Goal: Task Accomplishment & Management: Use online tool/utility

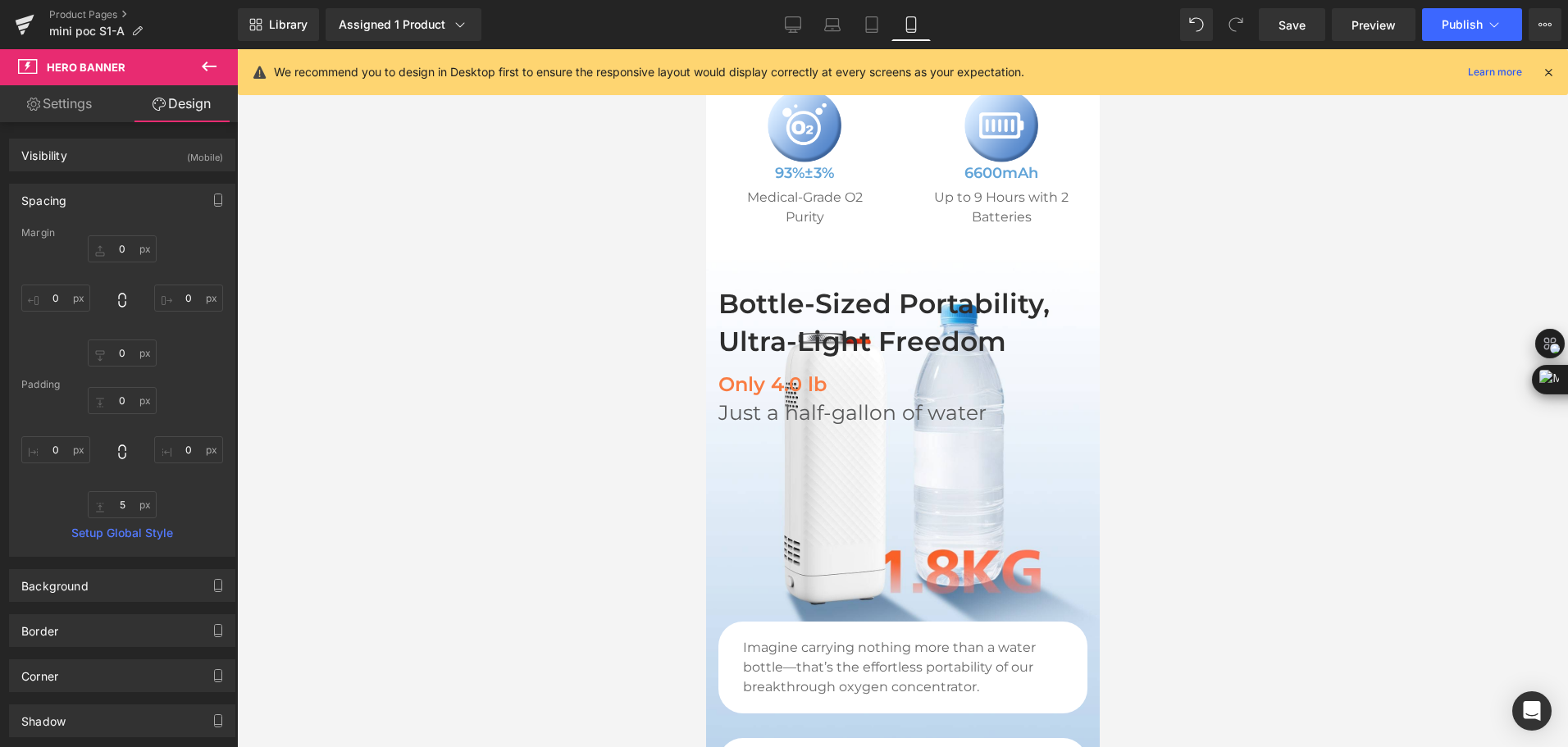
drag, startPoint x: 333, startPoint y: 171, endPoint x: 1421, endPoint y: 249, distance: 1090.8
click at [1428, 278] on div at bounding box center [903, 398] width 1331 height 698
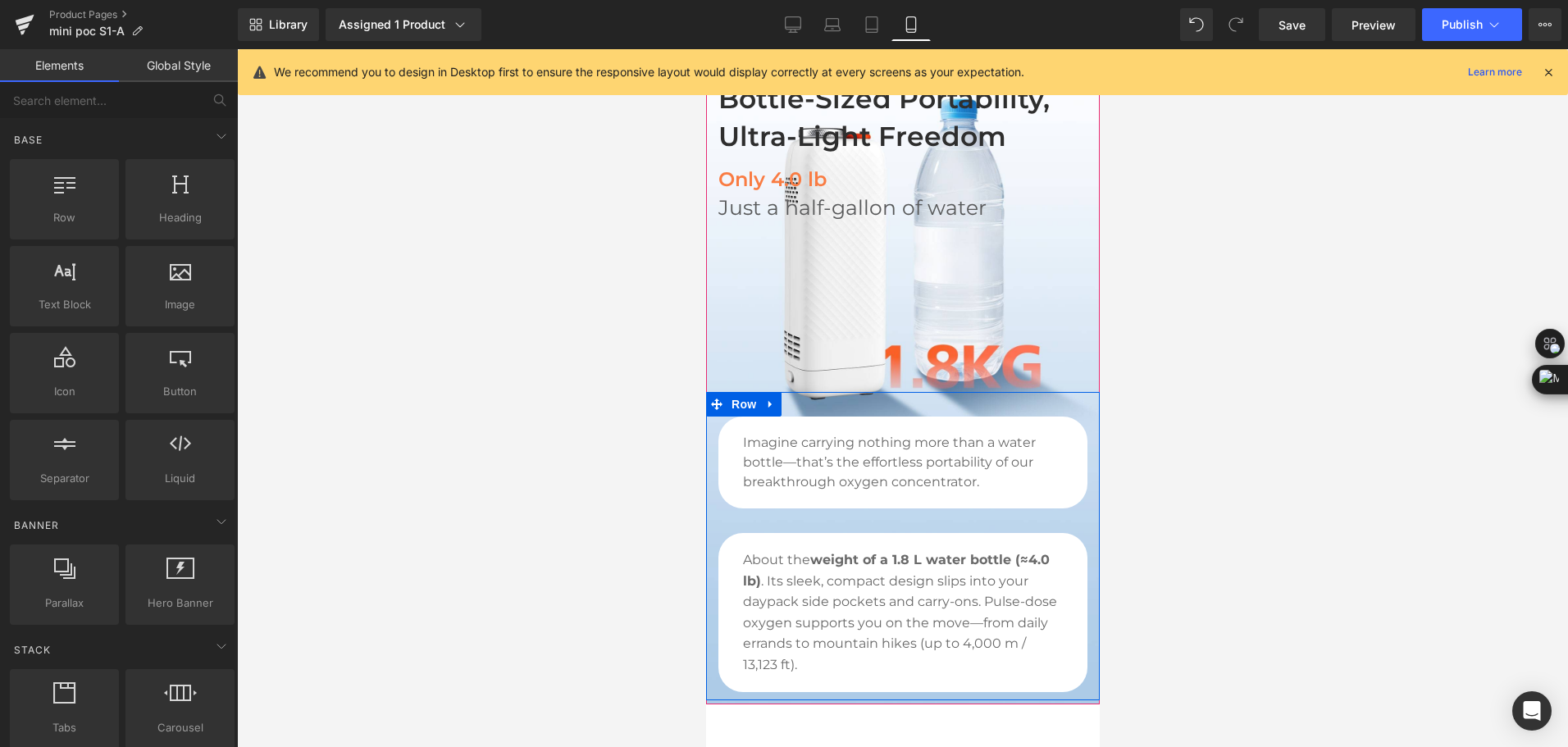
scroll to position [1077, 0]
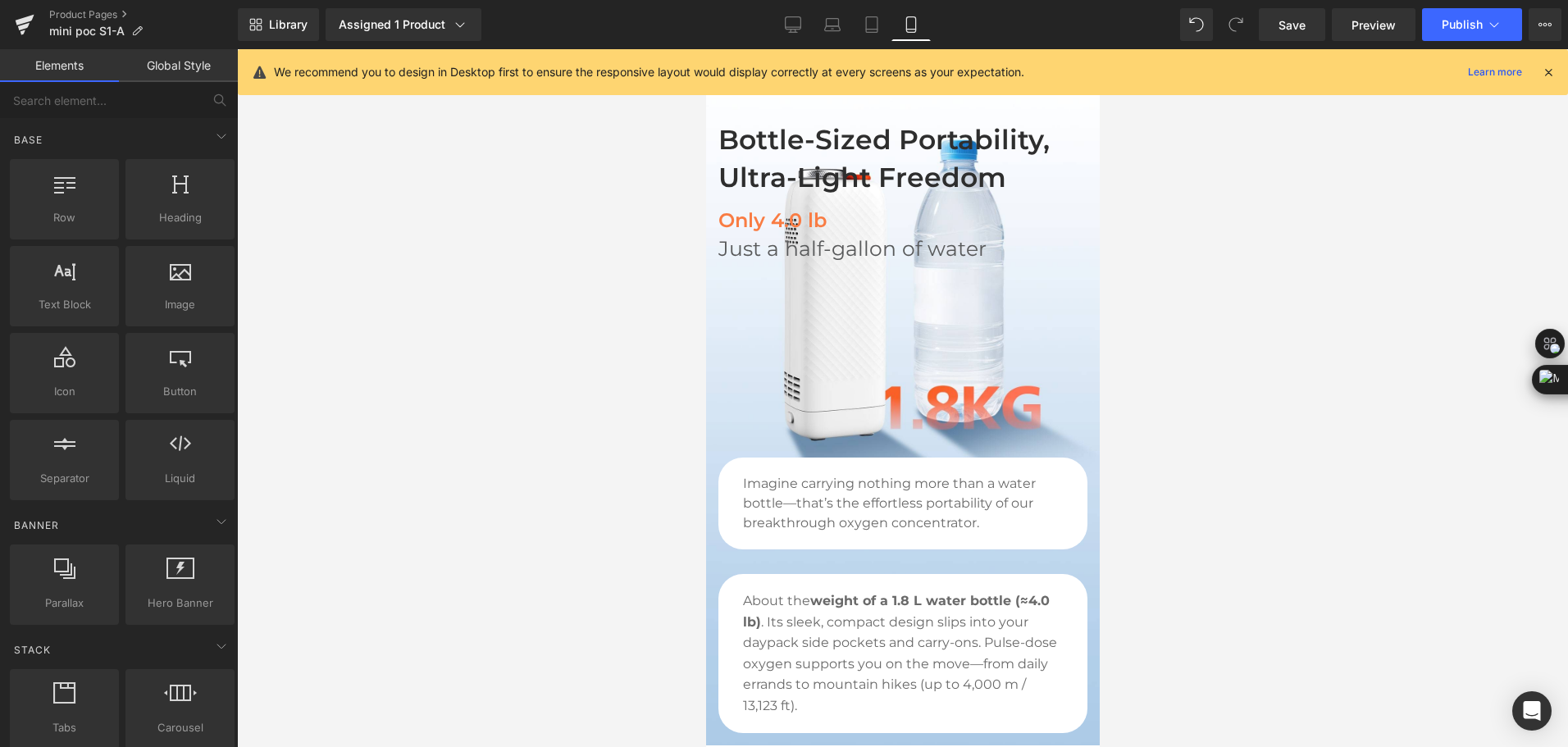
click at [1071, 21] on div "Library Assigned 1 Product Product Preview Mini Portable O2 Concentrator Manage…" at bounding box center [903, 24] width 1330 height 33
click at [789, 29] on icon at bounding box center [793, 23] width 15 height 13
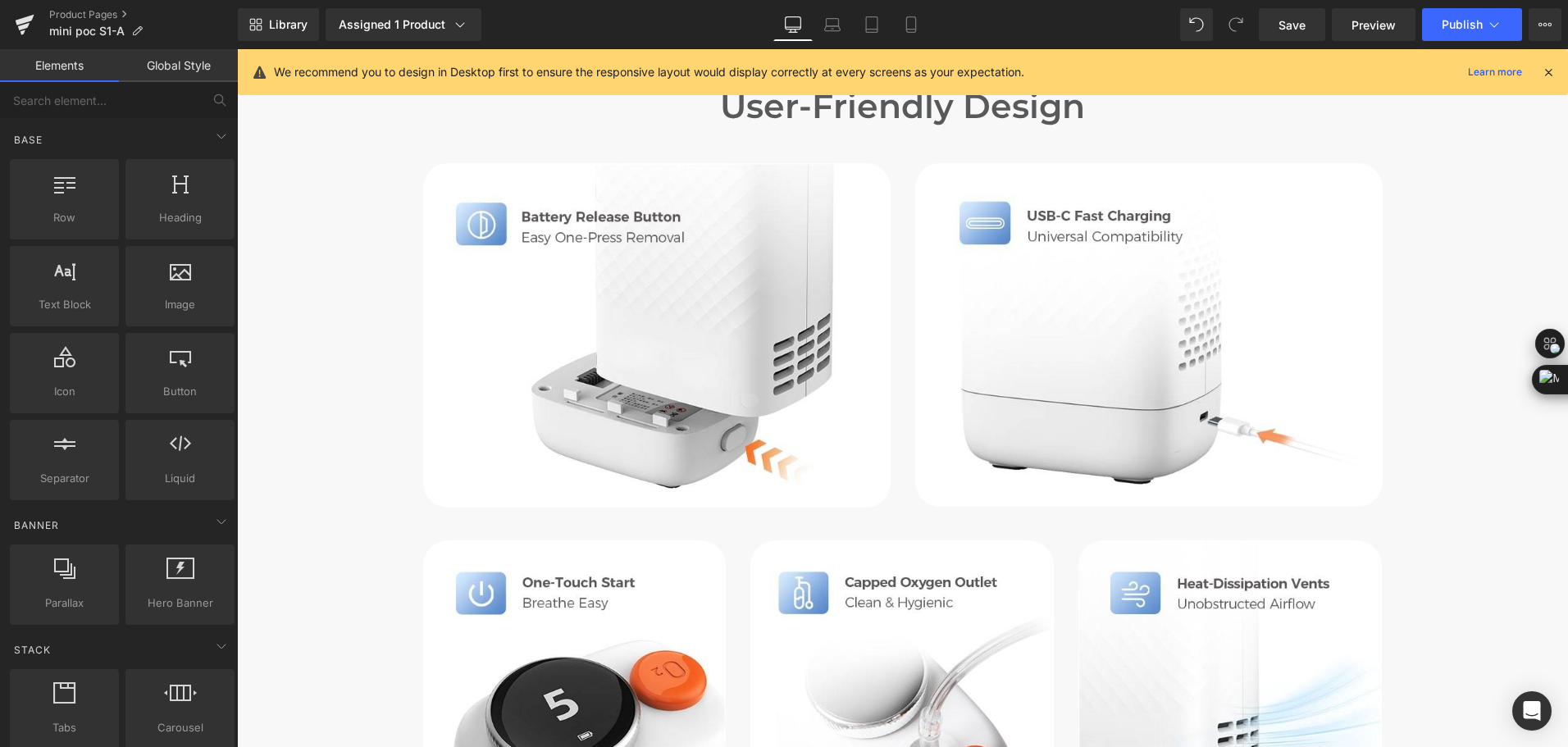
scroll to position [6236, 0]
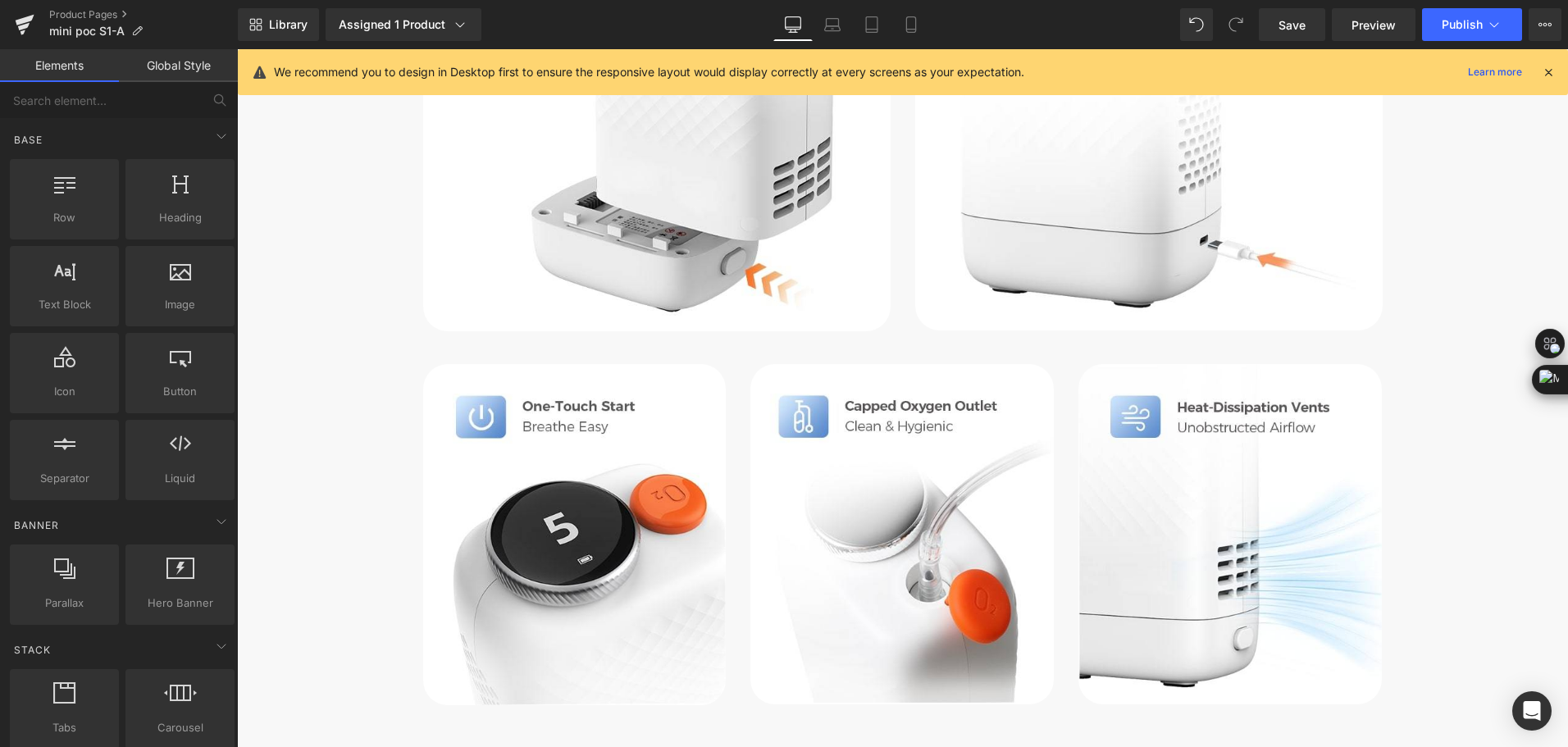
click at [649, 18] on div "Library Assigned 1 Product Product Preview Mini Portable O2 Concentrator Manage…" at bounding box center [903, 24] width 1330 height 33
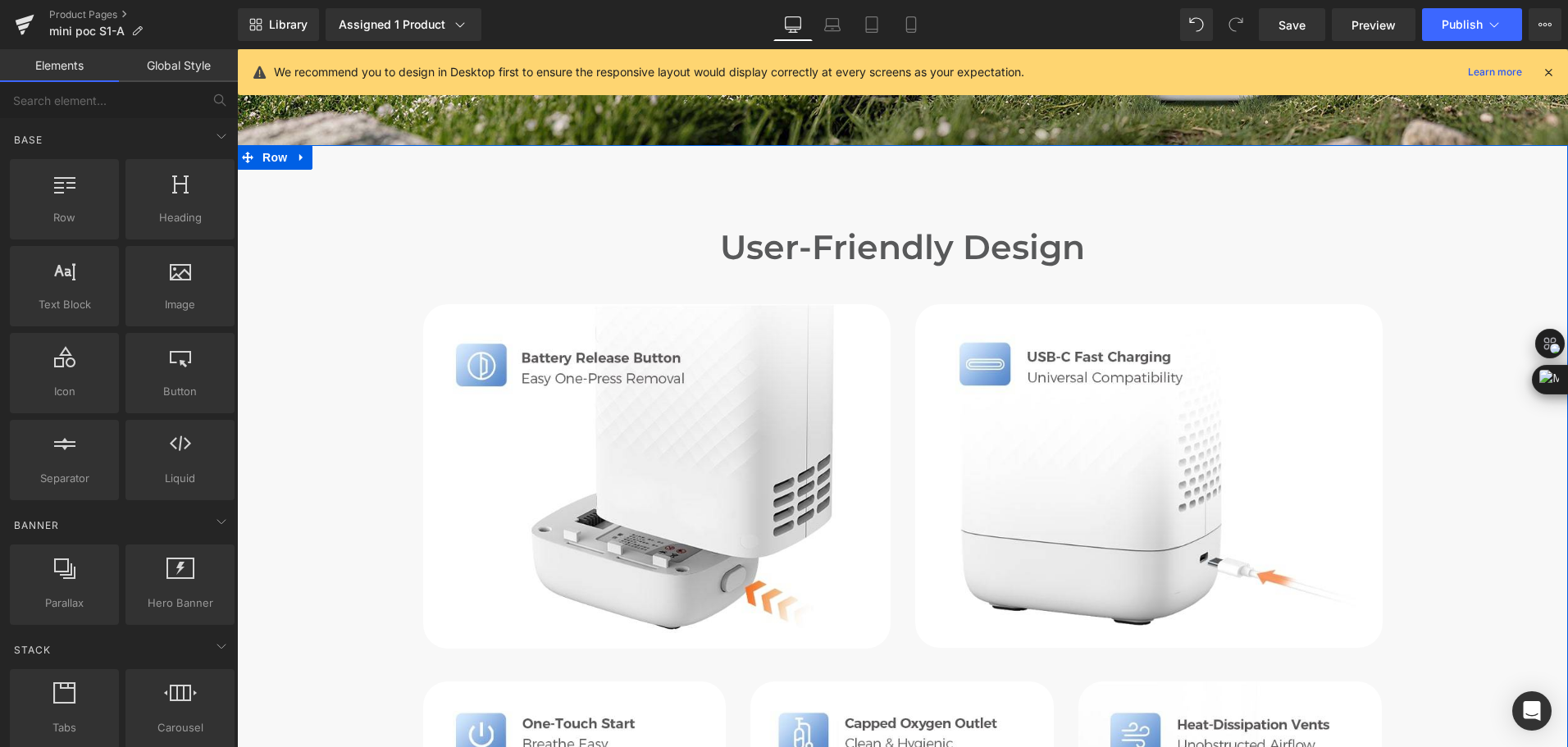
scroll to position [5907, 0]
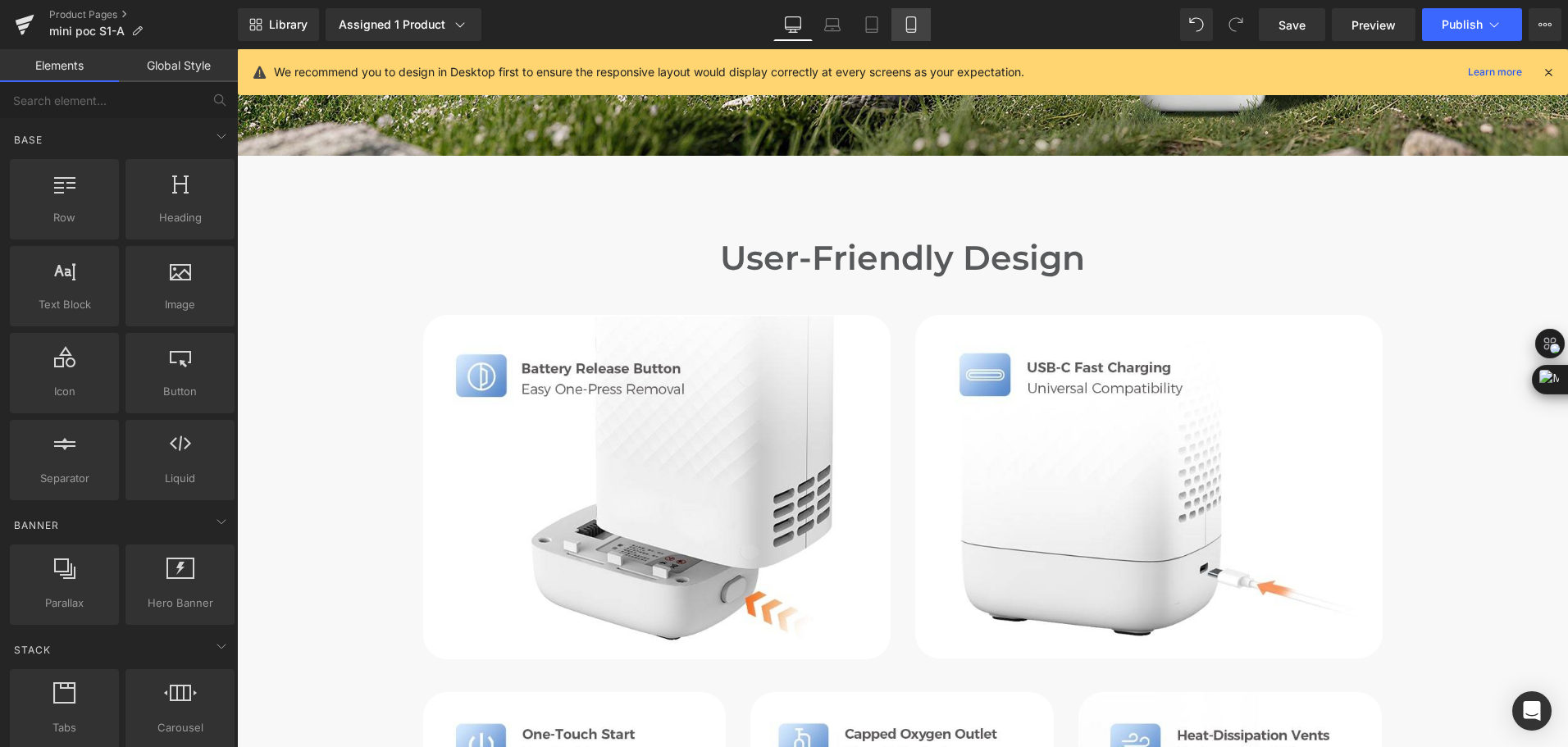
click at [913, 28] on icon at bounding box center [910, 24] width 16 height 16
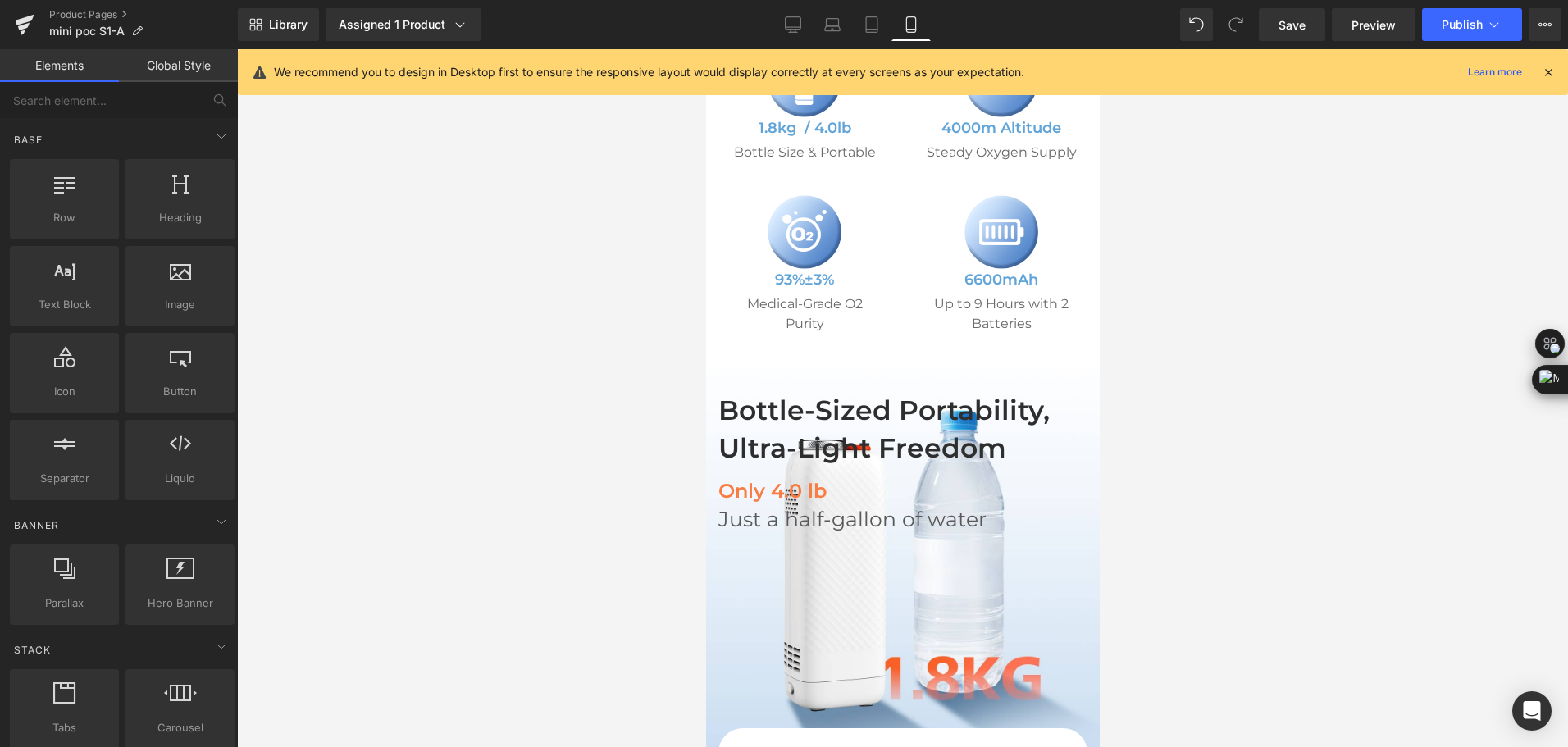
scroll to position [812, 0]
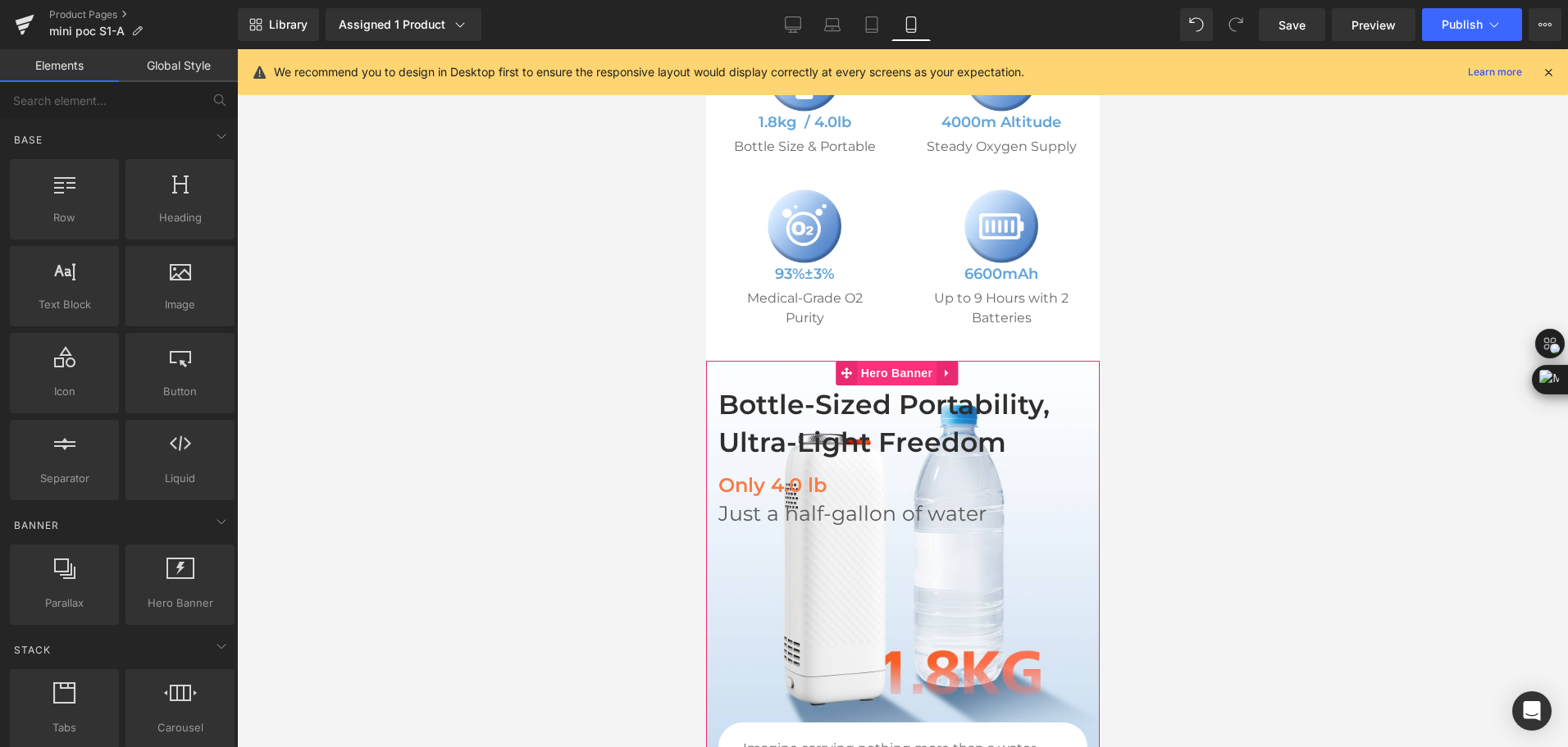
click at [894, 386] on span "Hero Banner" at bounding box center [896, 372] width 79 height 24
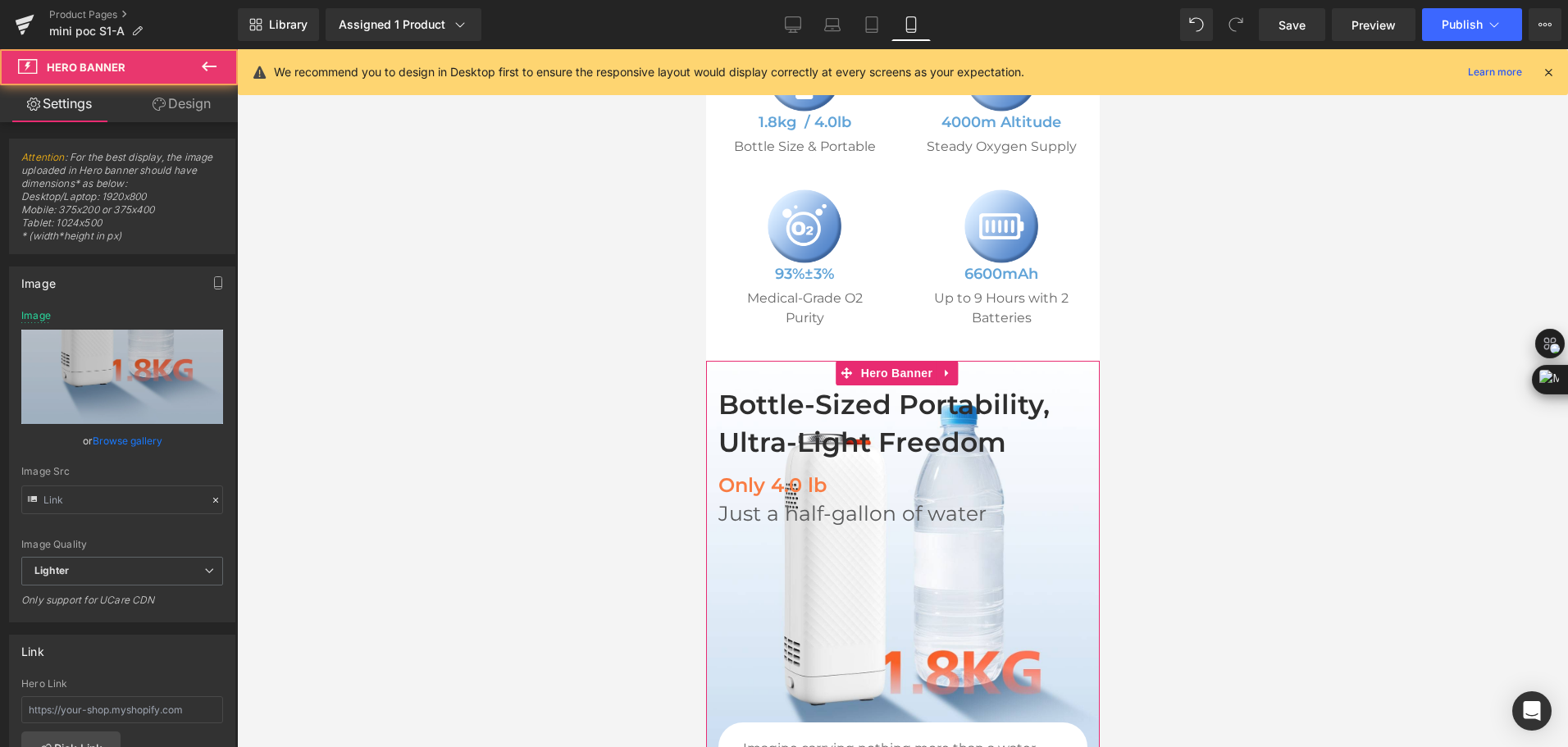
type input "https://ucarecdn.com/f89b28c6-804f-4f36-95c7-329a86ff734a/-/format/auto/-/previ…"
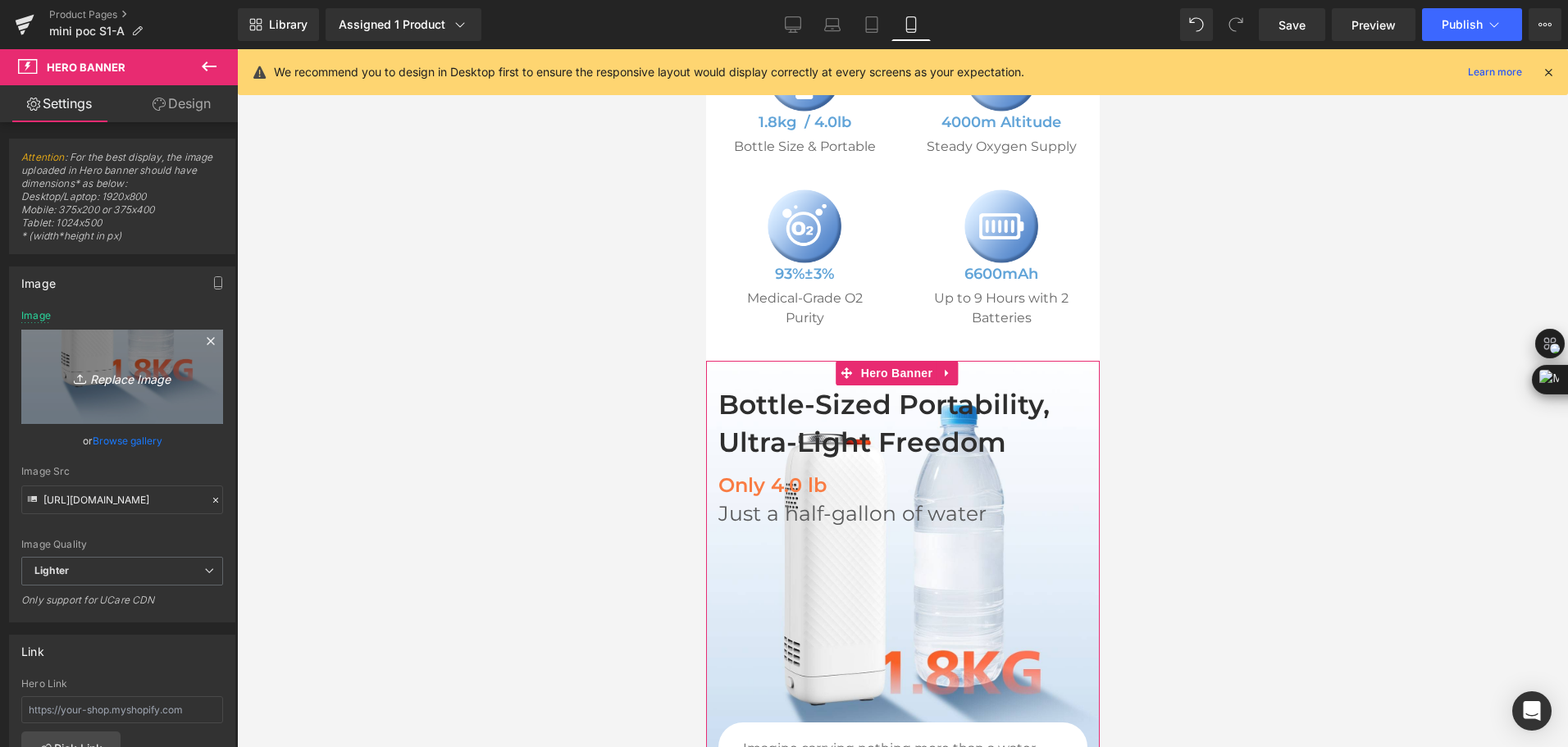
click at [91, 358] on link "Replace Image" at bounding box center [122, 376] width 201 height 94
click at [101, 393] on link "Replace Image" at bounding box center [122, 376] width 201 height 94
type input "C:\fakepath\mini travel o2 concentrator is compact as a water bottle with the w…"
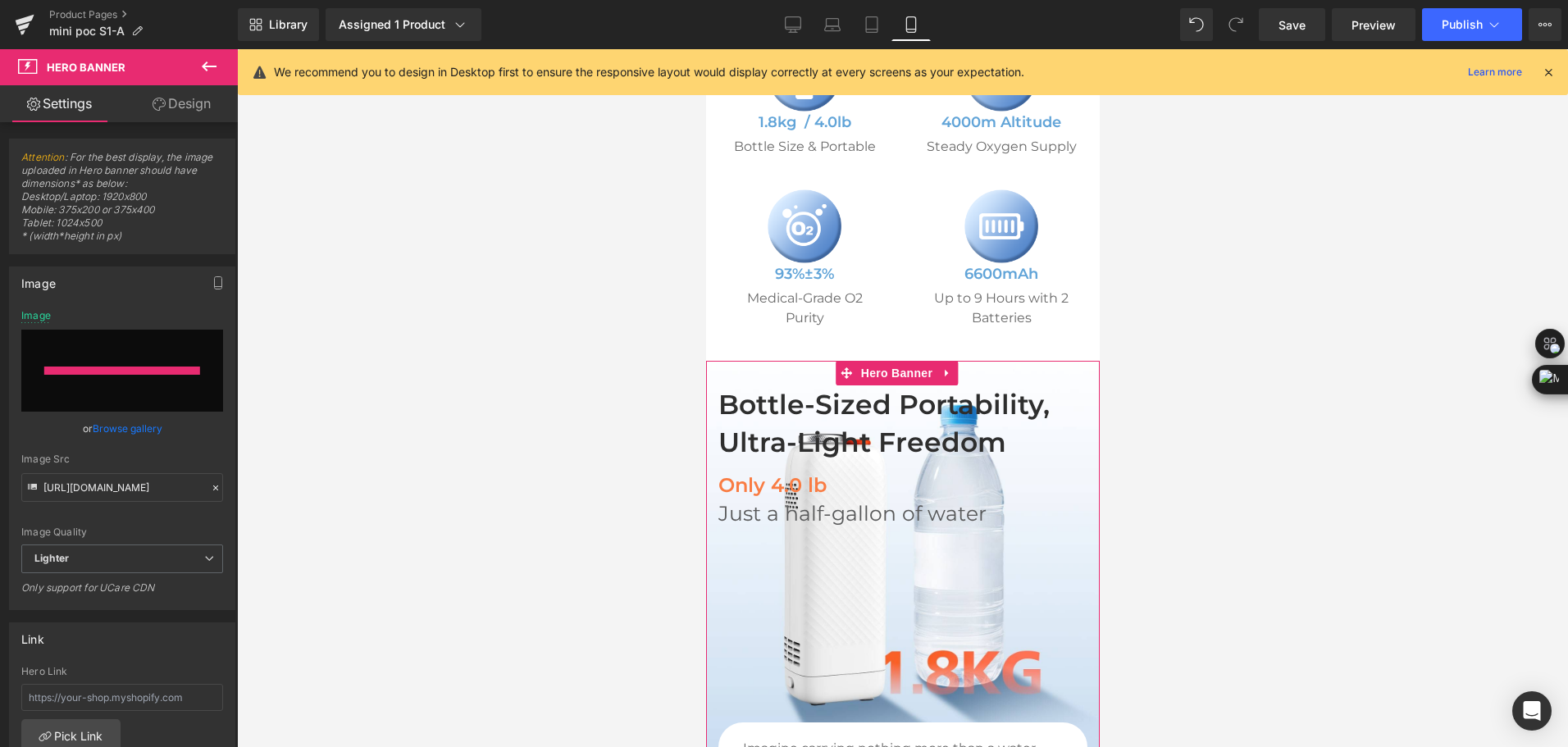
type input "https://ucarecdn.com/0200df58-af64-4edf-957b-089efda540bc/-/format/auto/-/previ…"
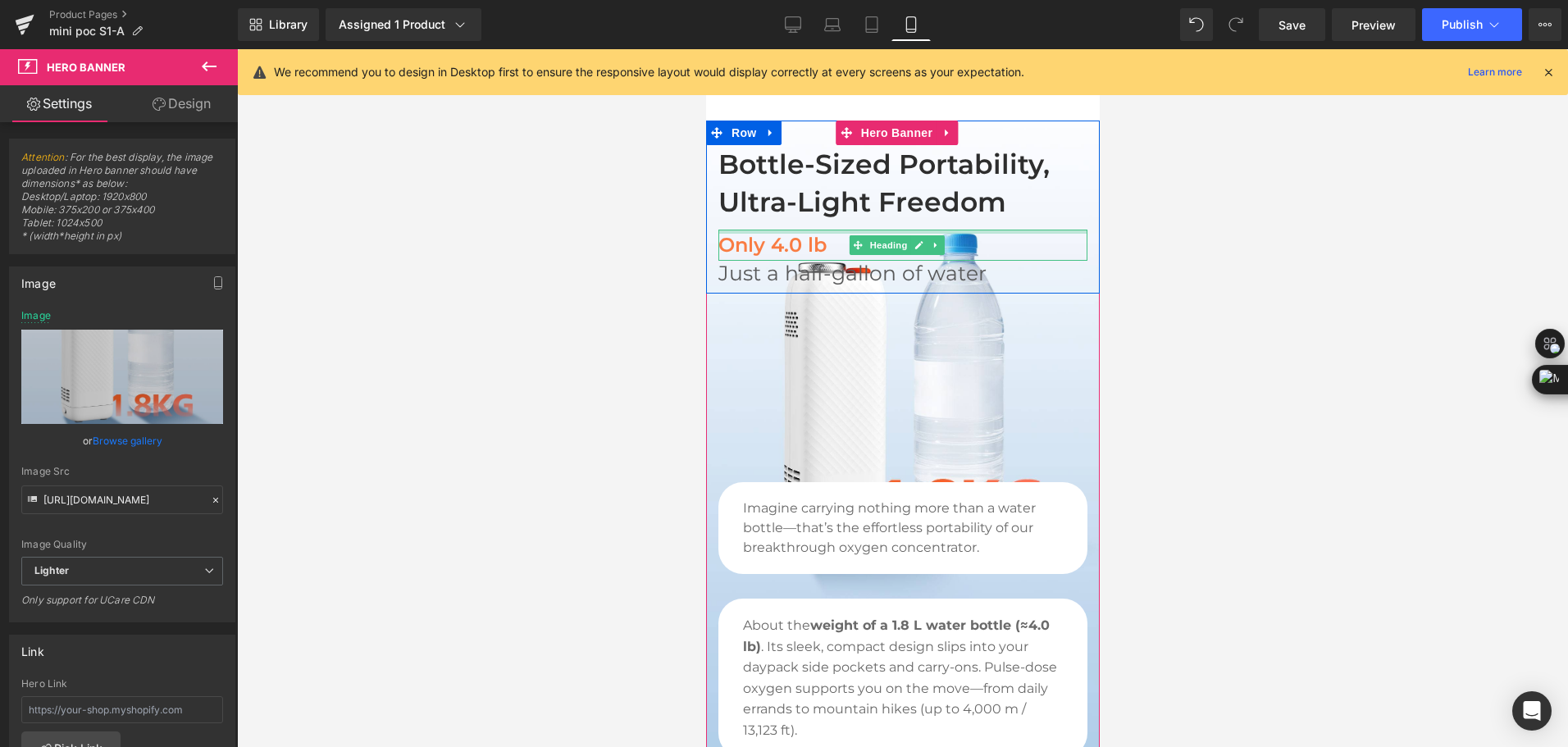
scroll to position [1058, 0]
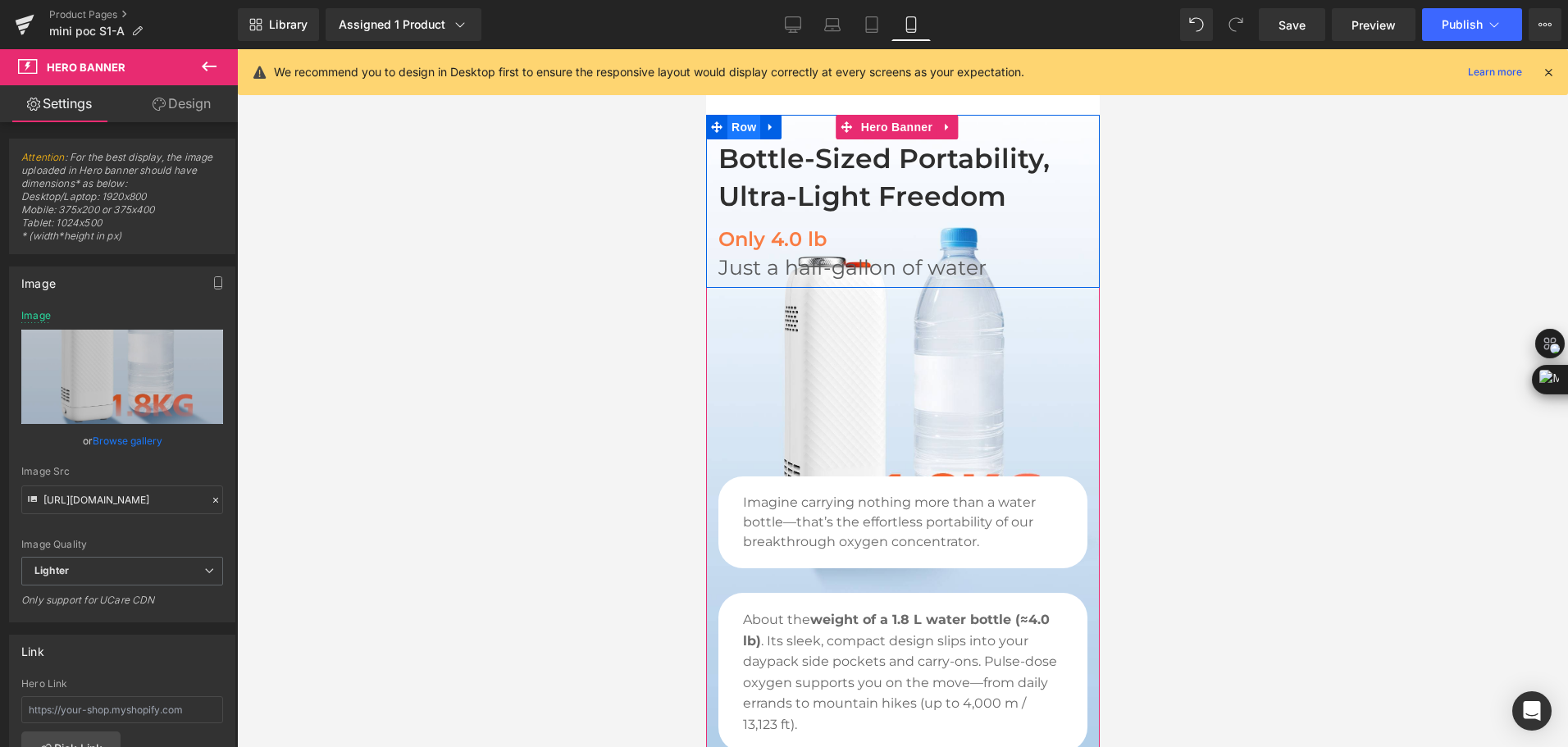
click at [748, 140] on span "Row" at bounding box center [743, 127] width 33 height 24
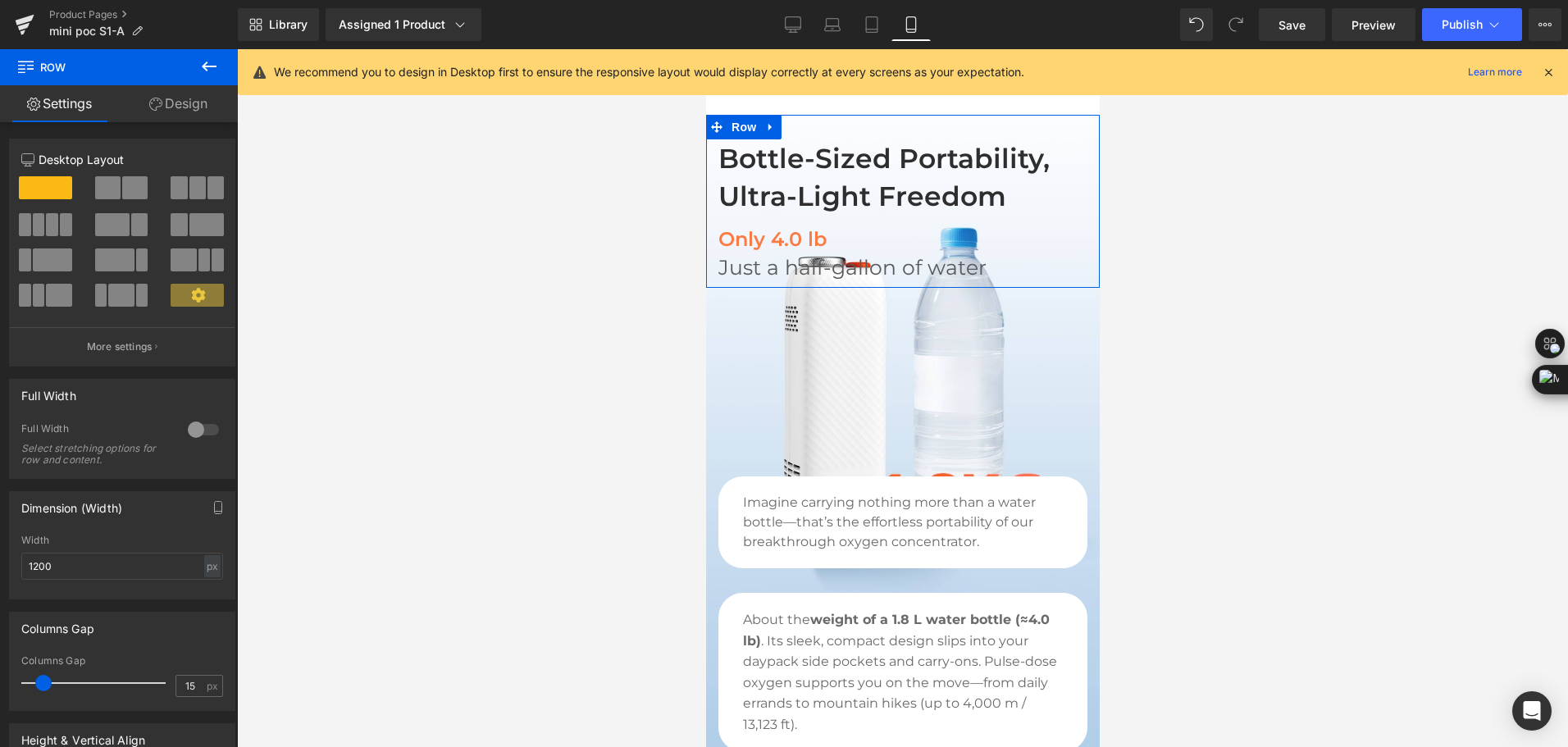
click at [200, 109] on link "Design" at bounding box center [178, 104] width 119 height 37
click at [0, 0] on div "Spacing" at bounding box center [0, 0] width 0 height 0
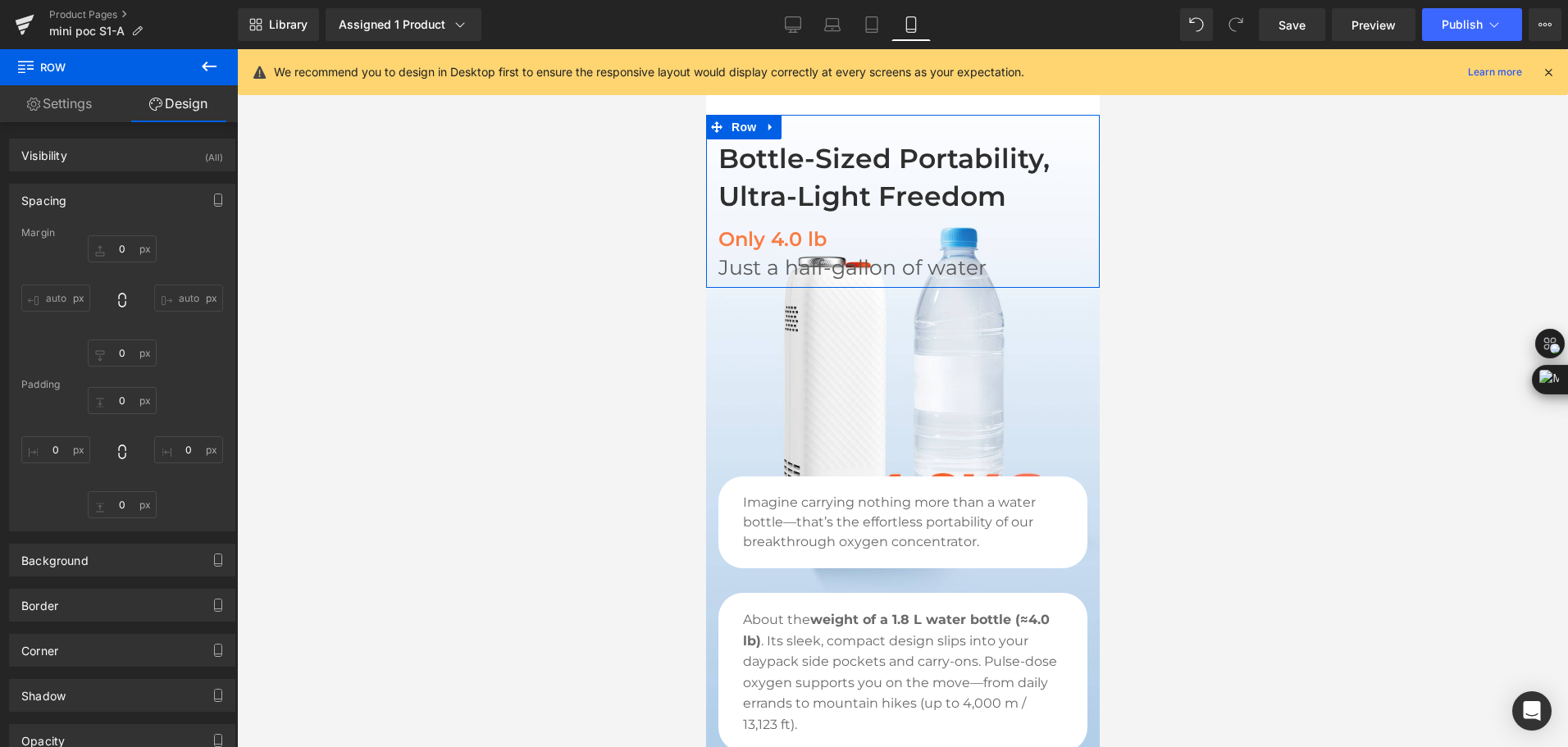
type input "0"
type input "200"
type input "30"
type input "0"
type input "10"
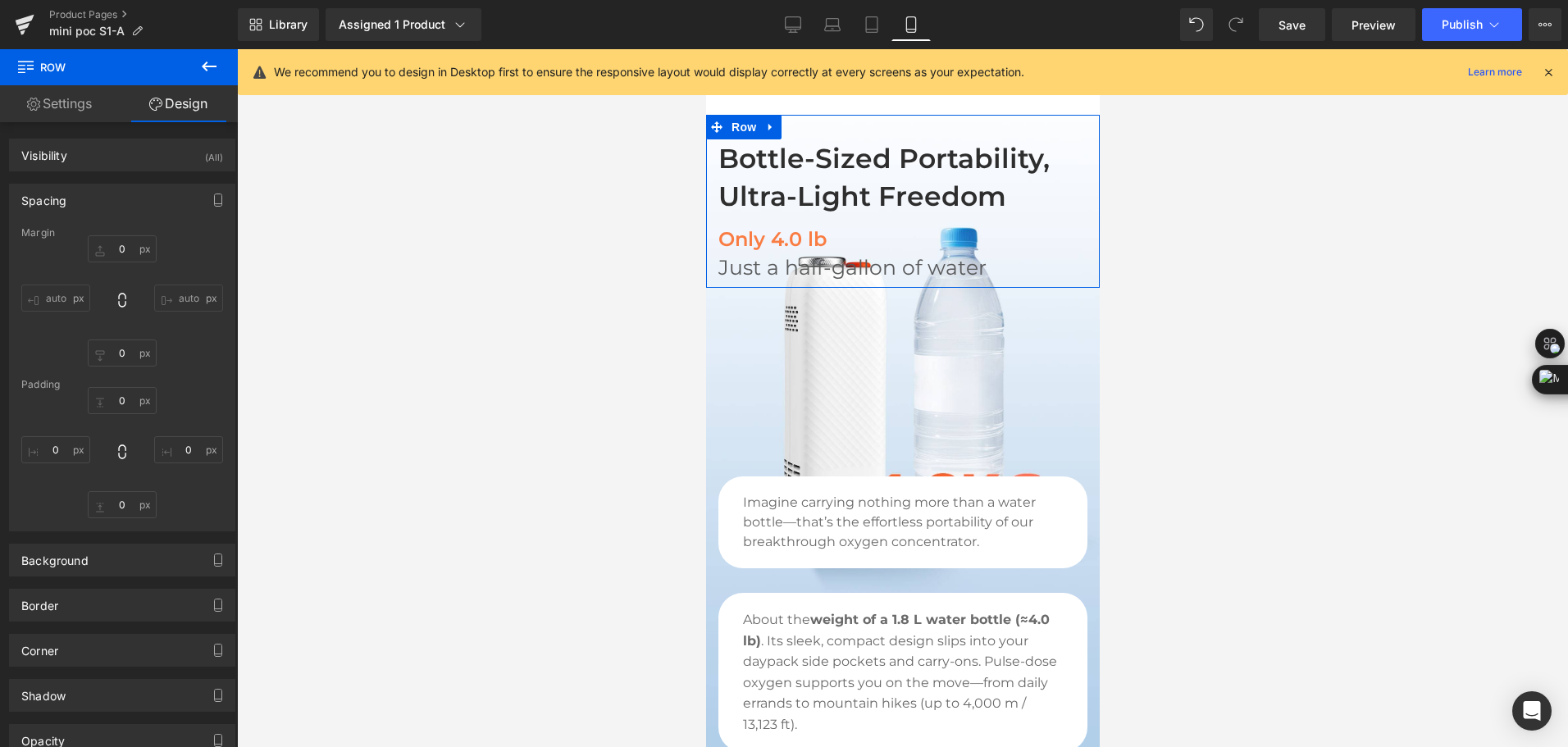
type input "0"
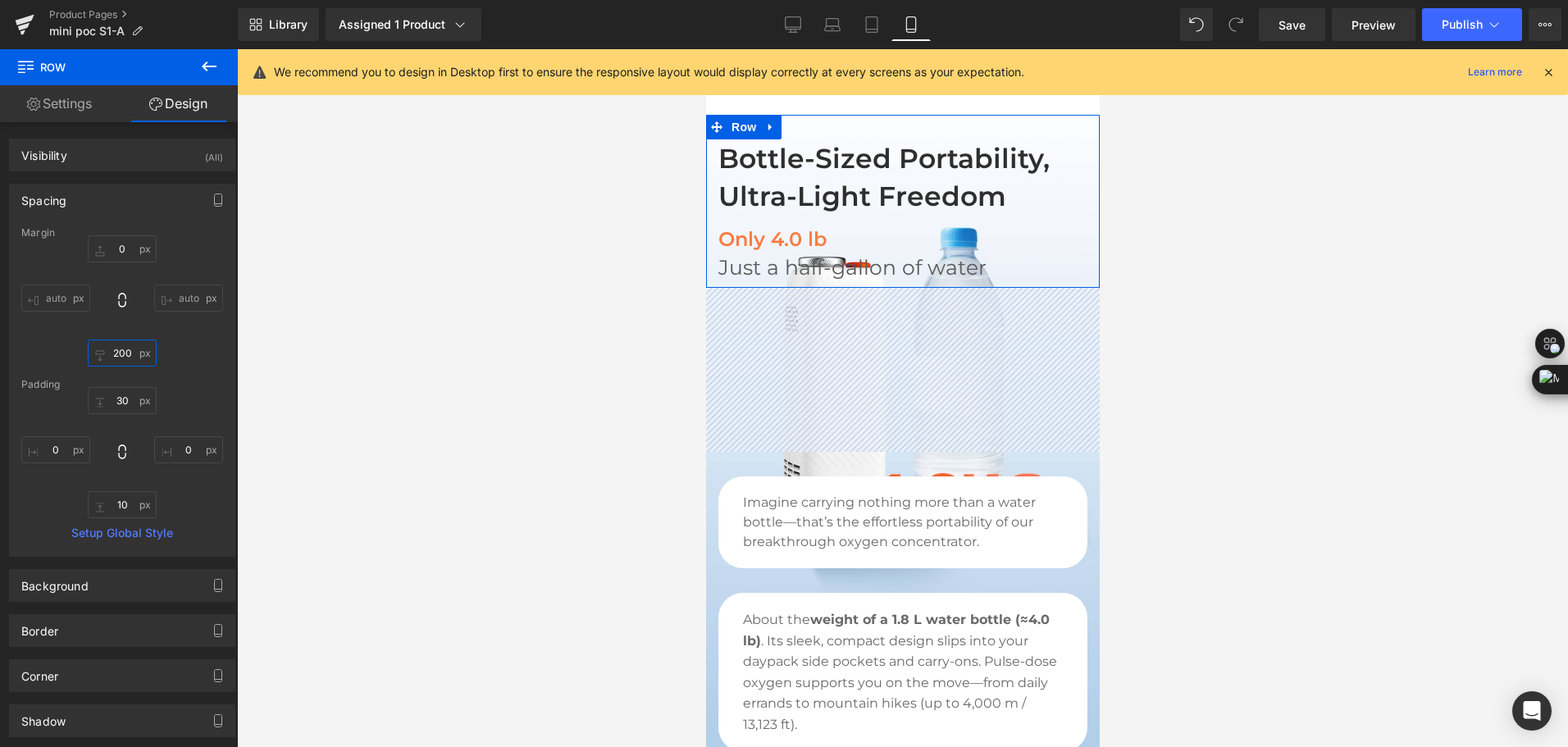
click at [118, 360] on input "200" at bounding box center [122, 353] width 69 height 27
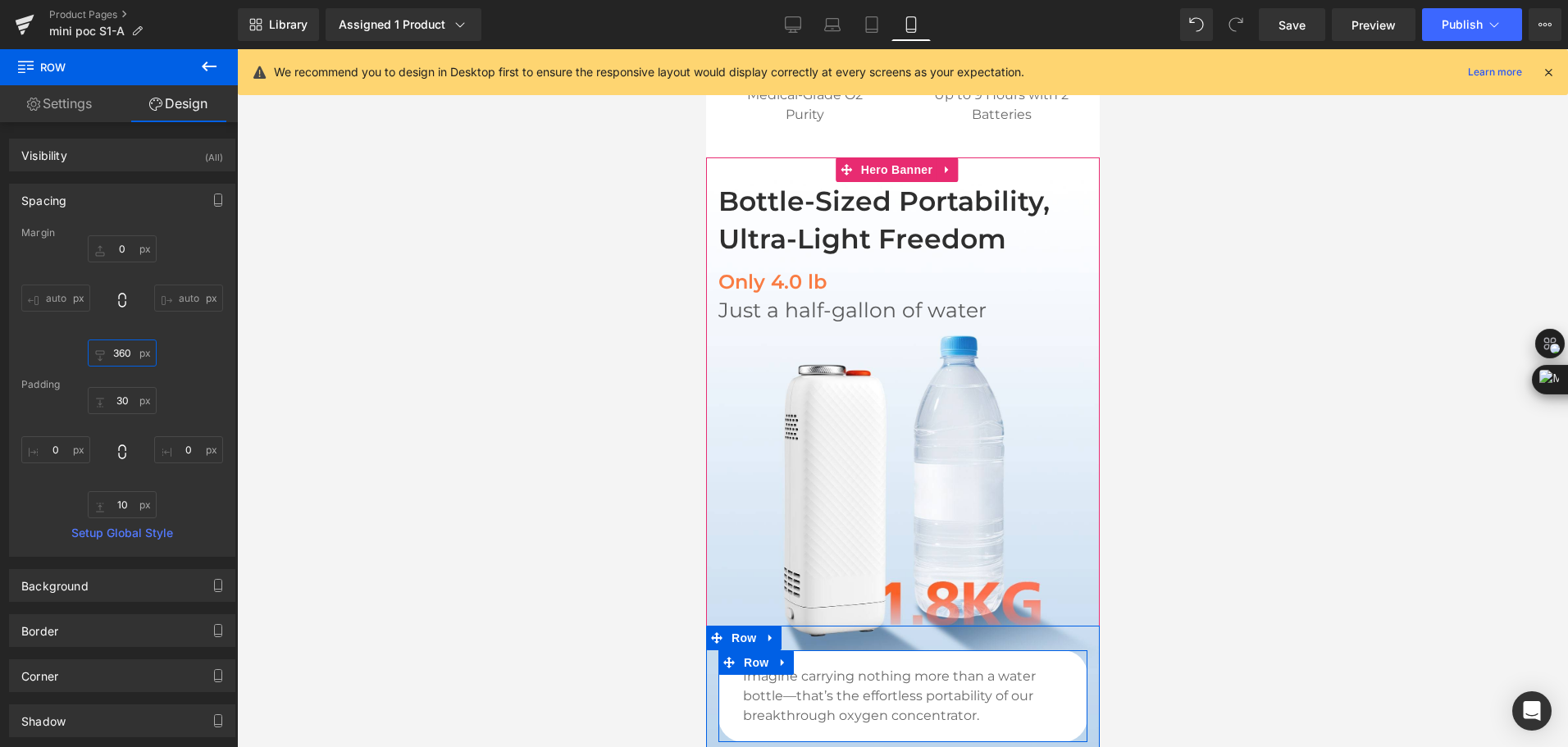
scroll to position [976, 0]
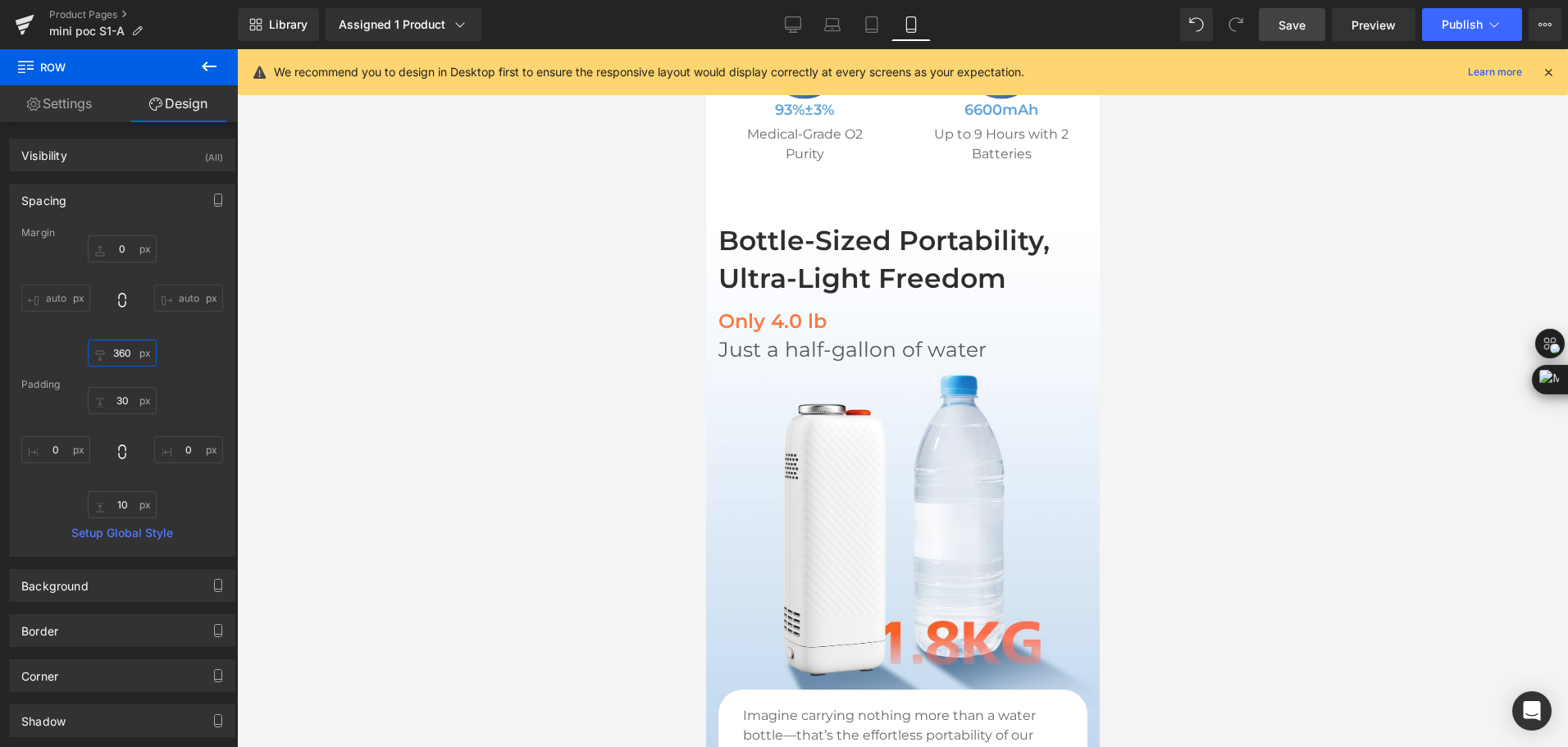
type input "360"
click at [1307, 29] on link "Save" at bounding box center [1292, 24] width 67 height 33
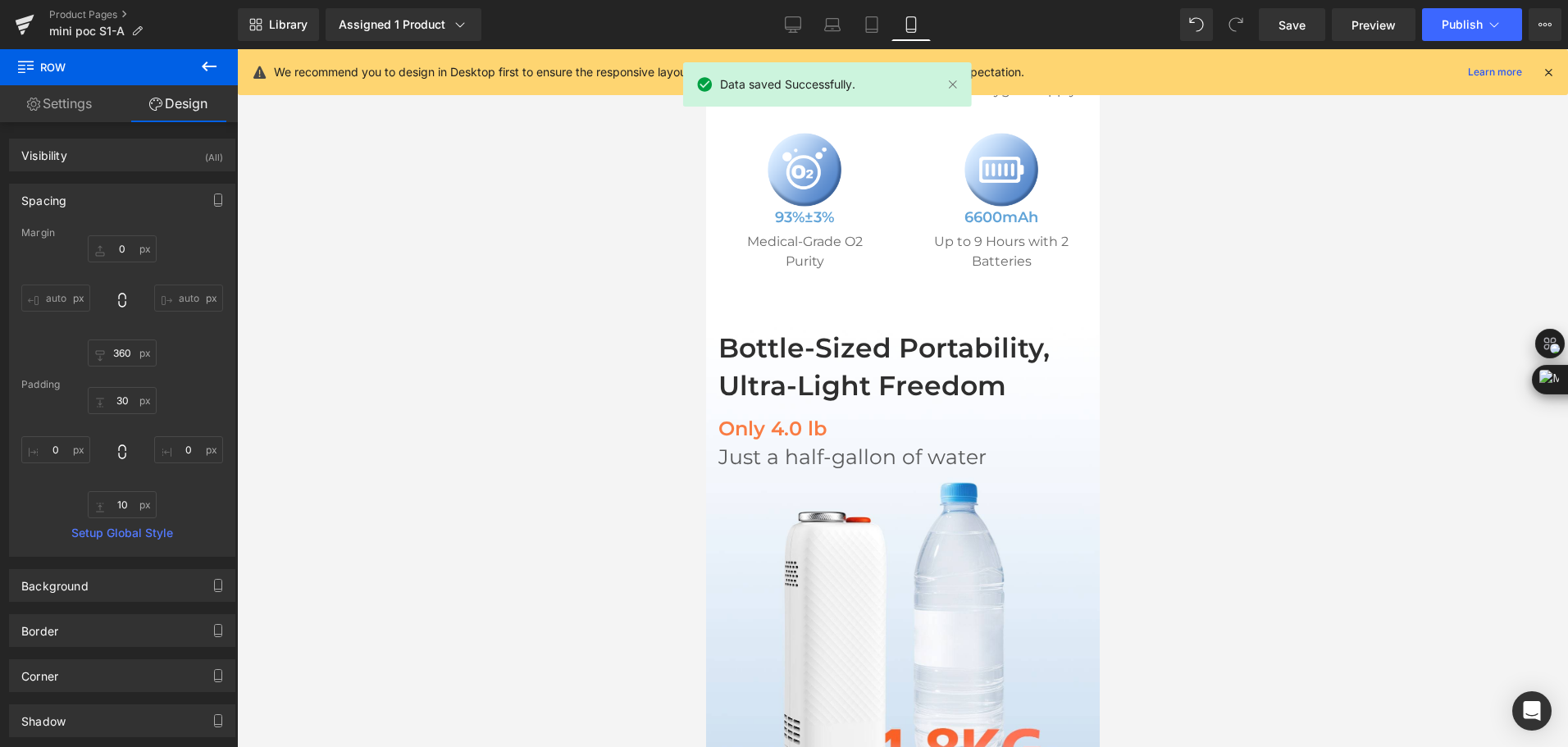
scroll to position [812, 0]
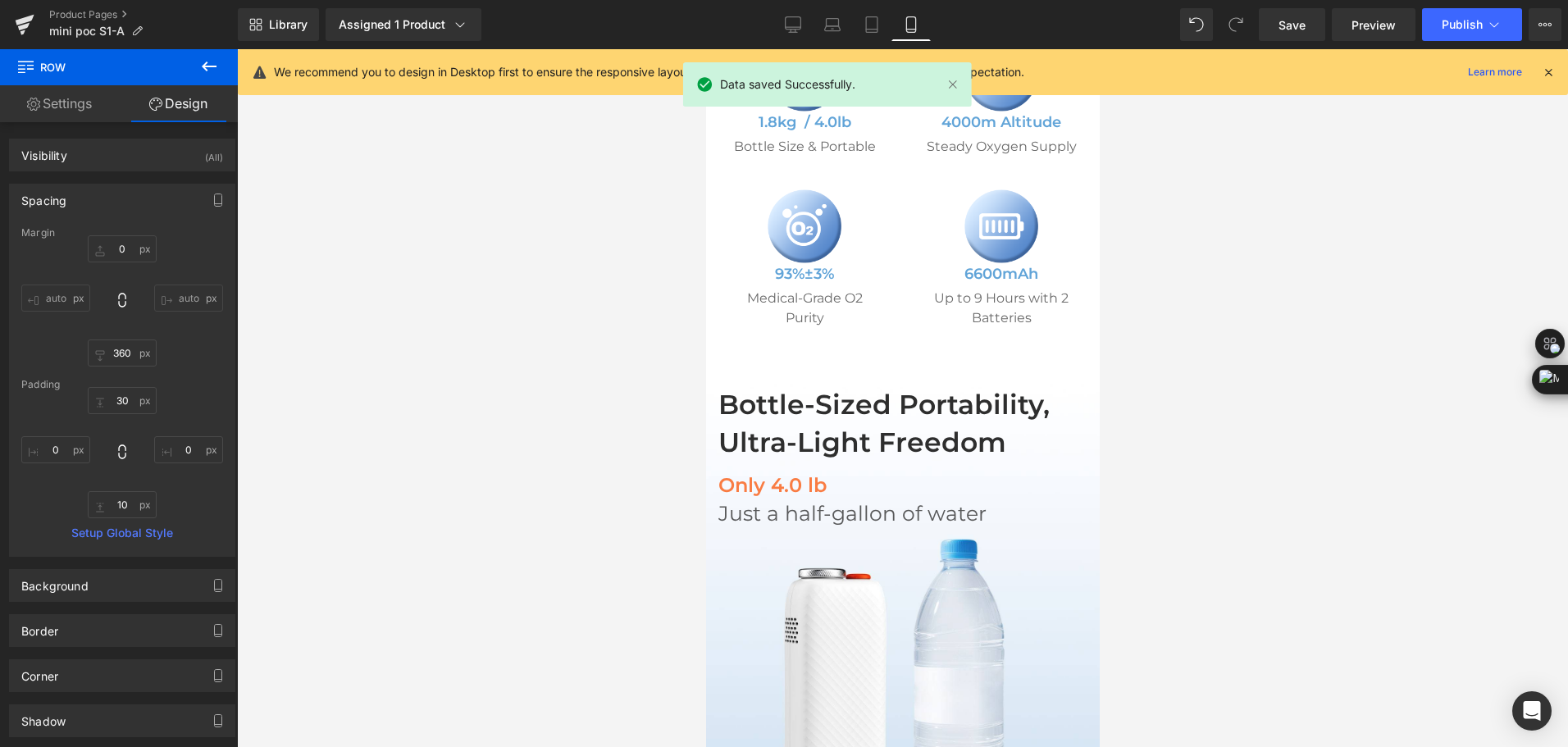
click at [783, 439] on h2 "Bottle-Sized Portability, Ultra-Light Freedom" at bounding box center [902, 423] width 369 height 76
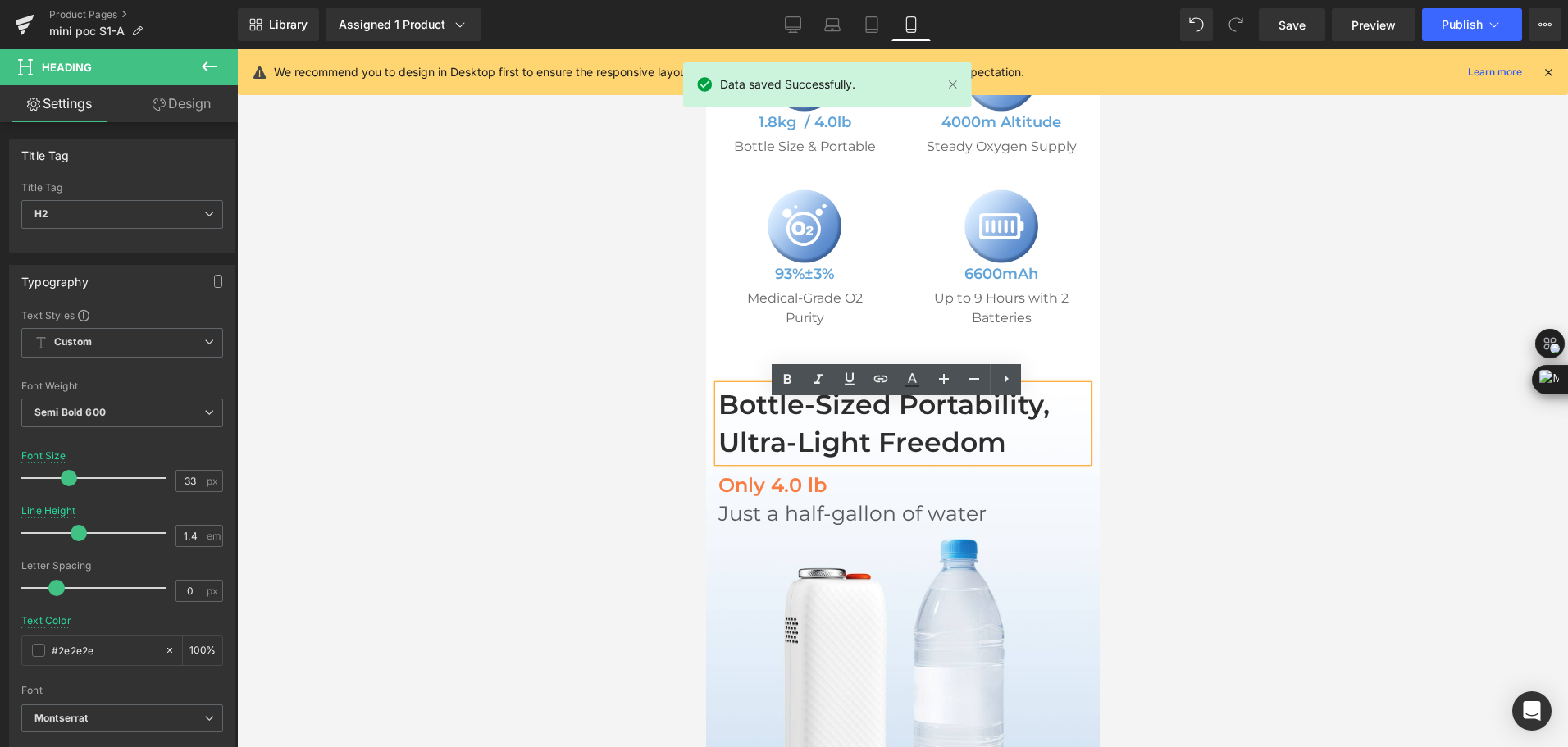
click at [785, 449] on h2 "Bottle-Sized Portability, Ultra-Light Freedom" at bounding box center [902, 423] width 369 height 76
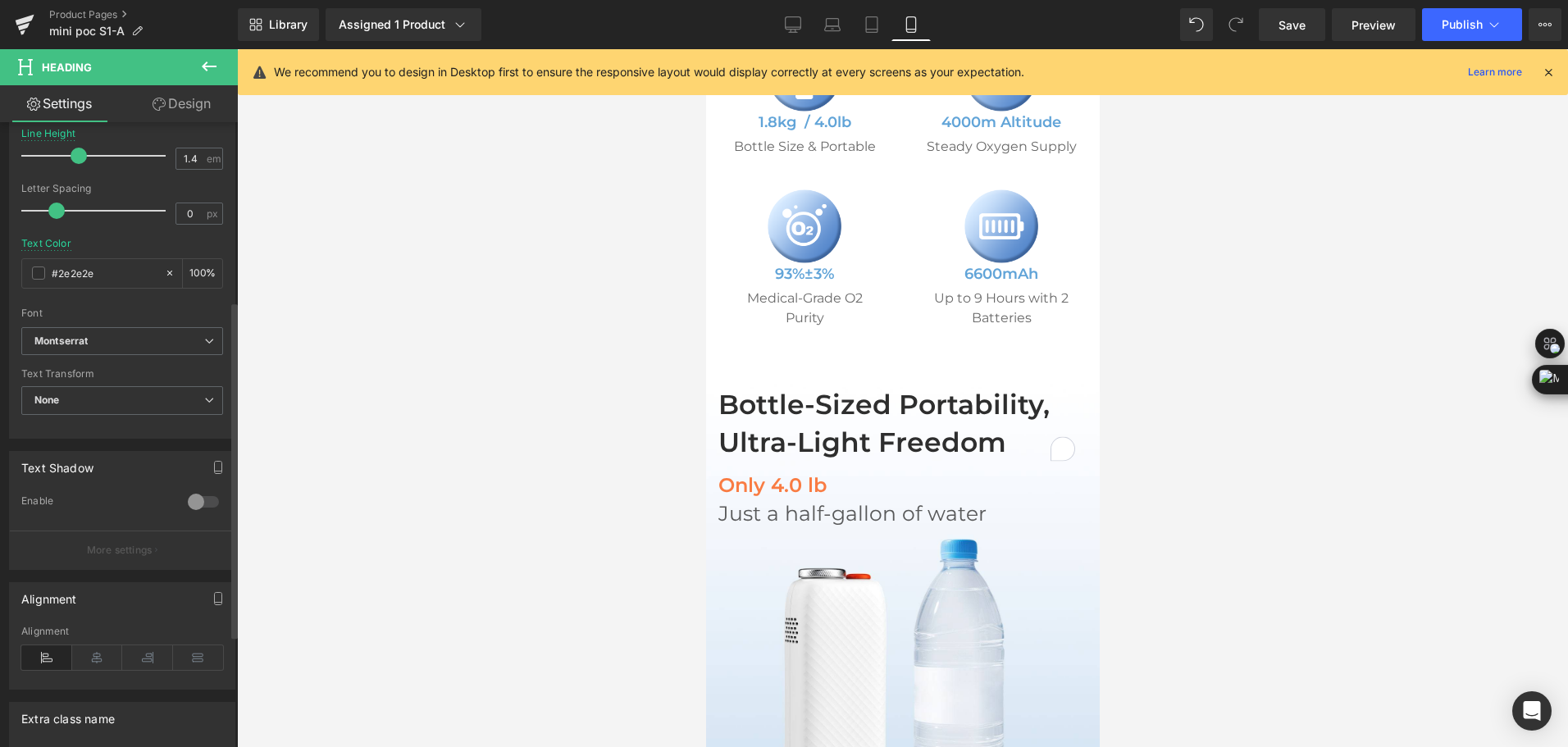
scroll to position [539, 0]
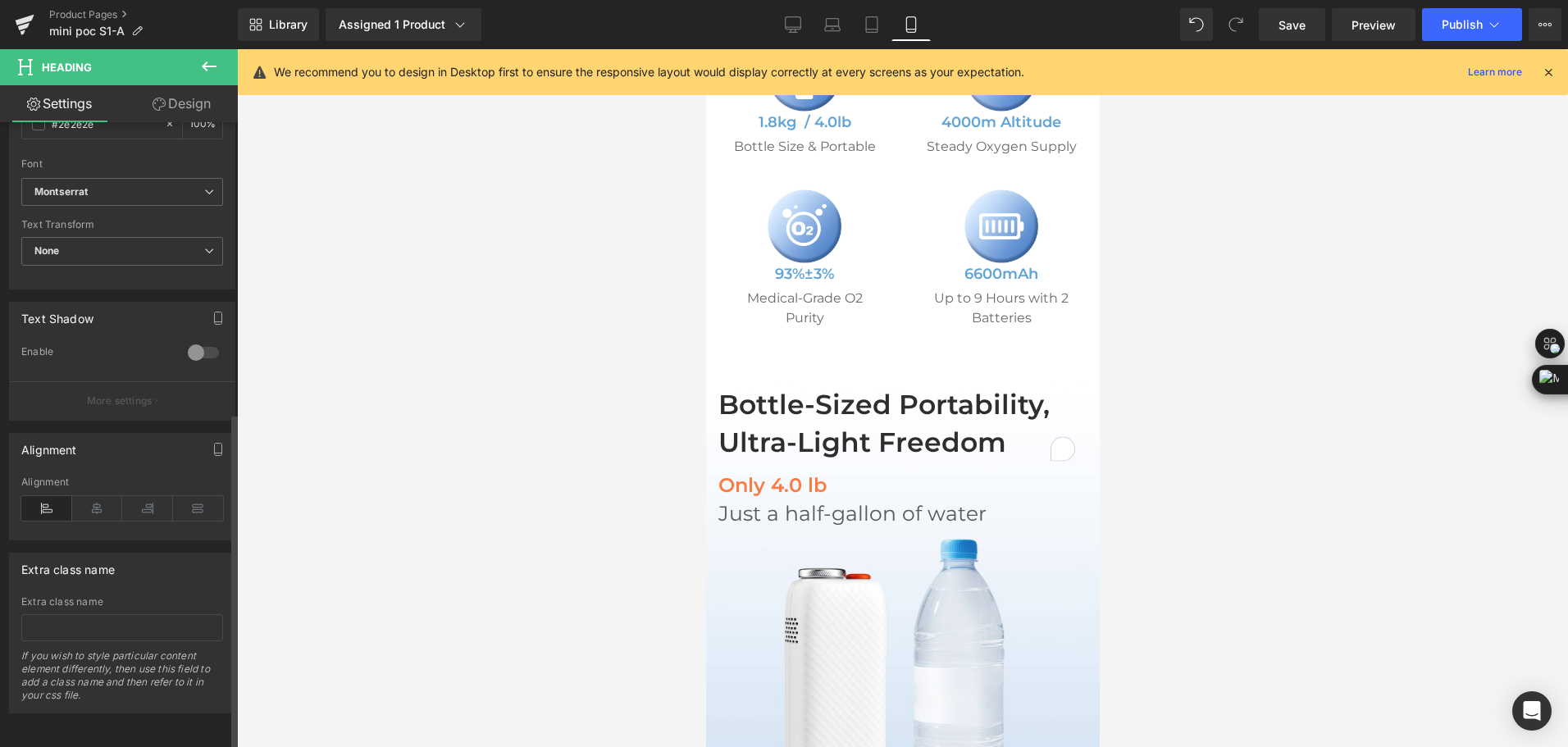
click at [98, 510] on div "Alignment" at bounding box center [122, 508] width 201 height 63
click at [98, 504] on icon at bounding box center [97, 508] width 50 height 24
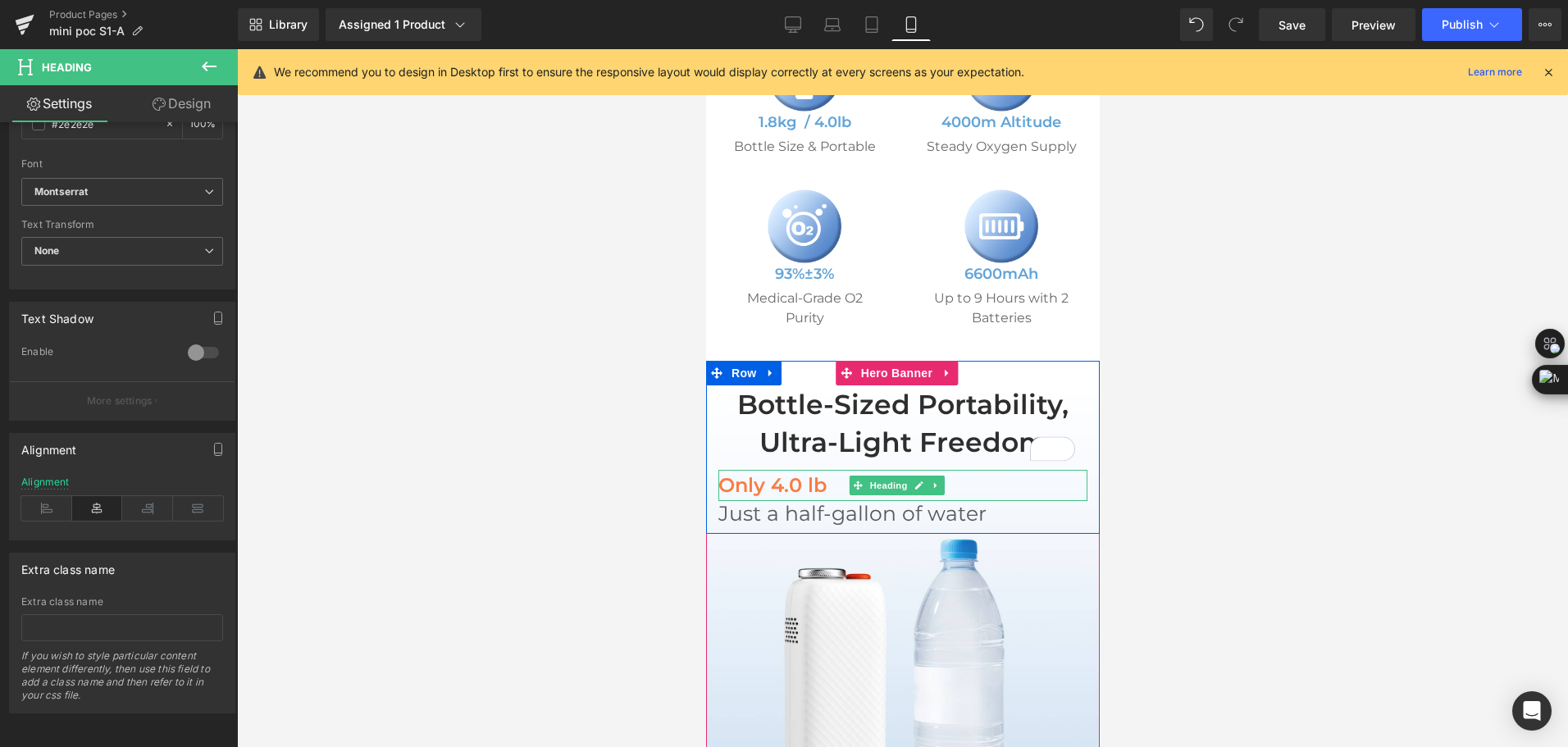
click at [761, 497] on span "Only" at bounding box center [741, 484] width 46 height 24
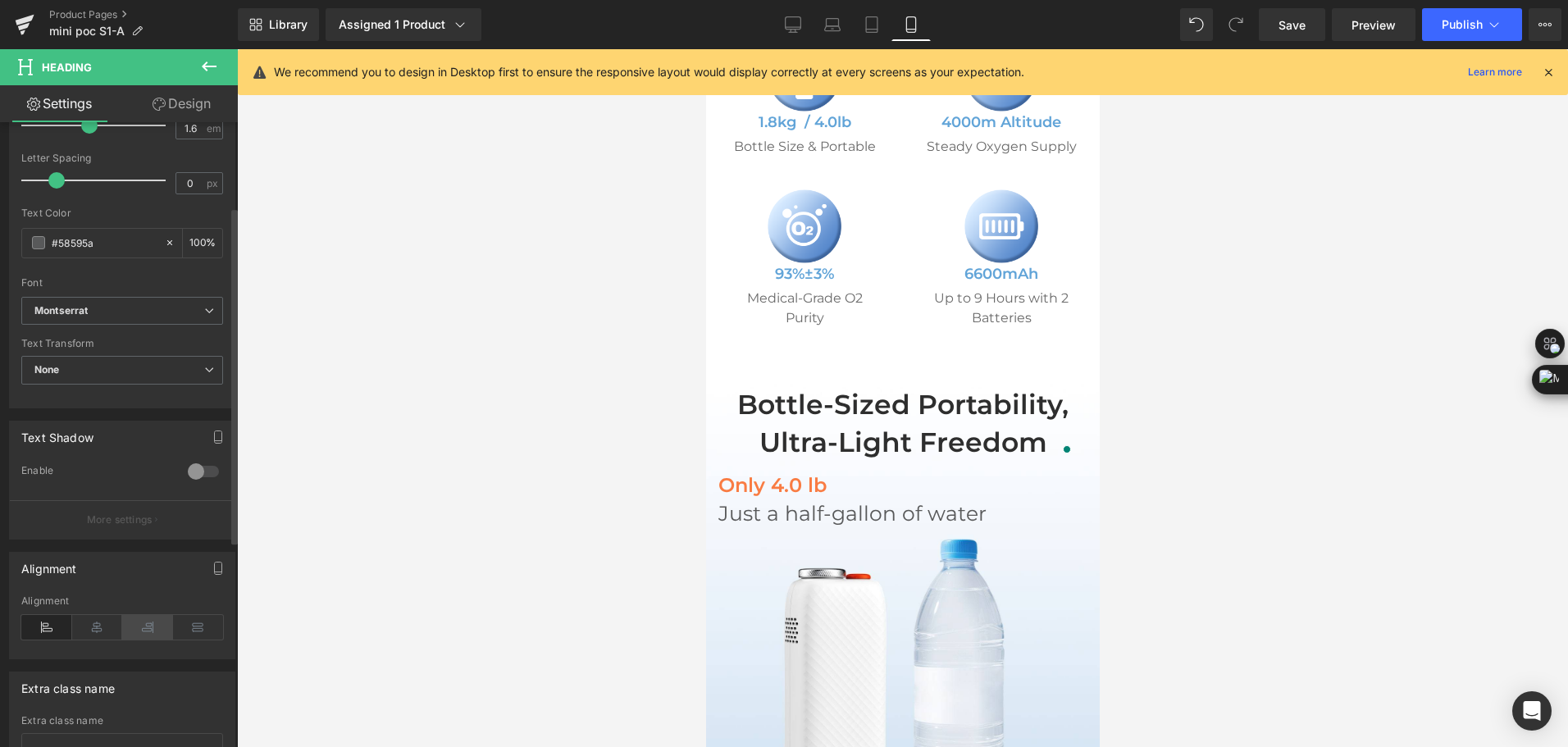
scroll to position [410, 0]
click at [94, 626] on icon at bounding box center [97, 624] width 50 height 24
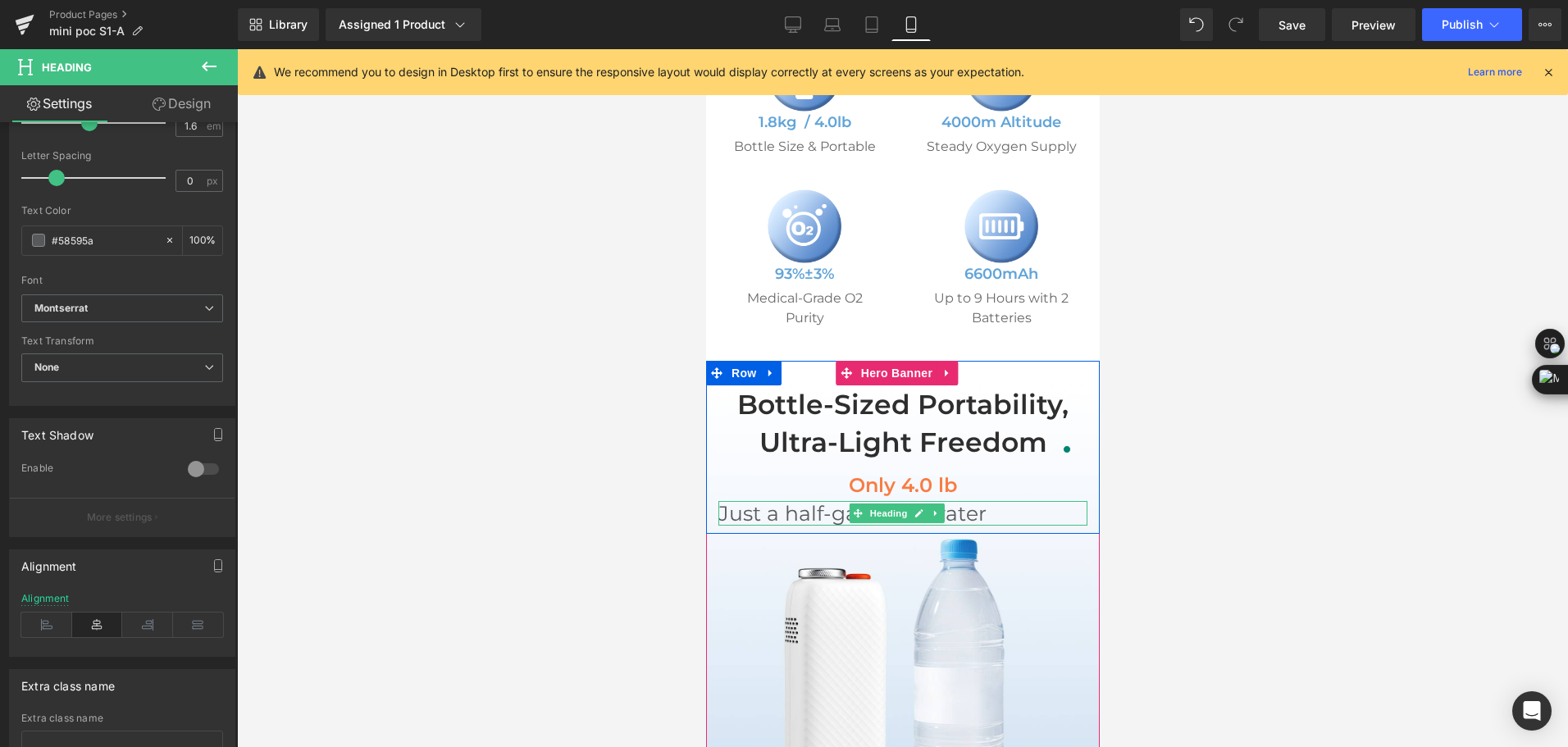
click at [784, 526] on h1 "Just a half-gallon of water" at bounding box center [902, 513] width 369 height 24
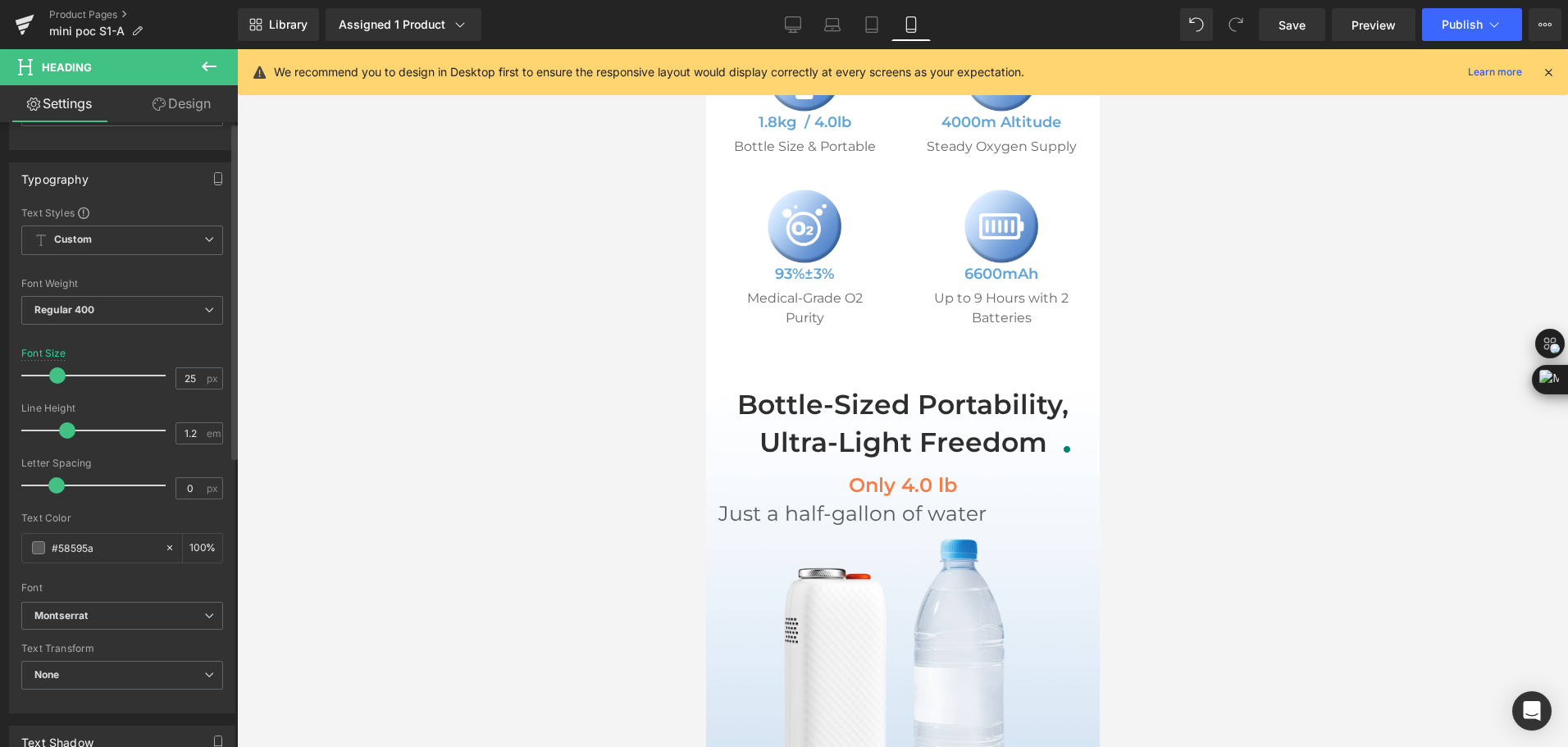
scroll to position [328, 0]
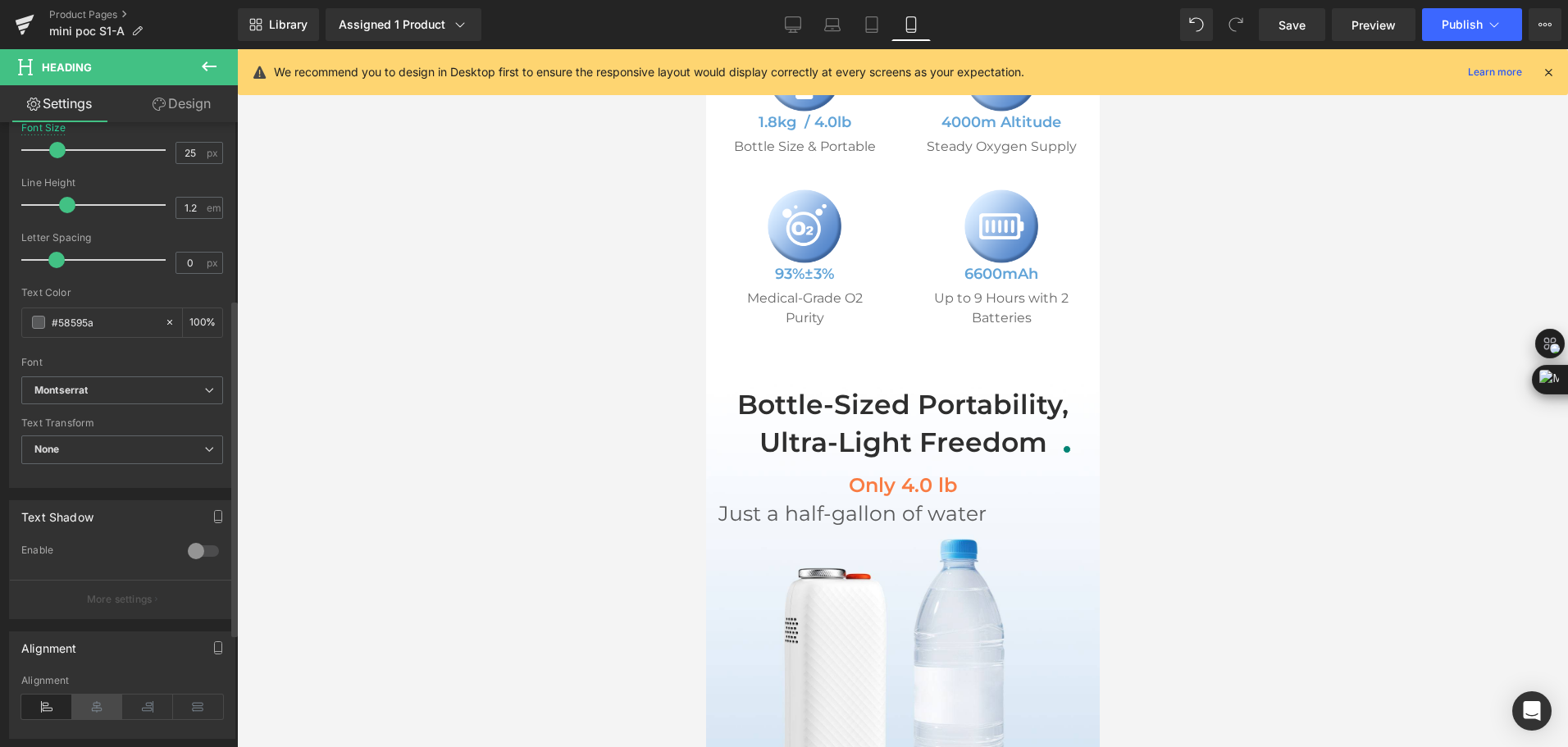
click at [105, 708] on icon at bounding box center [97, 706] width 50 height 24
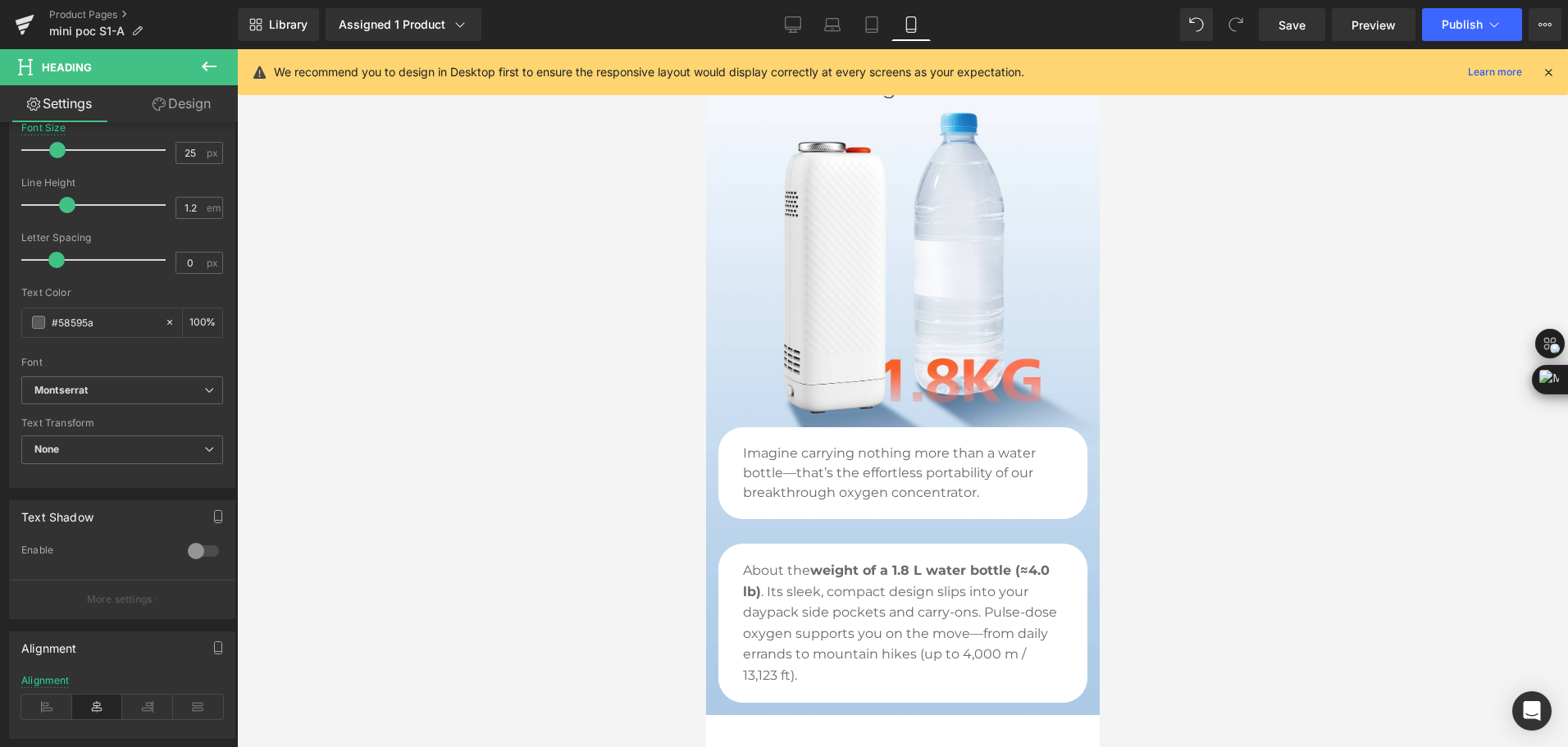
scroll to position [1304, 0]
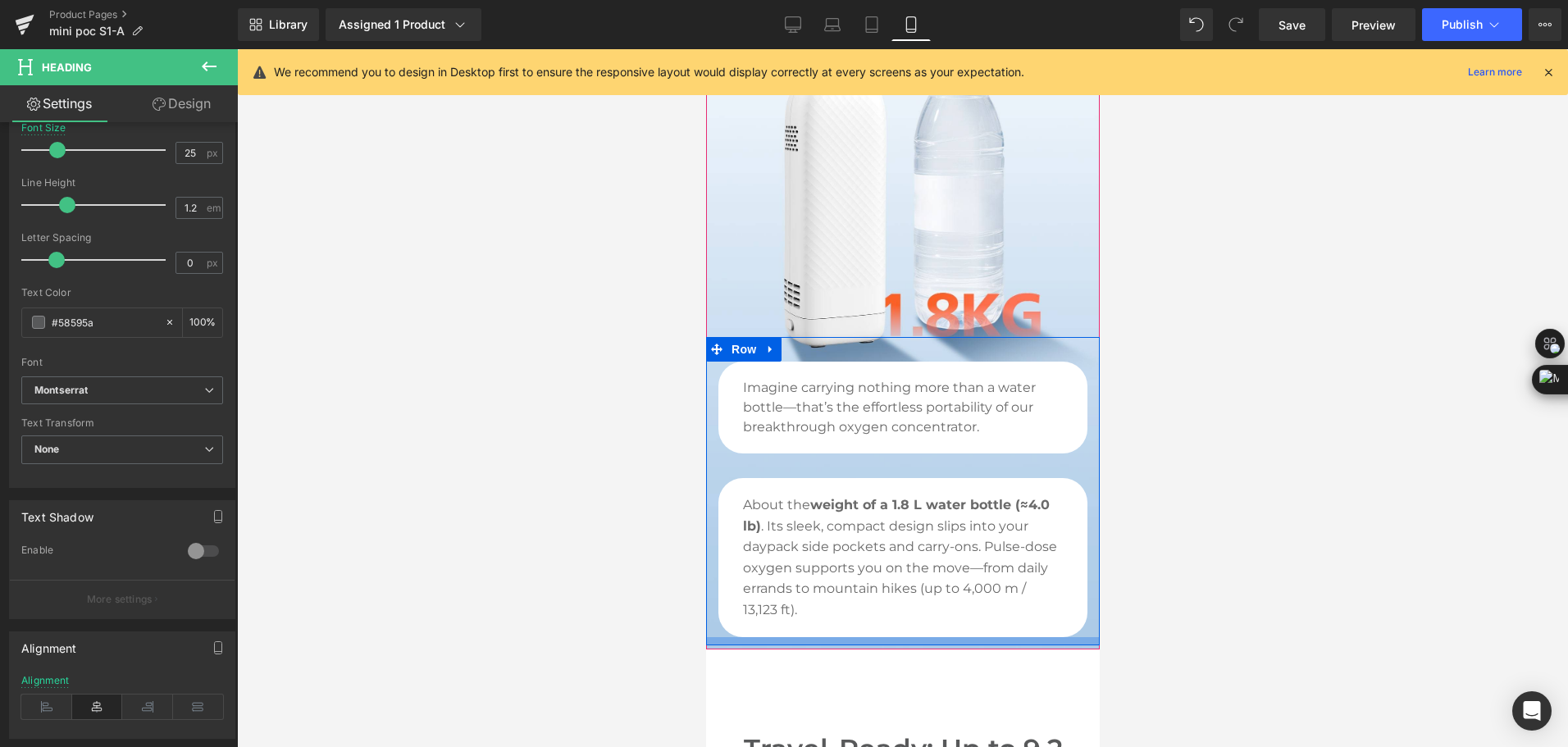
click at [1050, 645] on div at bounding box center [902, 641] width 393 height 8
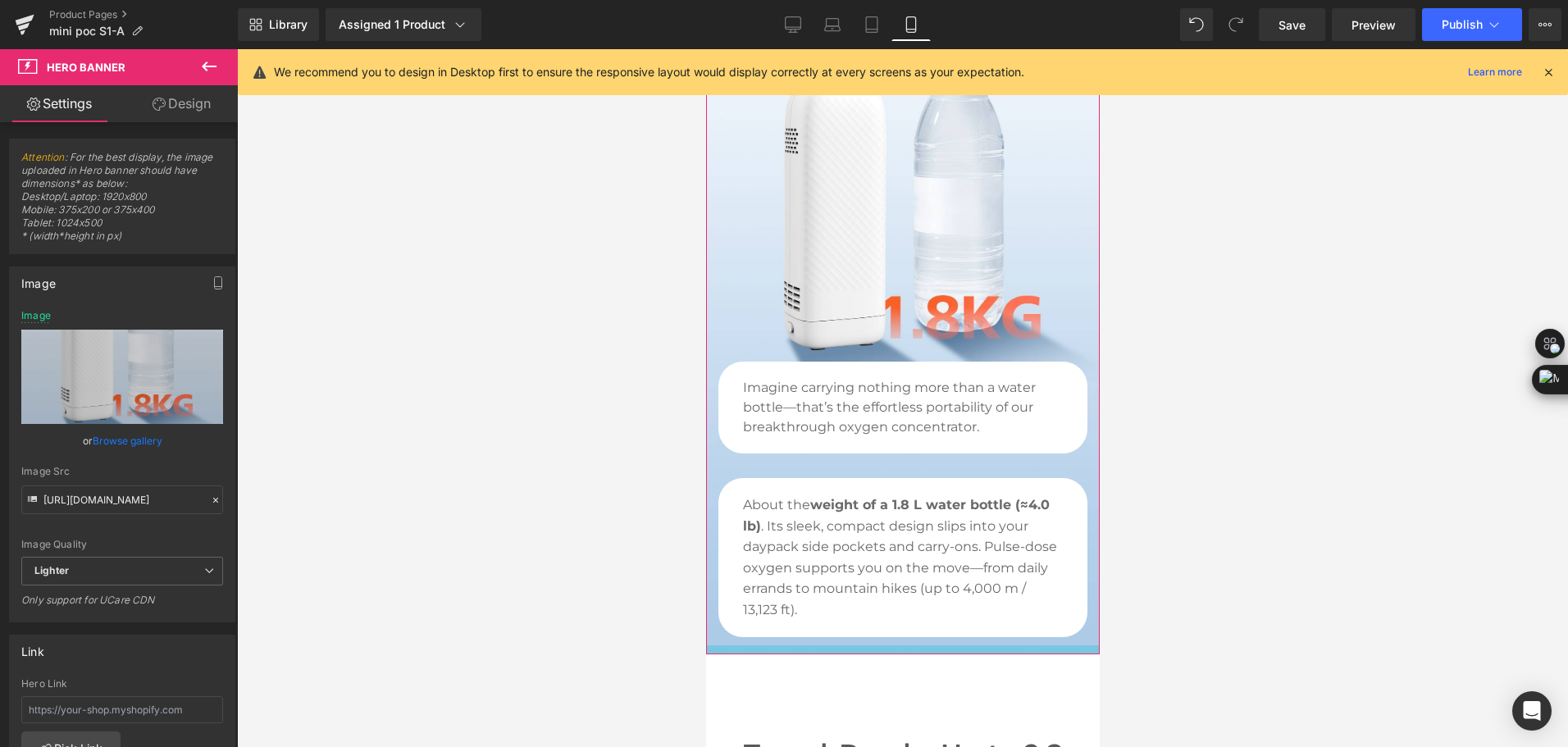
click at [1048, 655] on div at bounding box center [902, 649] width 393 height 9
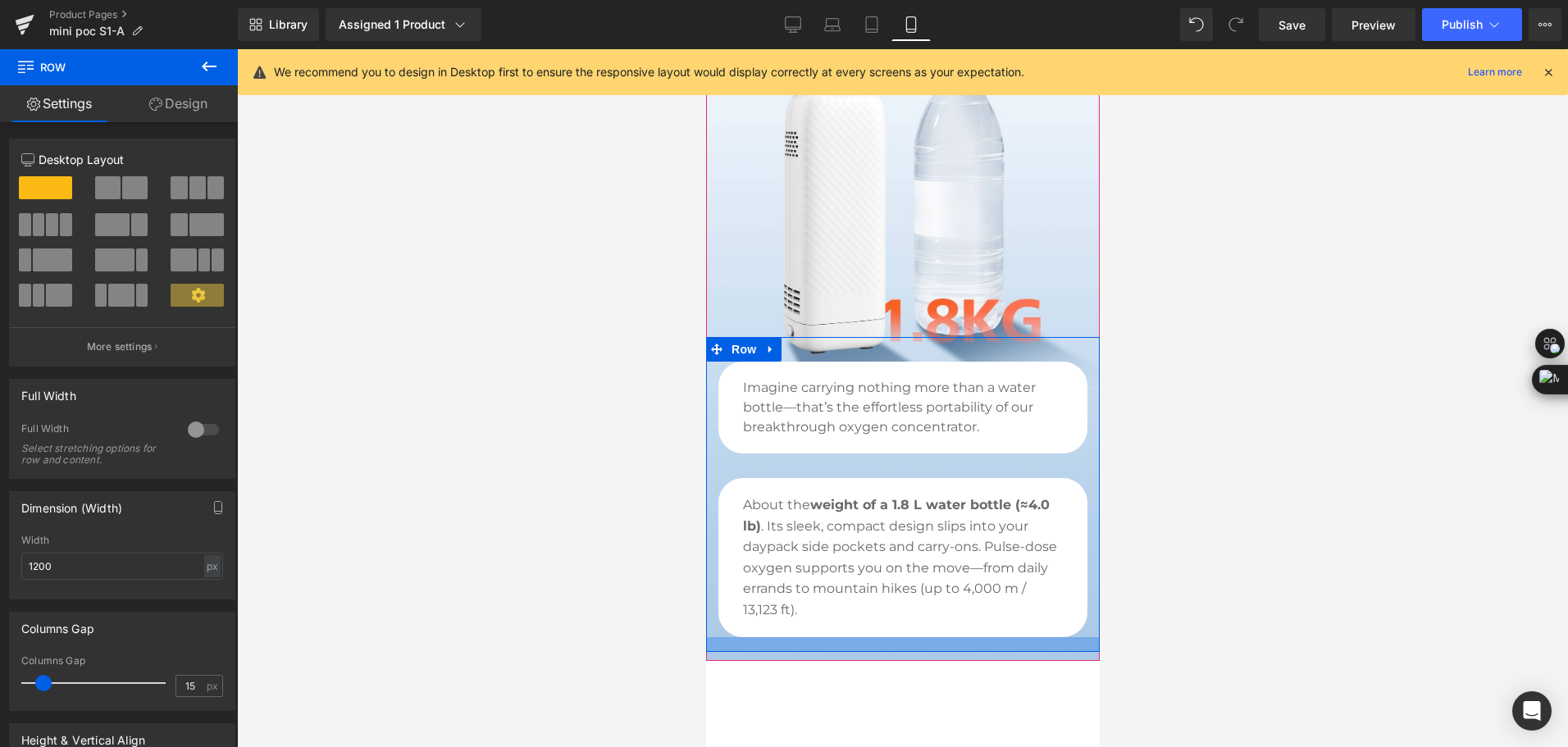
drag, startPoint x: 948, startPoint y: 656, endPoint x: 1851, endPoint y: 563, distance: 907.8
click at [949, 652] on div at bounding box center [902, 644] width 393 height 15
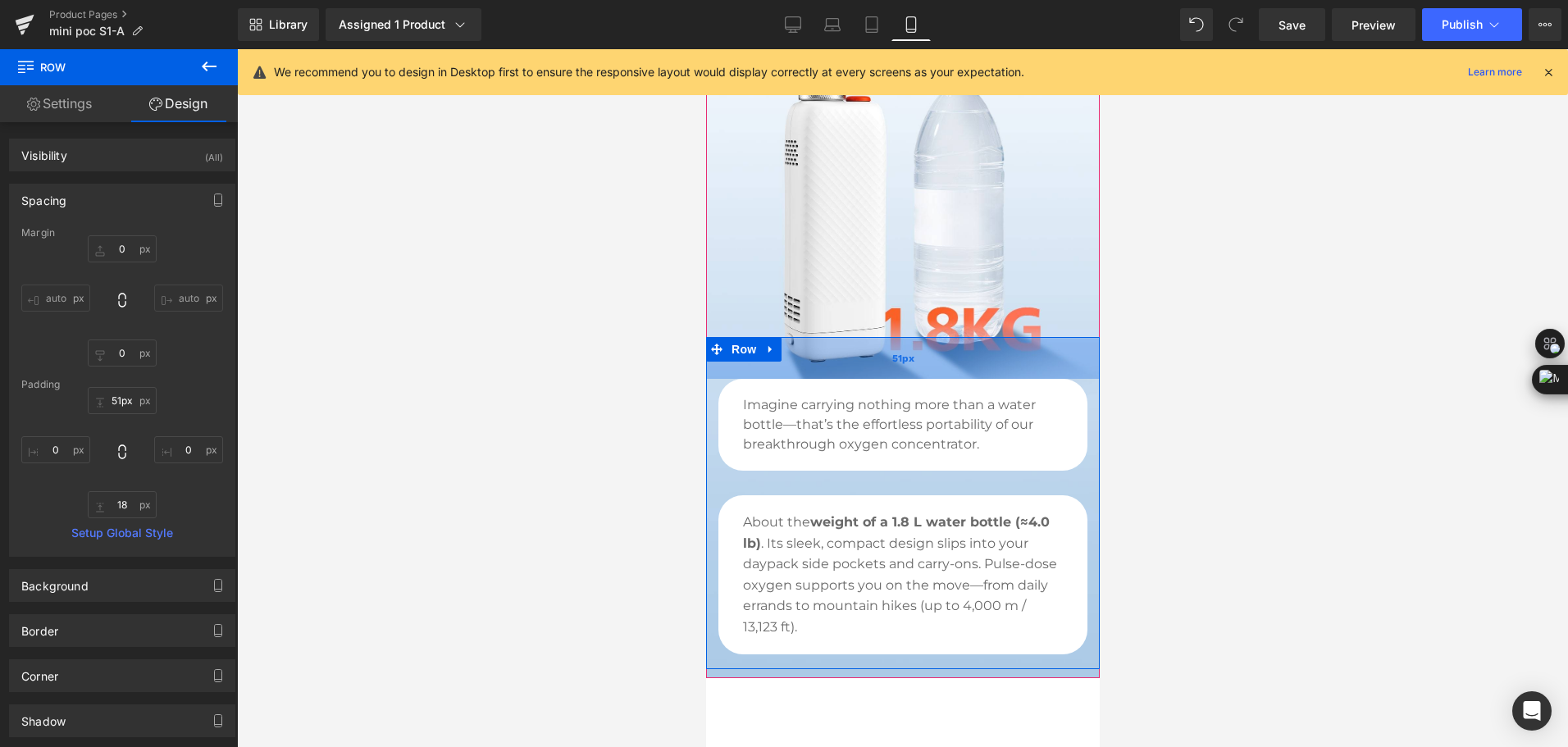
type input "50px"
drag, startPoint x: 961, startPoint y: 360, endPoint x: 966, endPoint y: 377, distance: 17.7
click at [966, 377] on div "50px" at bounding box center [902, 358] width 393 height 41
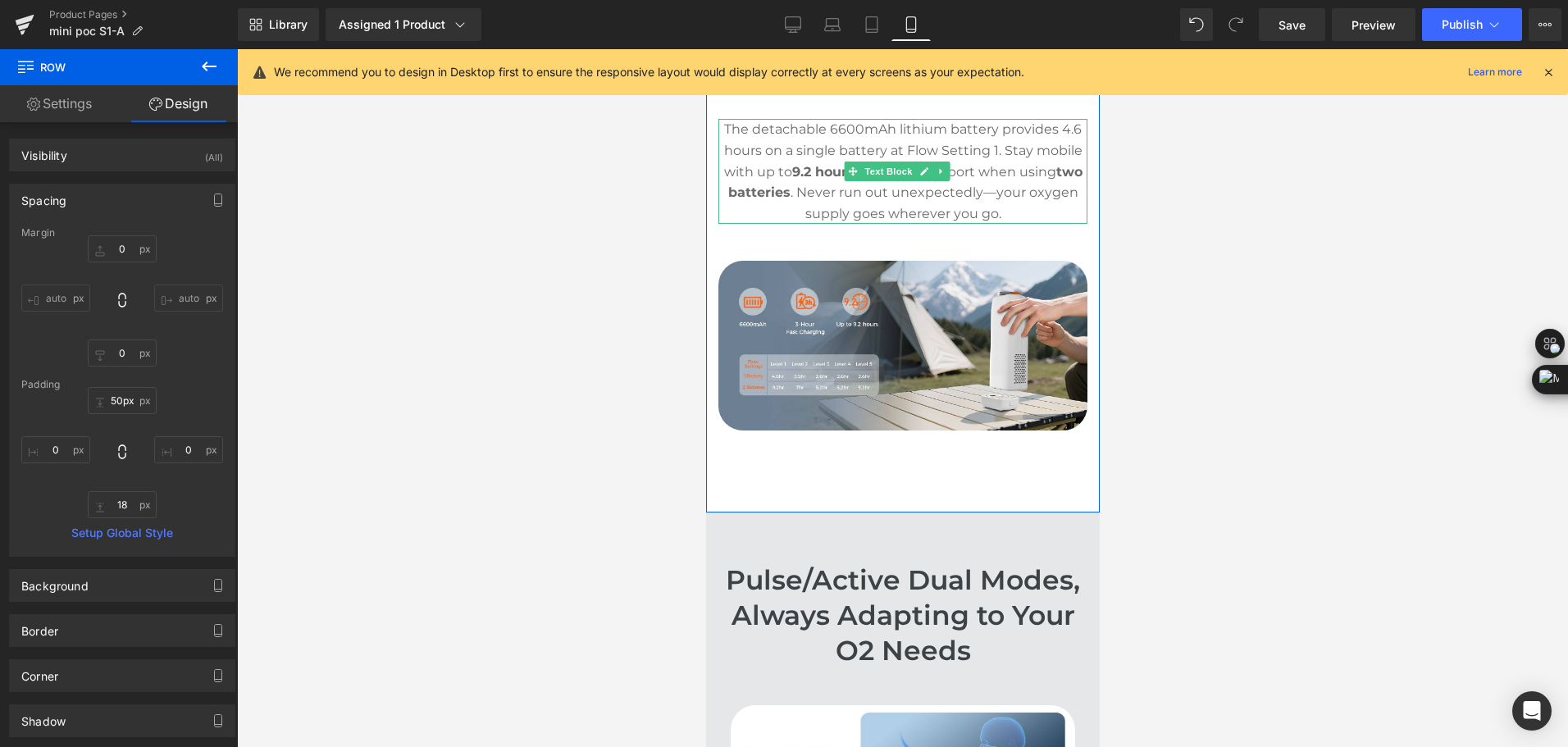
scroll to position [2042, 0]
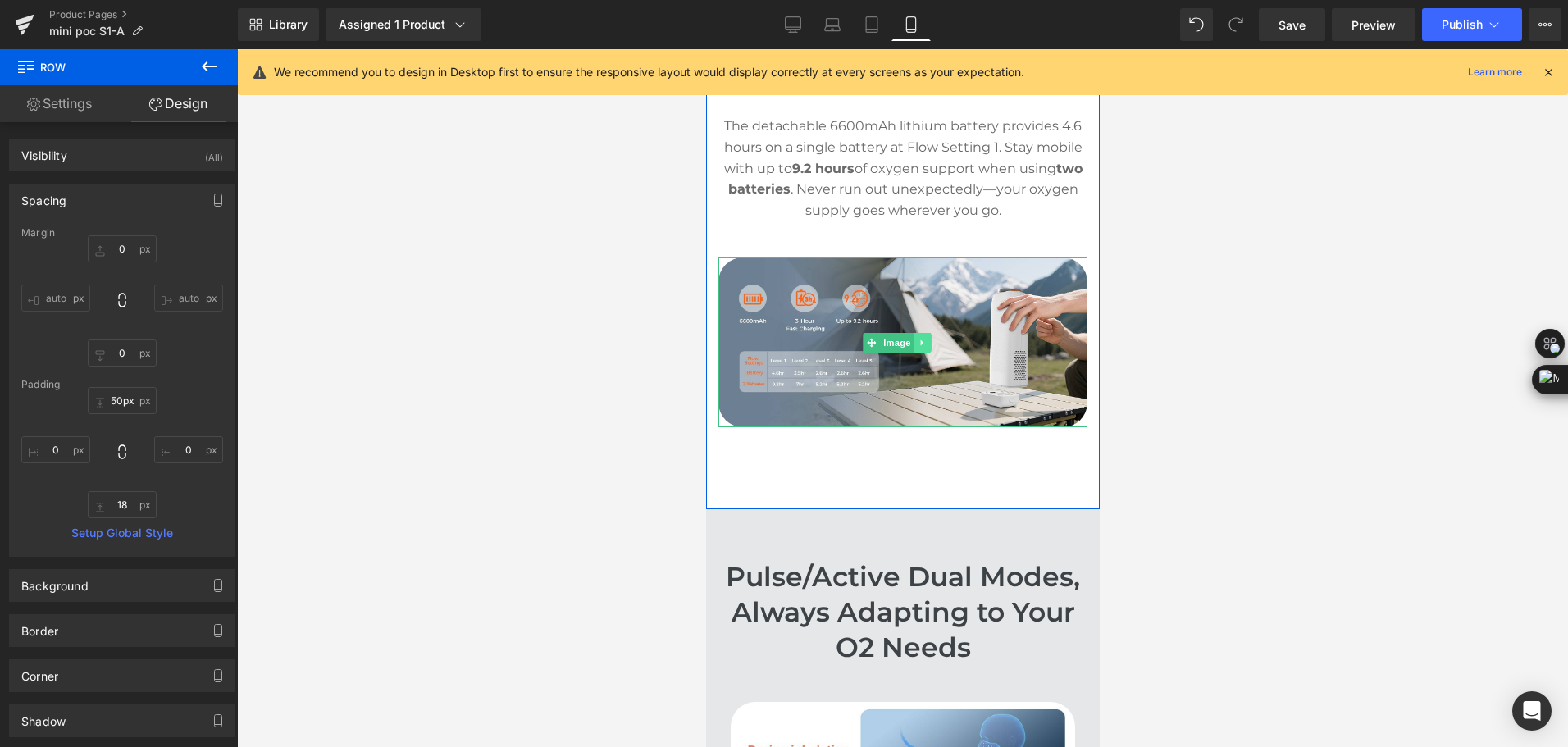
click at [917, 348] on icon at bounding box center [920, 343] width 9 height 10
click at [914, 347] on icon at bounding box center [912, 342] width 9 height 9
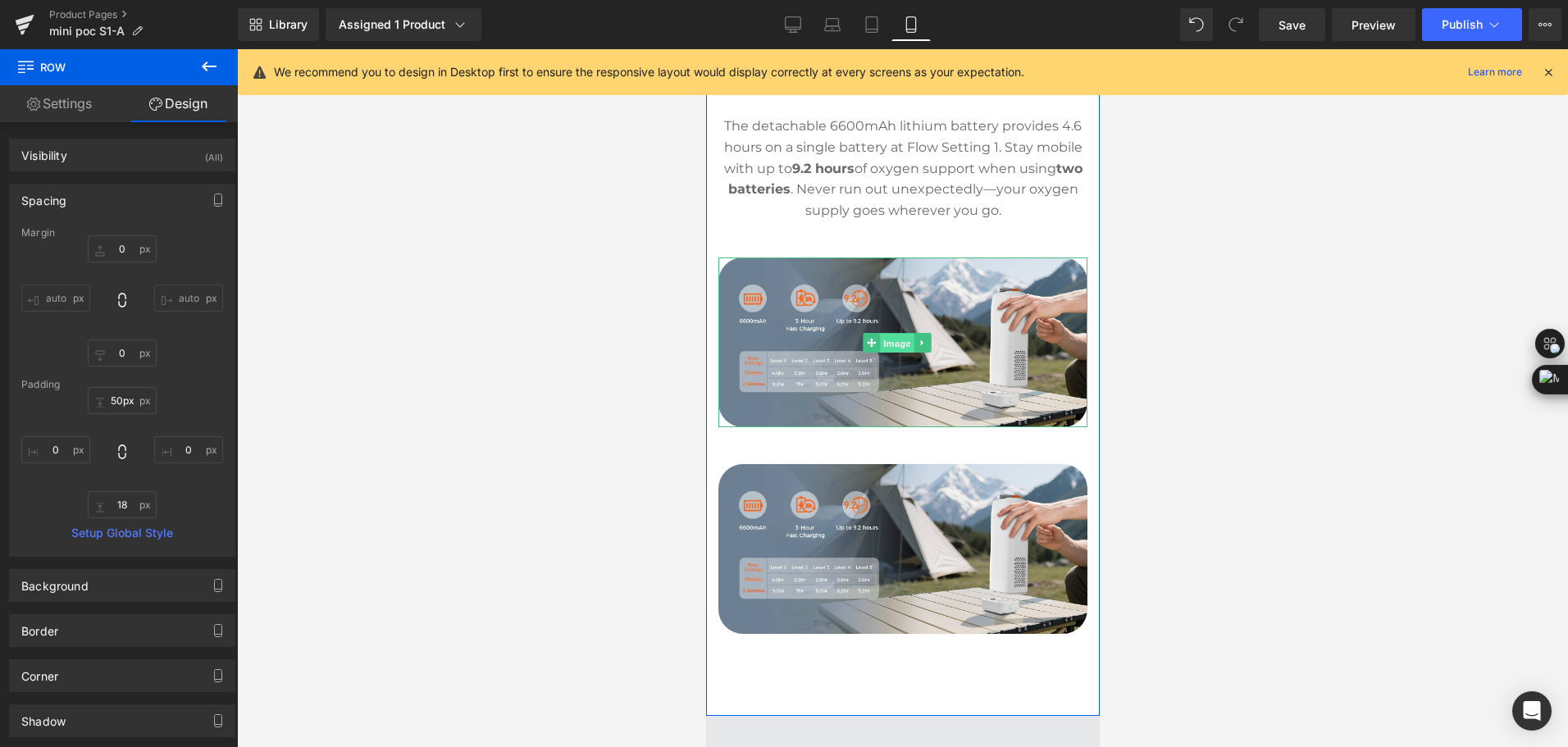
click at [858, 352] on div "Image" at bounding box center [902, 342] width 369 height 170
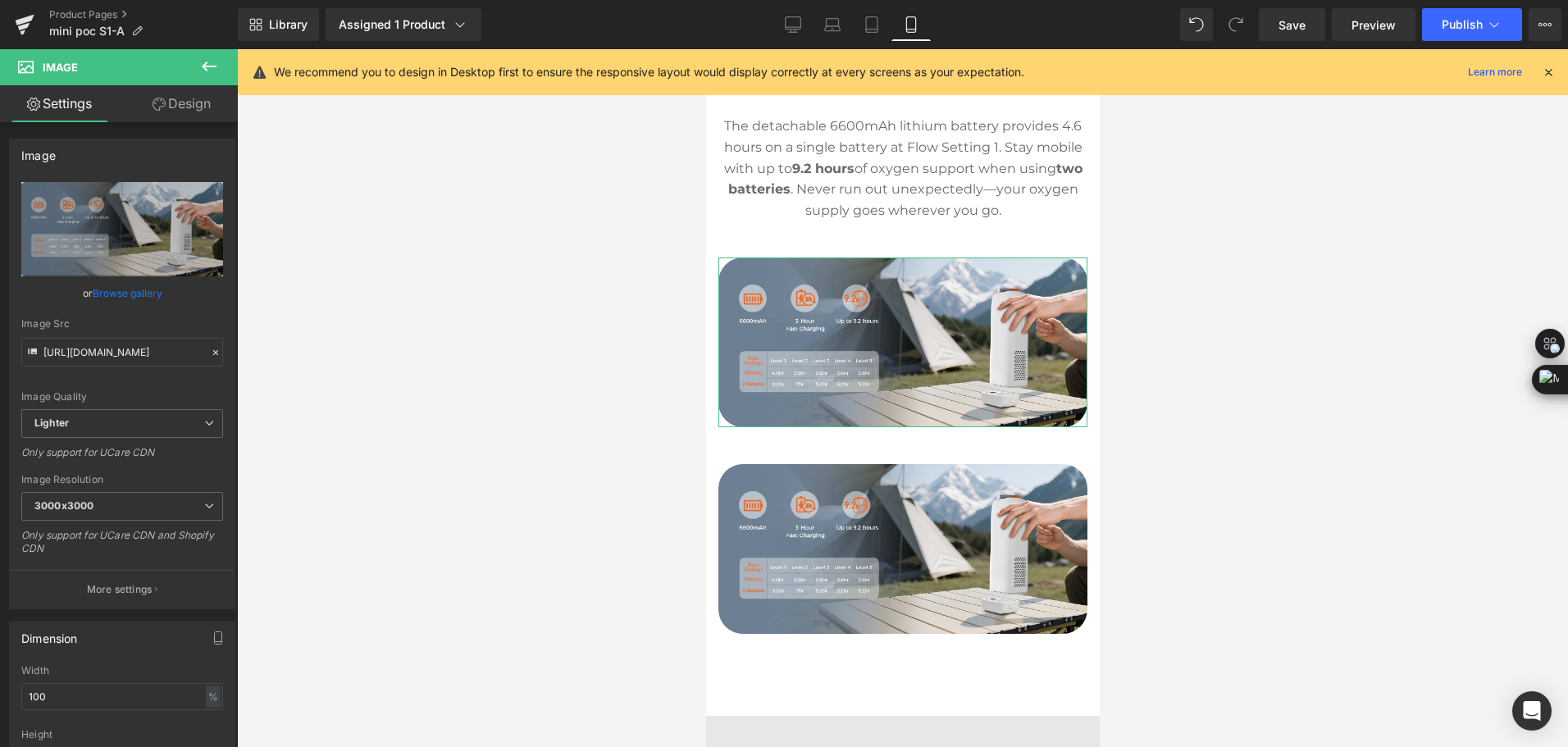
click at [180, 105] on link "Design" at bounding box center [181, 104] width 119 height 37
click at [0, 0] on div "Visibility" at bounding box center [0, 0] width 0 height 0
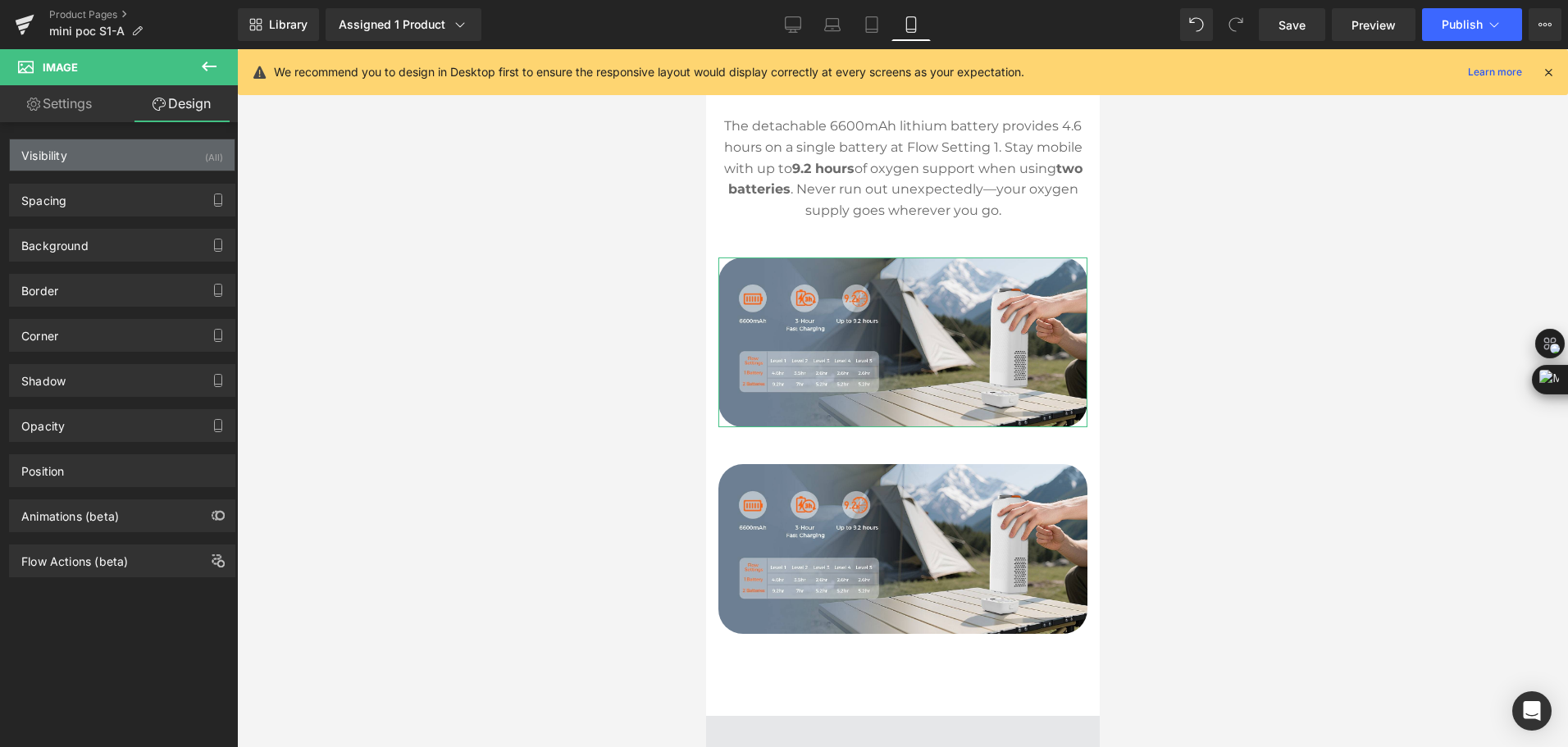
click at [147, 163] on div "Visibility (All)" at bounding box center [122, 155] width 225 height 31
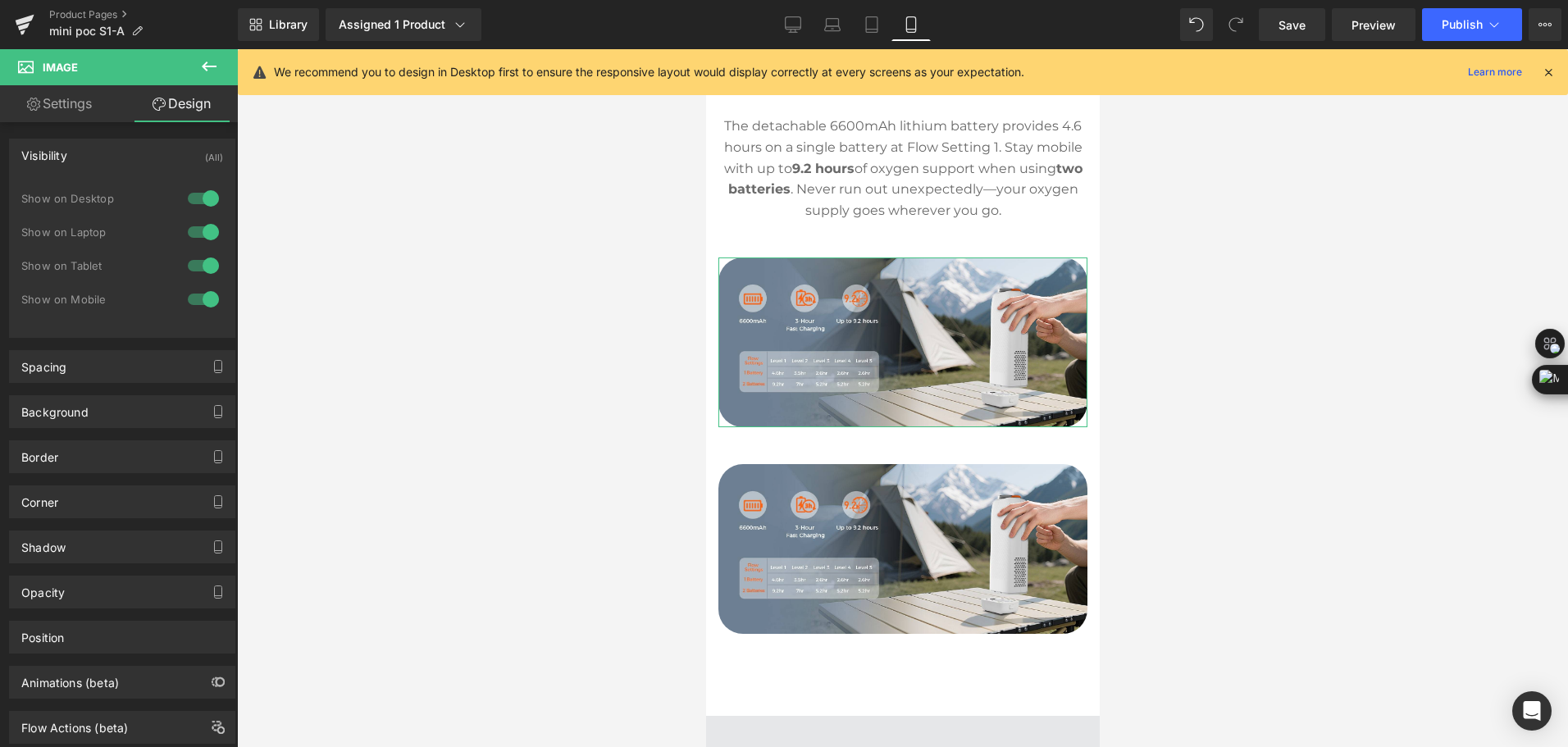
click at [195, 300] on div at bounding box center [203, 298] width 40 height 26
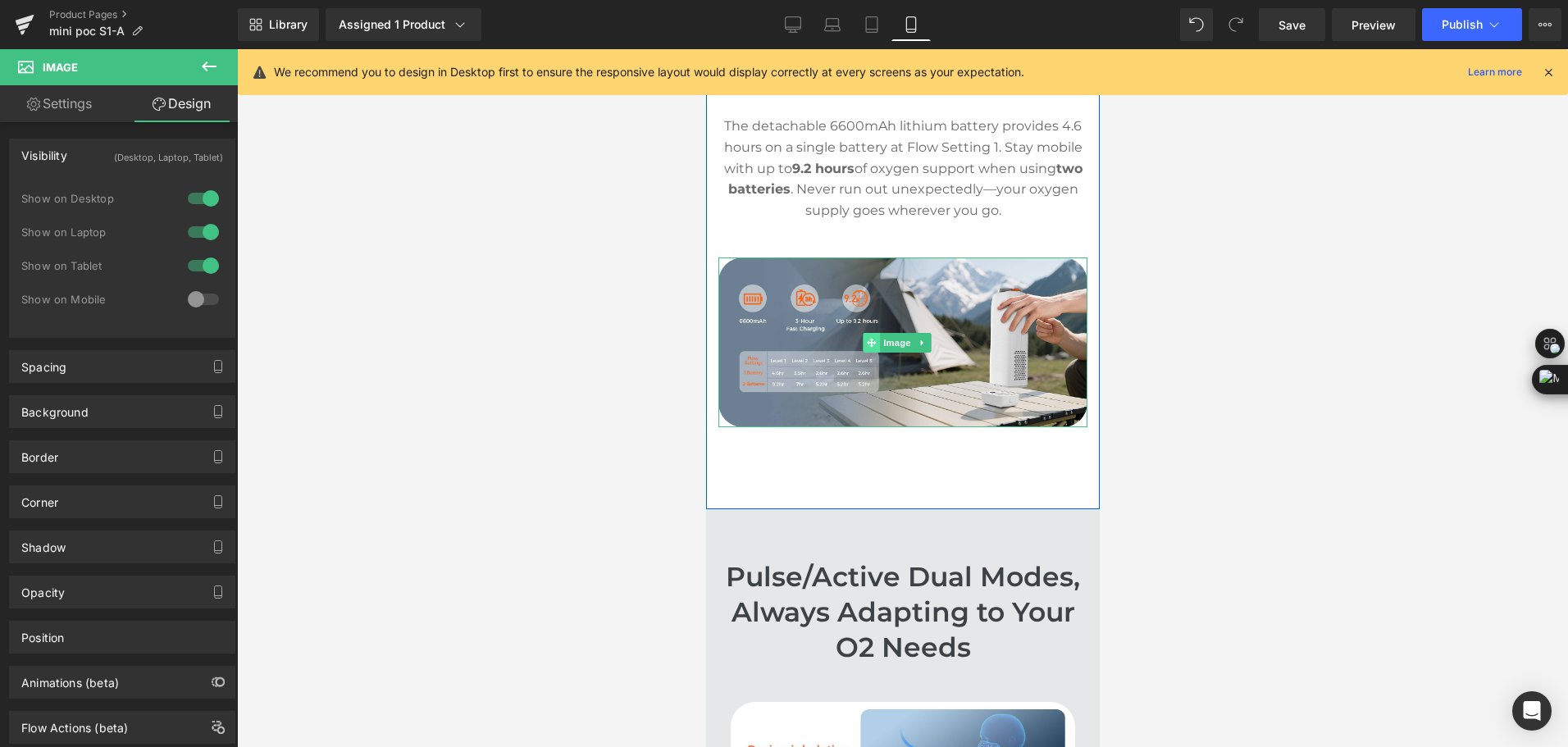
click at [867, 347] on icon at bounding box center [870, 342] width 9 height 9
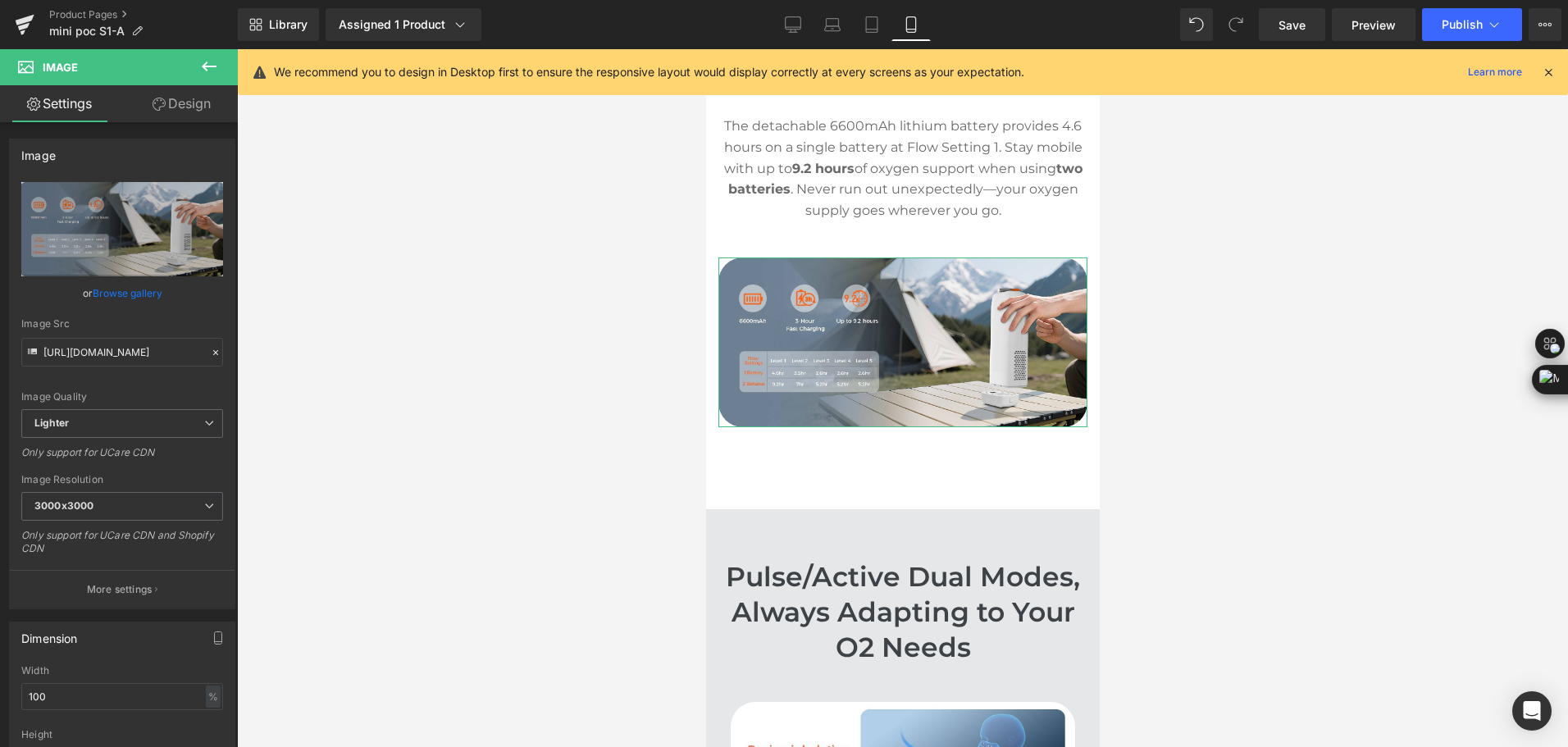
click at [185, 116] on link "Design" at bounding box center [181, 104] width 119 height 37
click at [0, 0] on div "Visibility" at bounding box center [0, 0] width 0 height 0
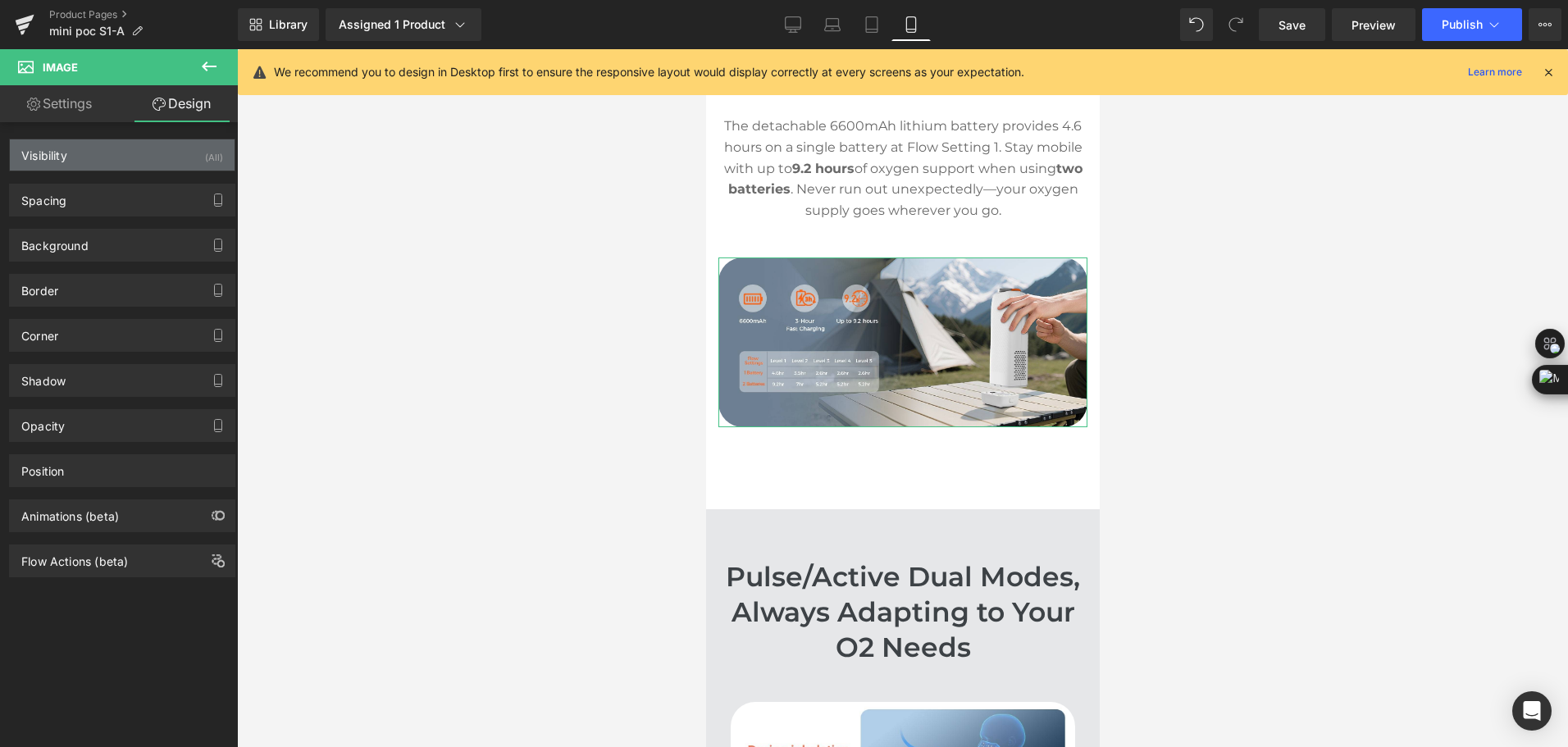
click at [152, 160] on div "Visibility (All)" at bounding box center [122, 155] width 225 height 31
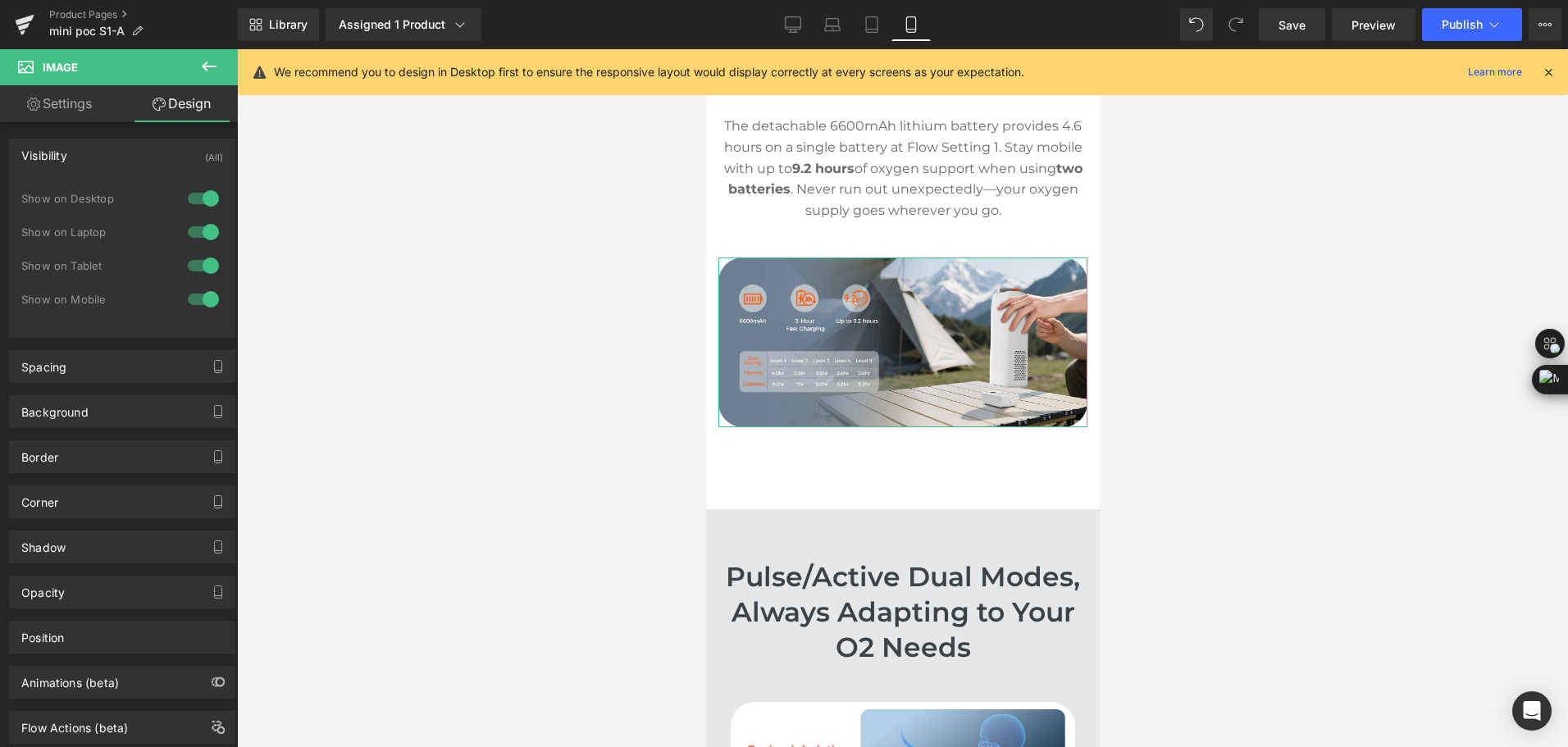
click at [190, 195] on div at bounding box center [203, 198] width 40 height 26
click at [196, 235] on div at bounding box center [203, 232] width 40 height 26
click at [196, 257] on div at bounding box center [203, 265] width 40 height 26
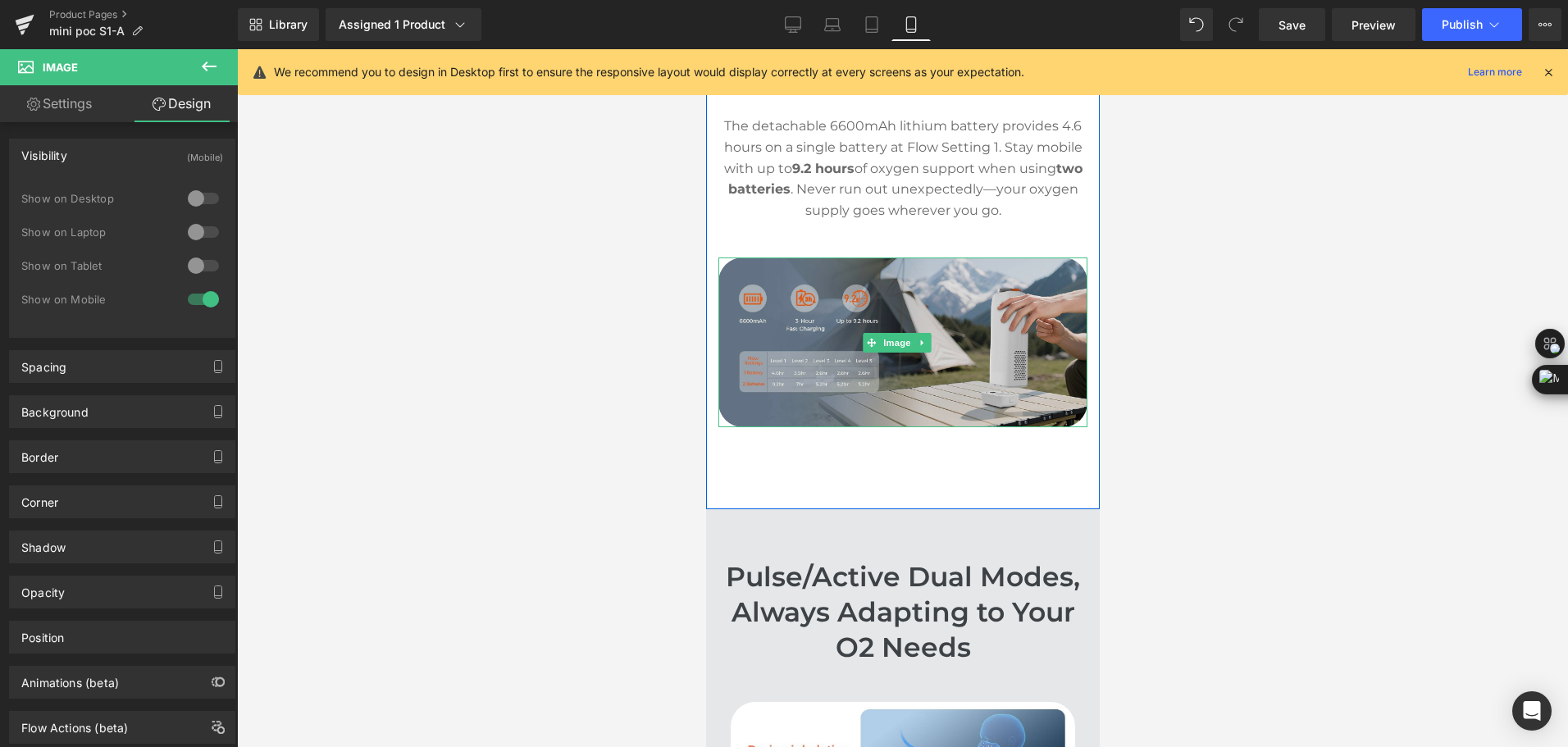
click at [863, 353] on span at bounding box center [871, 343] width 17 height 19
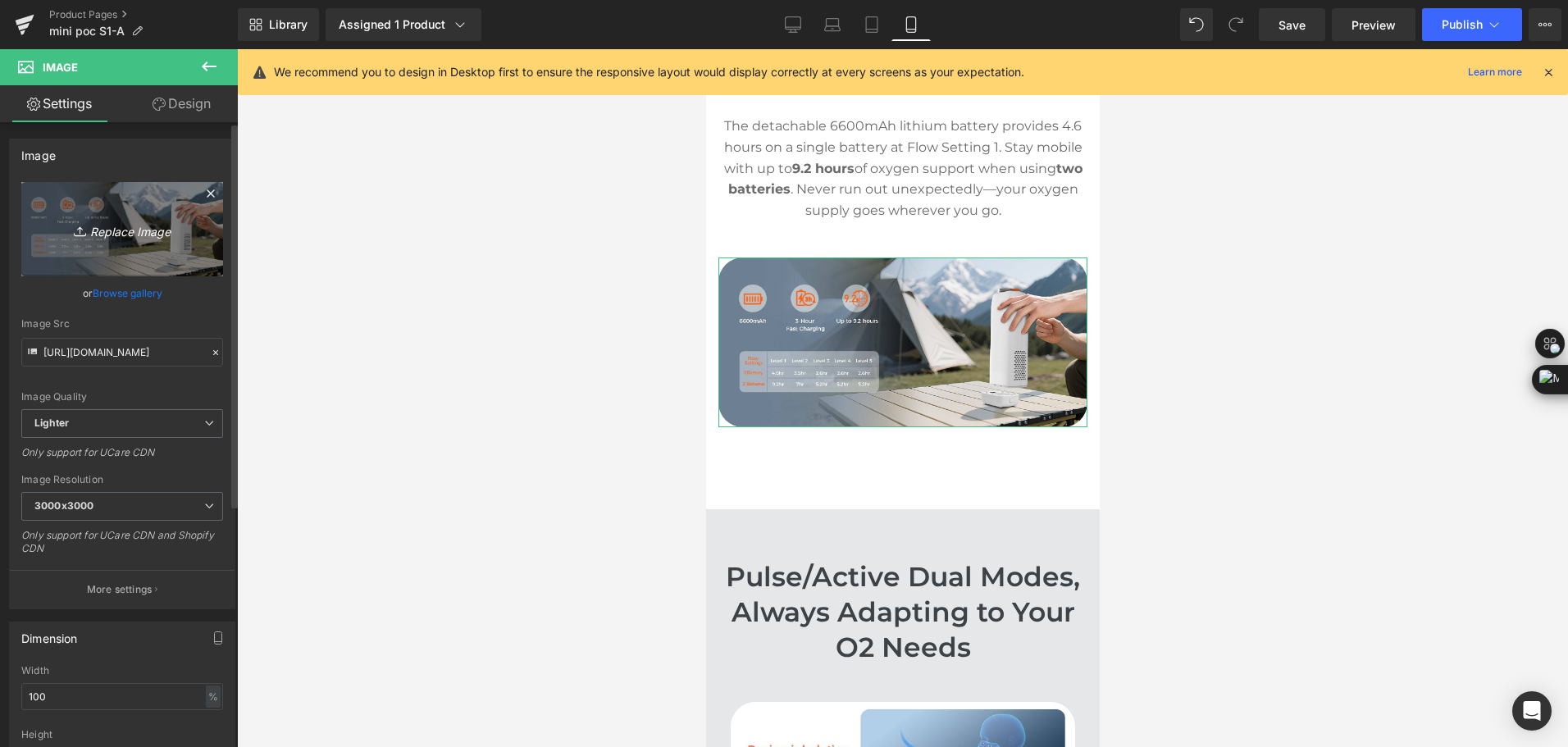
click at [100, 209] on link "Replace Image" at bounding box center [122, 229] width 201 height 94
type input "C:\fakepath\battery-based portable o2 concentrator can last up to 9.2 hours.jpg"
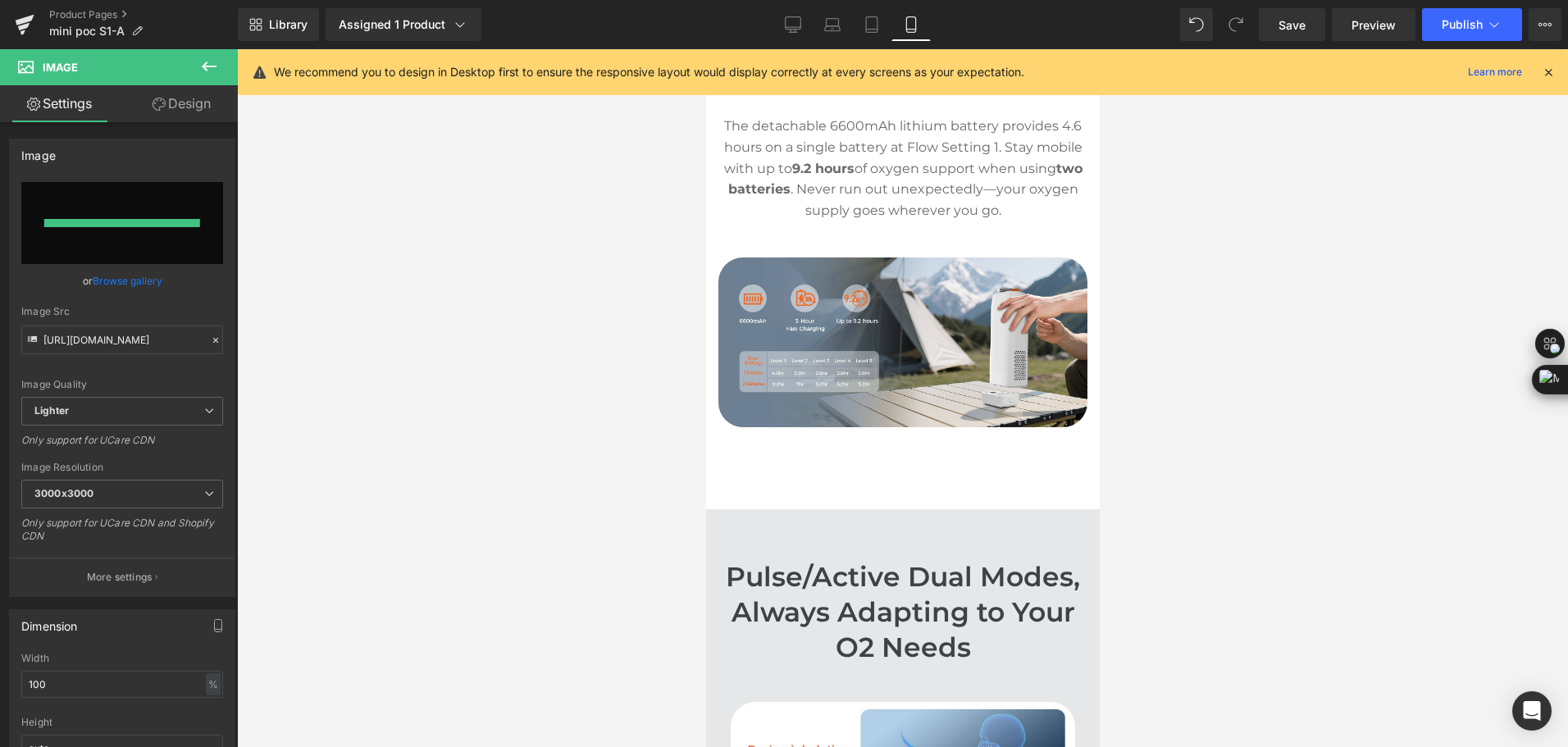
type input "https://ucarecdn.com/ba5ca4ed-1c45-4078-8562-e4ca756fb2cc/-/format/auto/-/previ…"
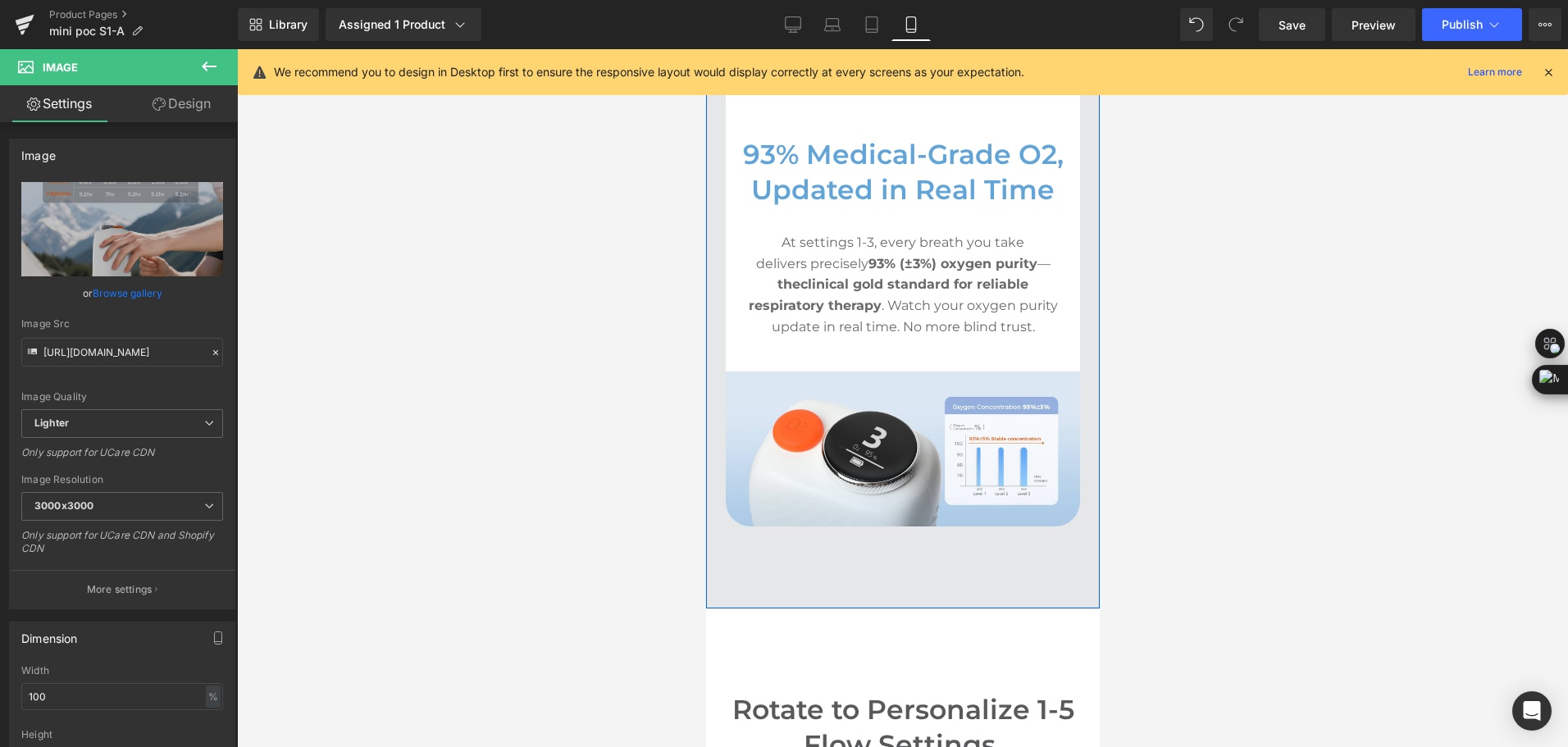
scroll to position [4175, 0]
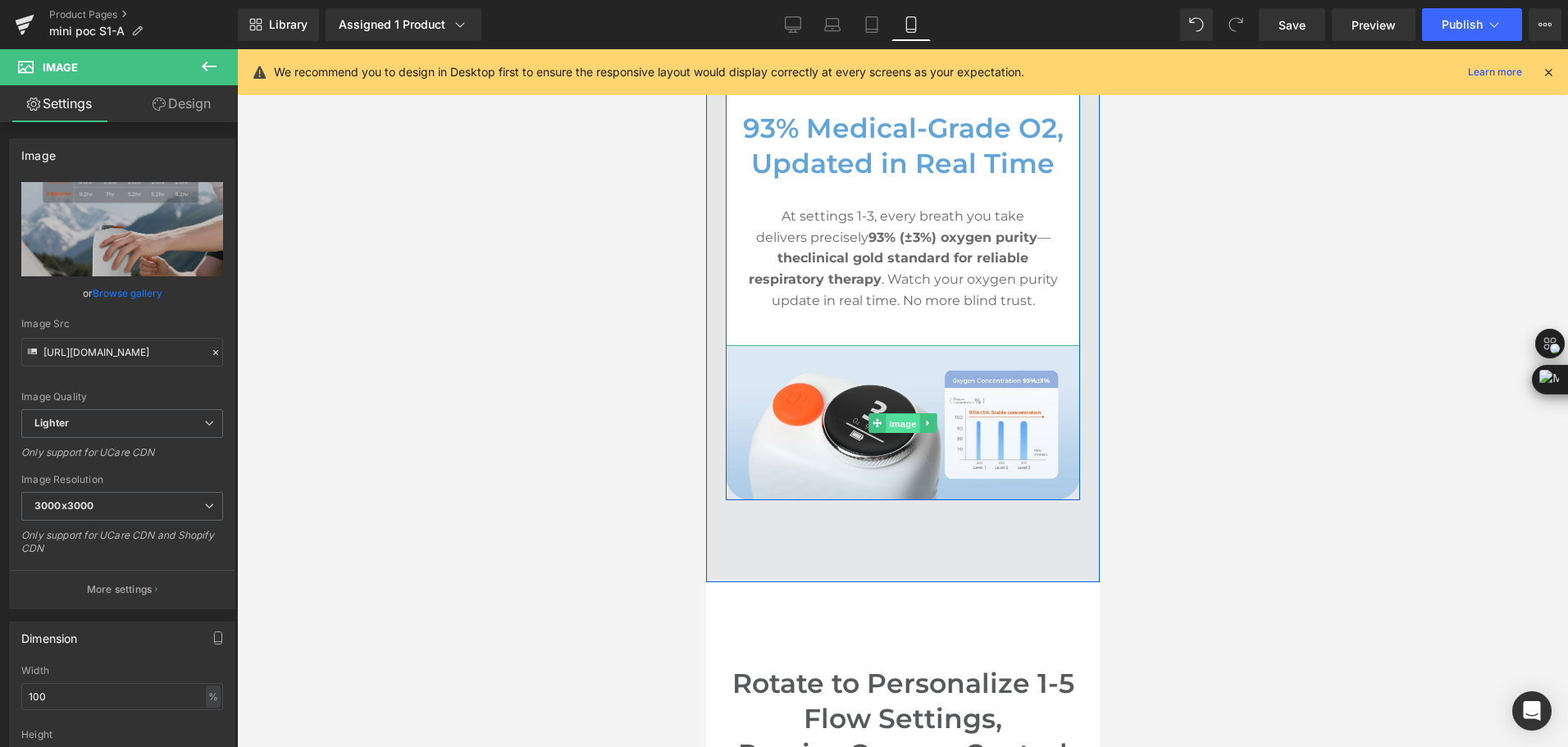
click at [884, 422] on span "Image" at bounding box center [902, 424] width 35 height 19
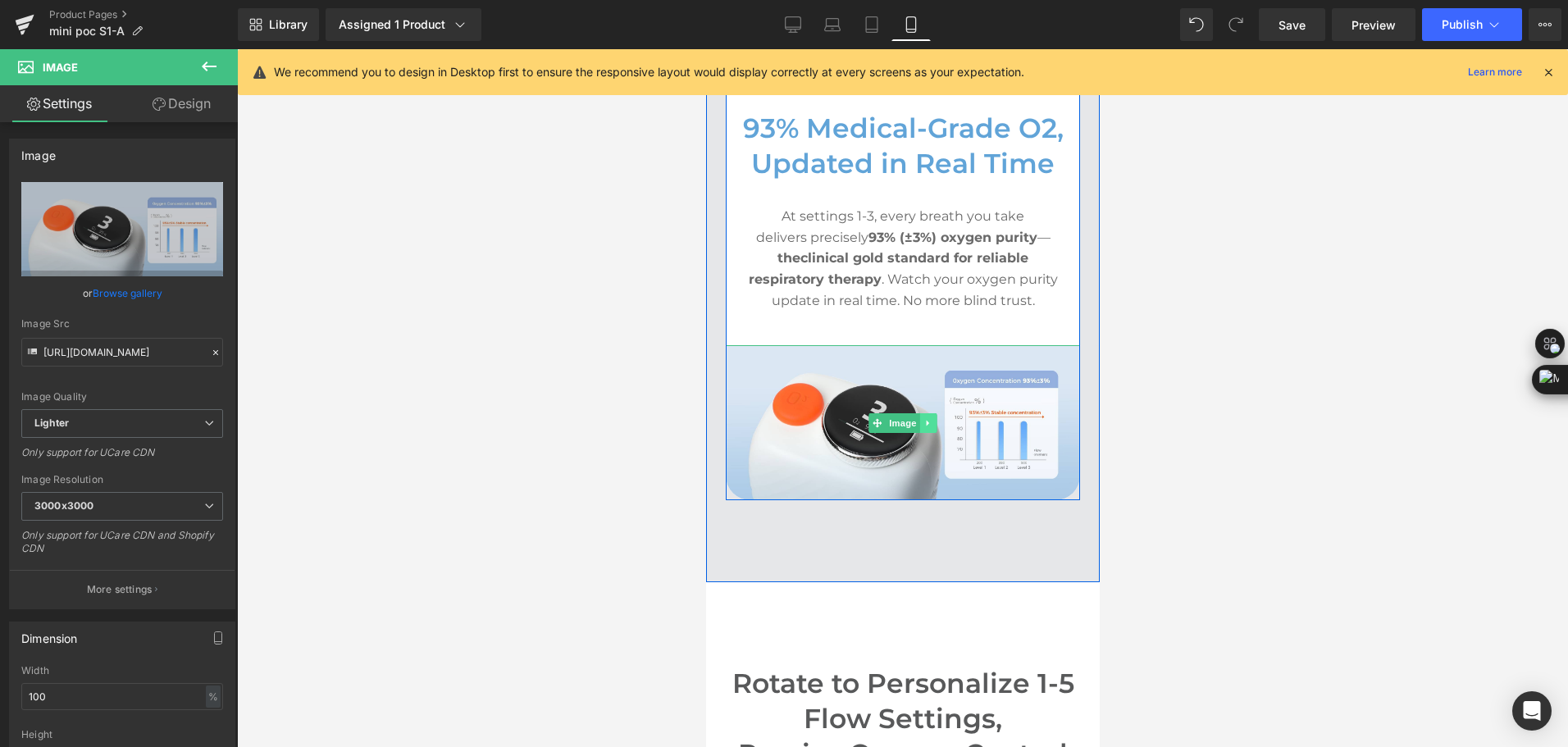
click at [923, 419] on icon at bounding box center [927, 423] width 9 height 10
click at [914, 422] on icon at bounding box center [918, 422] width 9 height 9
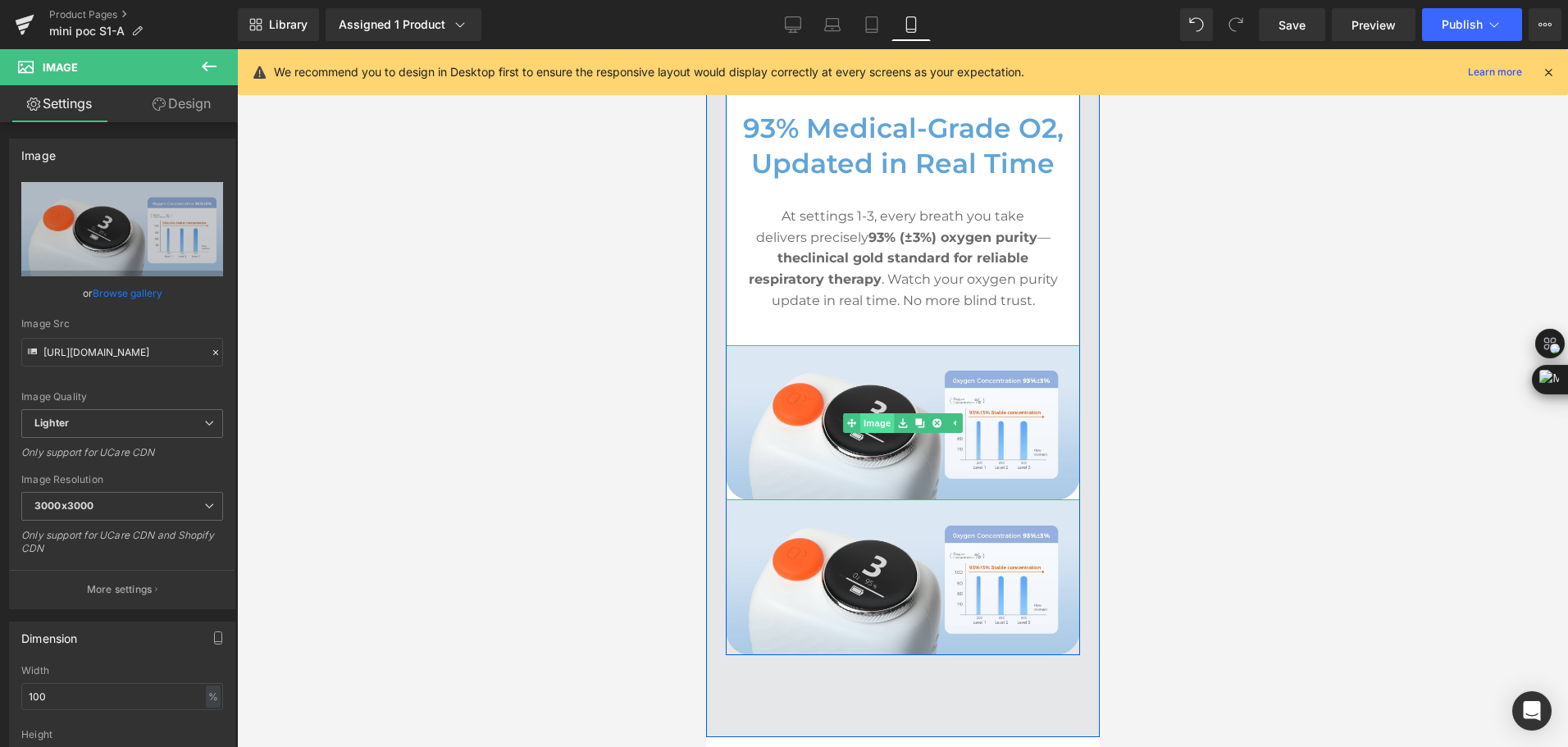
click at [855, 420] on div "Image" at bounding box center [902, 422] width 354 height 155
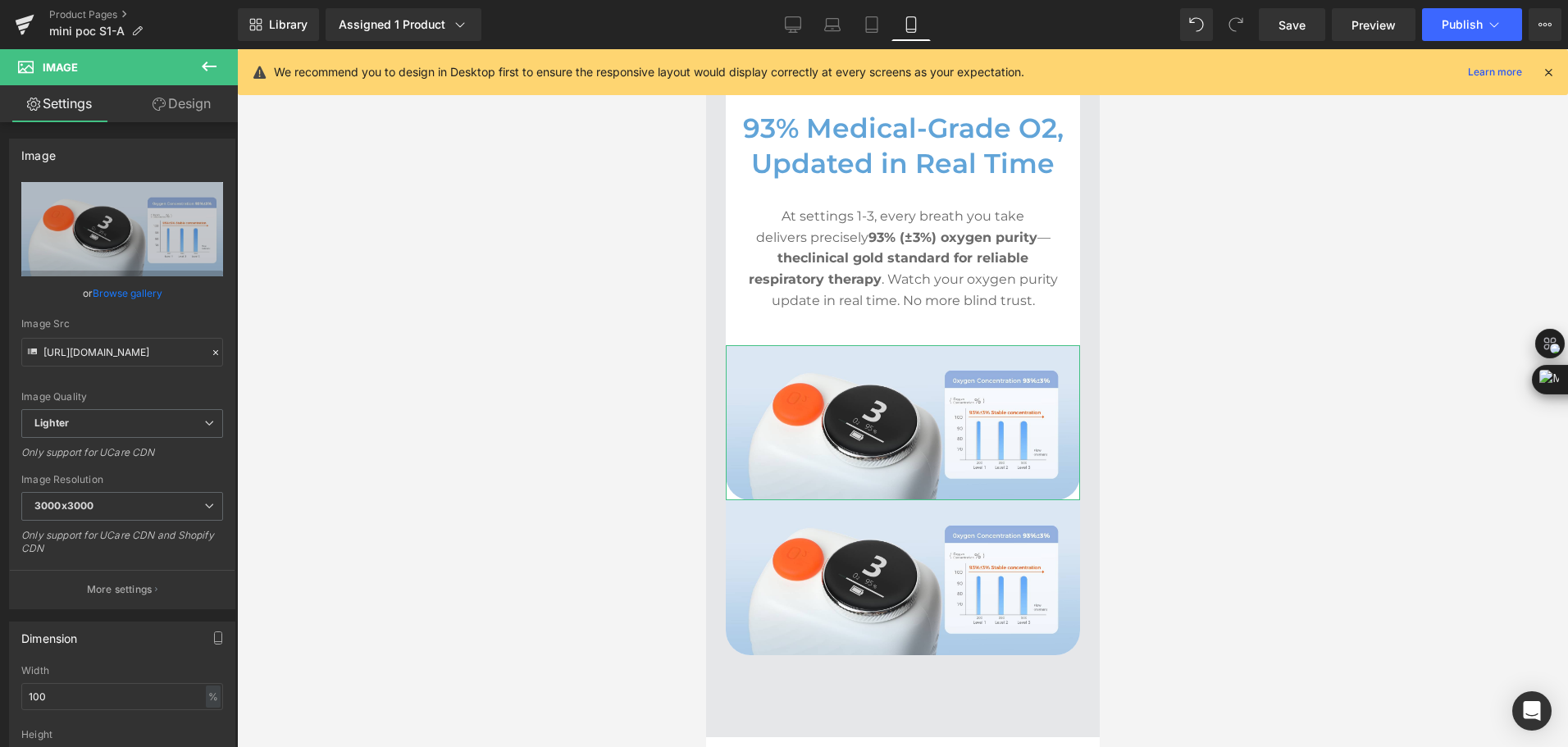
click at [196, 115] on link "Design" at bounding box center [181, 104] width 119 height 37
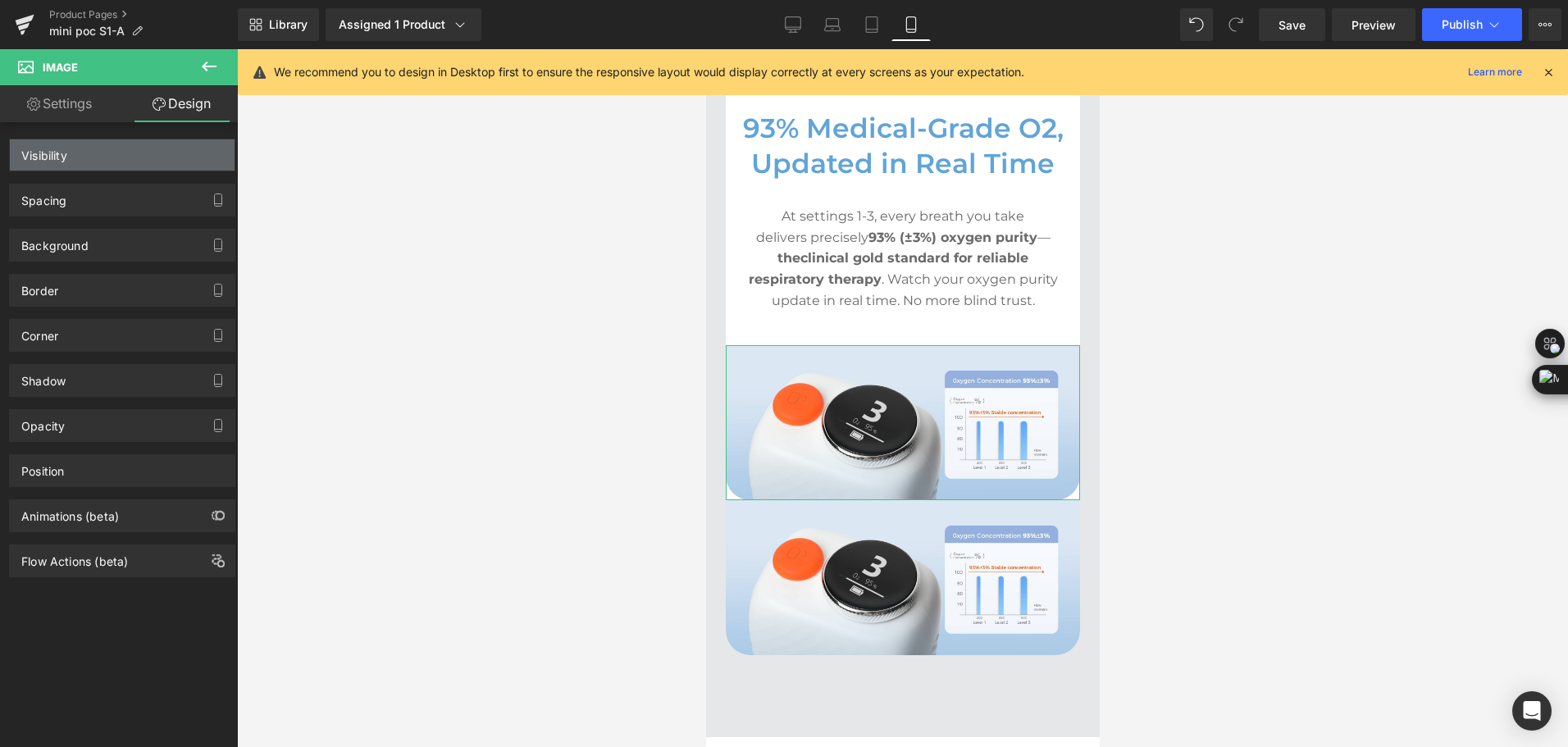
click at [152, 162] on div "Visibility" at bounding box center [122, 155] width 225 height 31
click at [152, 155] on div "Visibility (All)" at bounding box center [122, 155] width 225 height 31
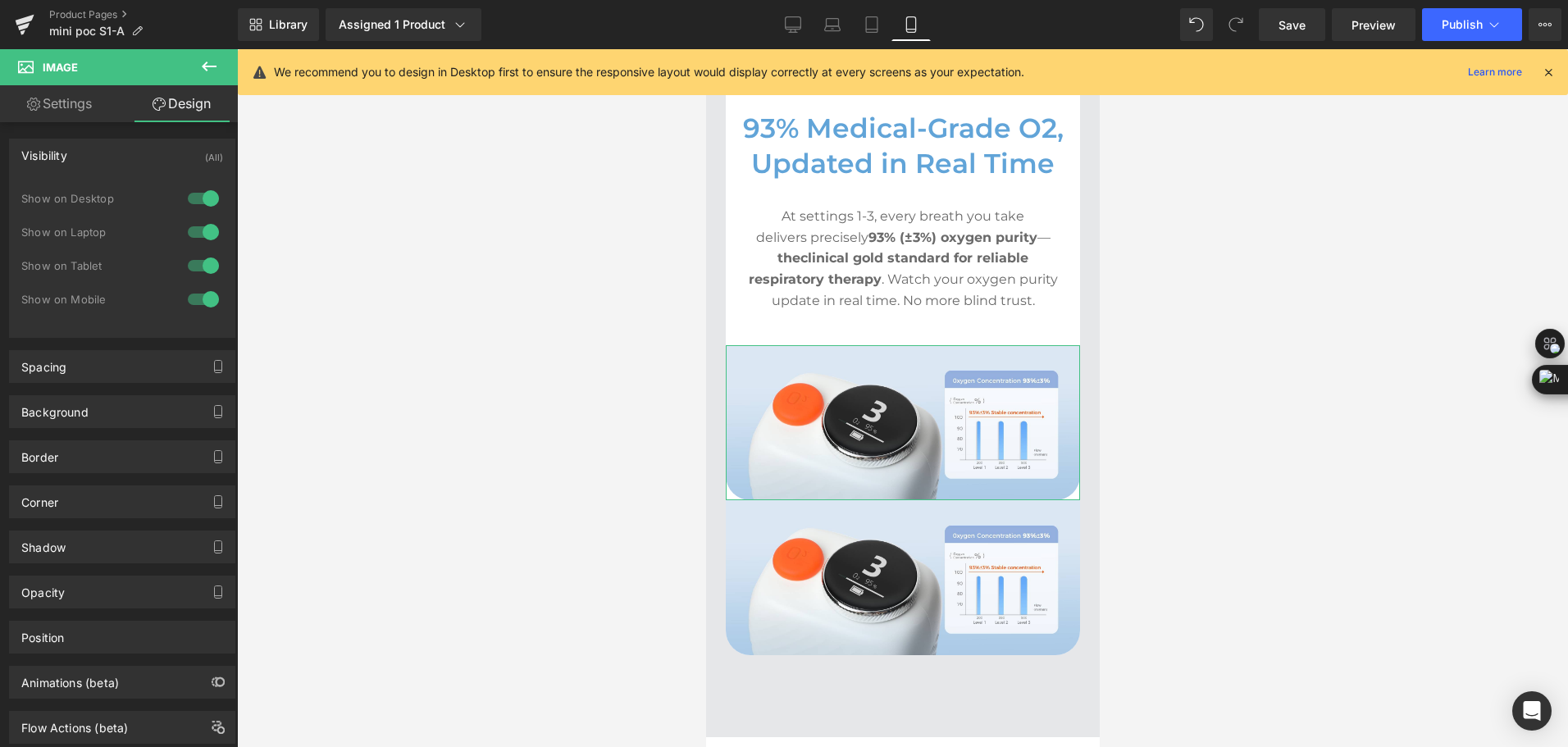
click at [200, 291] on div at bounding box center [203, 298] width 40 height 26
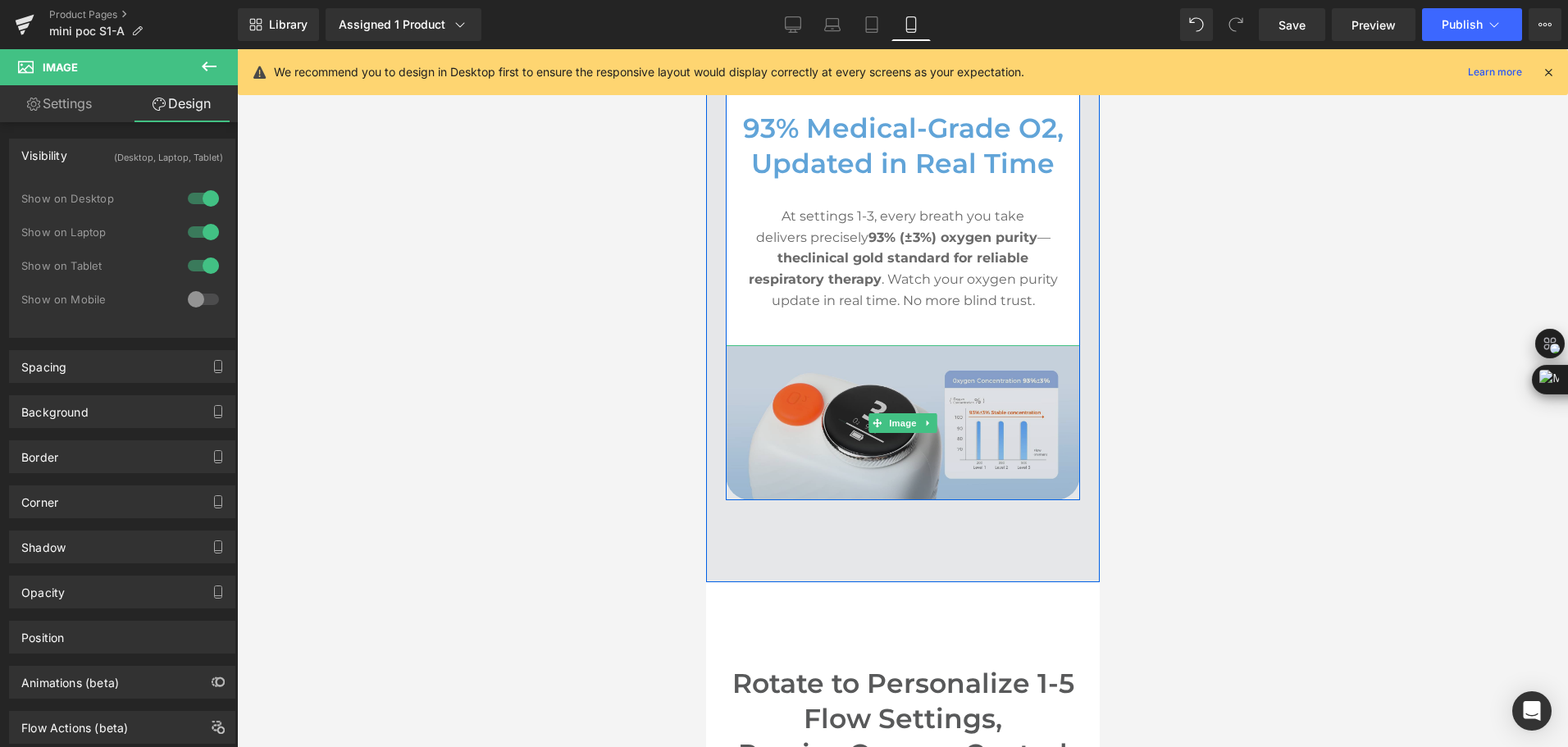
click at [886, 409] on img at bounding box center [902, 422] width 354 height 155
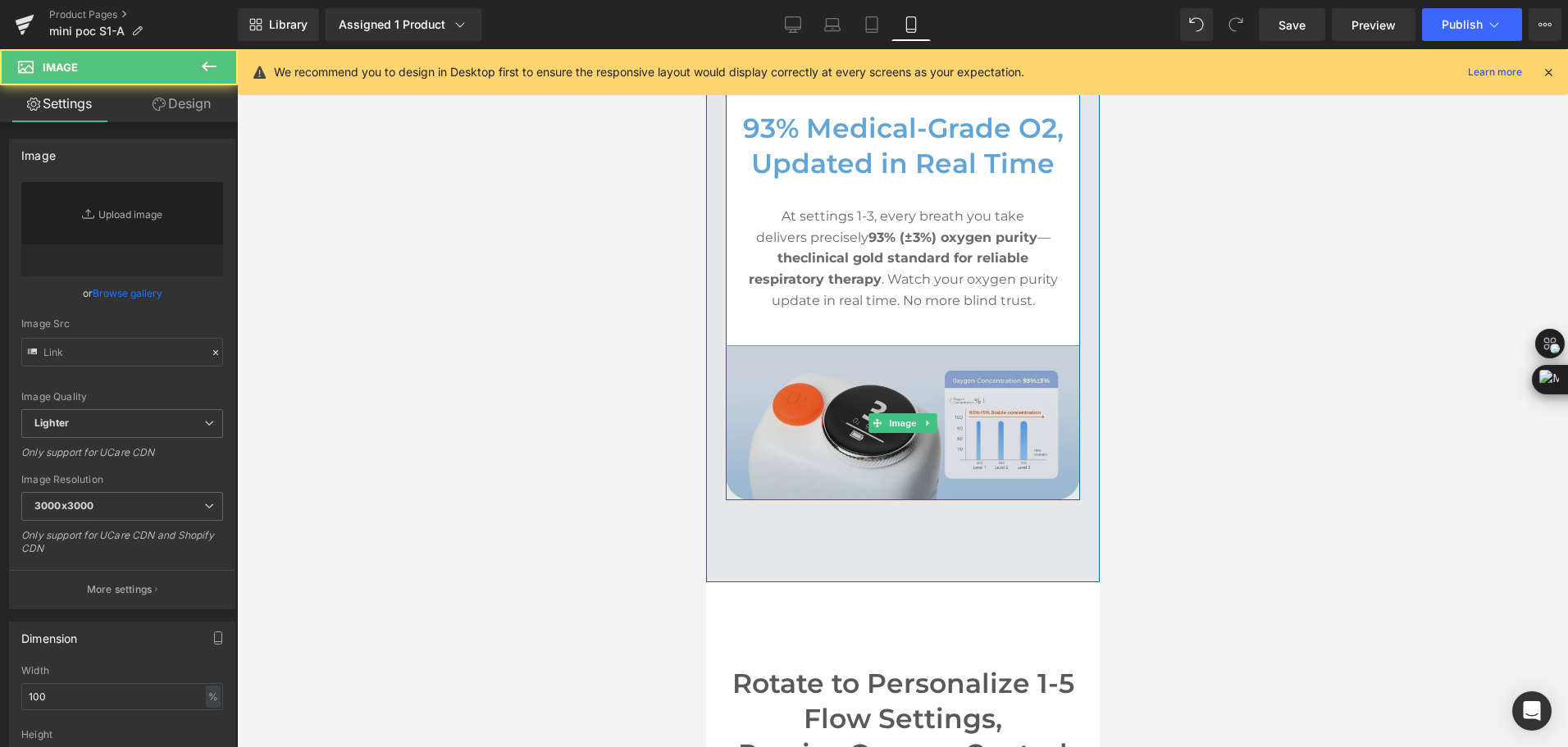
type input "https://ucarecdn.com/c241d73a-5340-4ff0-80bb-6789cdeb1a13/-/format/auto/-/previ…"
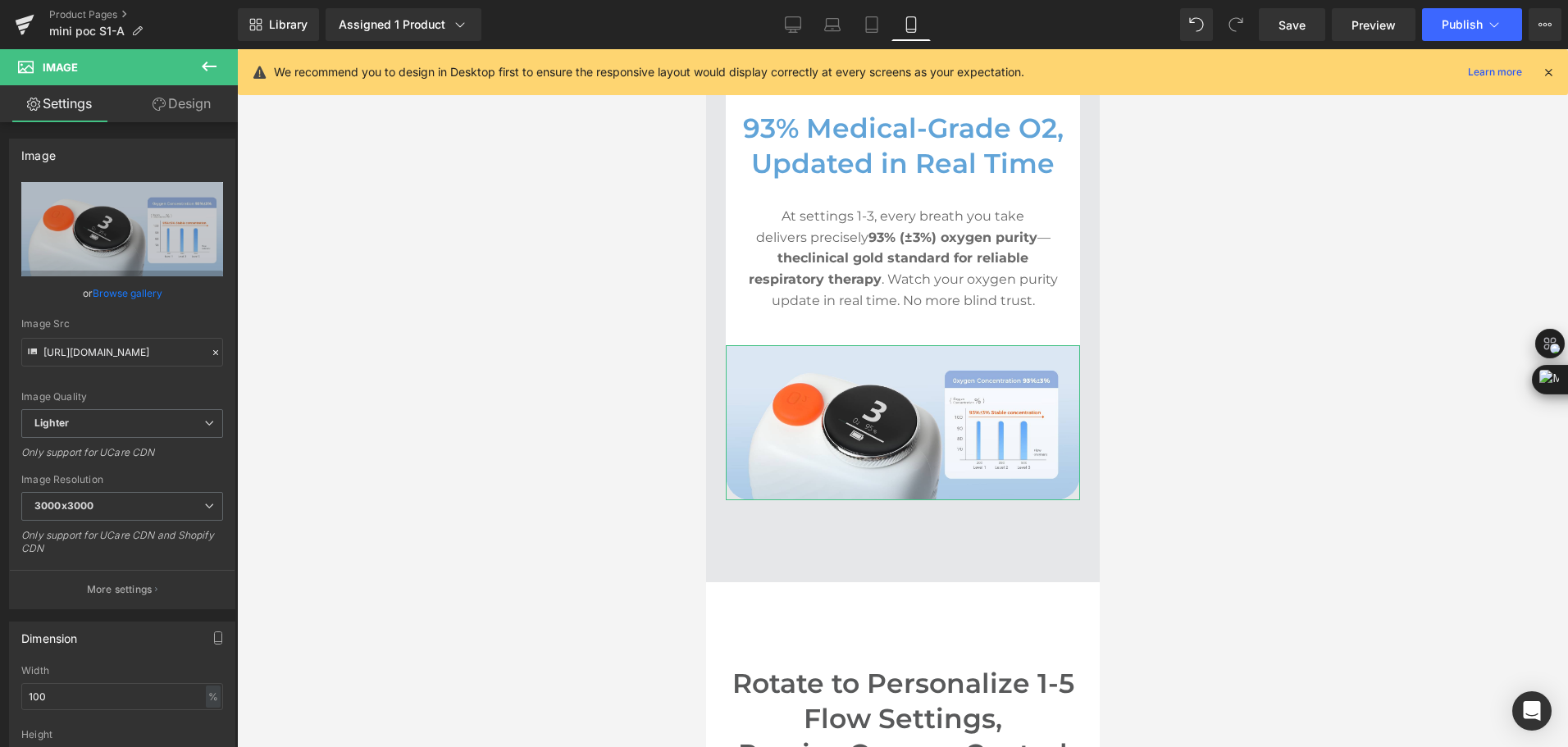
click at [192, 120] on link "Design" at bounding box center [181, 104] width 119 height 37
click at [0, 0] on div "Visibility" at bounding box center [0, 0] width 0 height 0
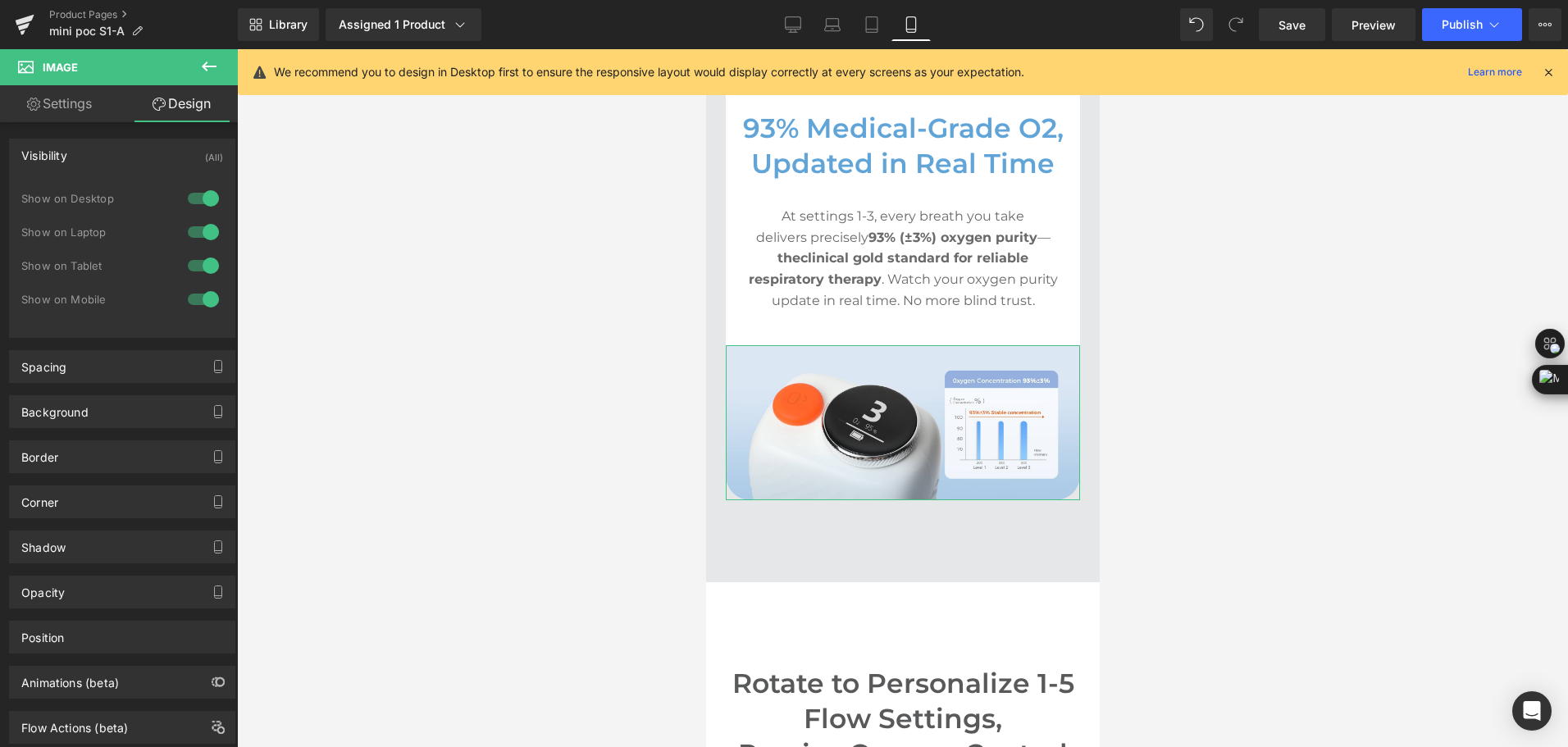
click at [200, 197] on div at bounding box center [203, 198] width 40 height 26
click at [196, 223] on div at bounding box center [203, 232] width 40 height 26
click at [200, 281] on div "Show on Tablet" at bounding box center [122, 274] width 201 height 34
click at [202, 266] on div at bounding box center [203, 265] width 40 height 26
click at [810, 31] on link "Desktop" at bounding box center [792, 24] width 40 height 33
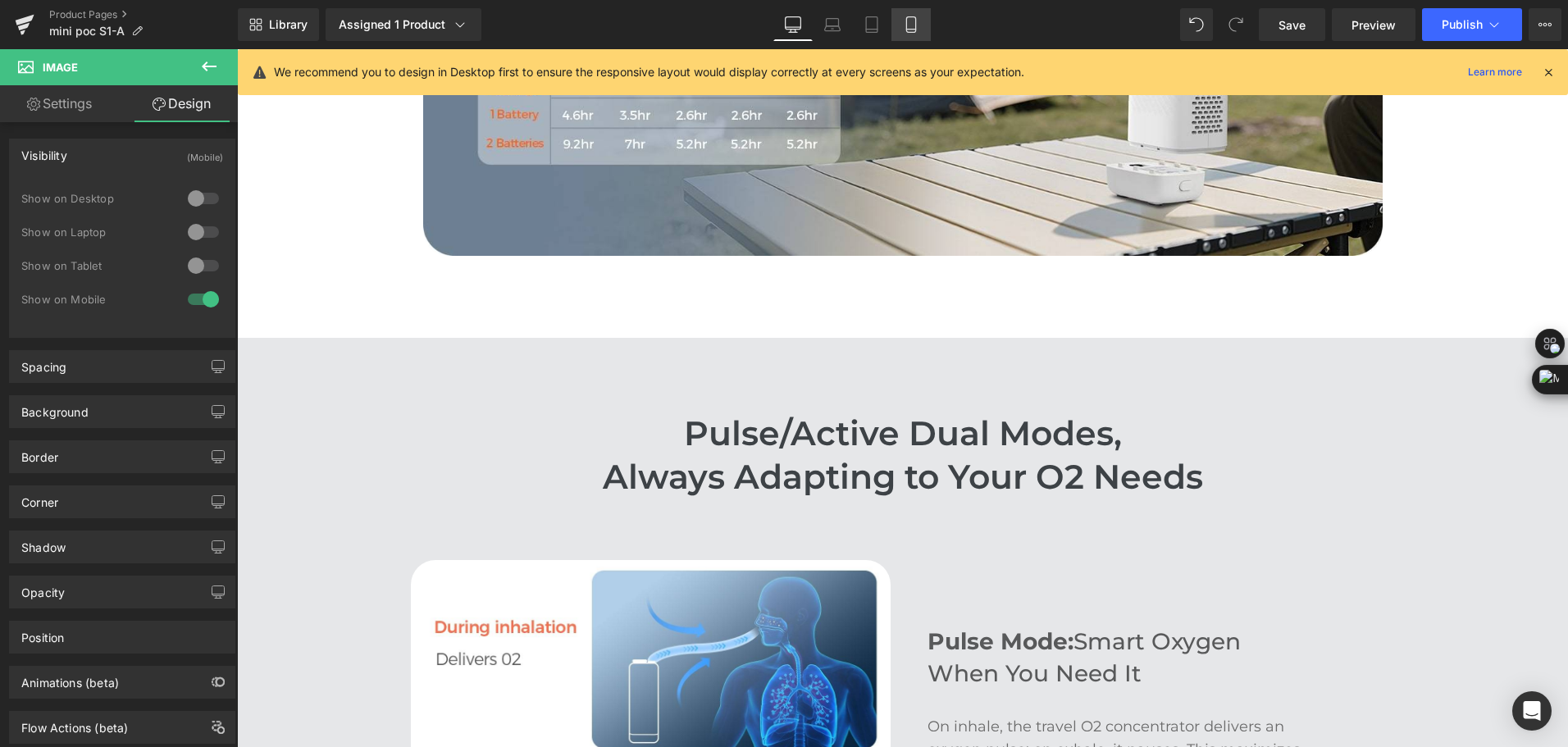
scroll to position [2050, 0]
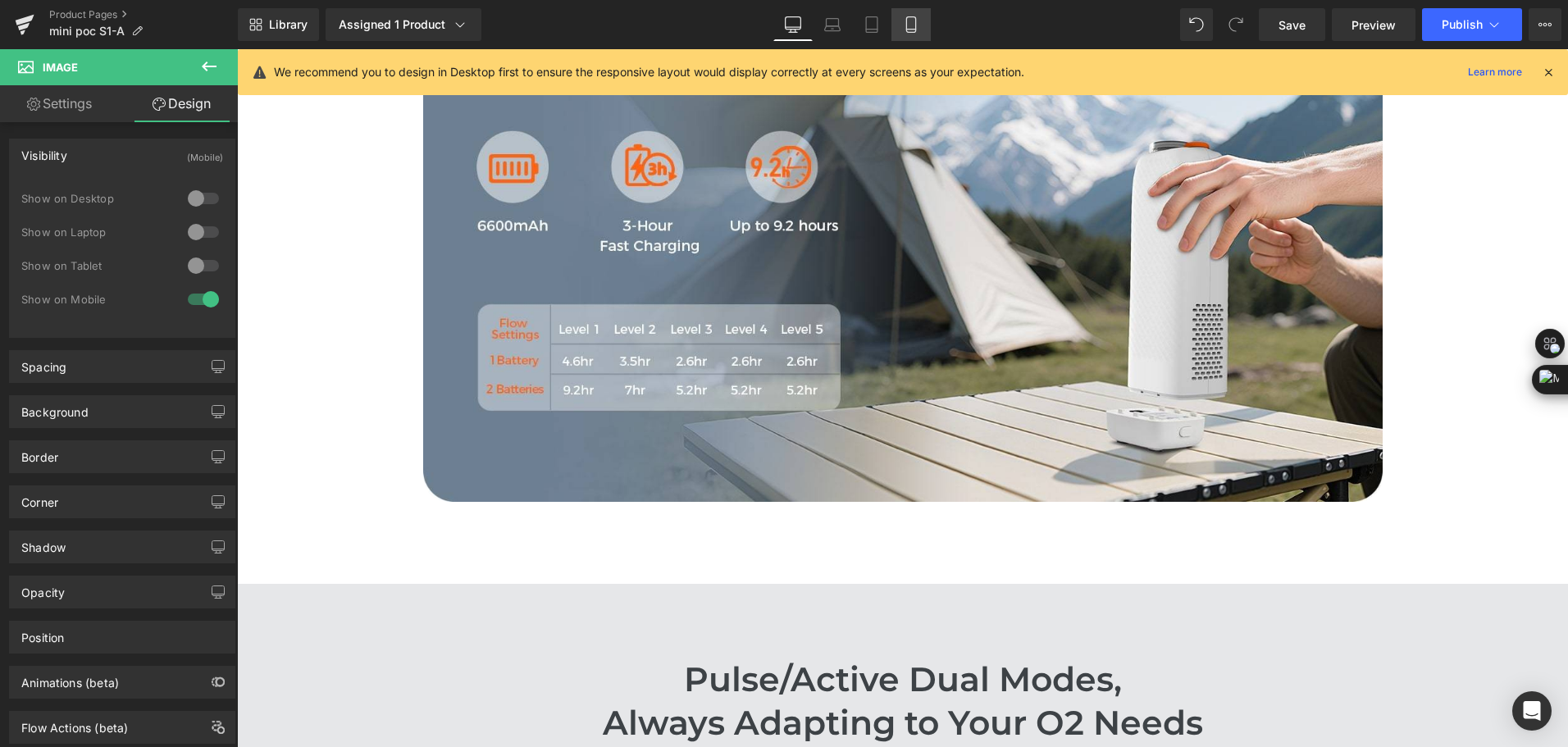
click at [907, 24] on icon at bounding box center [910, 24] width 16 height 16
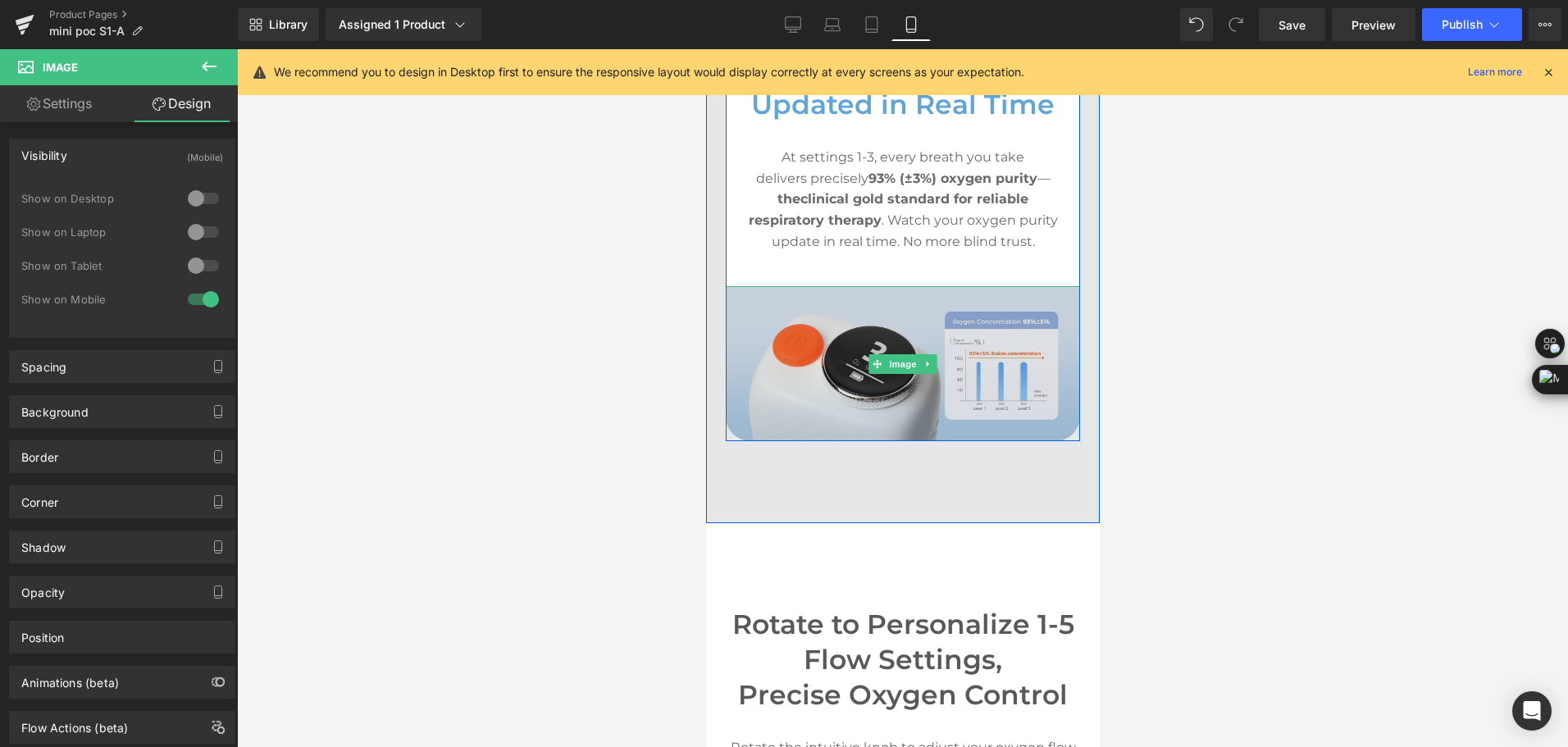
scroll to position [4070, 0]
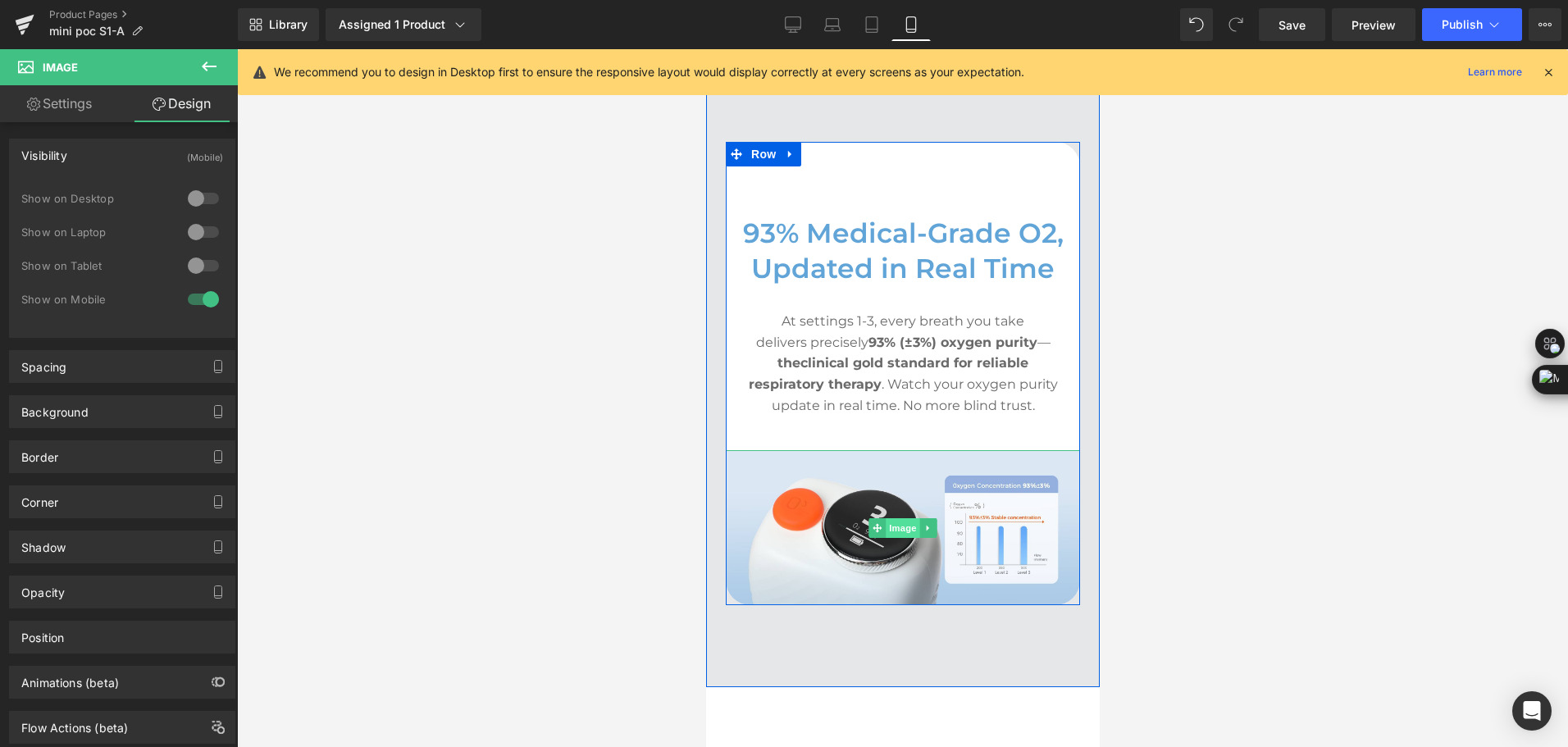
click at [895, 522] on span "Image" at bounding box center [902, 528] width 35 height 19
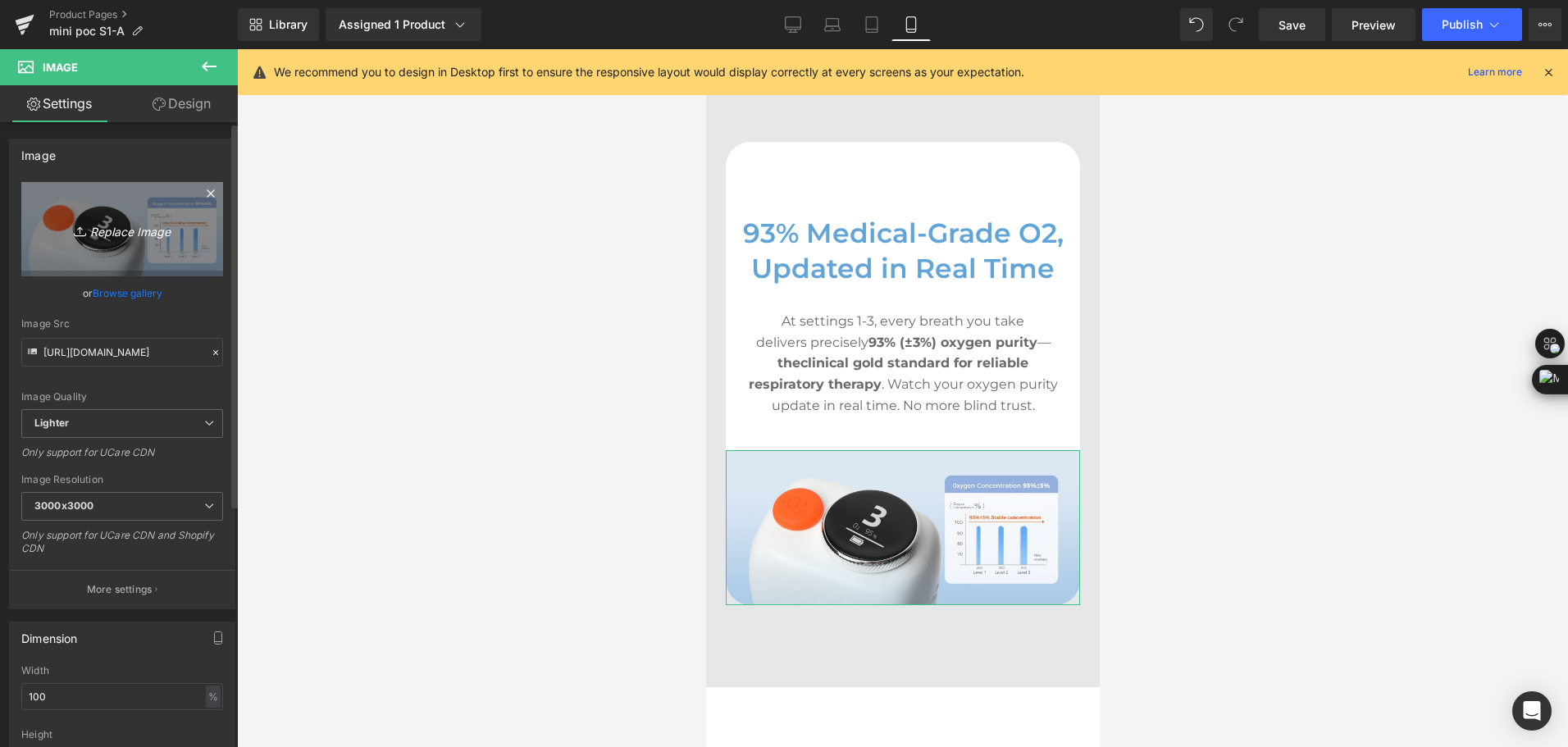
click at [148, 254] on link "Replace Image" at bounding box center [122, 229] width 201 height 94
type input "C:\fakepath\mini travel oxygen concentrator delivers o2 of 93% high concentrati…"
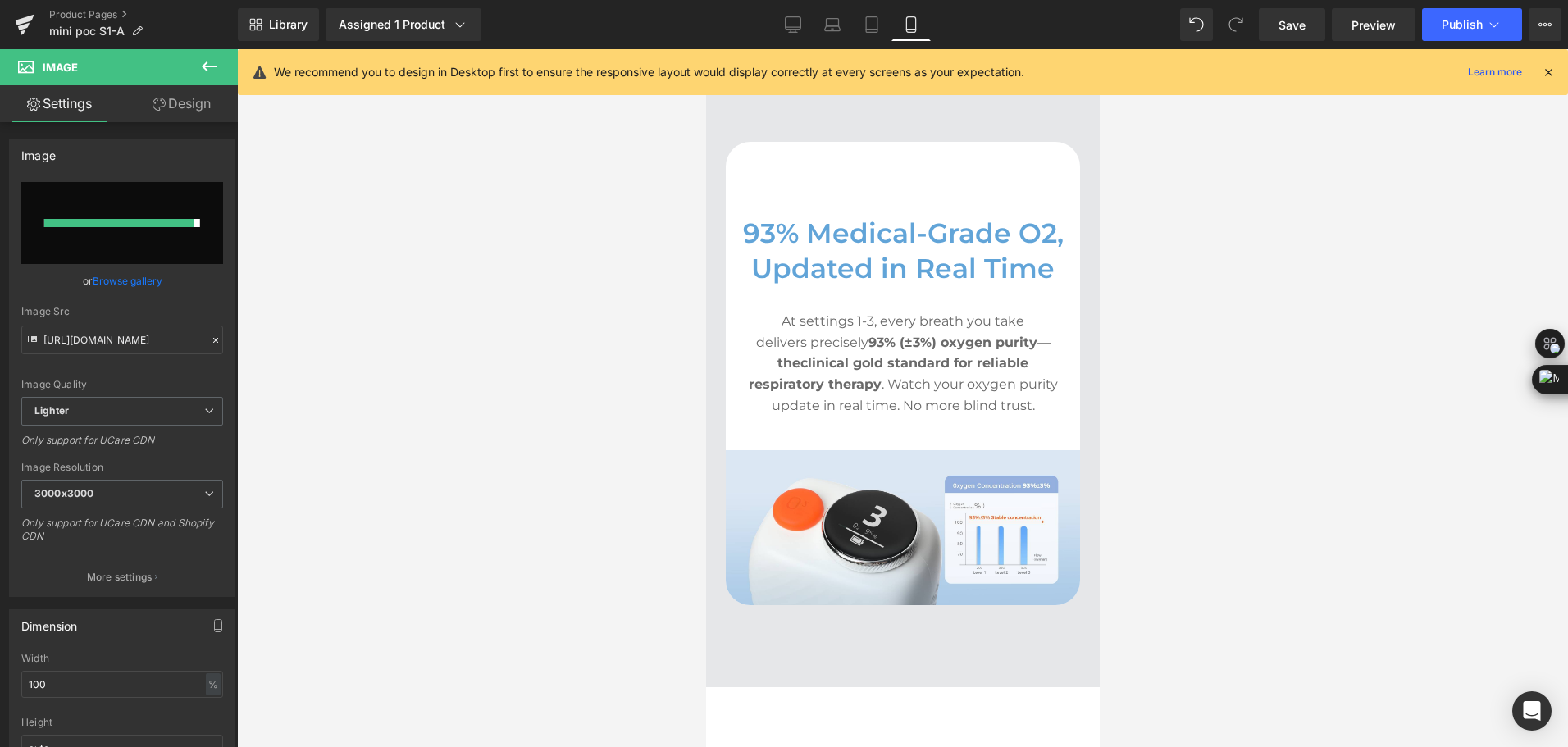
type input "https://ucarecdn.com/6a2dd036-5e30-450f-8e22-1ca6cba77fe1/-/format/auto/-/previ…"
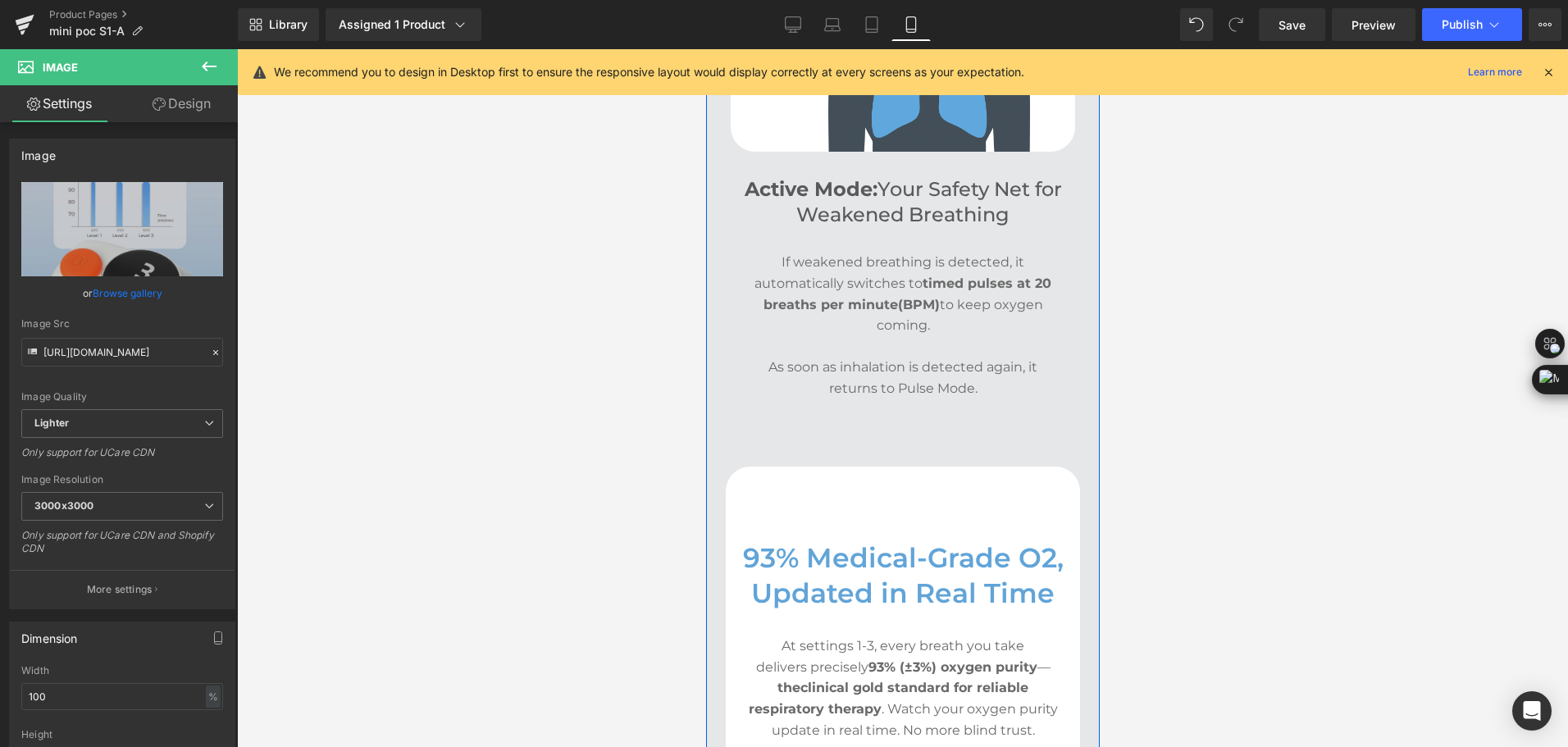
scroll to position [3742, 0]
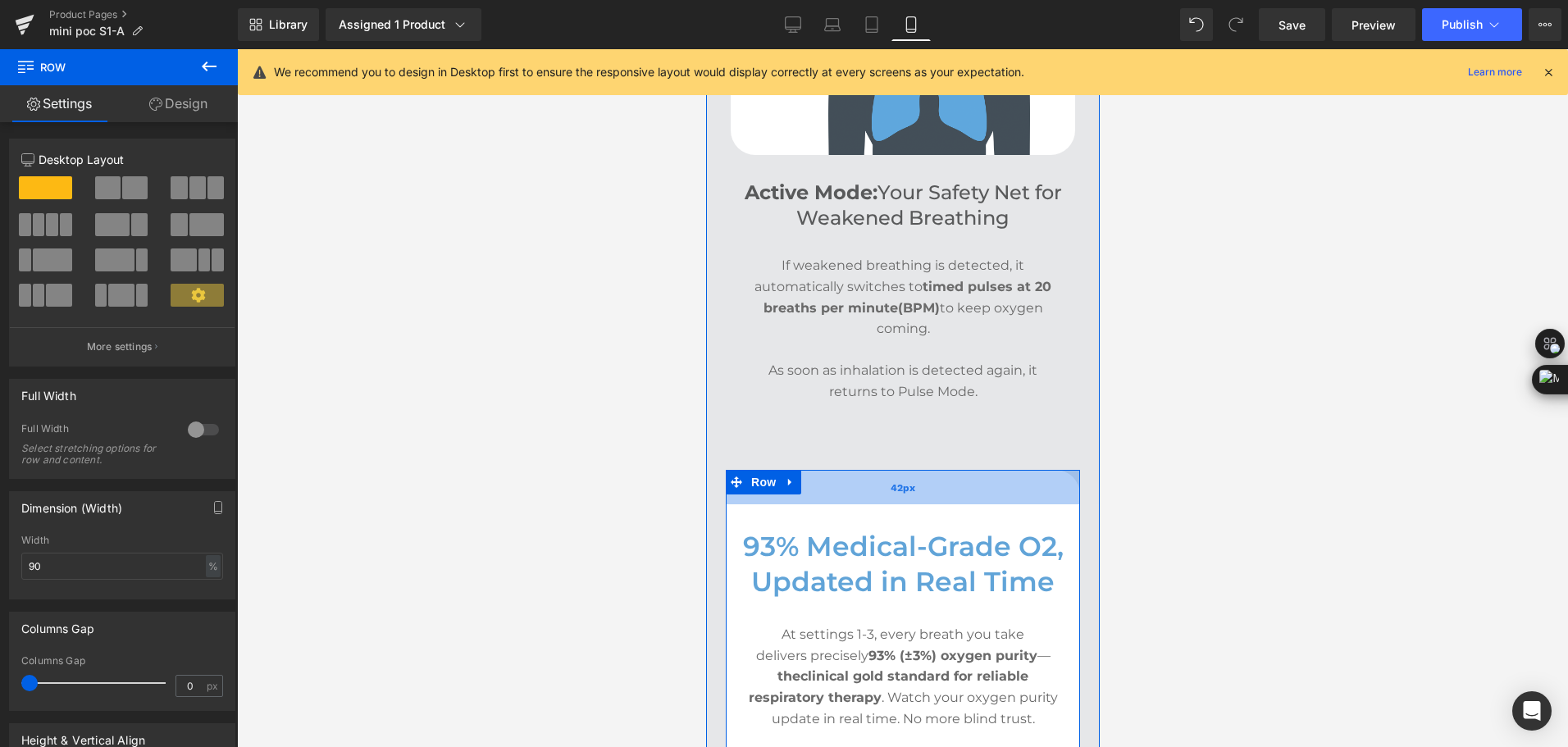
drag, startPoint x: 902, startPoint y: 509, endPoint x: 908, endPoint y: 494, distance: 16.2
click at [908, 494] on div "42px" at bounding box center [902, 487] width 354 height 35
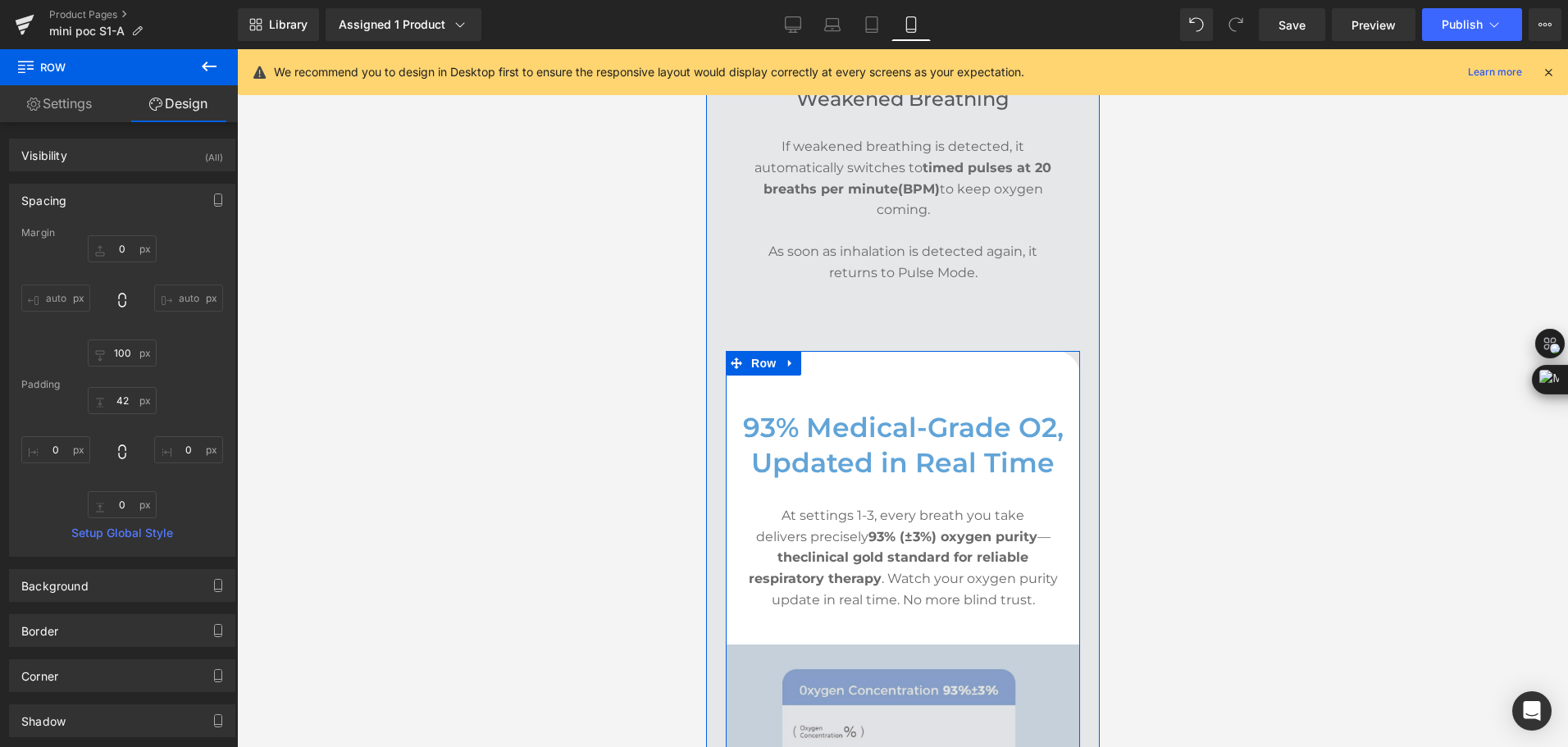
scroll to position [3659, 0]
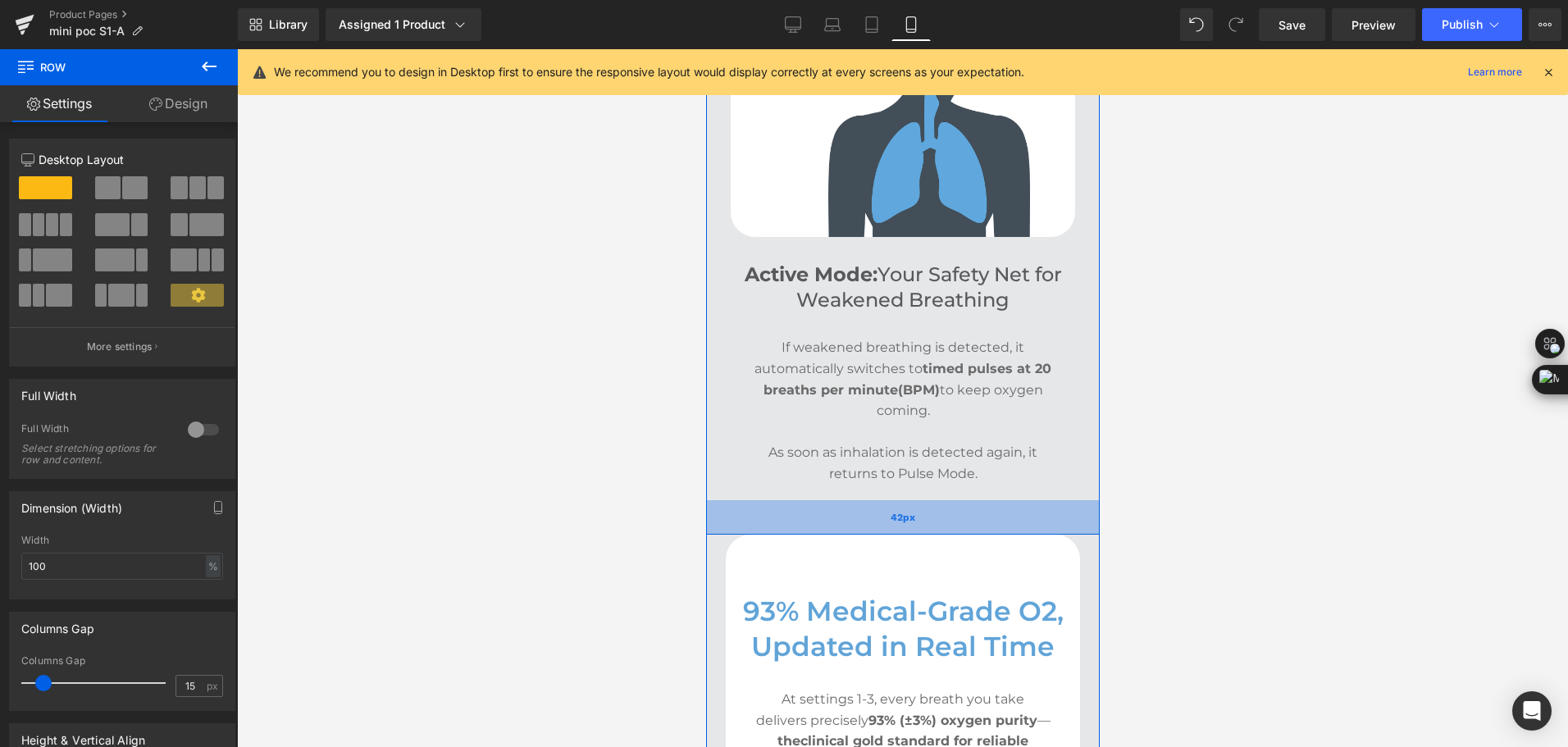
drag, startPoint x: 916, startPoint y: 532, endPoint x: 2096, endPoint y: 546, distance: 1180.1
click at [927, 514] on div "42px" at bounding box center [902, 517] width 393 height 35
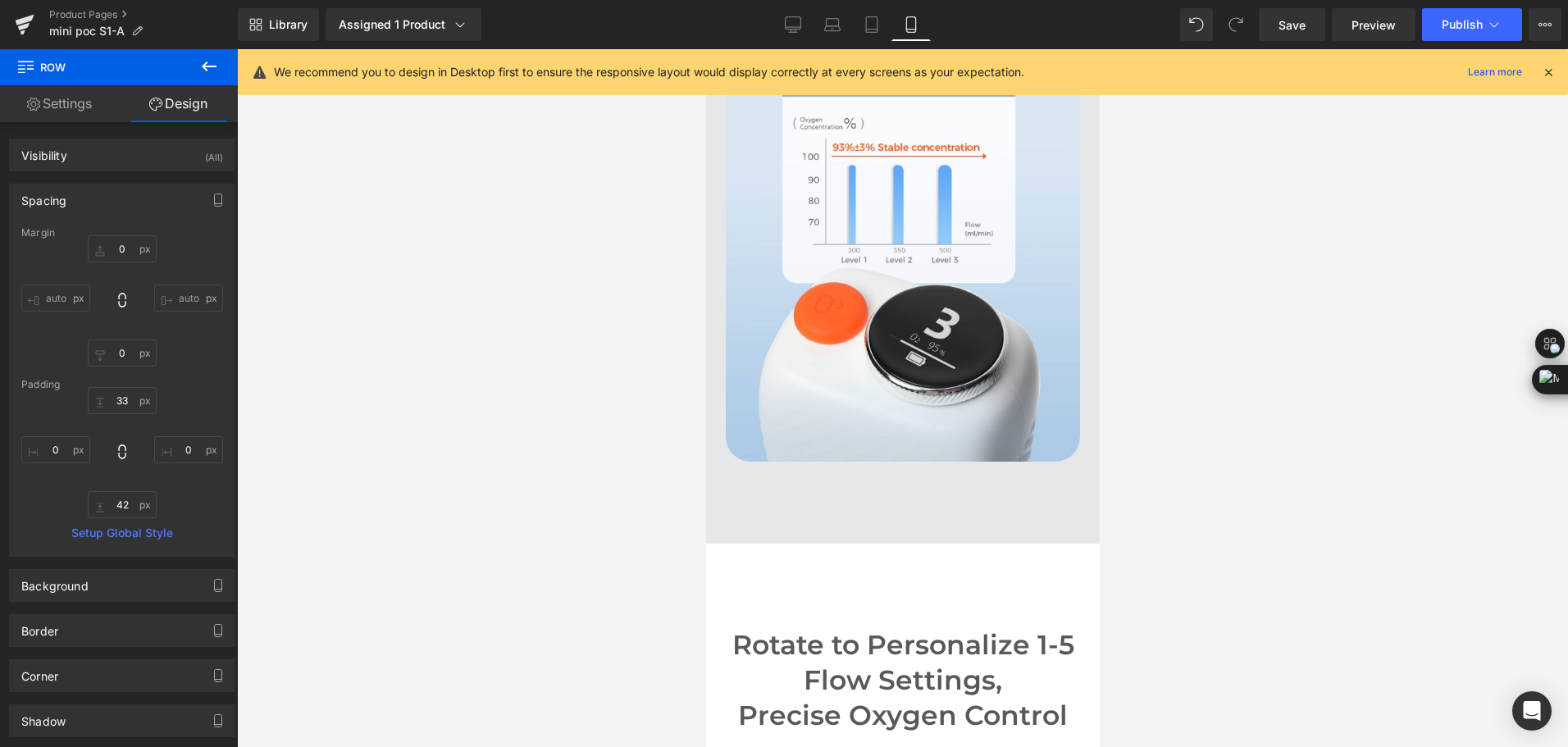
scroll to position [4480, 0]
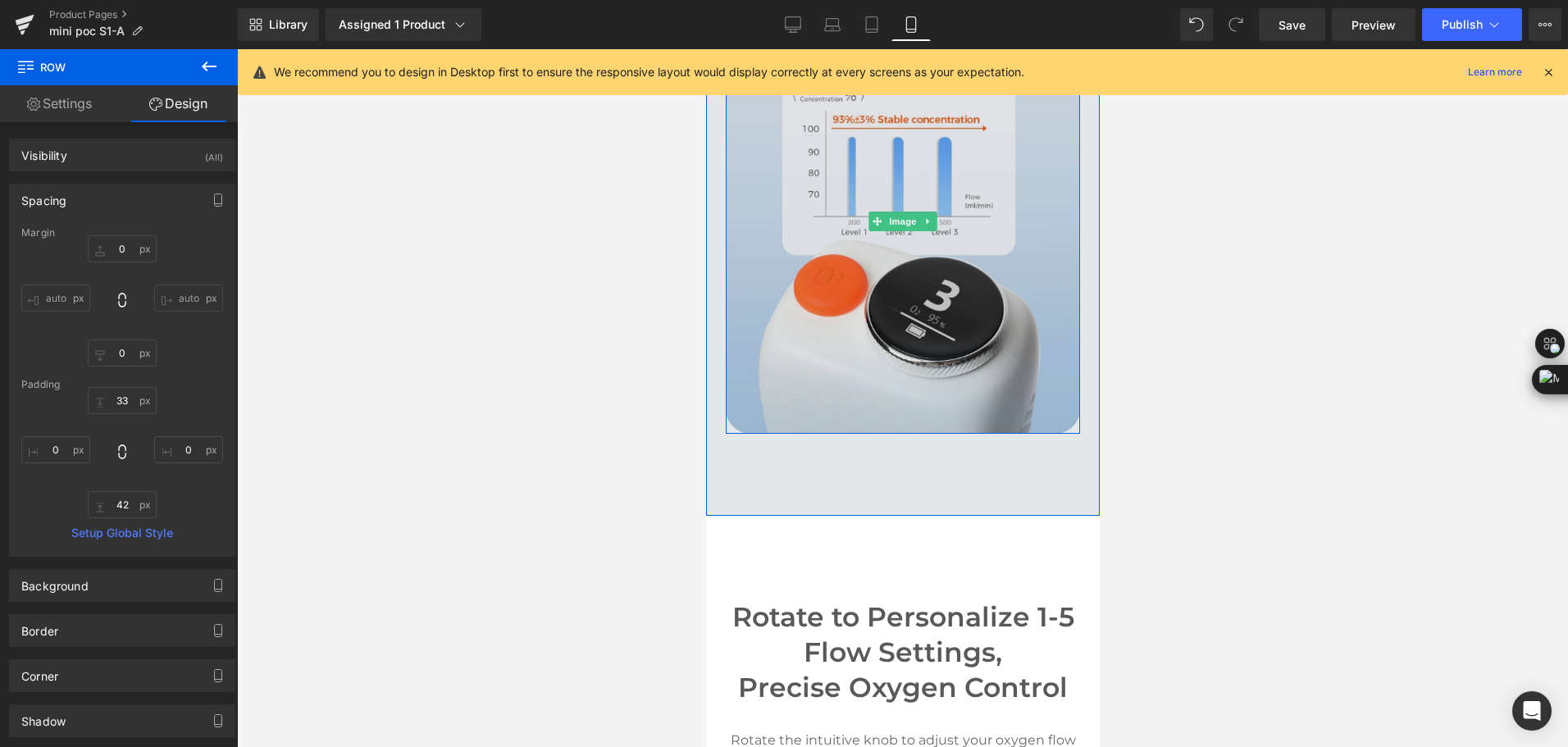
click at [724, 422] on img at bounding box center [902, 220] width 354 height 425
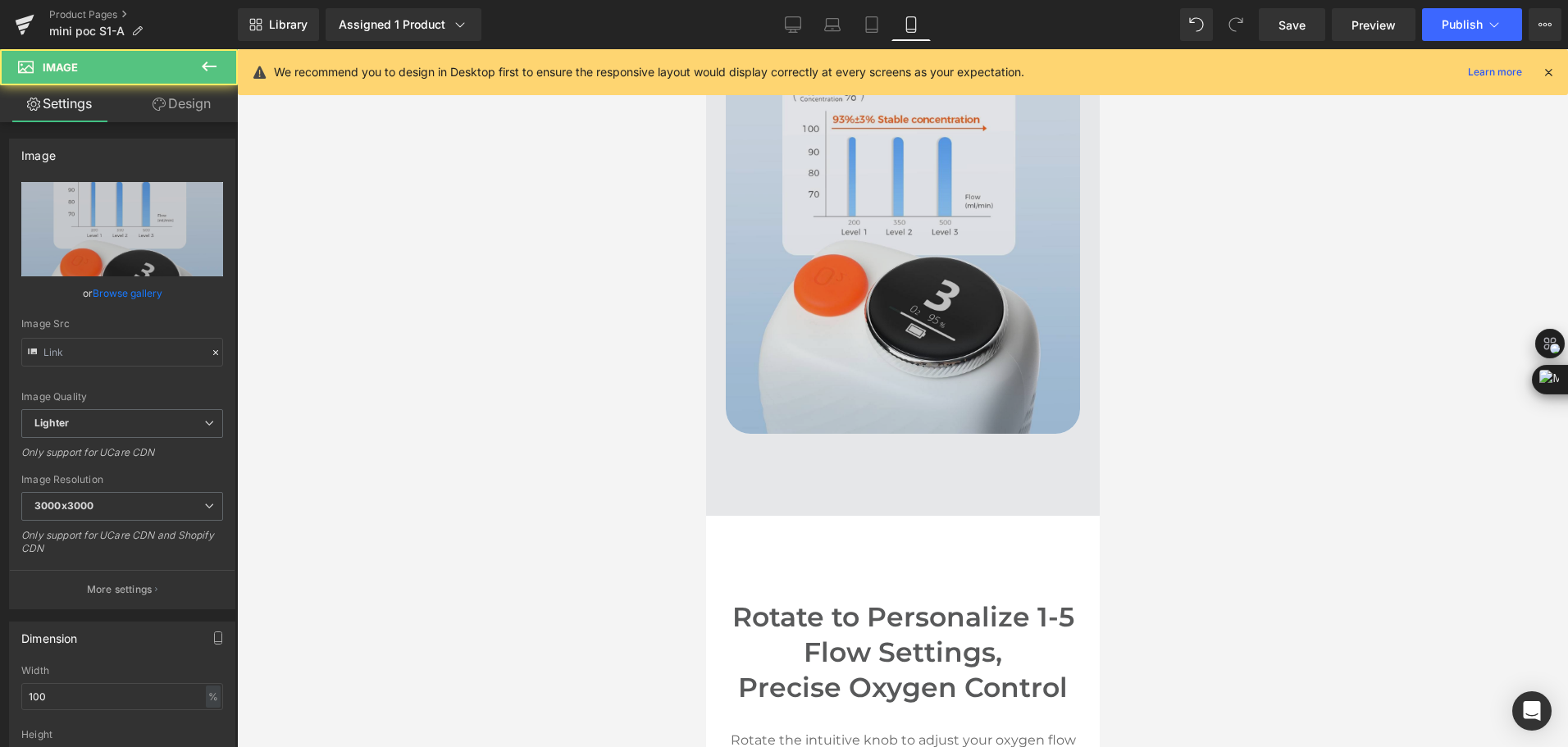
type input "https://ucarecdn.com/6a2dd036-5e30-450f-8e22-1ca6cba77fe1/-/format/auto/-/previ…"
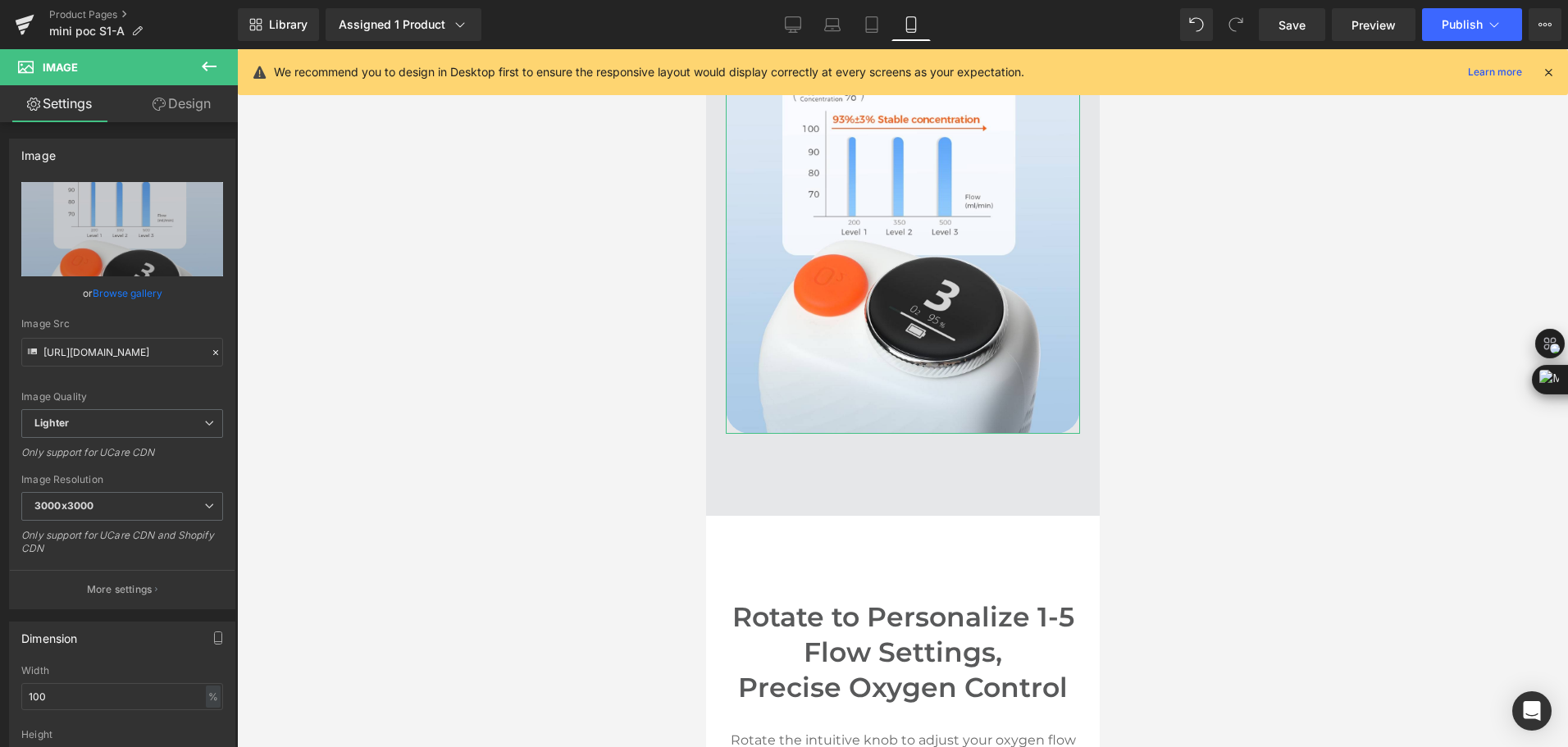
click at [190, 117] on link "Design" at bounding box center [181, 104] width 119 height 37
click at [0, 0] on div "Spacing" at bounding box center [0, 0] width 0 height 0
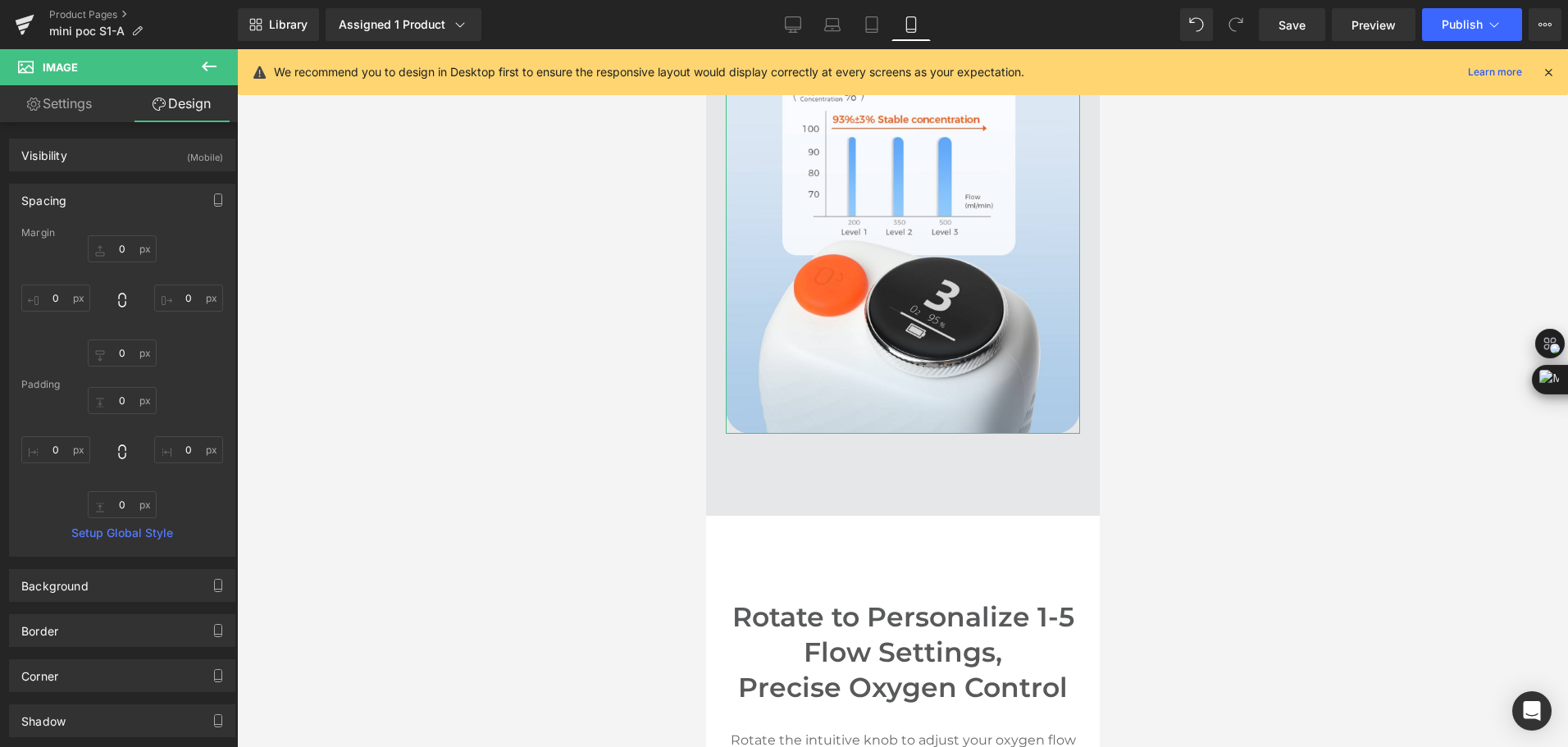
type input "0"
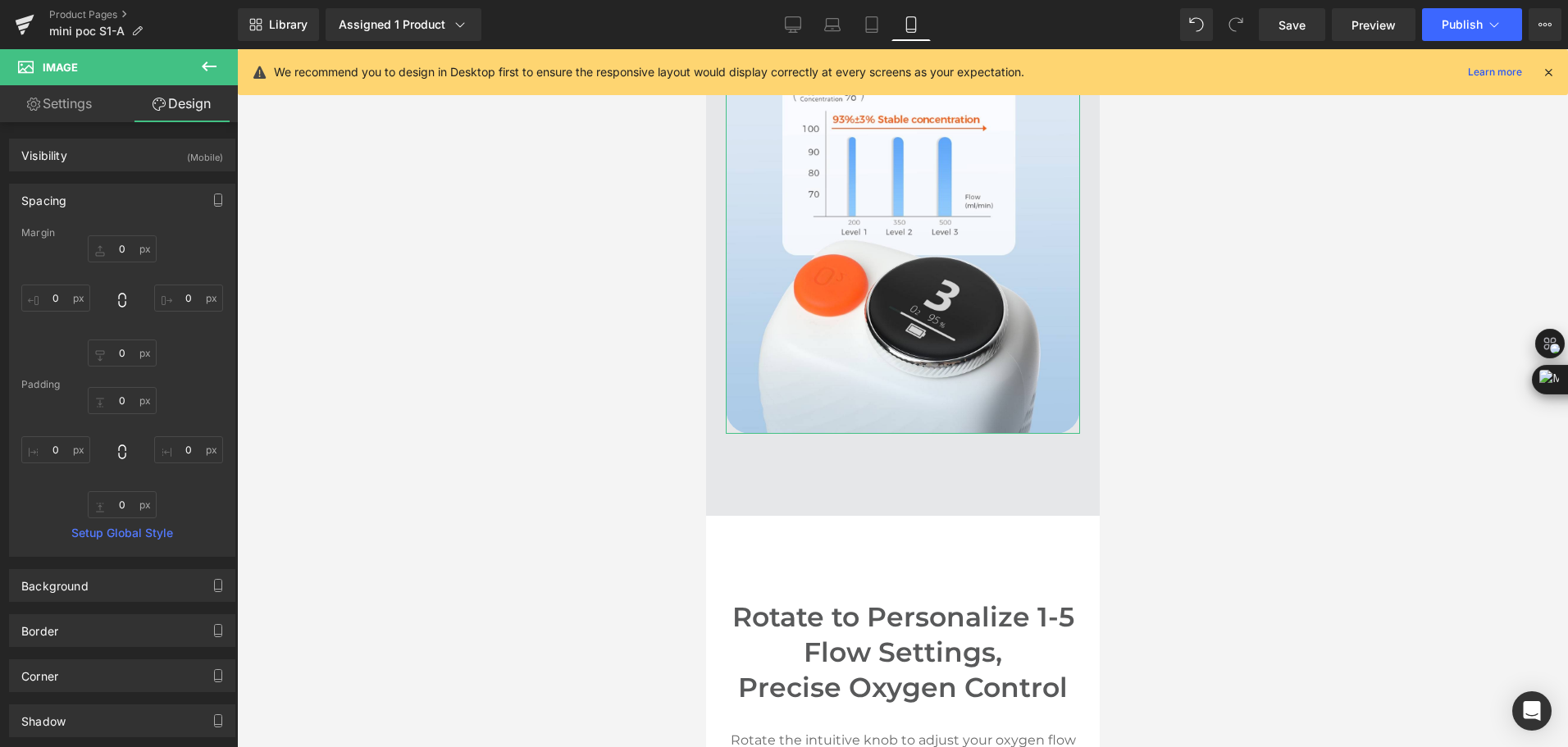
type input "0"
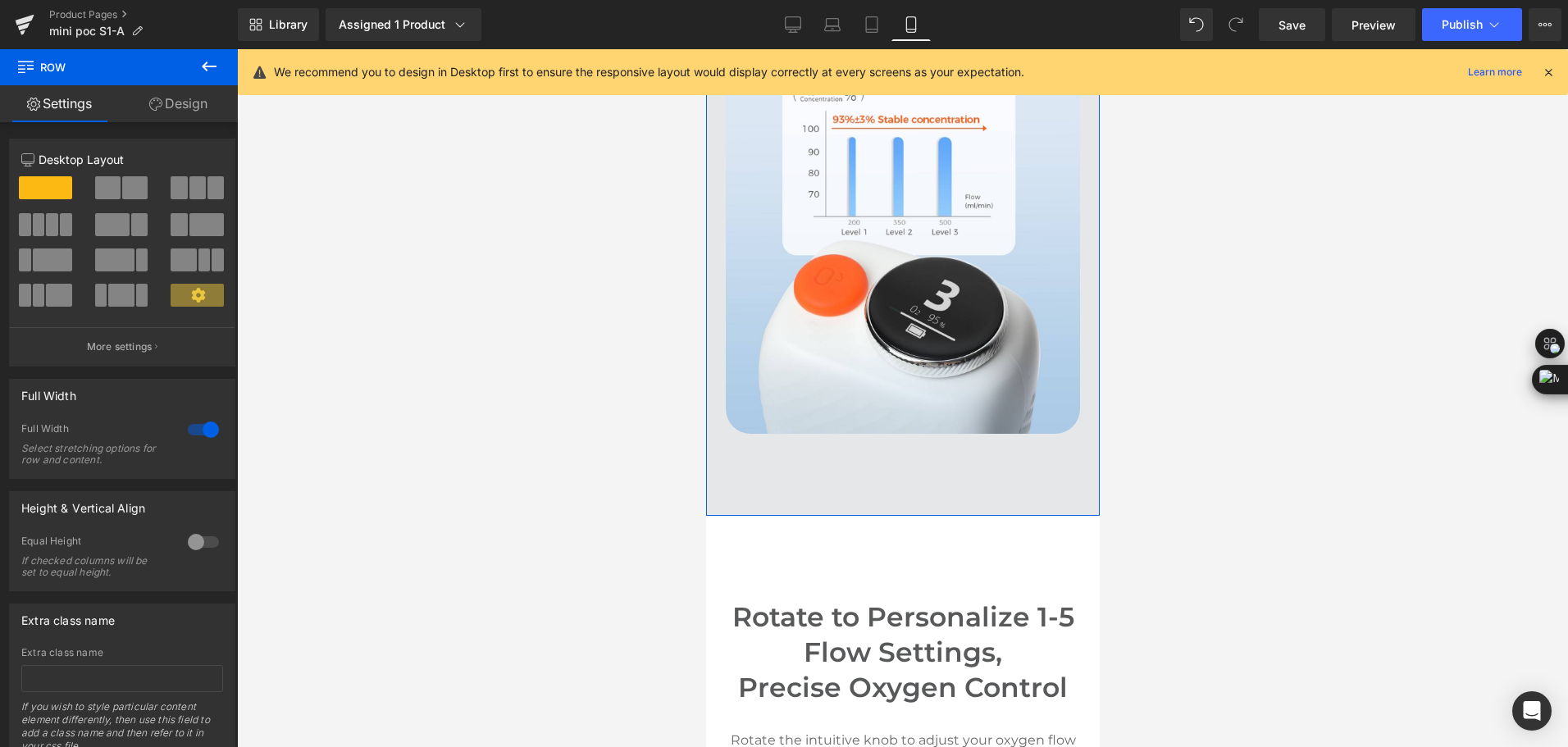
click at [211, 110] on link "Design" at bounding box center [178, 104] width 119 height 37
click at [0, 0] on div "Spacing" at bounding box center [0, 0] width 0 height 0
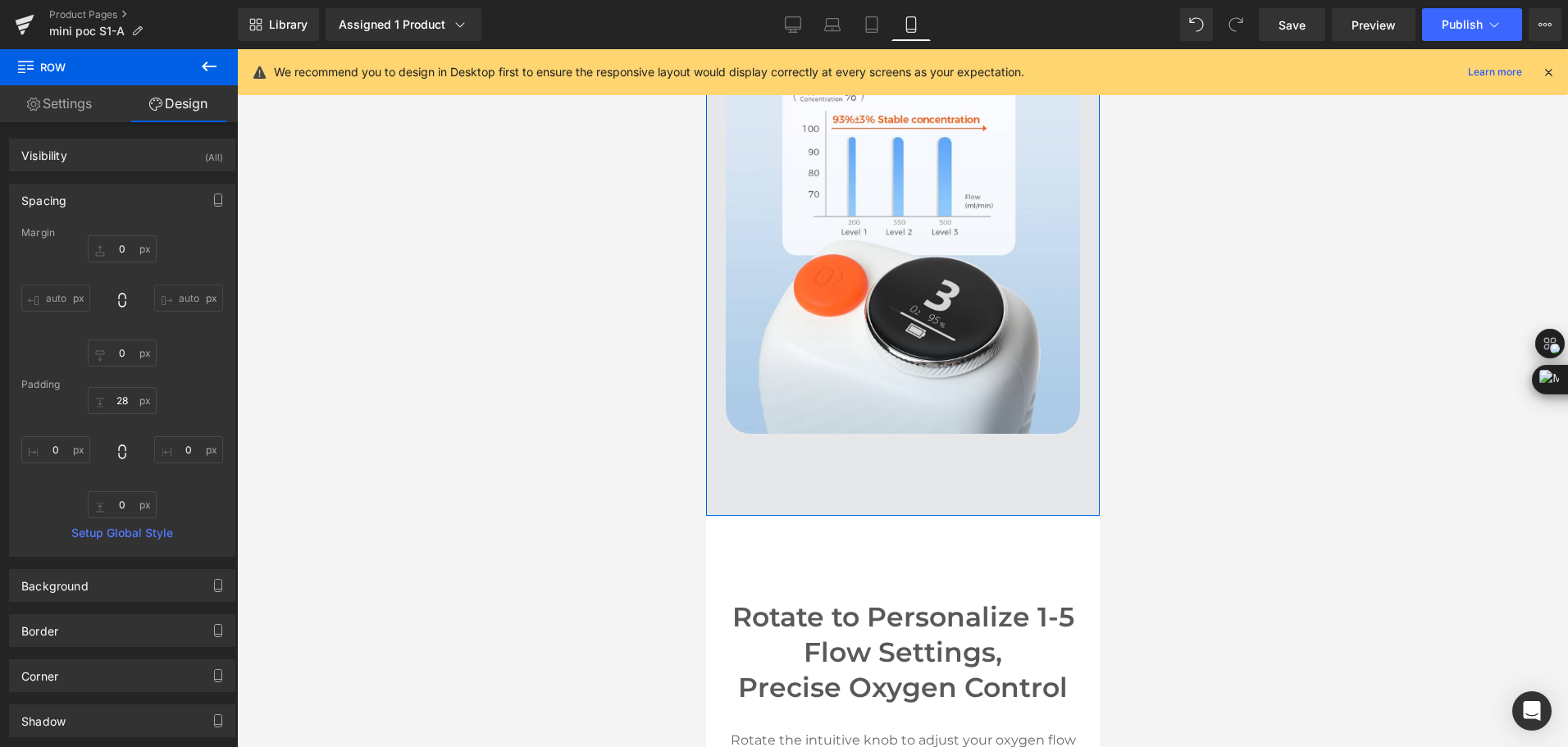
type input "0"
type input "28"
type input "0"
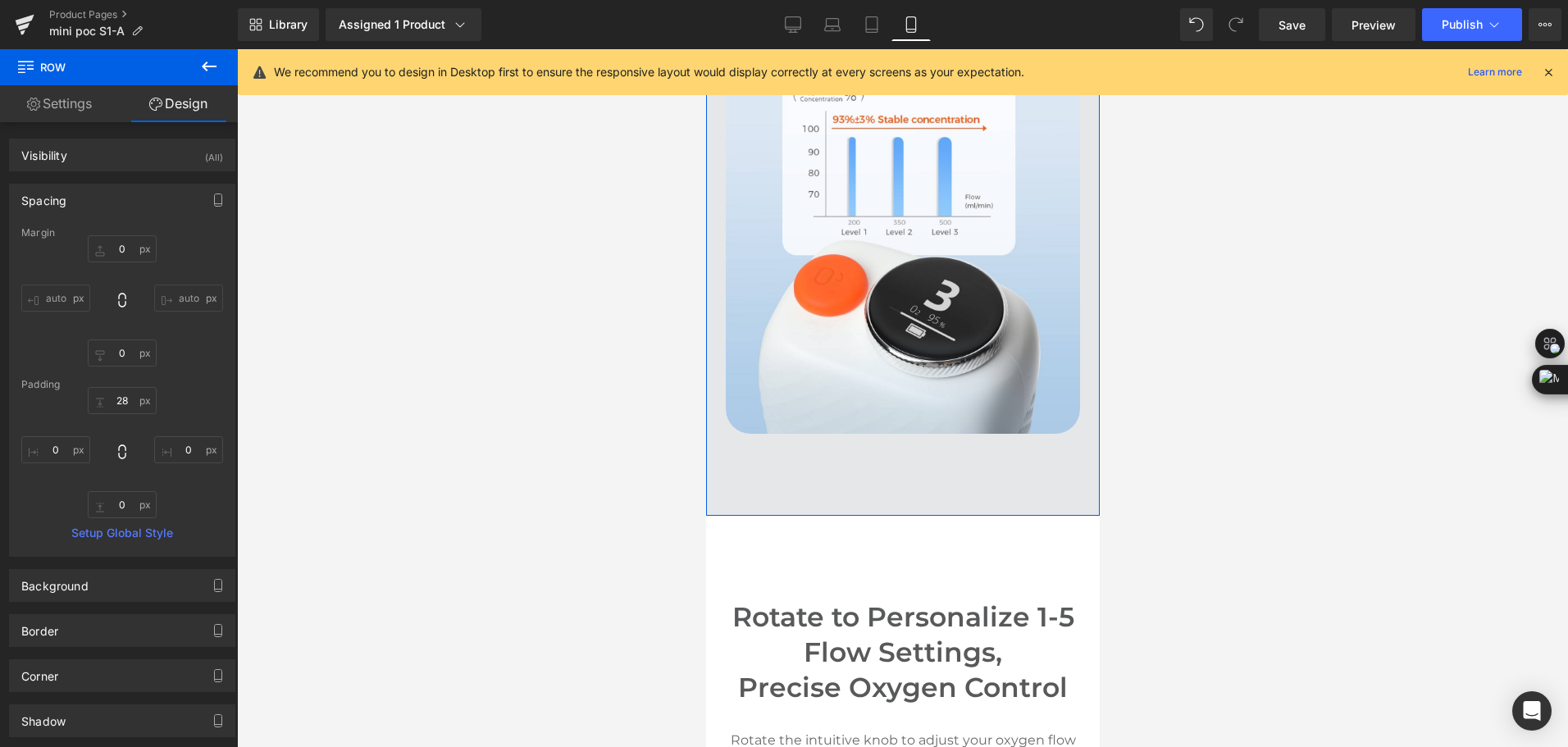
type input "0"
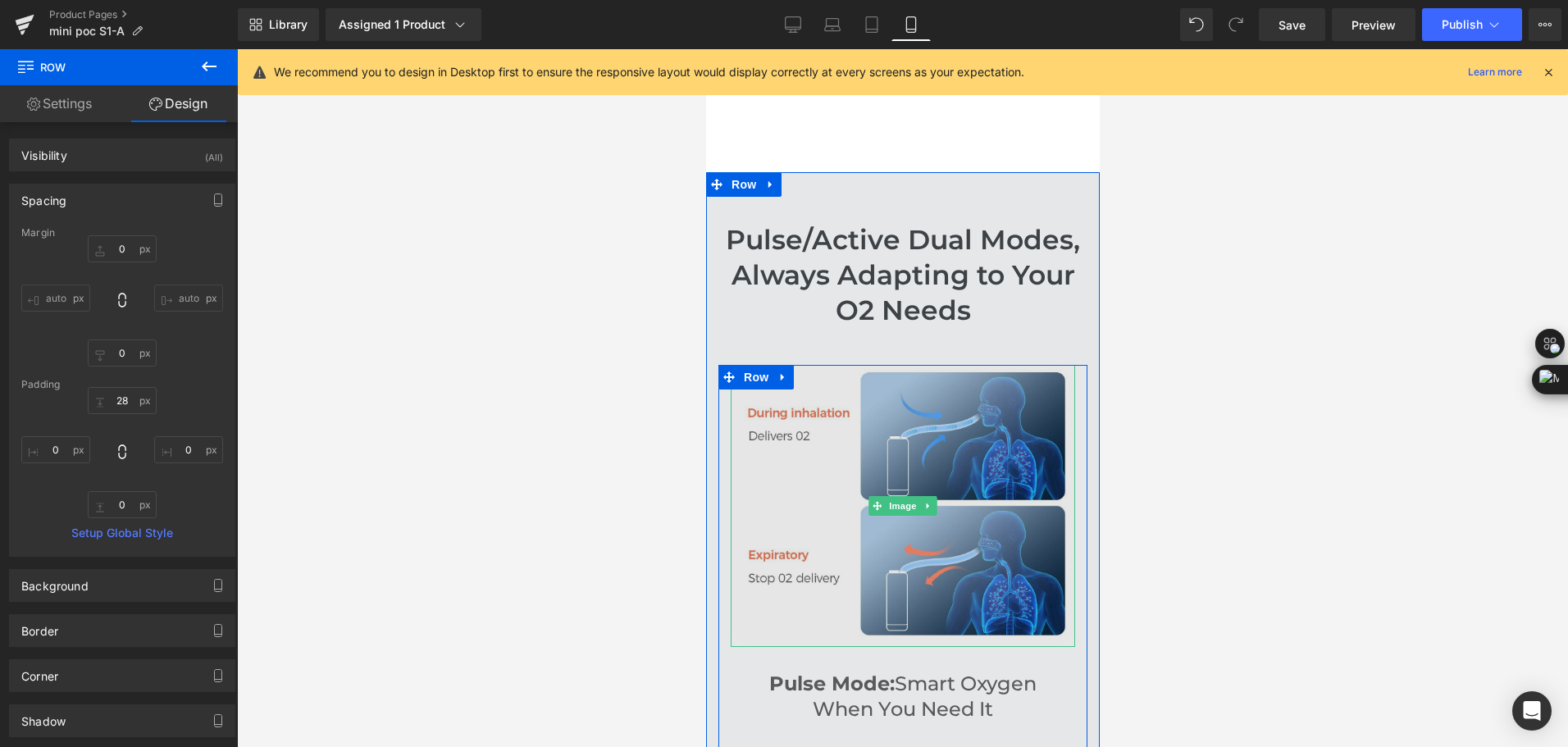
scroll to position [2676, 0]
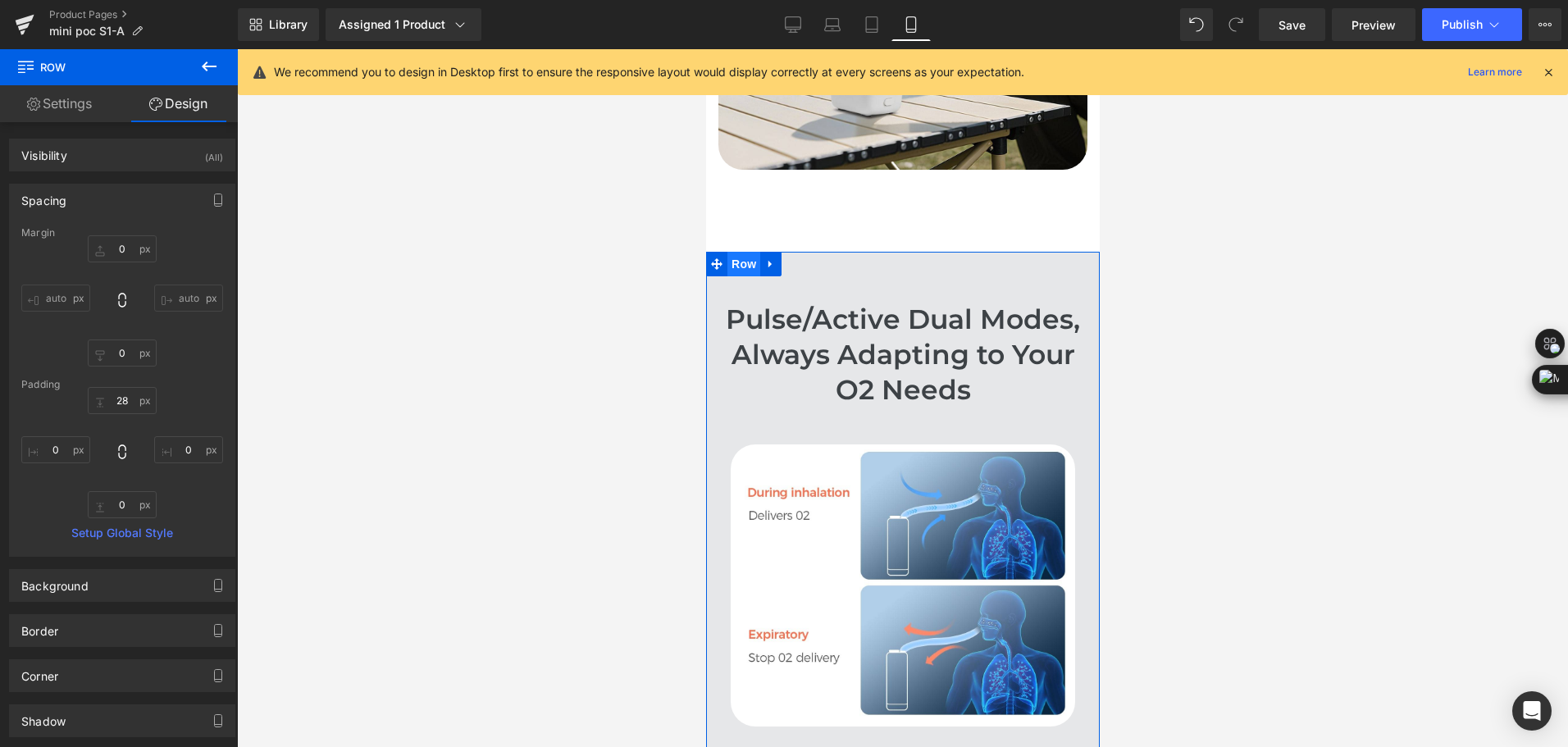
click at [730, 267] on span "Row" at bounding box center [743, 264] width 33 height 24
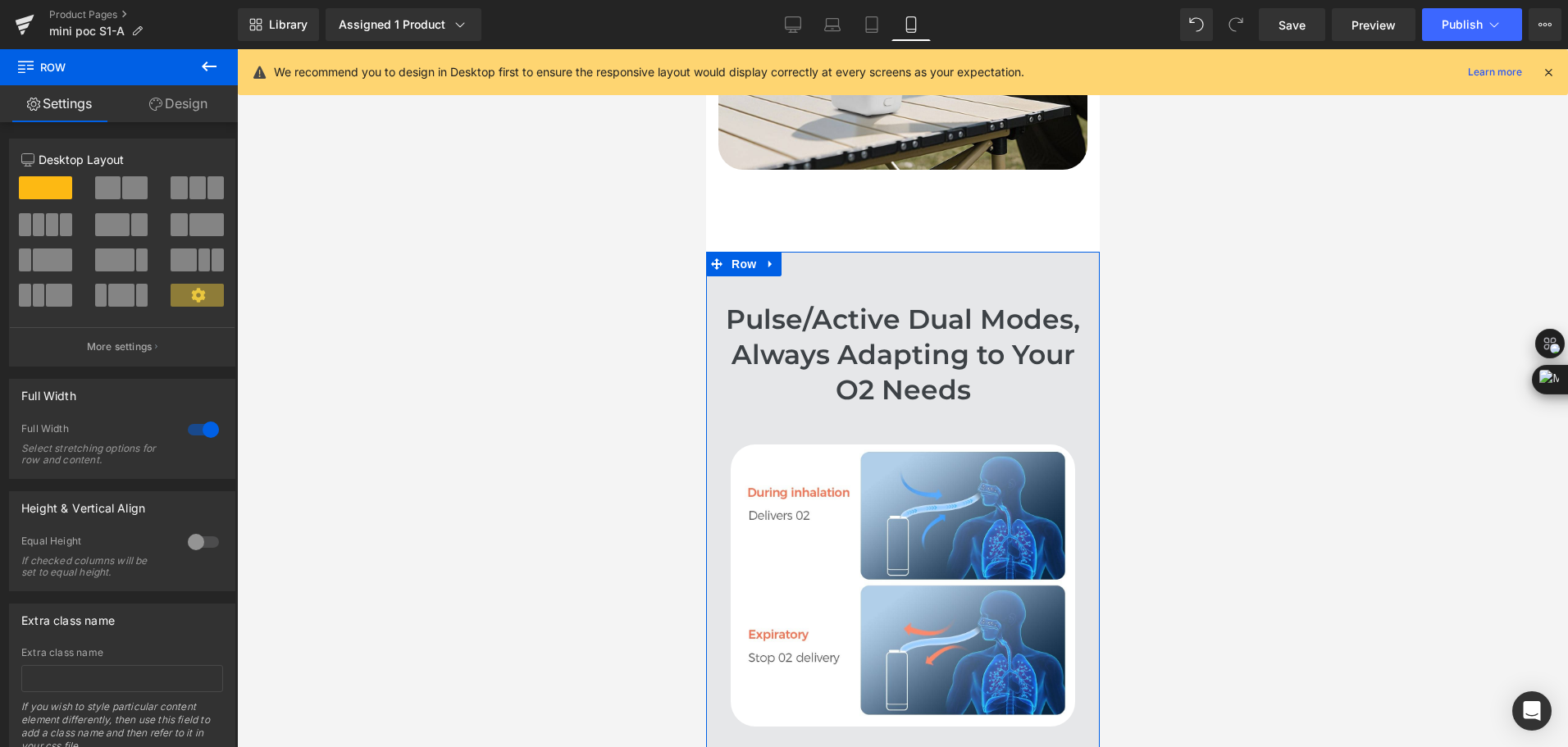
click at [157, 105] on icon at bounding box center [156, 105] width 14 height 14
click at [0, 0] on div "Spacing" at bounding box center [0, 0] width 0 height 0
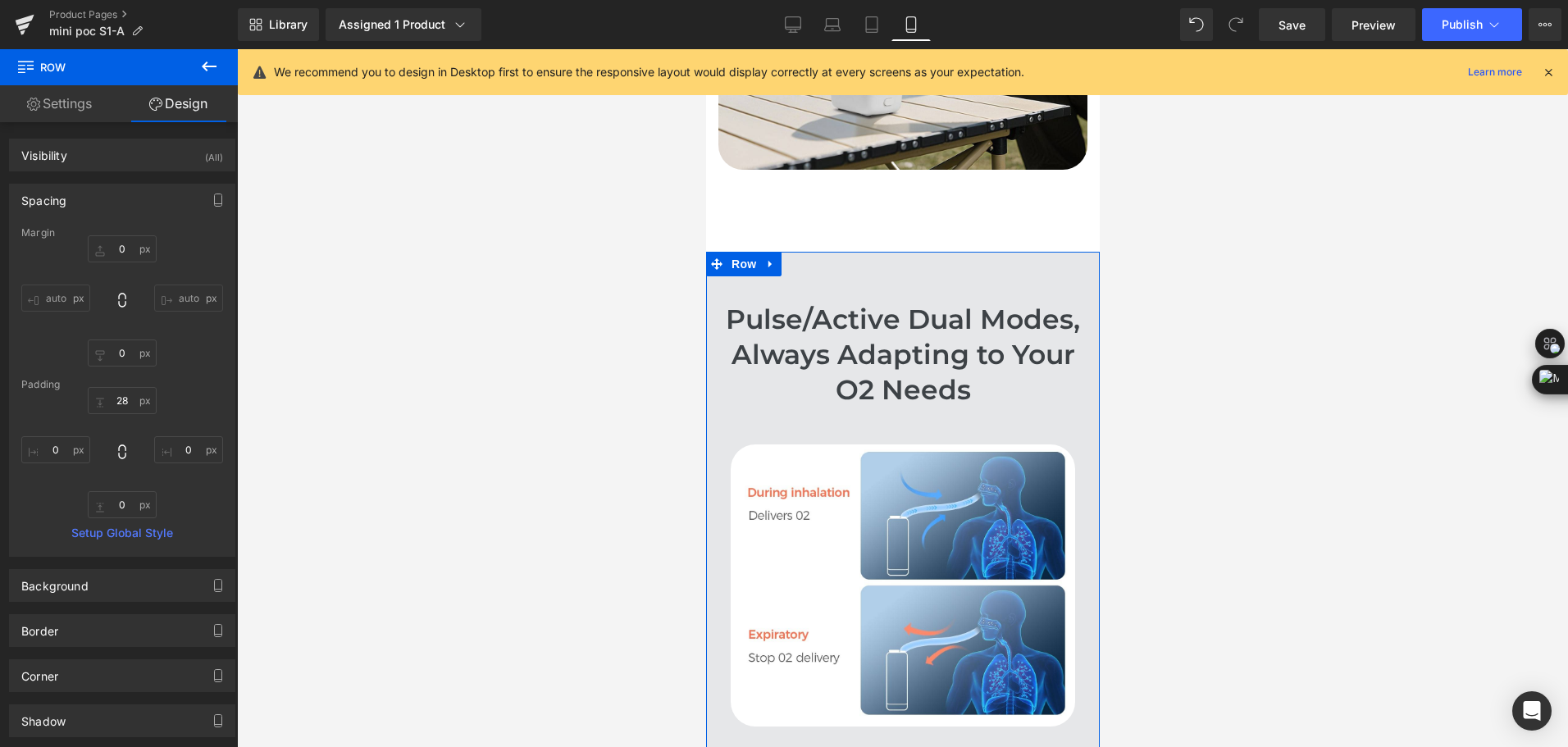
type input "0"
type input "28"
type input "0"
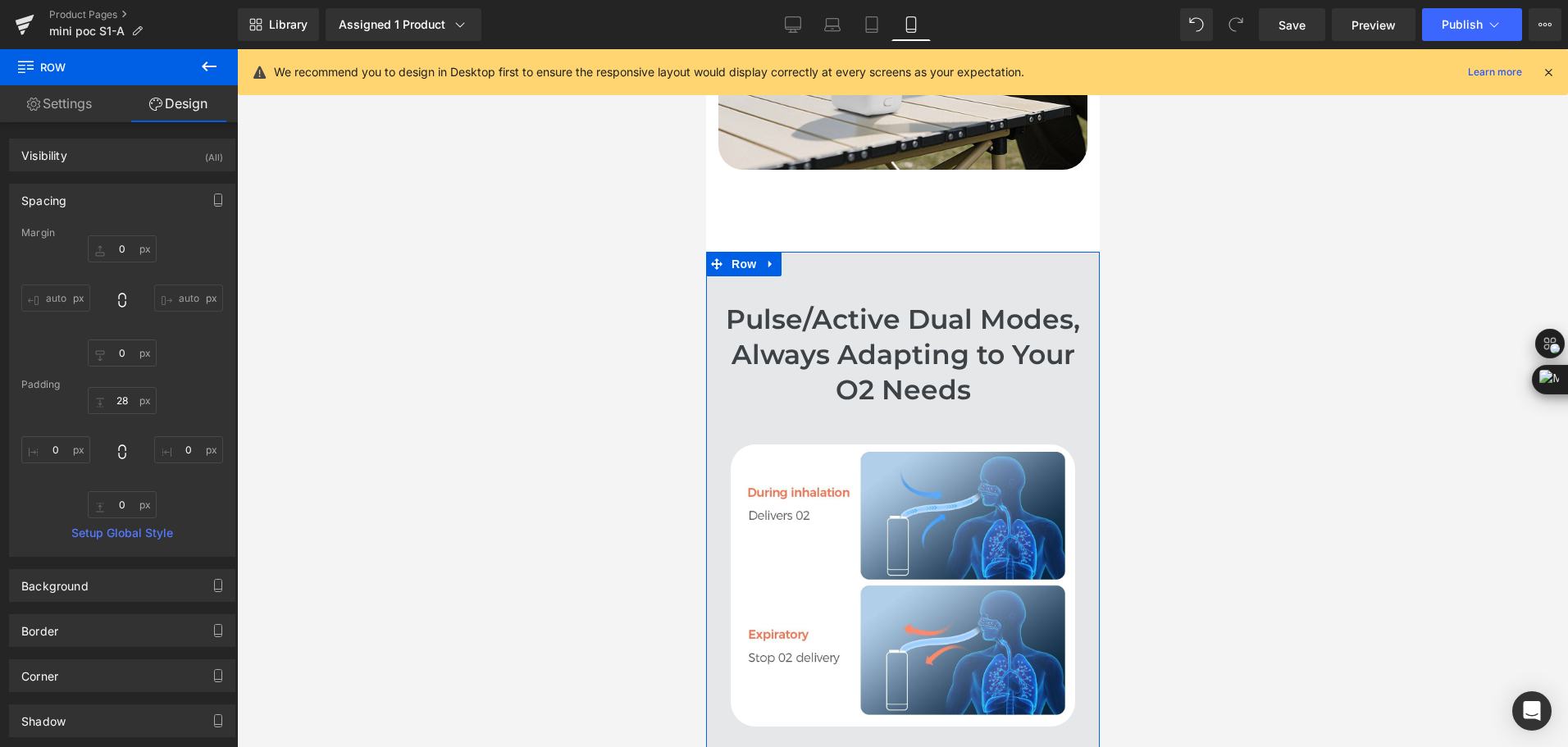
type input "0"
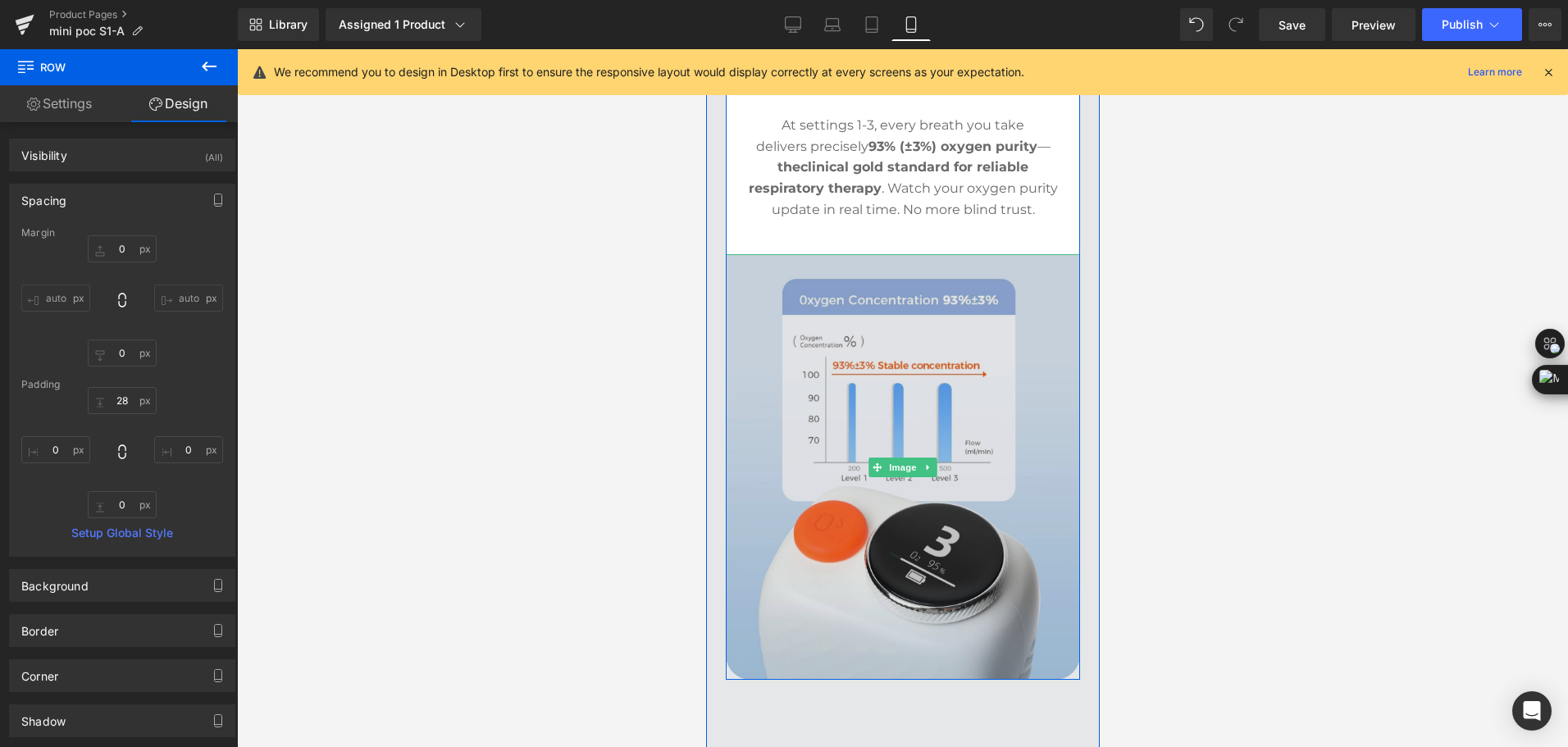
scroll to position [3988, 0]
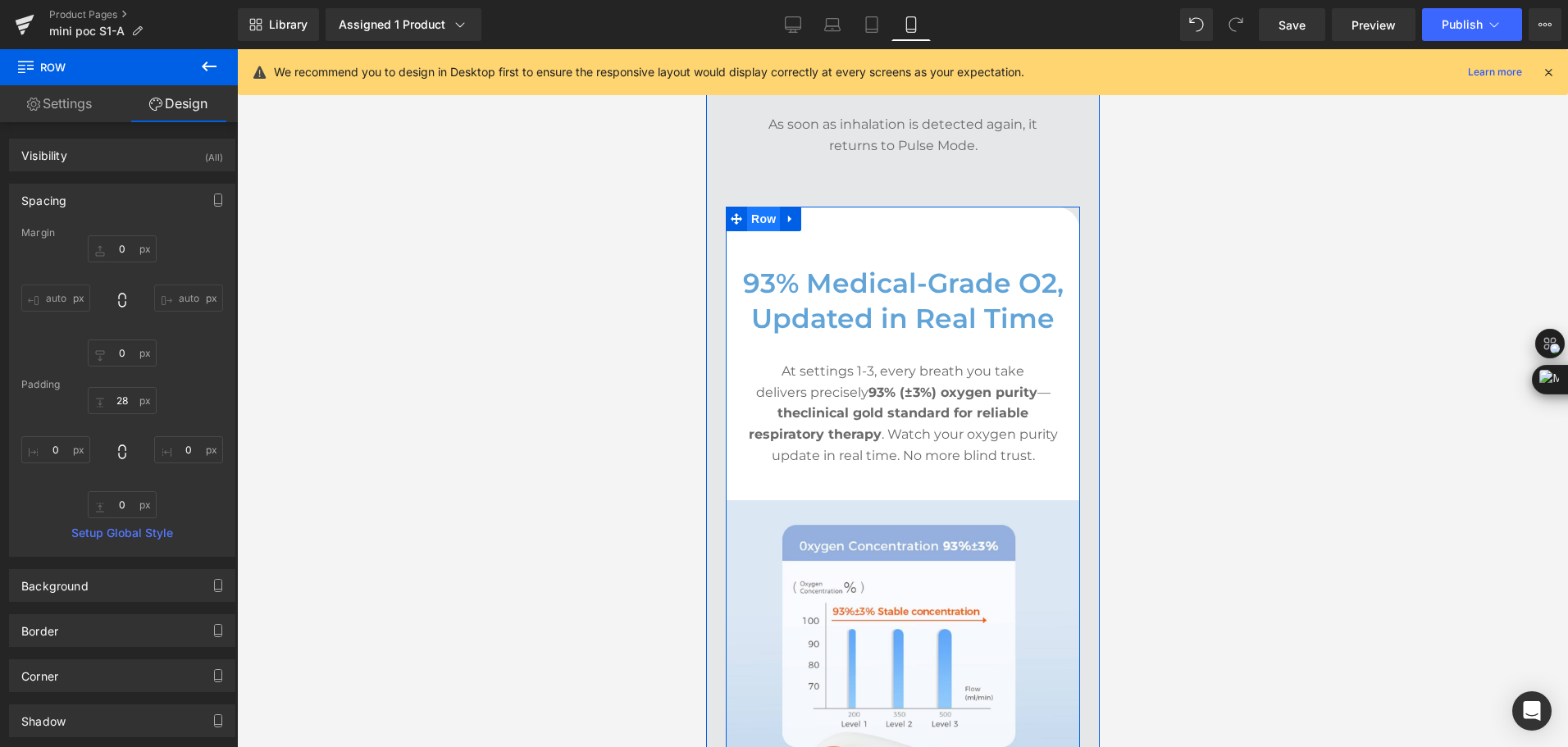
click at [746, 219] on span "Row" at bounding box center [762, 218] width 33 height 24
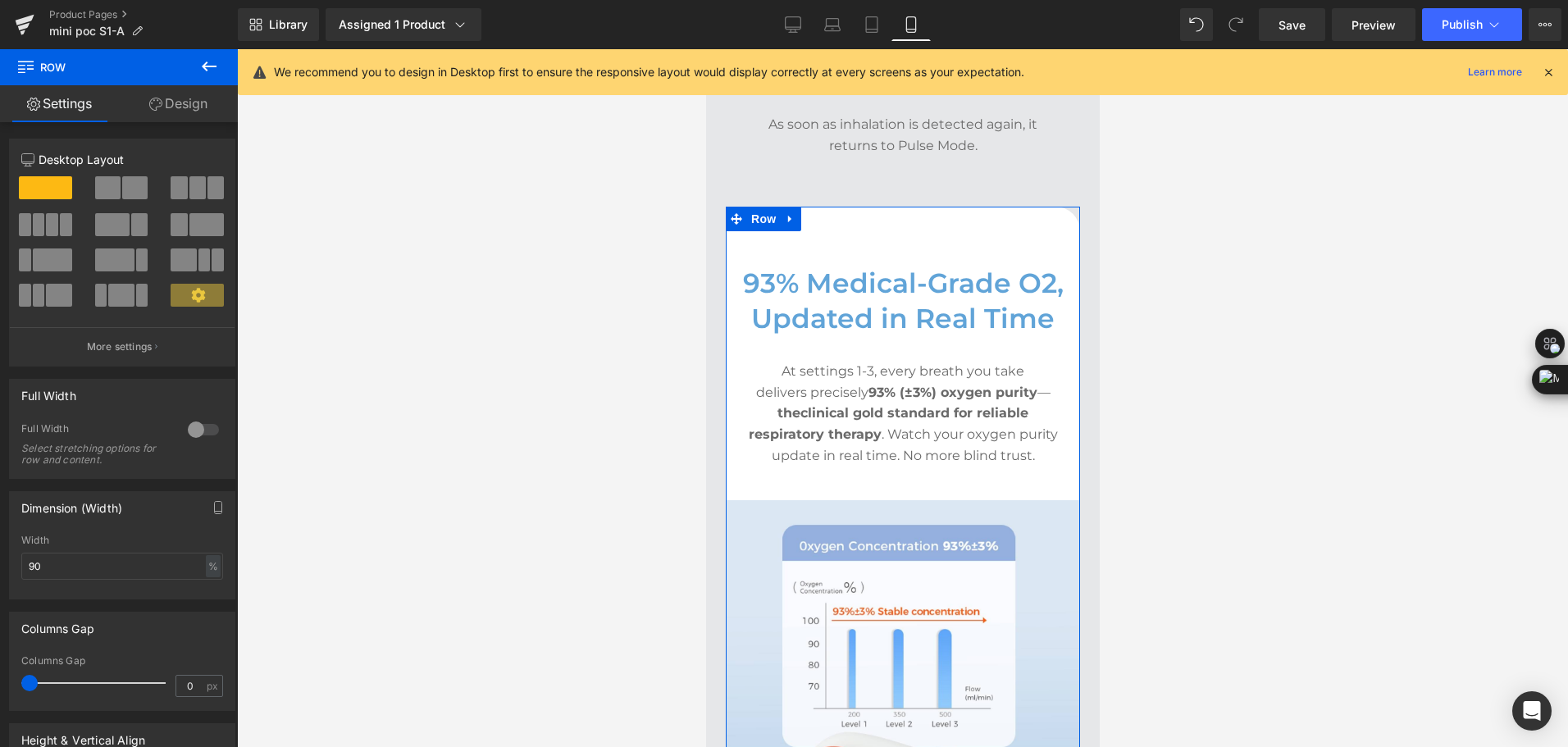
click at [173, 110] on link "Design" at bounding box center [178, 104] width 119 height 37
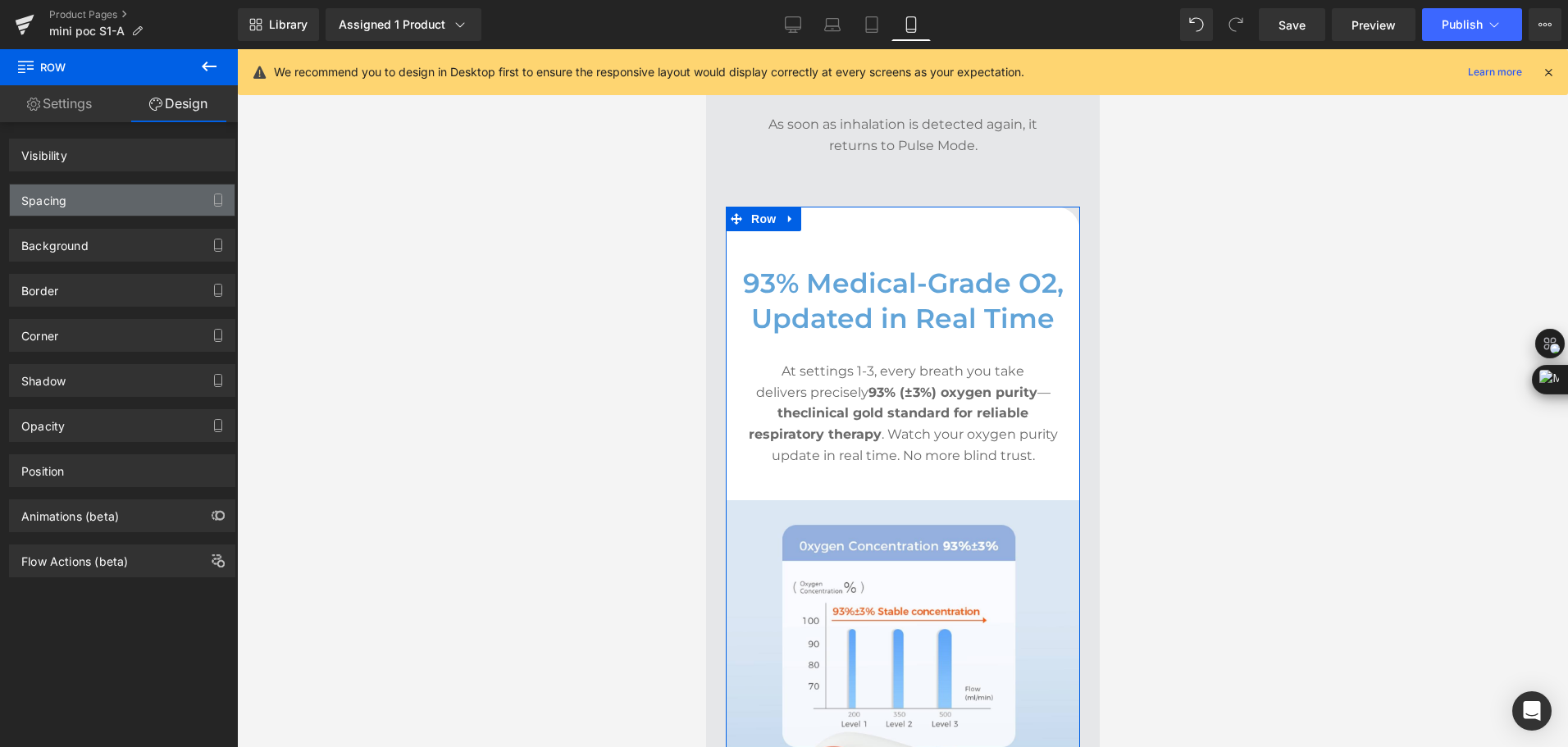
click at [122, 192] on div "Spacing" at bounding box center [122, 200] width 225 height 31
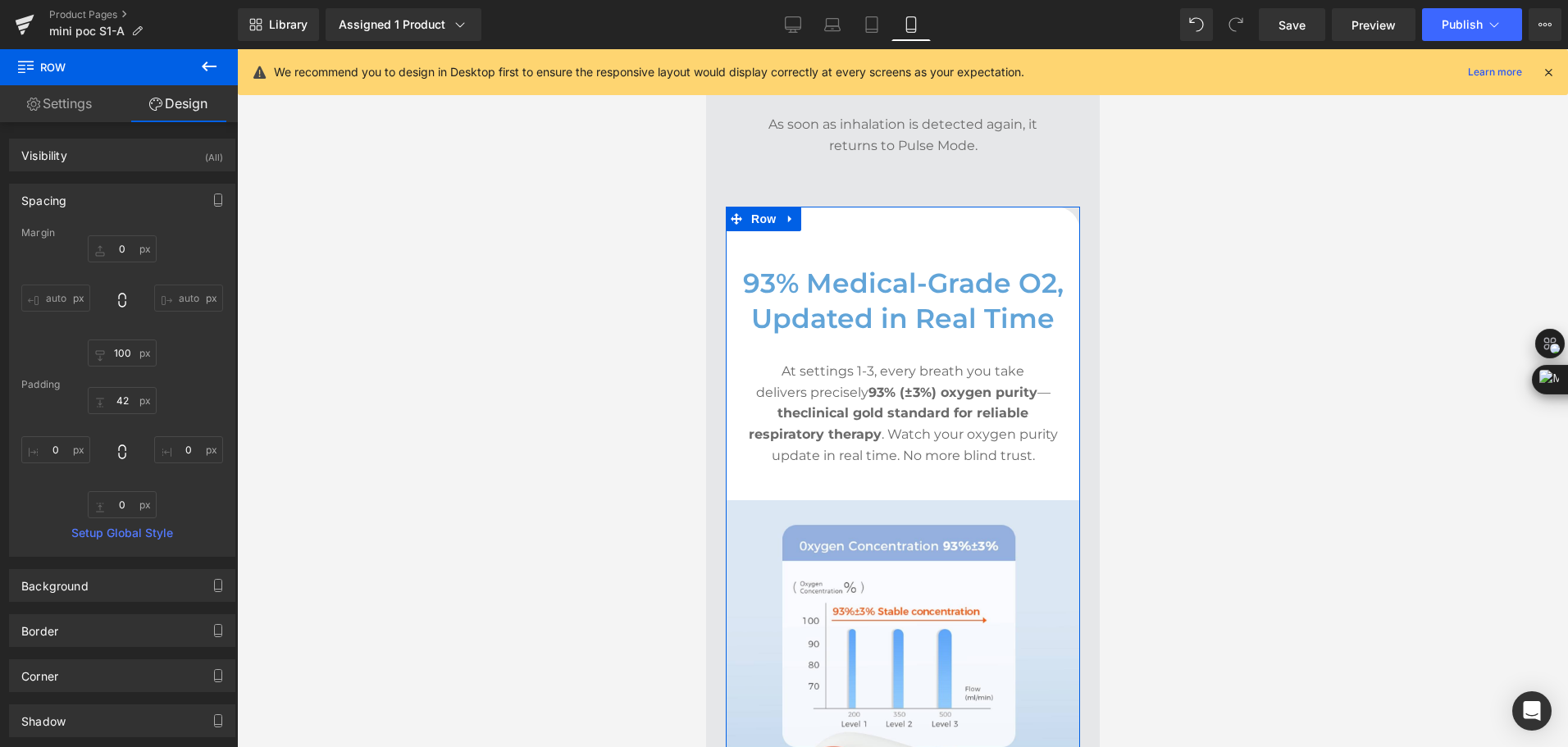
type input "0"
type input "100"
type input "42"
type input "0"
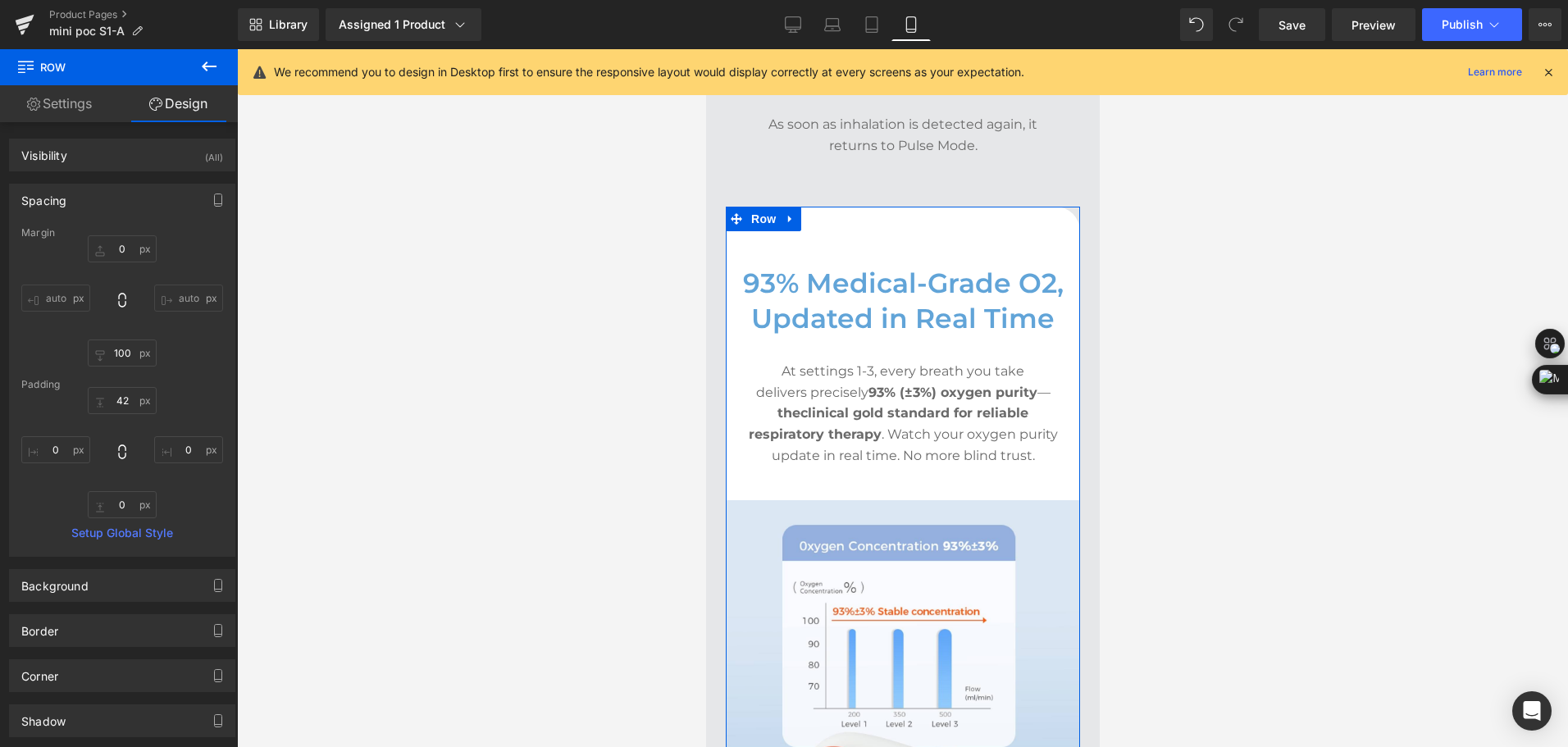
type input "0"
click at [123, 352] on input "100" at bounding box center [122, 353] width 69 height 27
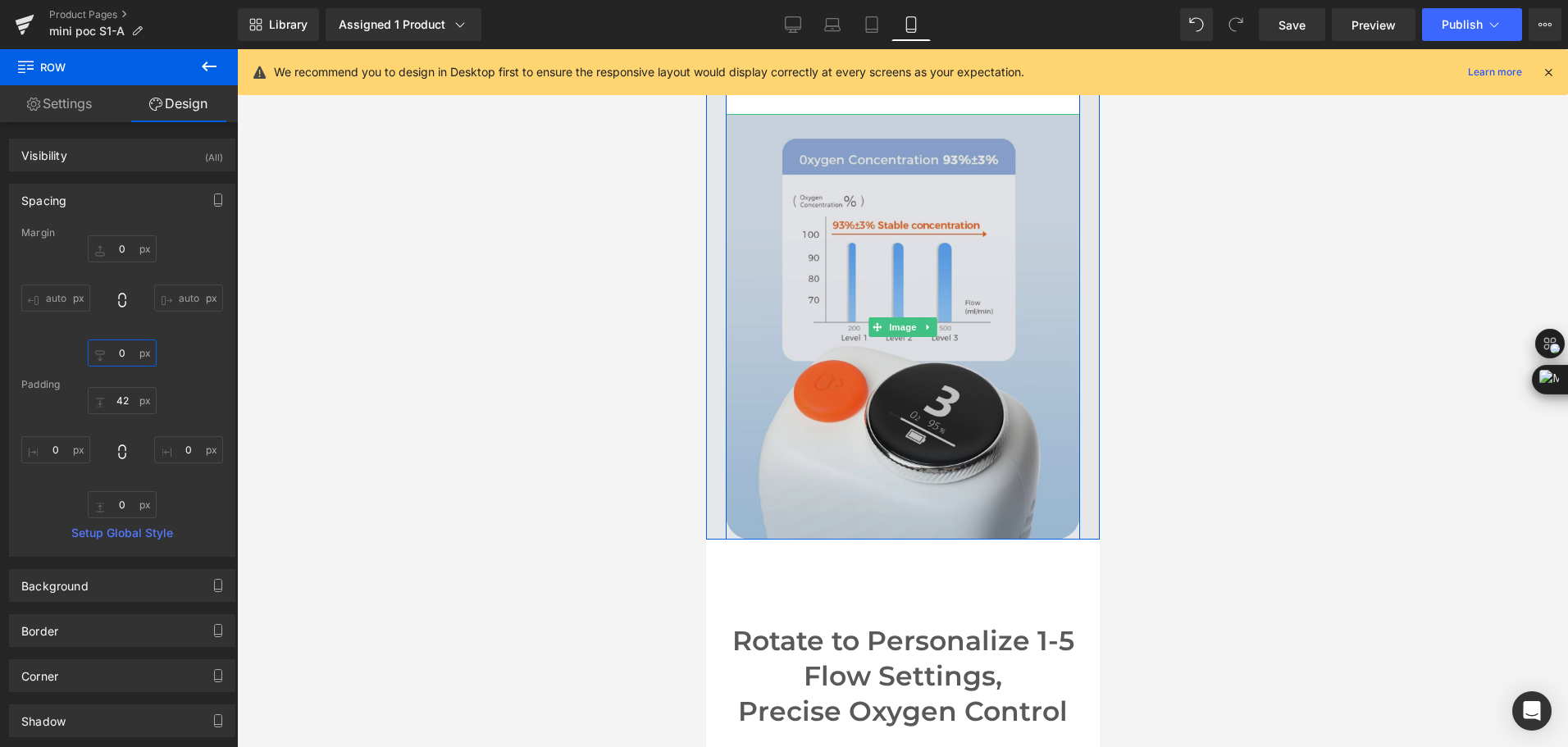
scroll to position [4562, 0]
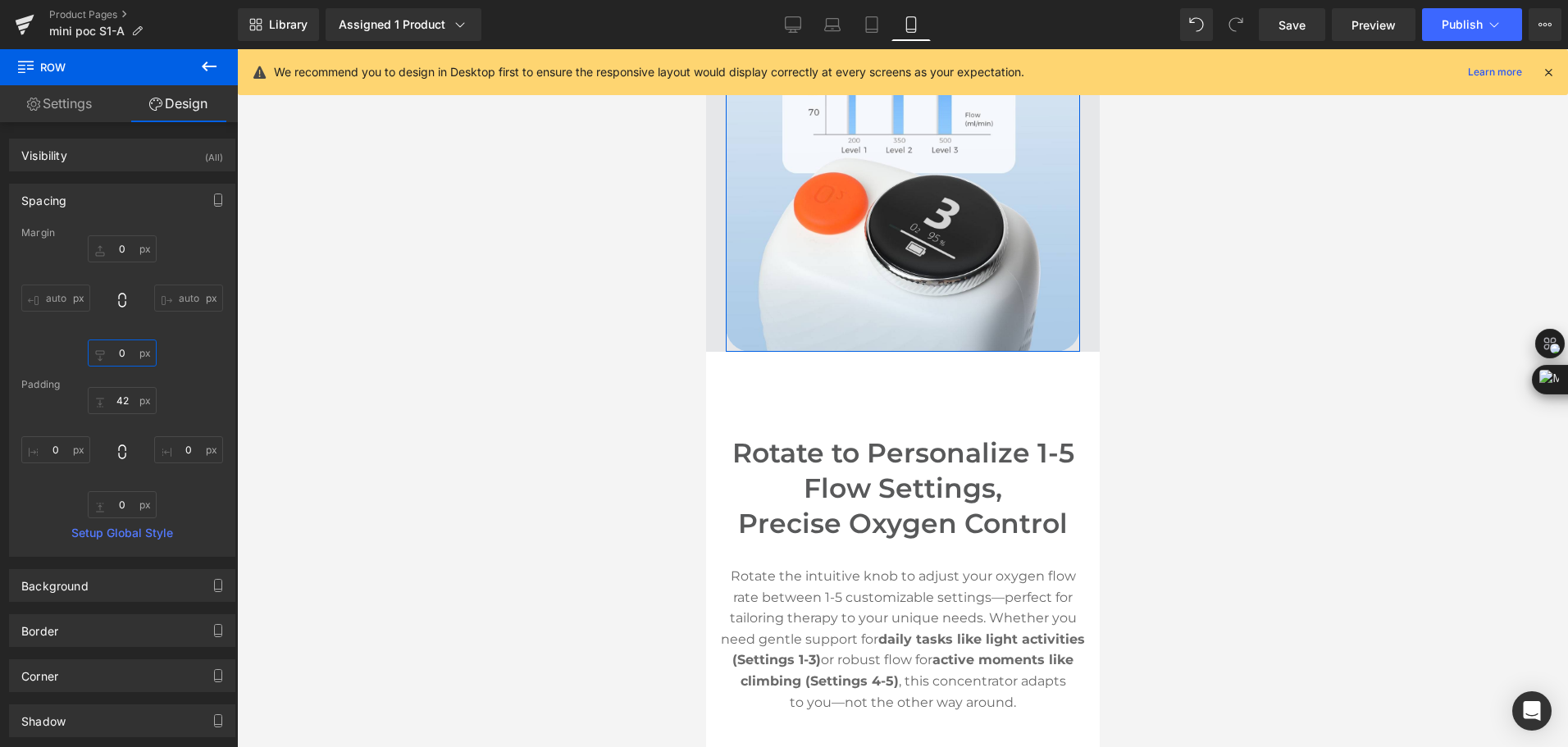
click at [119, 358] on input "text" at bounding box center [122, 353] width 69 height 27
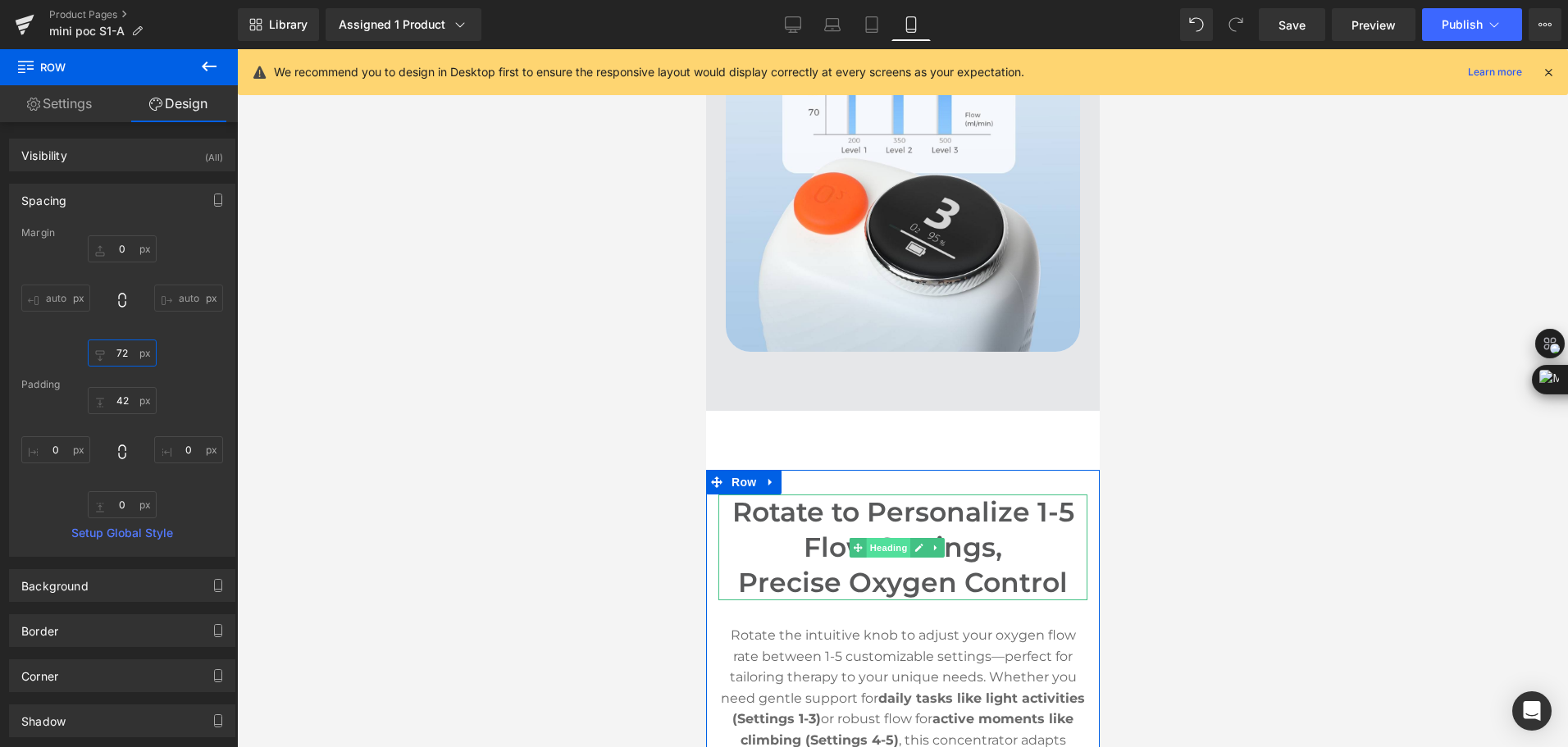
scroll to position [4644, 0]
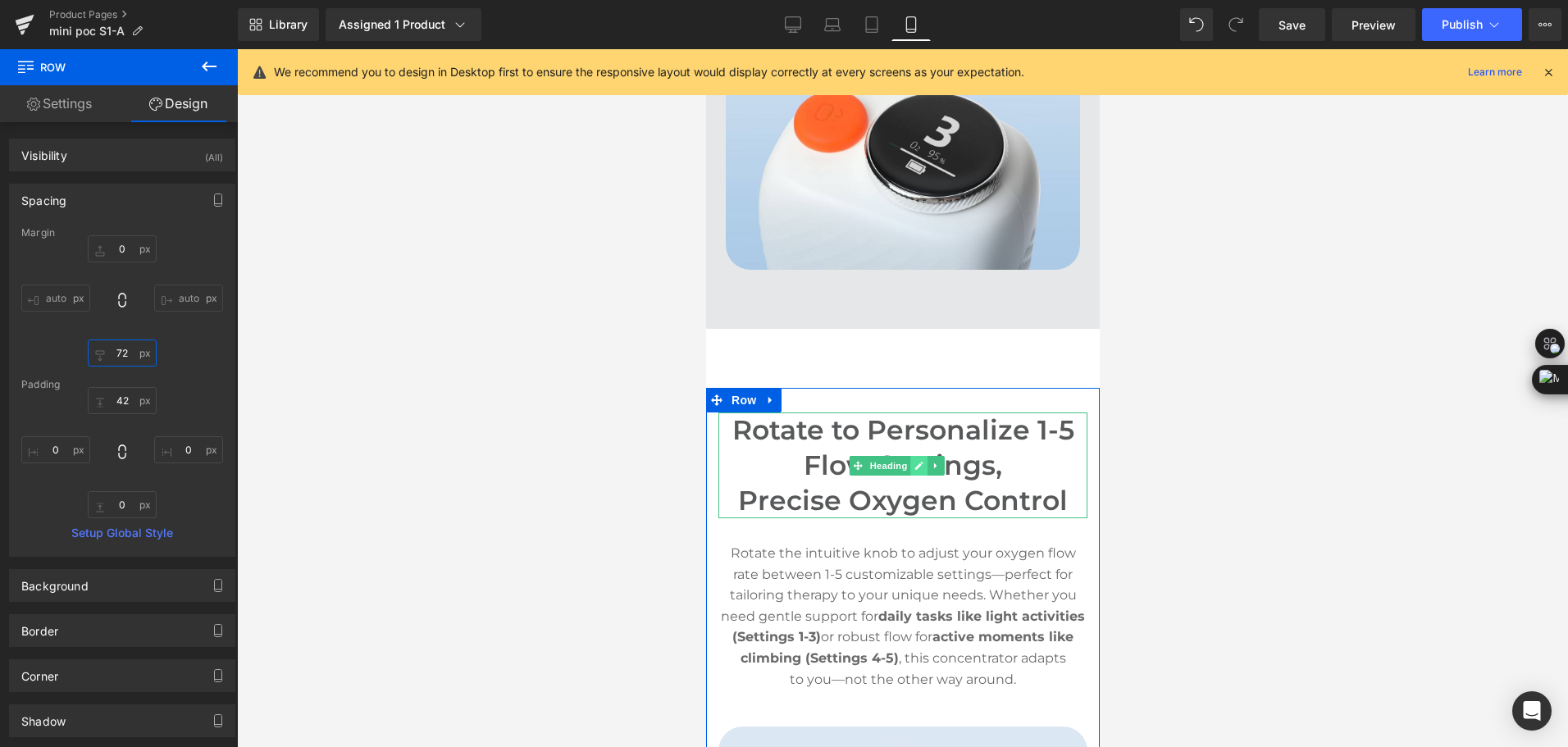
type input "72"
click at [920, 469] on link at bounding box center [918, 466] width 17 height 19
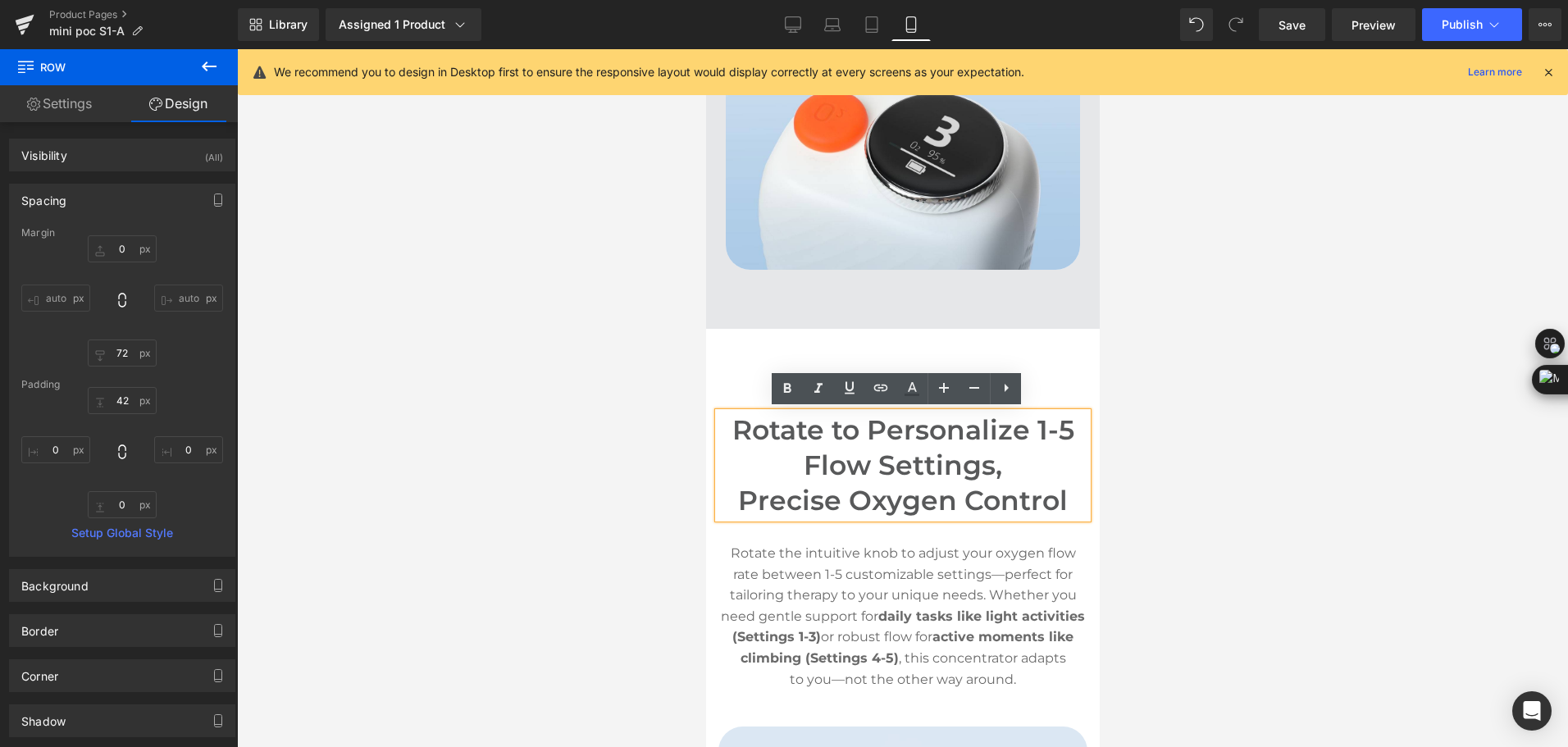
click at [920, 469] on h2 "Rotate to Personalize 1-5 Flow Settings," at bounding box center [902, 448] width 369 height 71
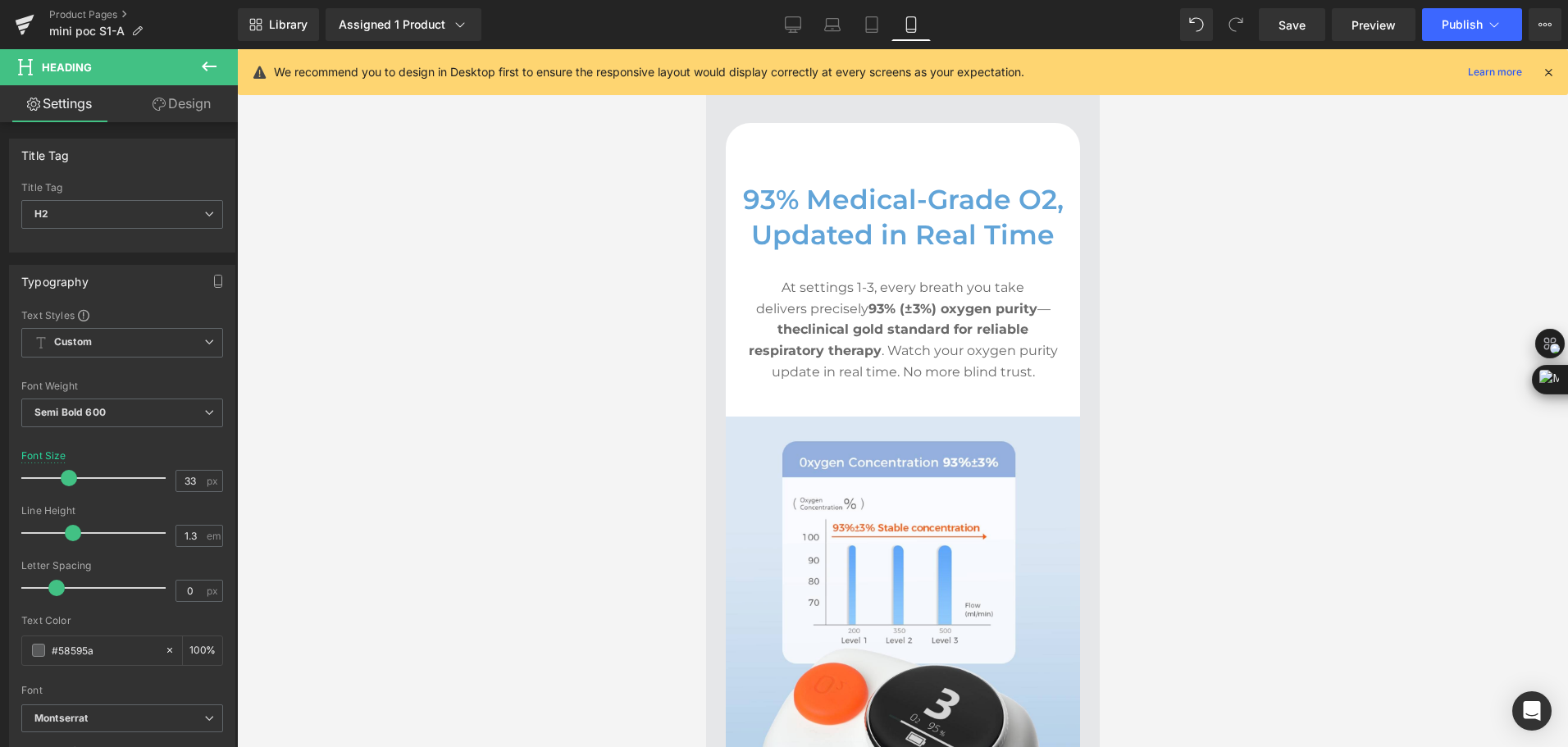
scroll to position [4070, 0]
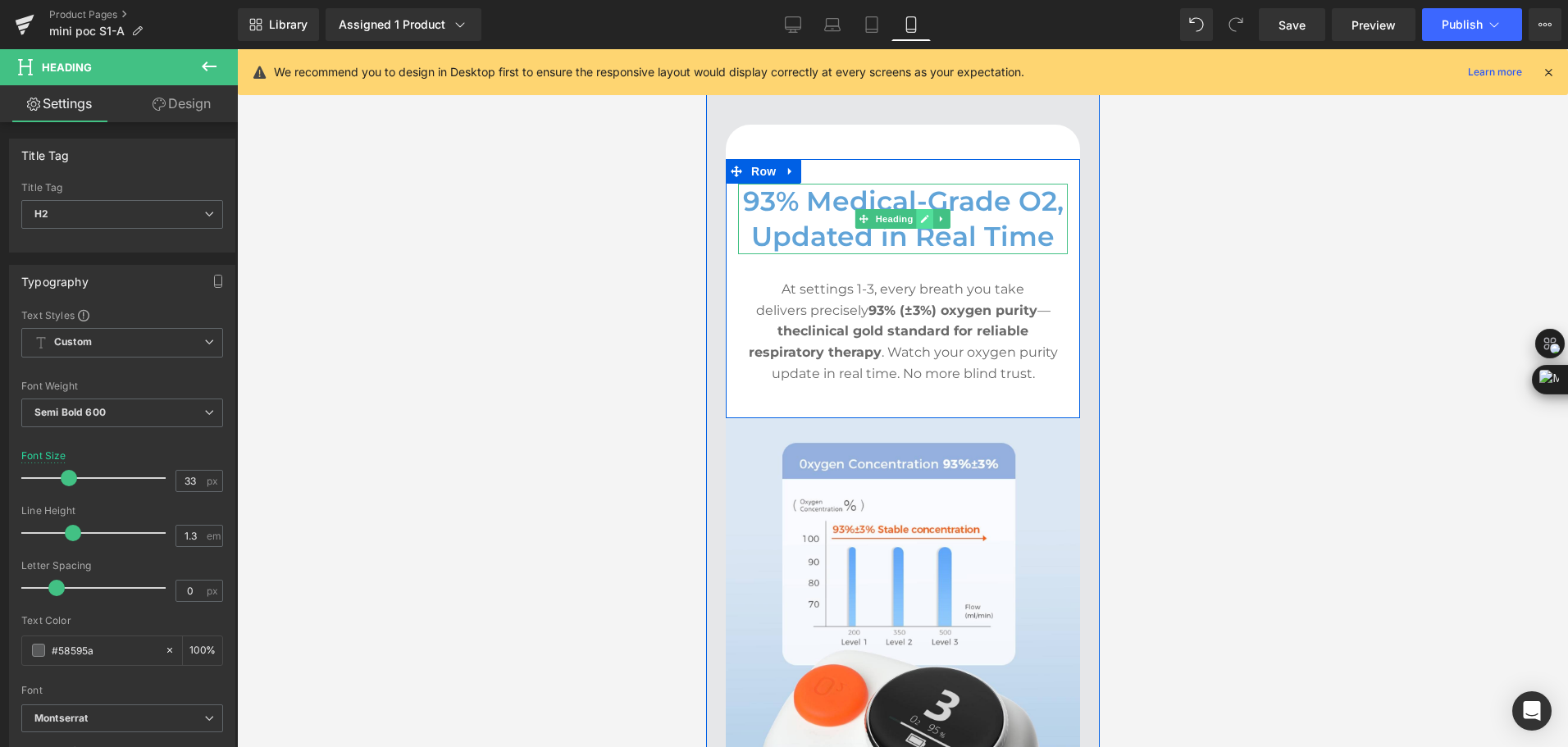
click at [919, 216] on icon at bounding box center [923, 219] width 9 height 10
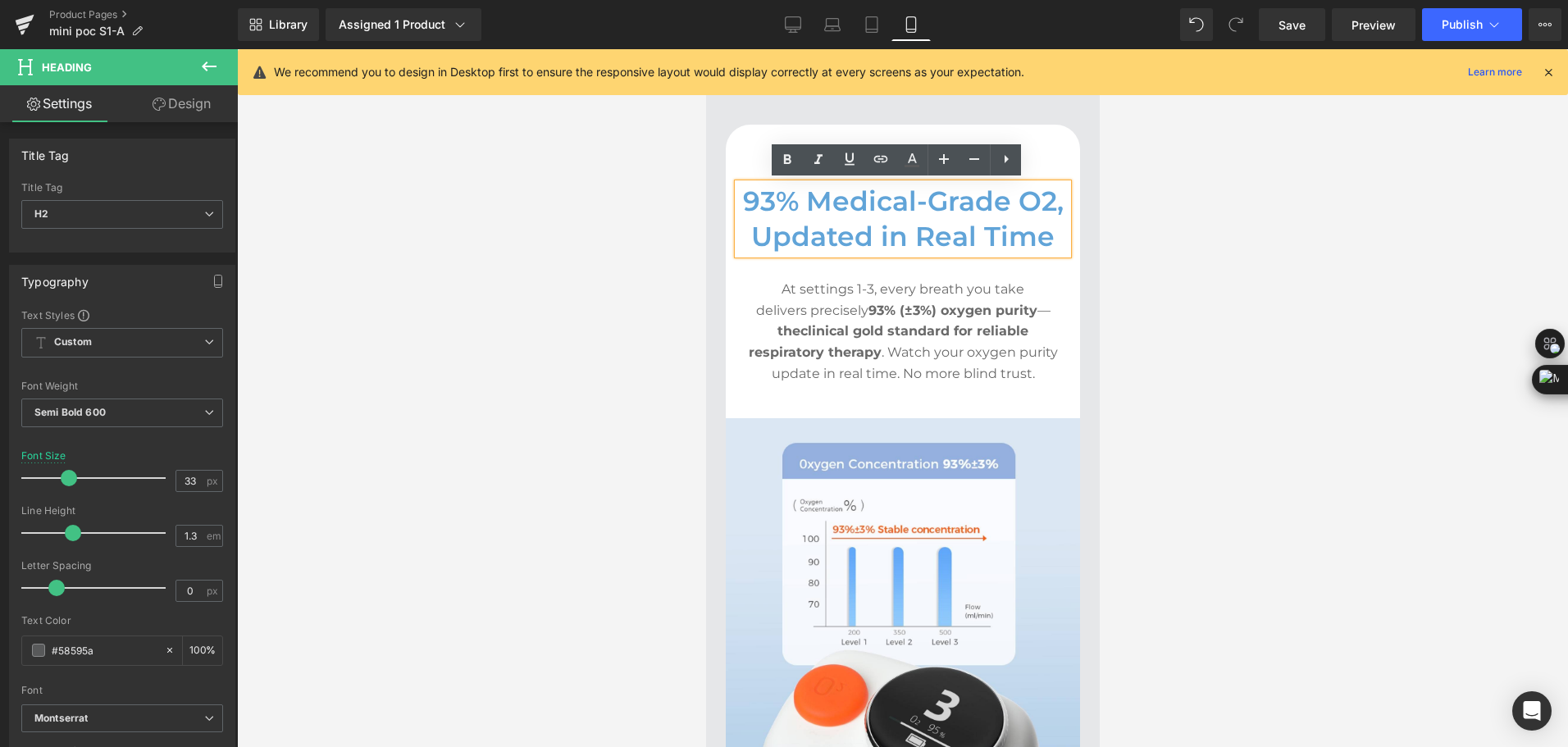
click at [914, 216] on h2 "93% Medical-Grade O2, Updated in Real Time" at bounding box center [902, 219] width 329 height 71
click at [916, 217] on h2 "93% Medical-Grade O2, Updated in Real Time" at bounding box center [902, 219] width 329 height 71
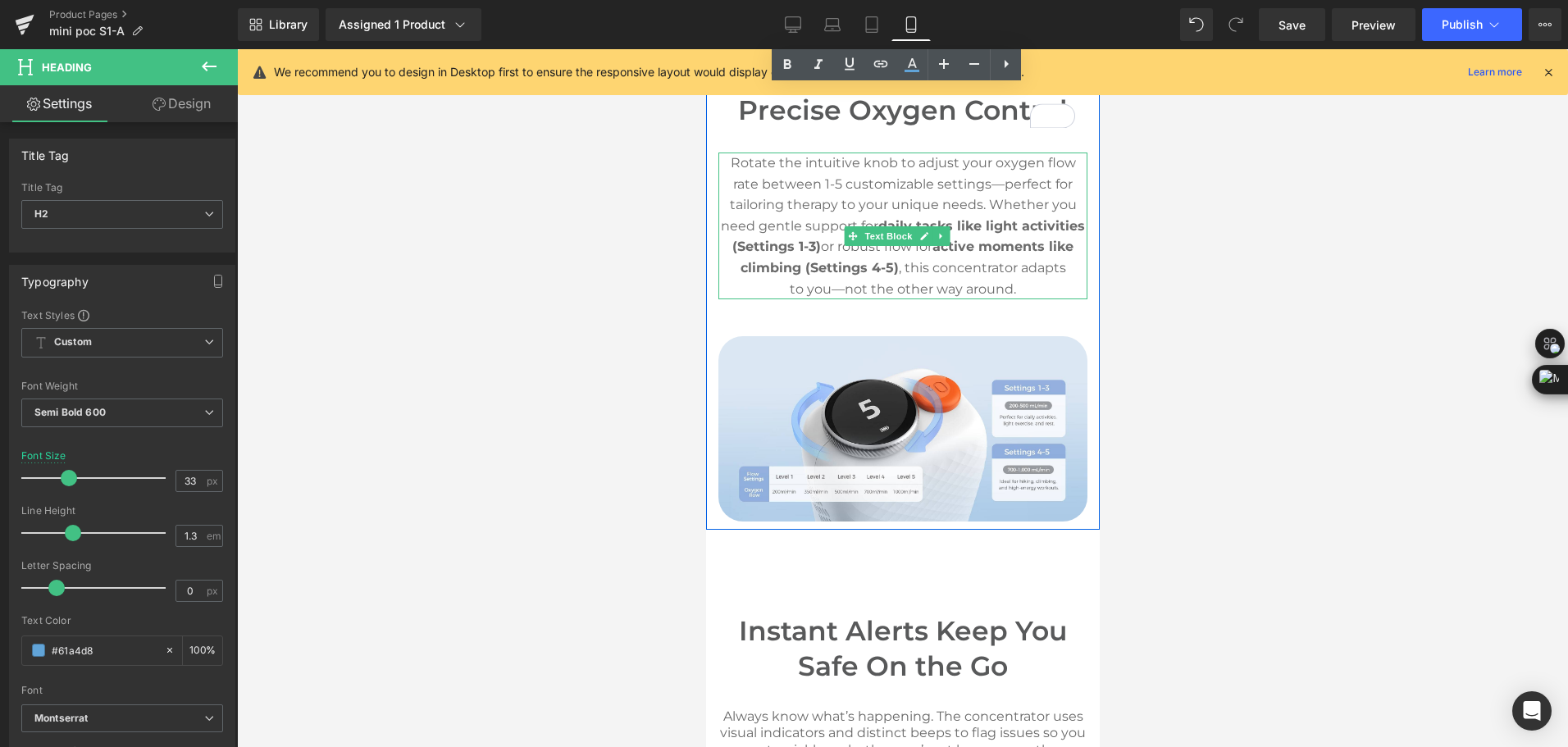
scroll to position [5055, 0]
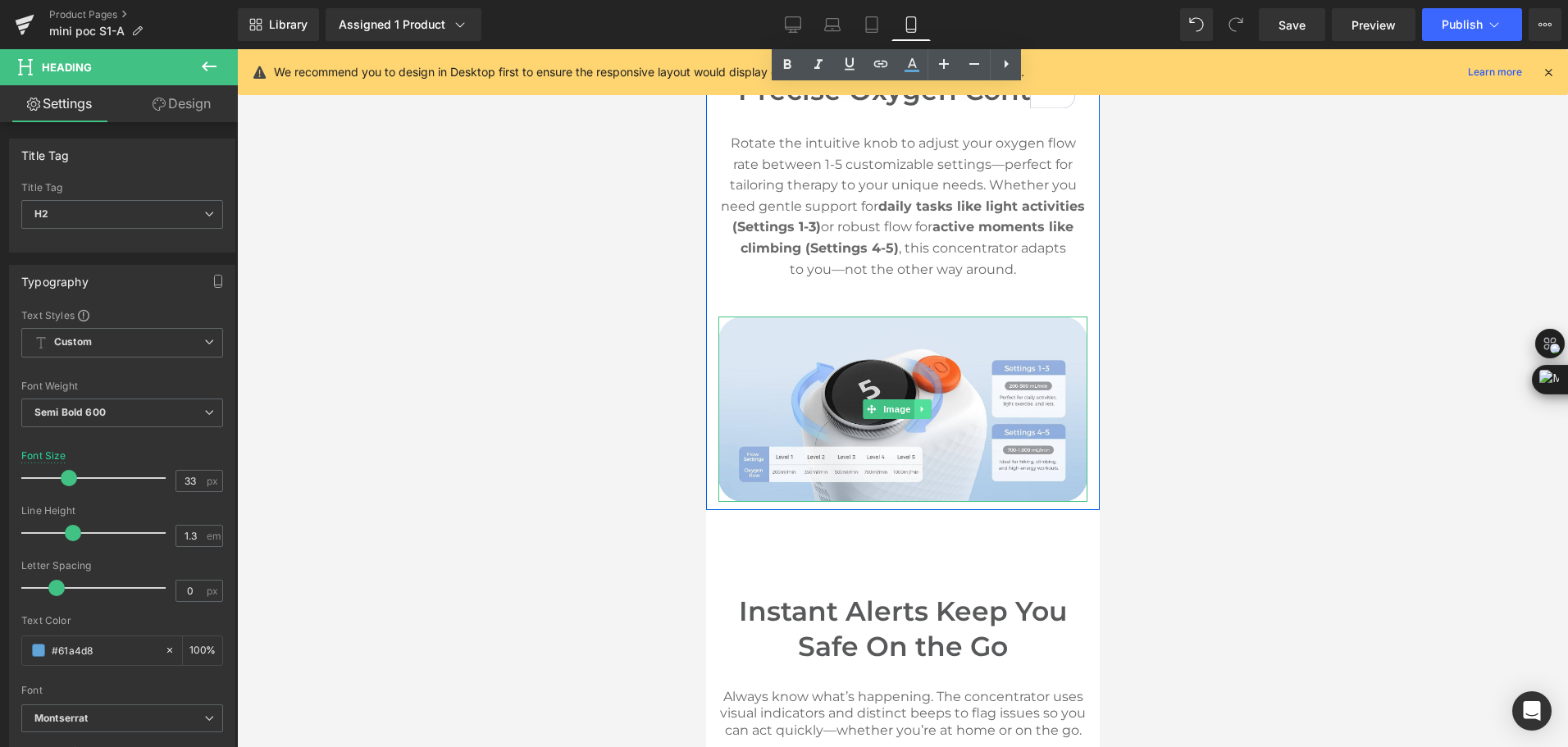
click at [919, 415] on icon at bounding box center [920, 409] width 9 height 10
click at [915, 414] on icon at bounding box center [912, 408] width 9 height 9
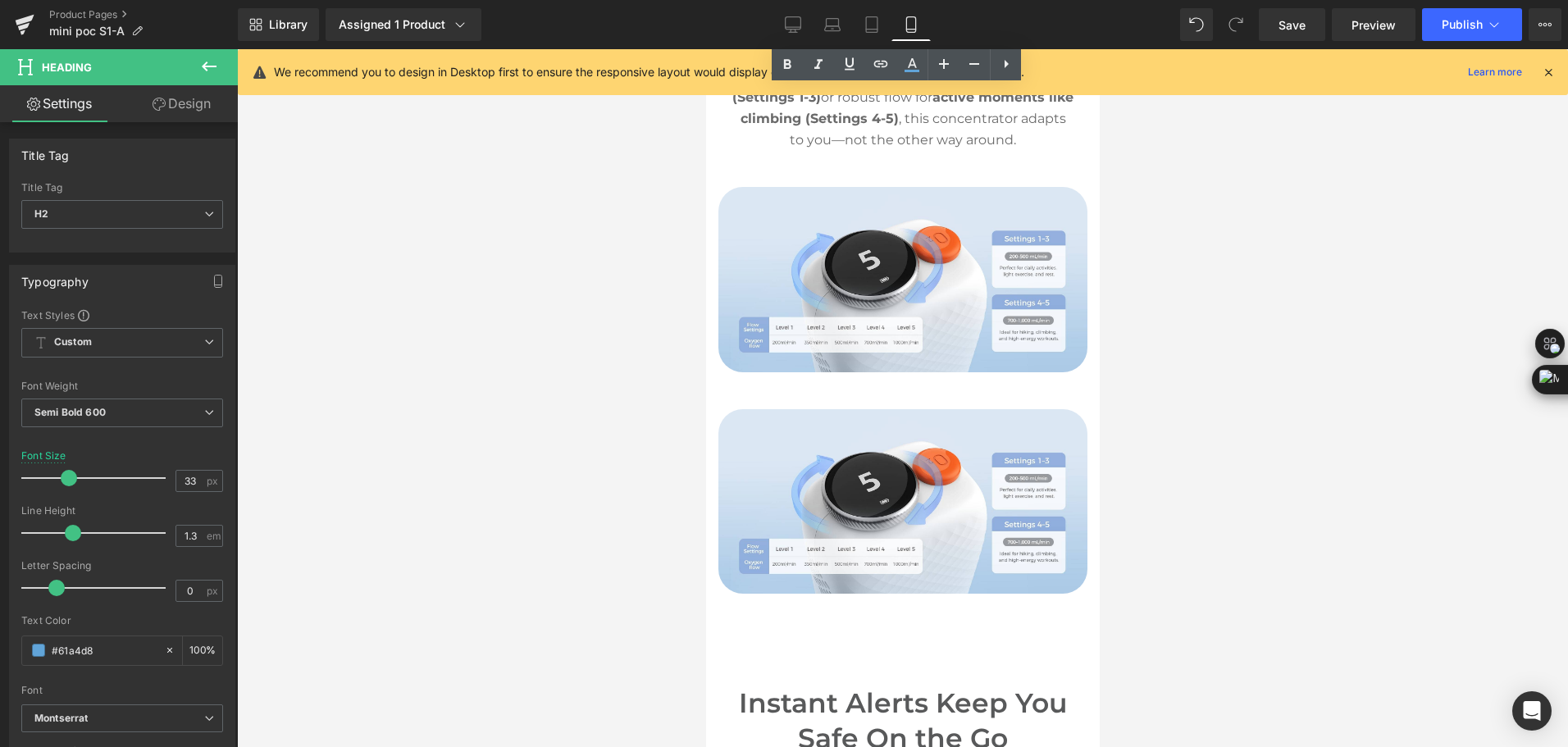
scroll to position [5162, 0]
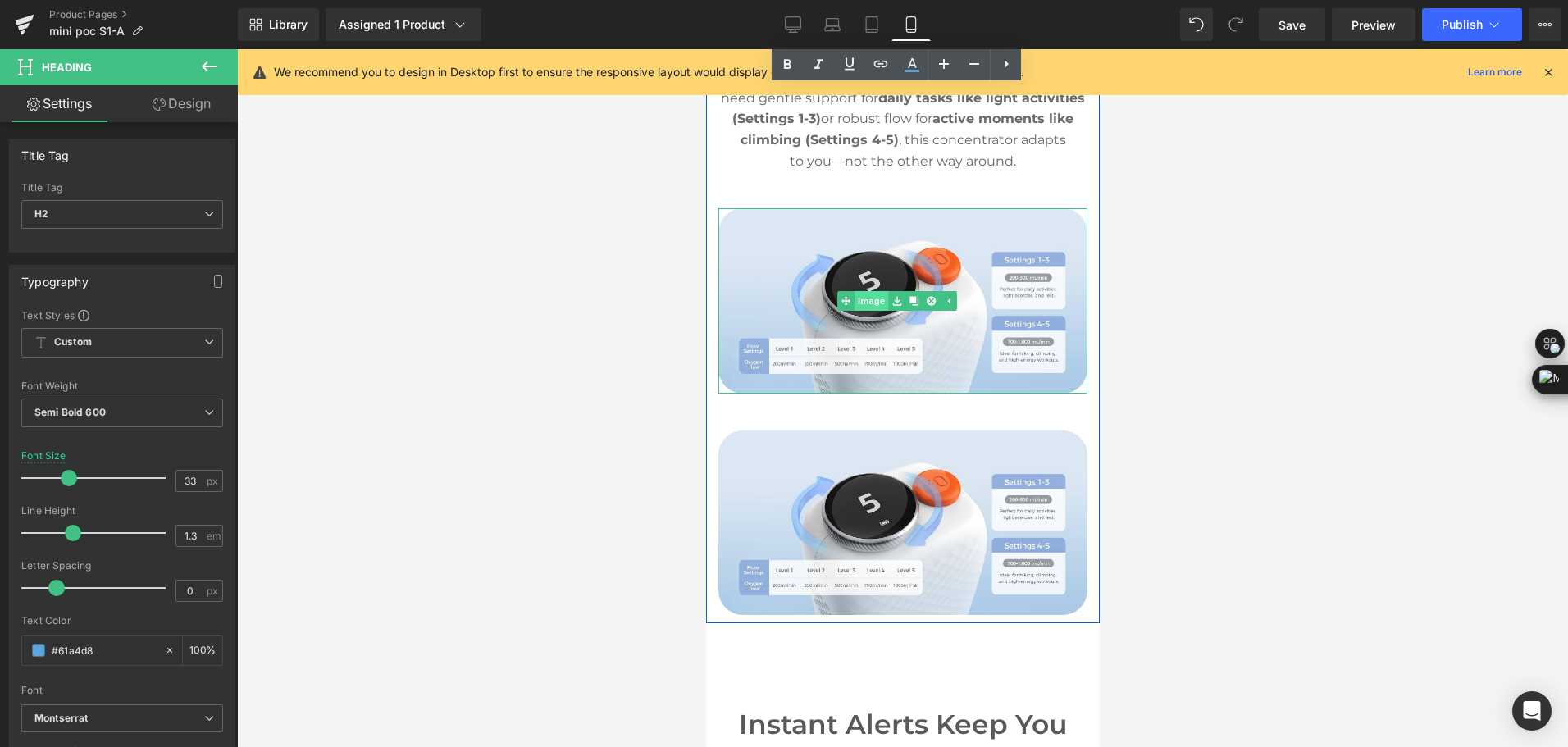
click at [856, 314] on div "Image" at bounding box center [902, 300] width 369 height 185
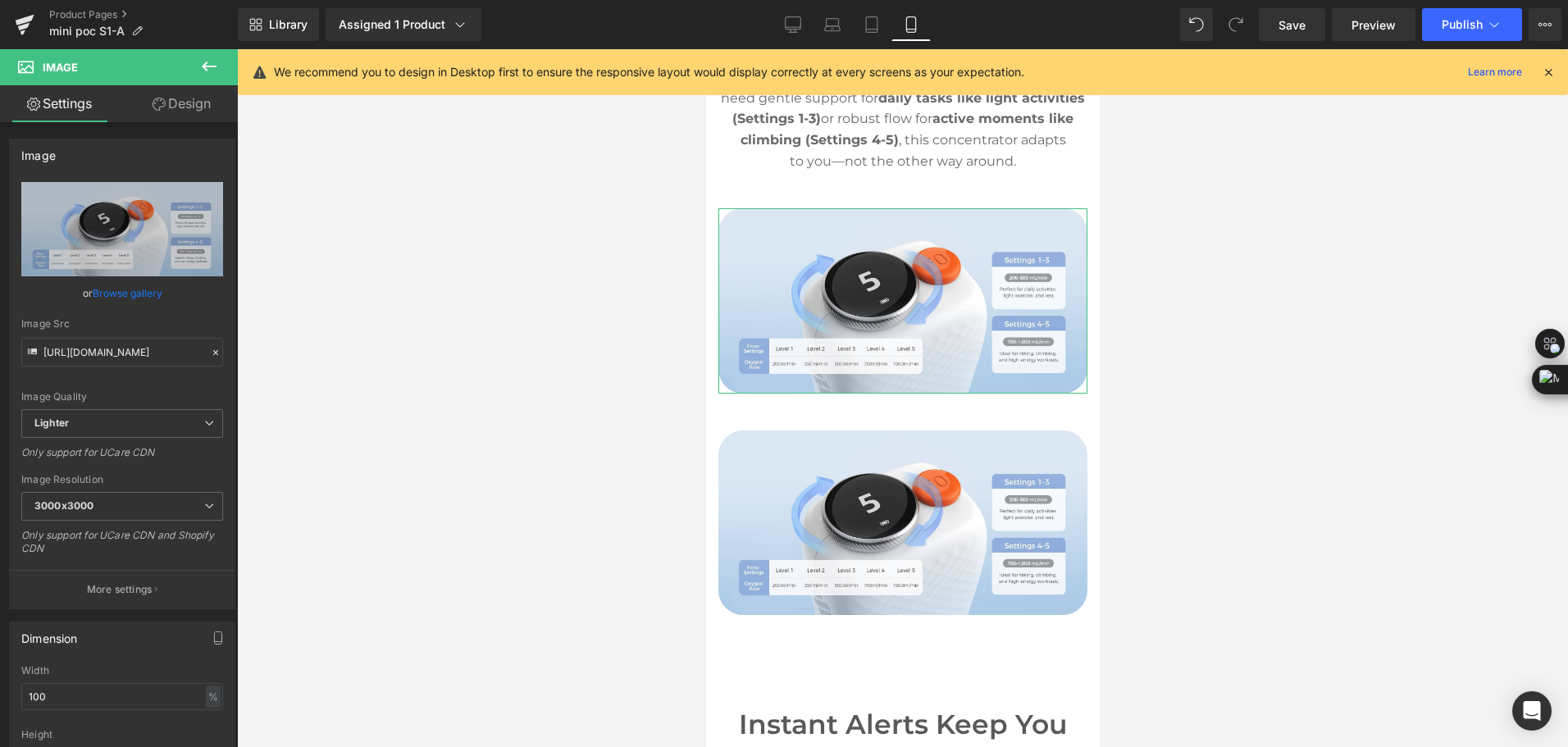
click at [199, 108] on link "Design" at bounding box center [181, 104] width 119 height 37
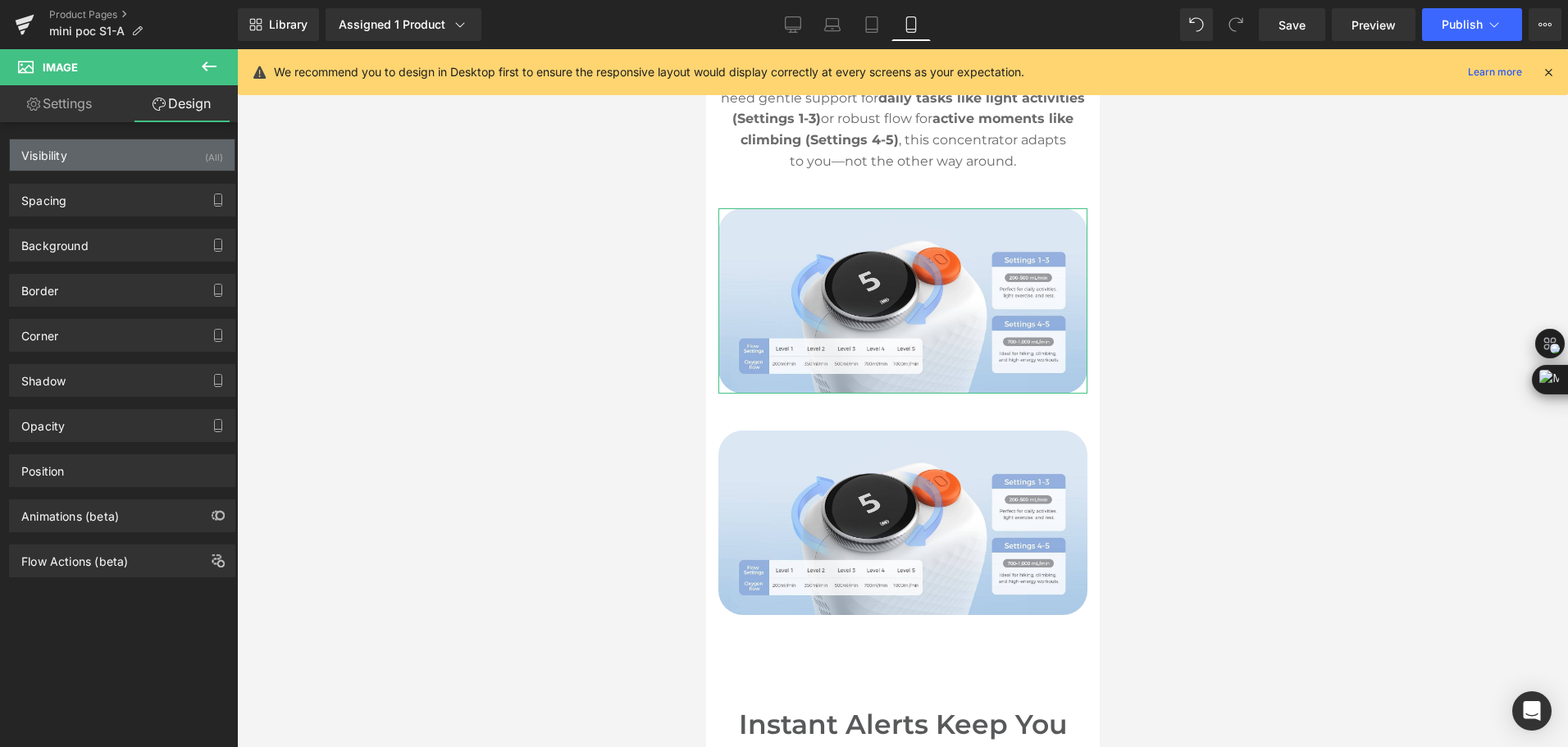
click at [153, 143] on div "Visibility (All)" at bounding box center [122, 155] width 225 height 31
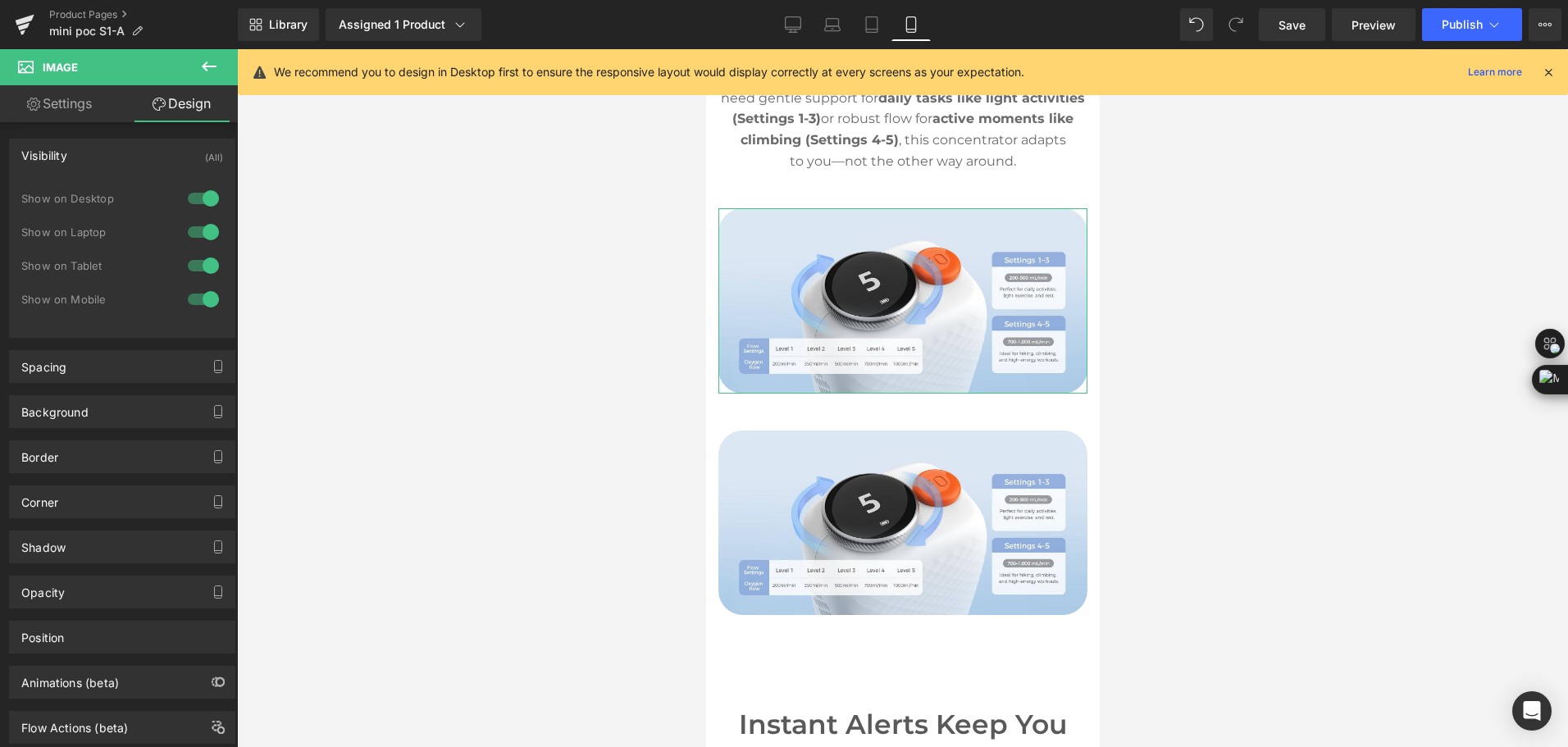
click at [197, 292] on div at bounding box center [203, 298] width 40 height 26
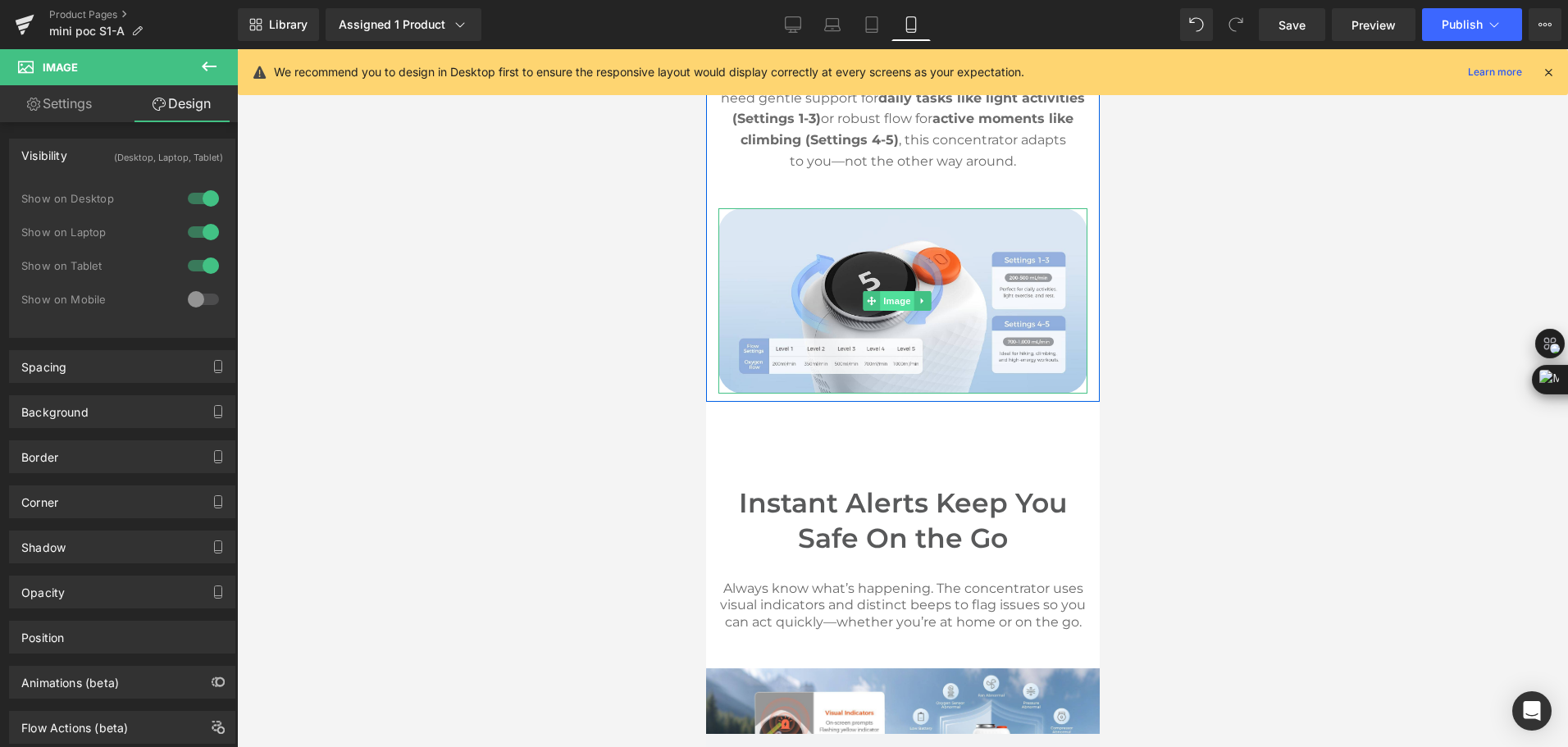
click at [885, 311] on span "Image" at bounding box center [897, 301] width 35 height 19
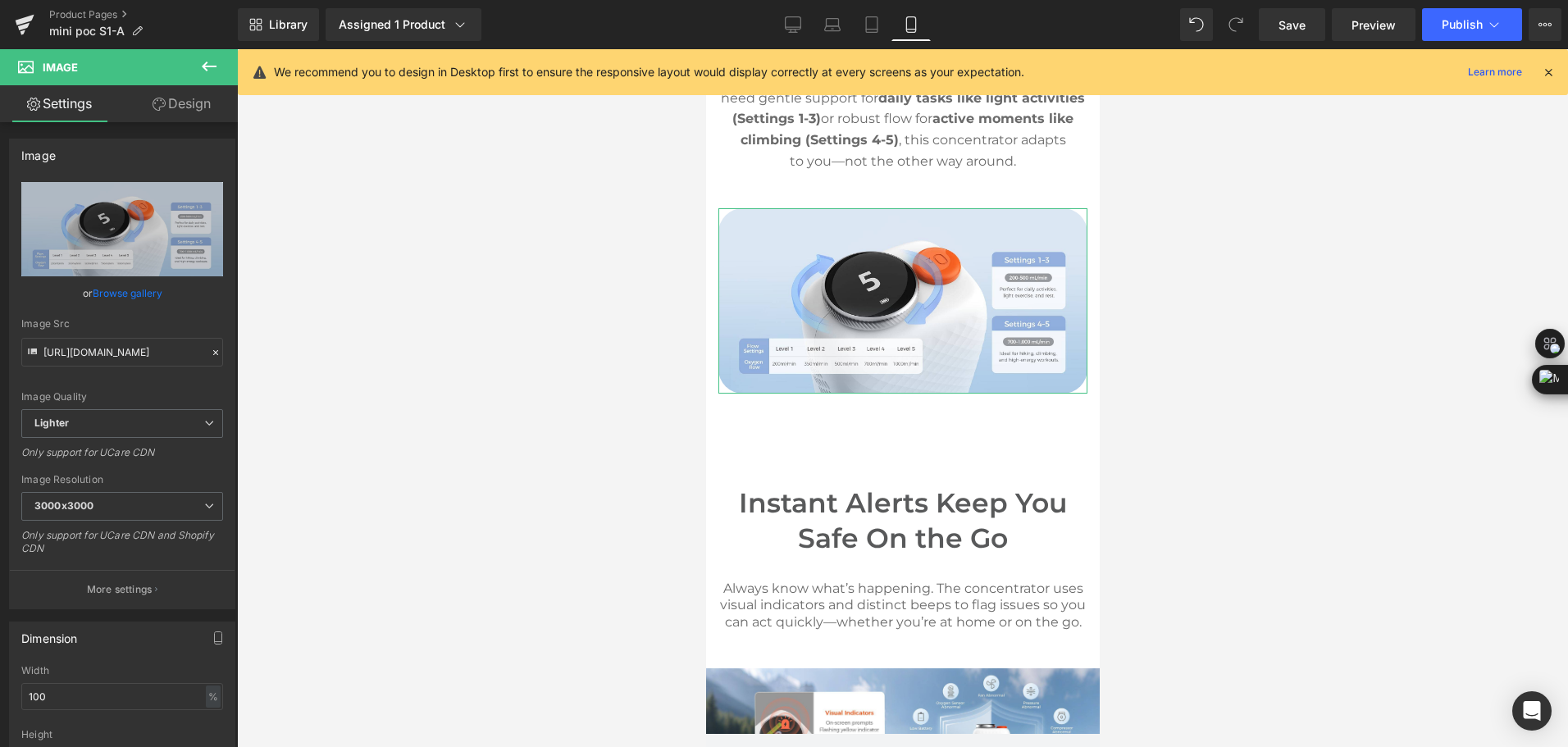
click at [193, 105] on link "Design" at bounding box center [181, 104] width 119 height 37
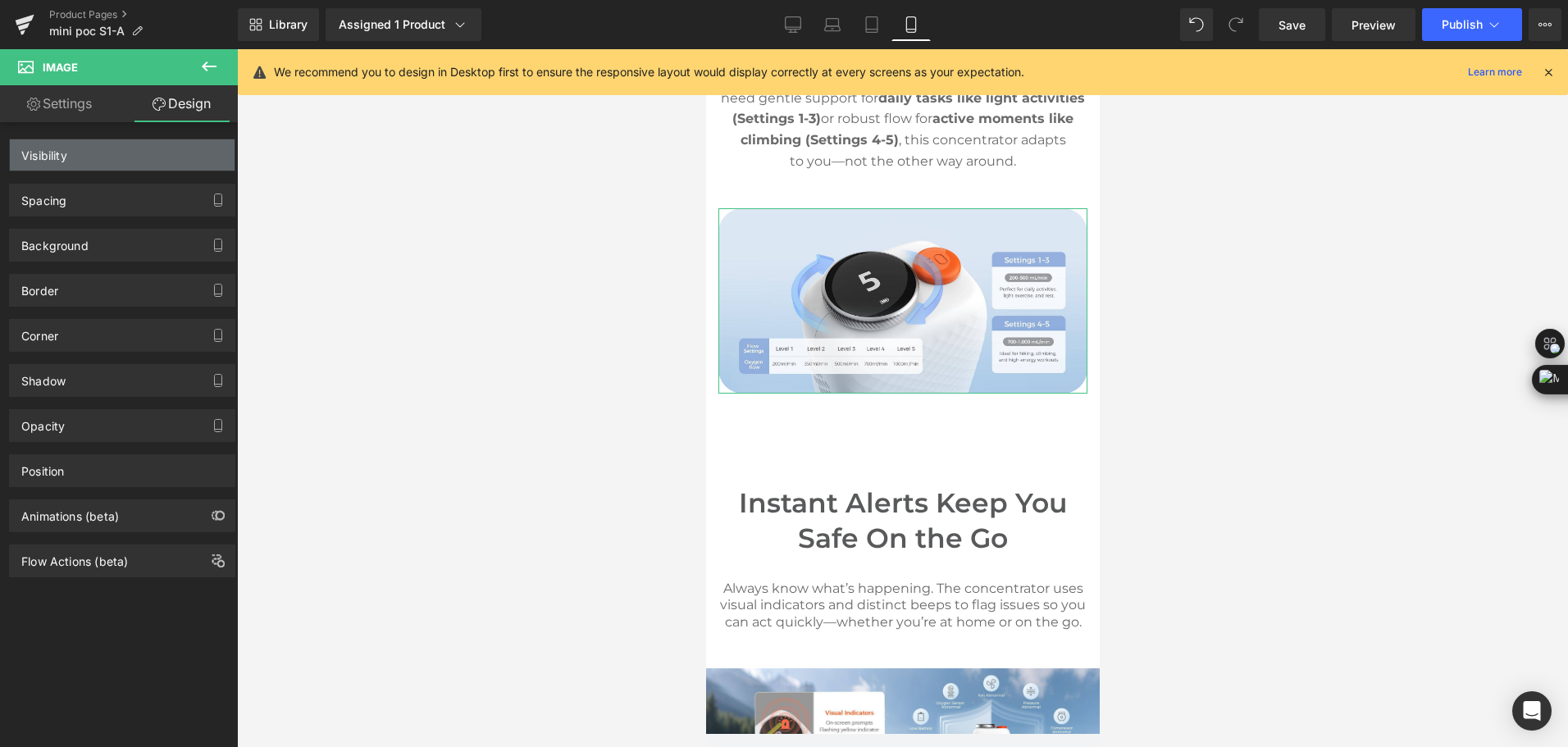
click at [165, 153] on div "Visibility" at bounding box center [122, 155] width 225 height 31
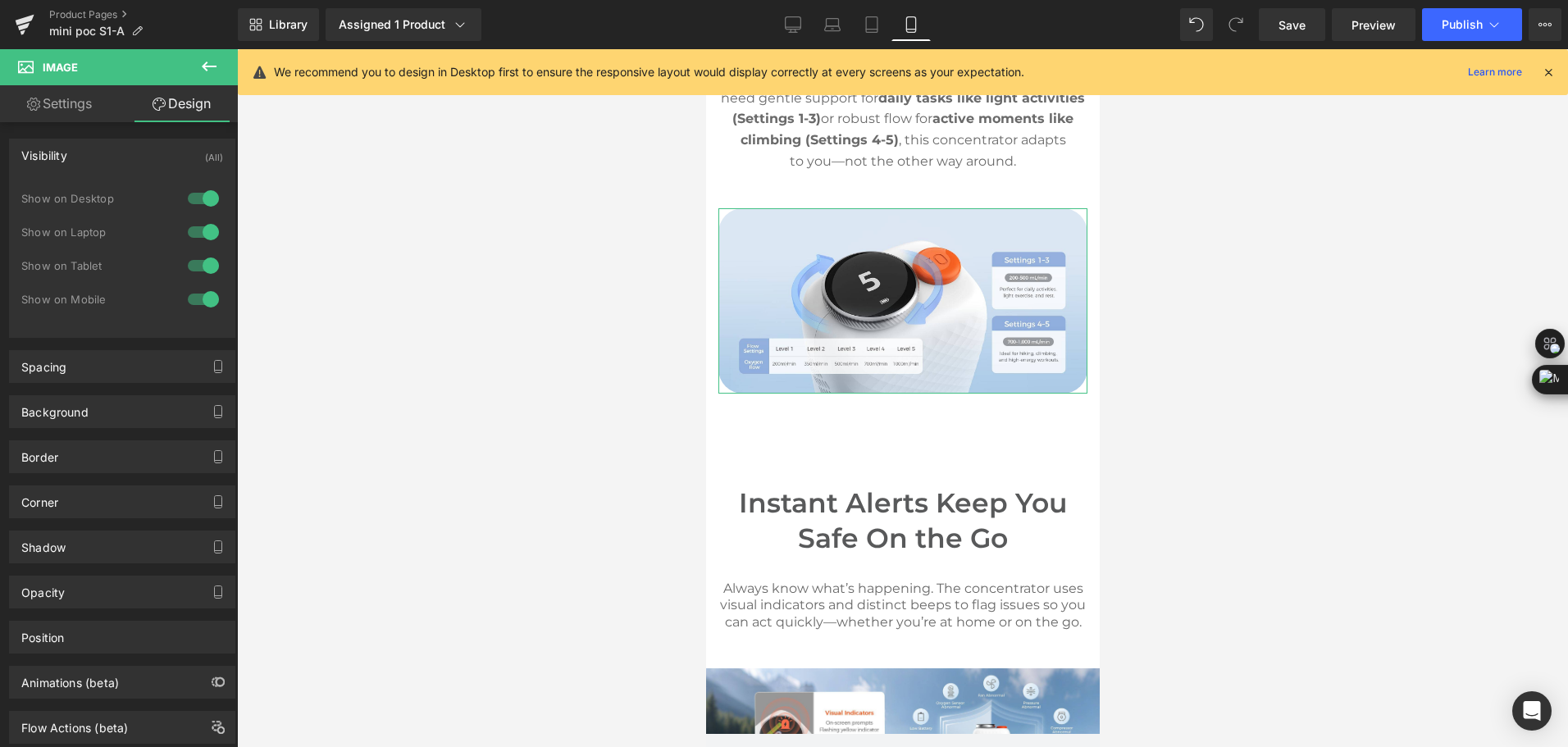
click at [195, 263] on div at bounding box center [203, 265] width 40 height 26
click at [200, 225] on div at bounding box center [203, 232] width 40 height 26
click at [200, 190] on div at bounding box center [203, 198] width 40 height 26
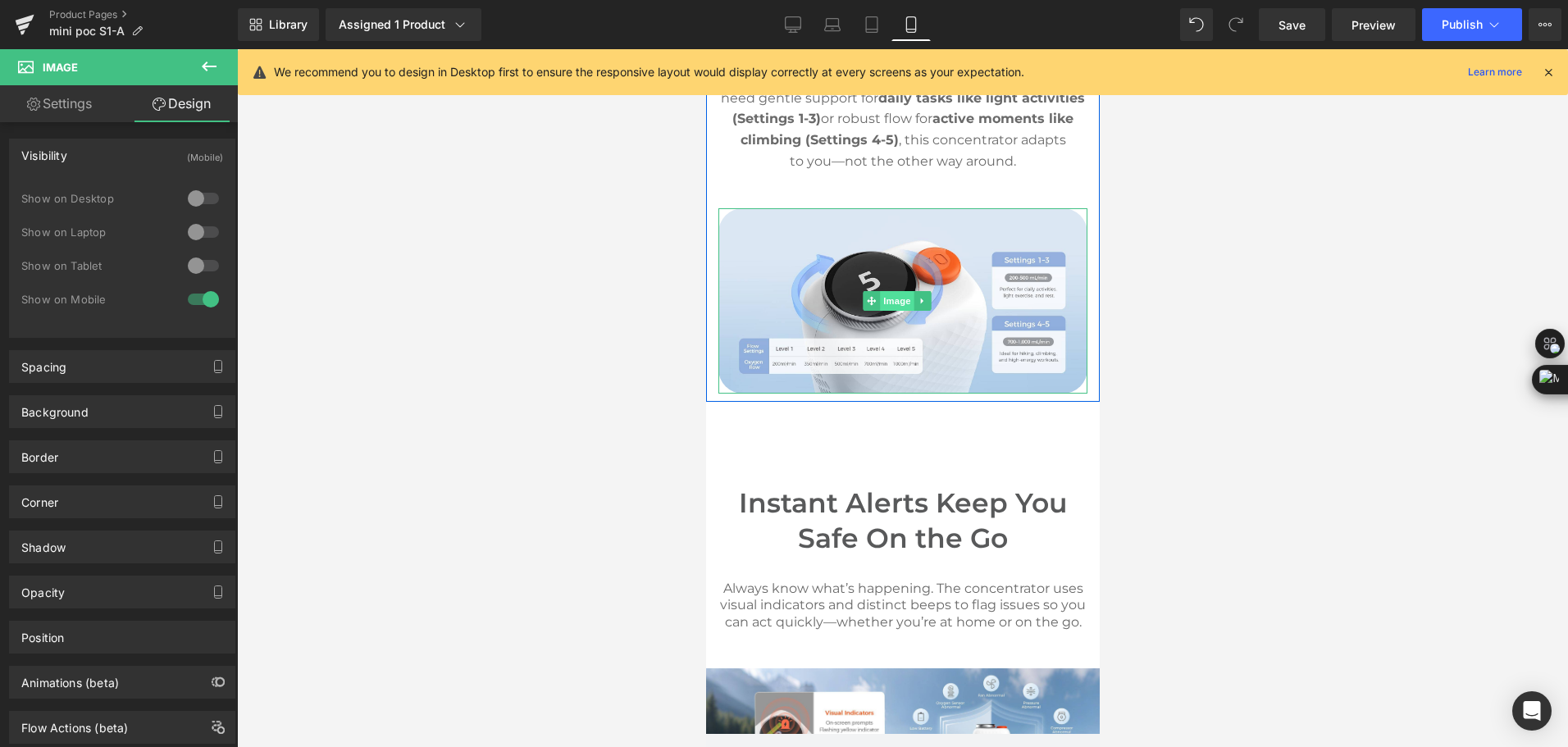
click at [890, 311] on span "Image" at bounding box center [897, 301] width 35 height 19
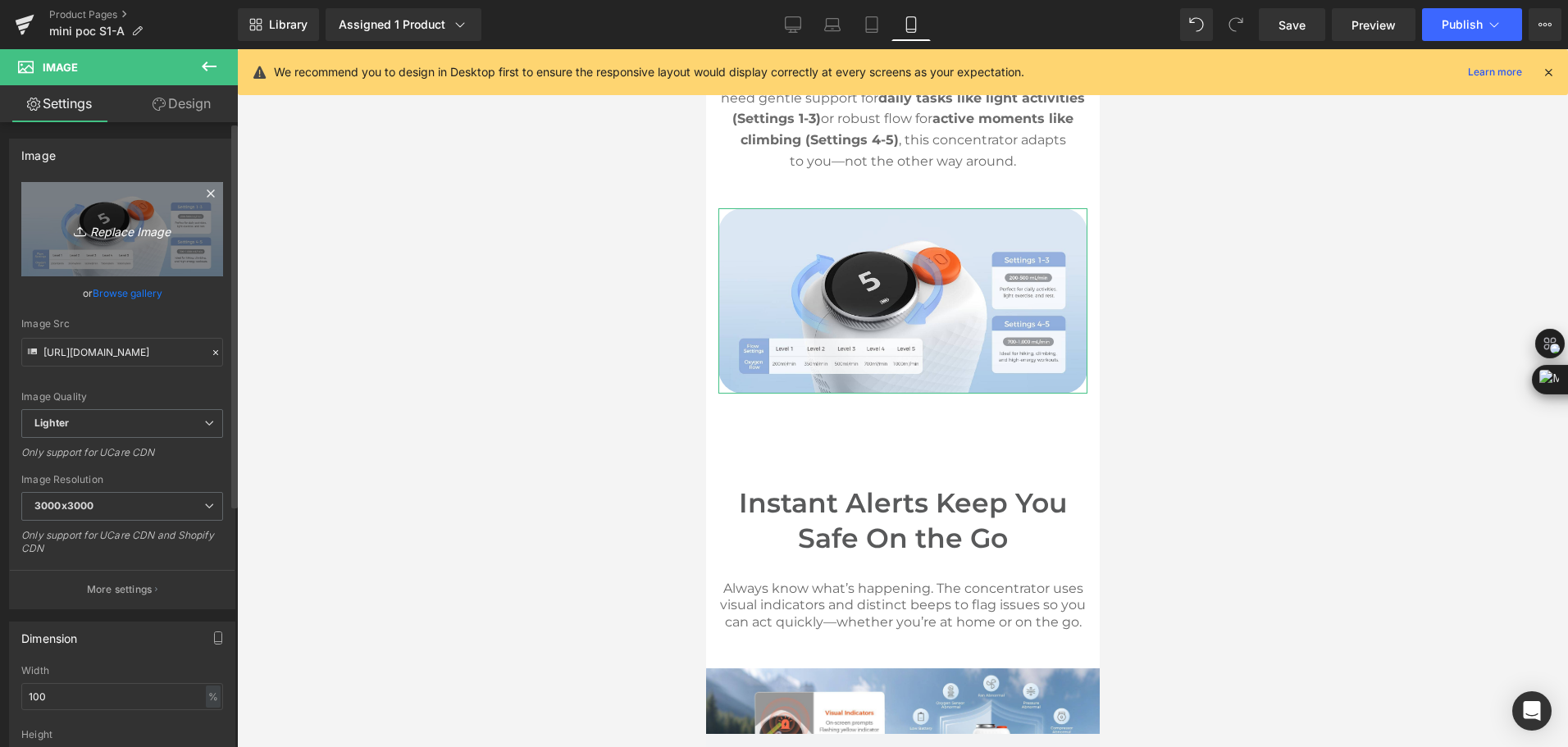
click at [132, 235] on icon "Replace Image" at bounding box center [121, 229] width 131 height 20
type input "C:\fakepath\mini pulse dose portable oxygen concentrator with 5 adjustable flow…"
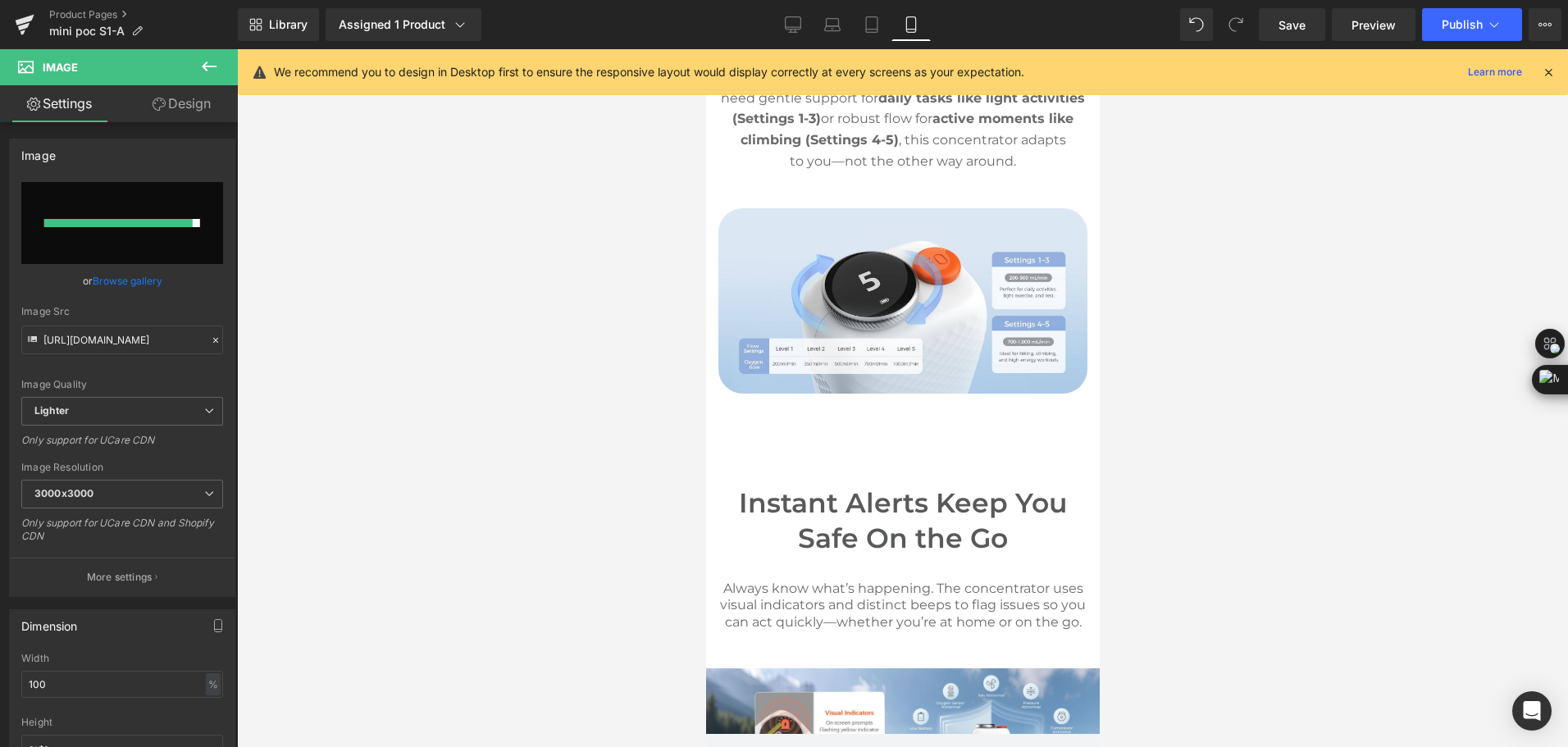
type input "https://ucarecdn.com/39b2de1e-677a-423f-a0dc-e53149ea17bf/-/format/auto/-/previ…"
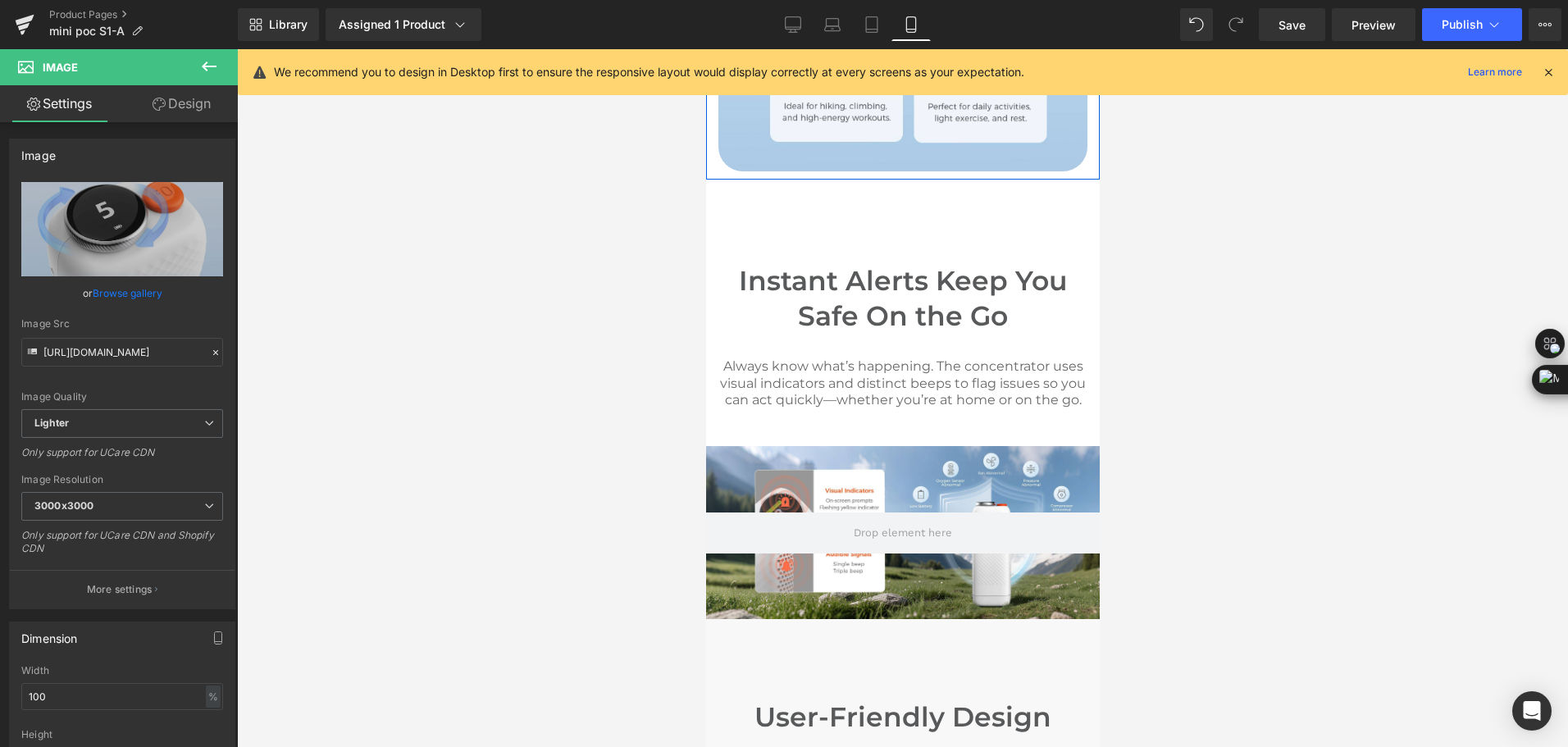
scroll to position [5654, 0]
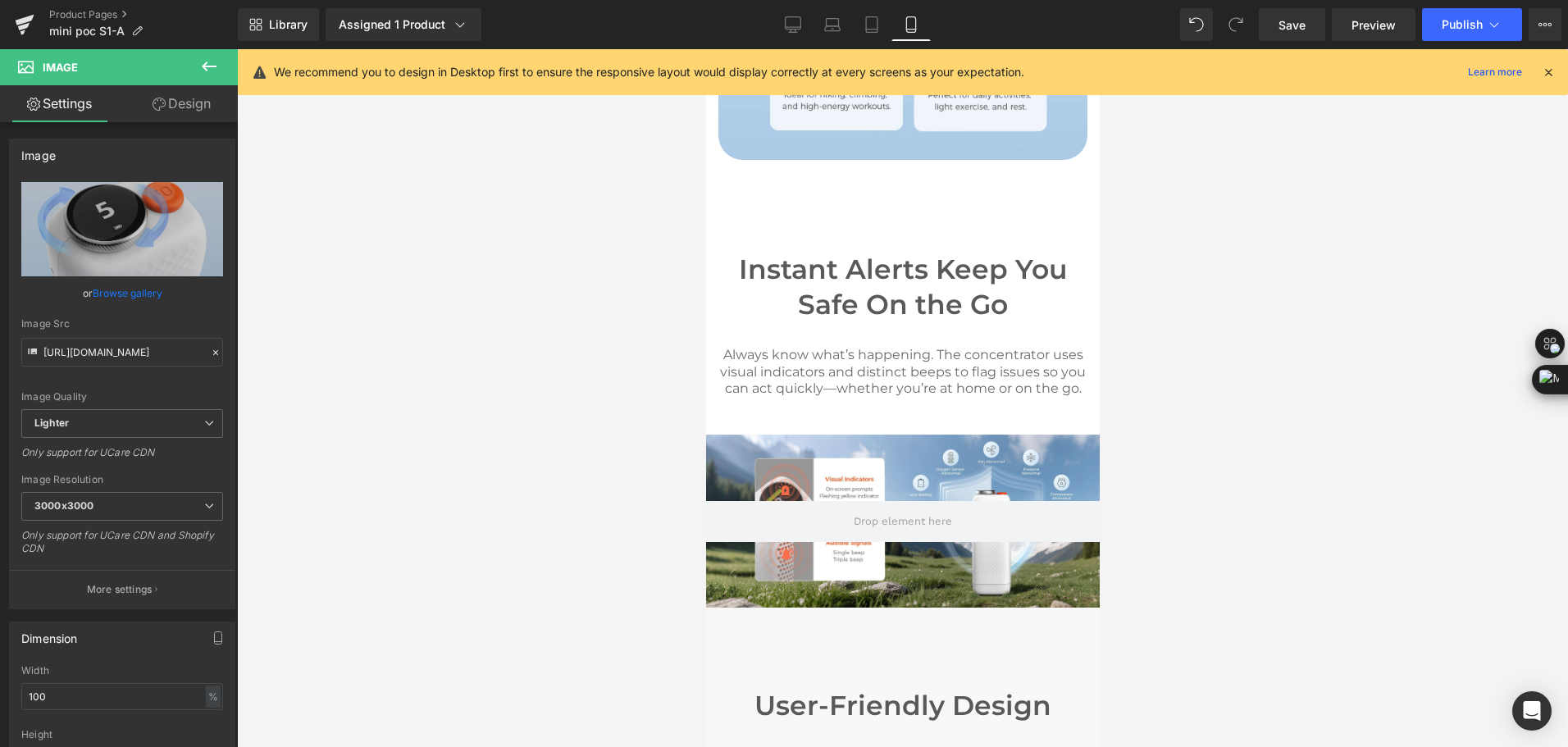
click at [206, 74] on icon at bounding box center [209, 66] width 19 height 19
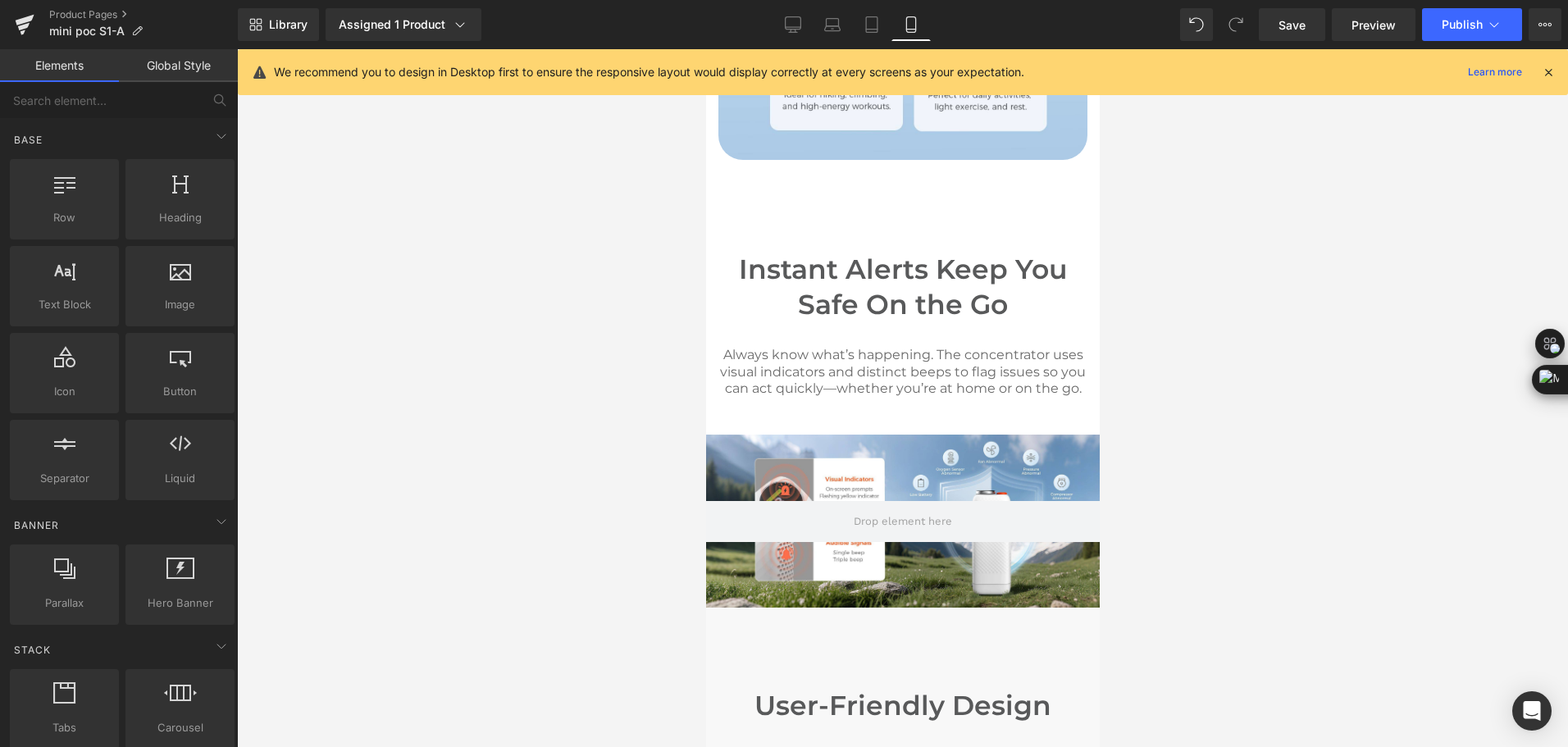
click at [446, 378] on div at bounding box center [903, 398] width 1331 height 698
click at [890, 459] on span "Hero Banner" at bounding box center [896, 447] width 79 height 24
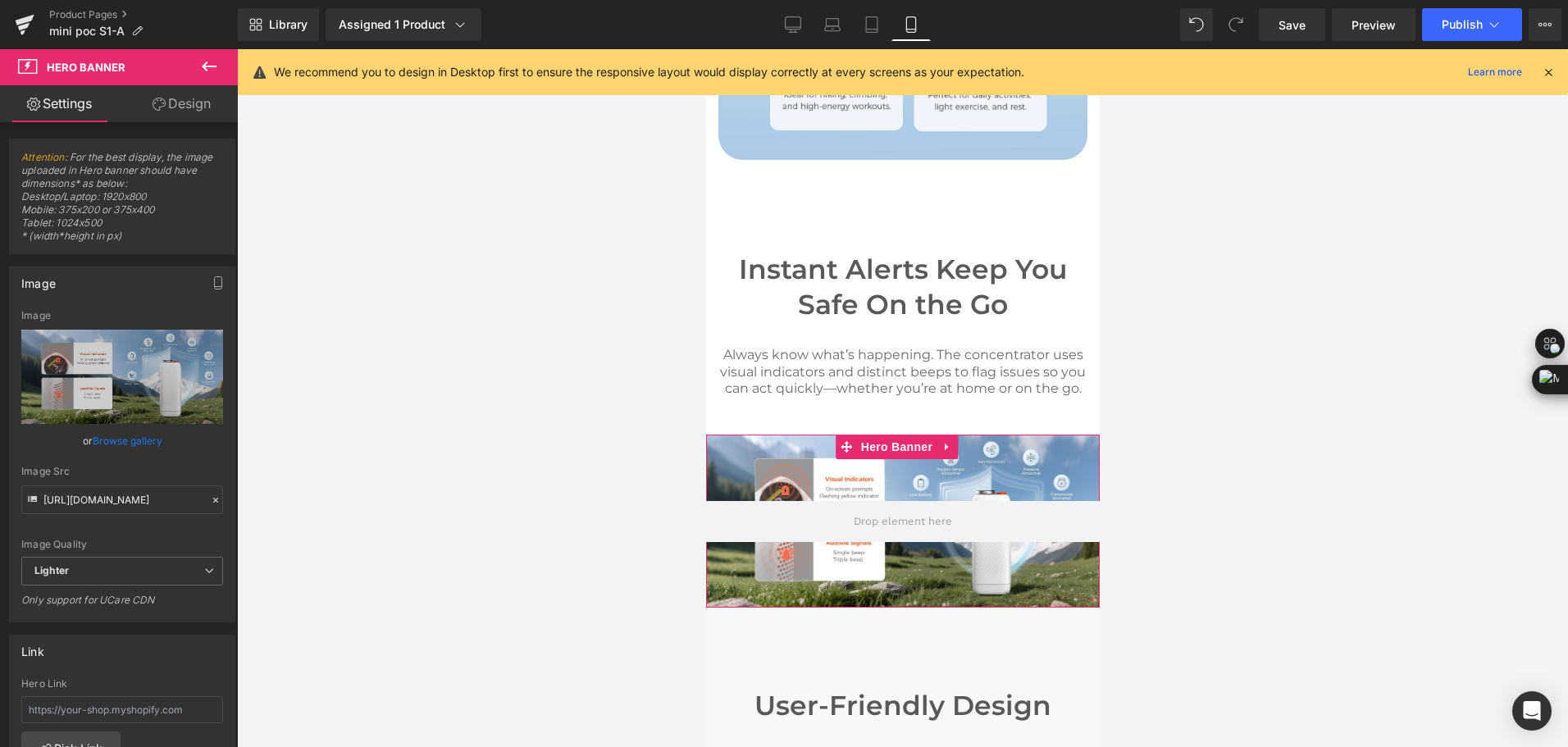
click at [205, 98] on link "Design" at bounding box center [181, 104] width 119 height 37
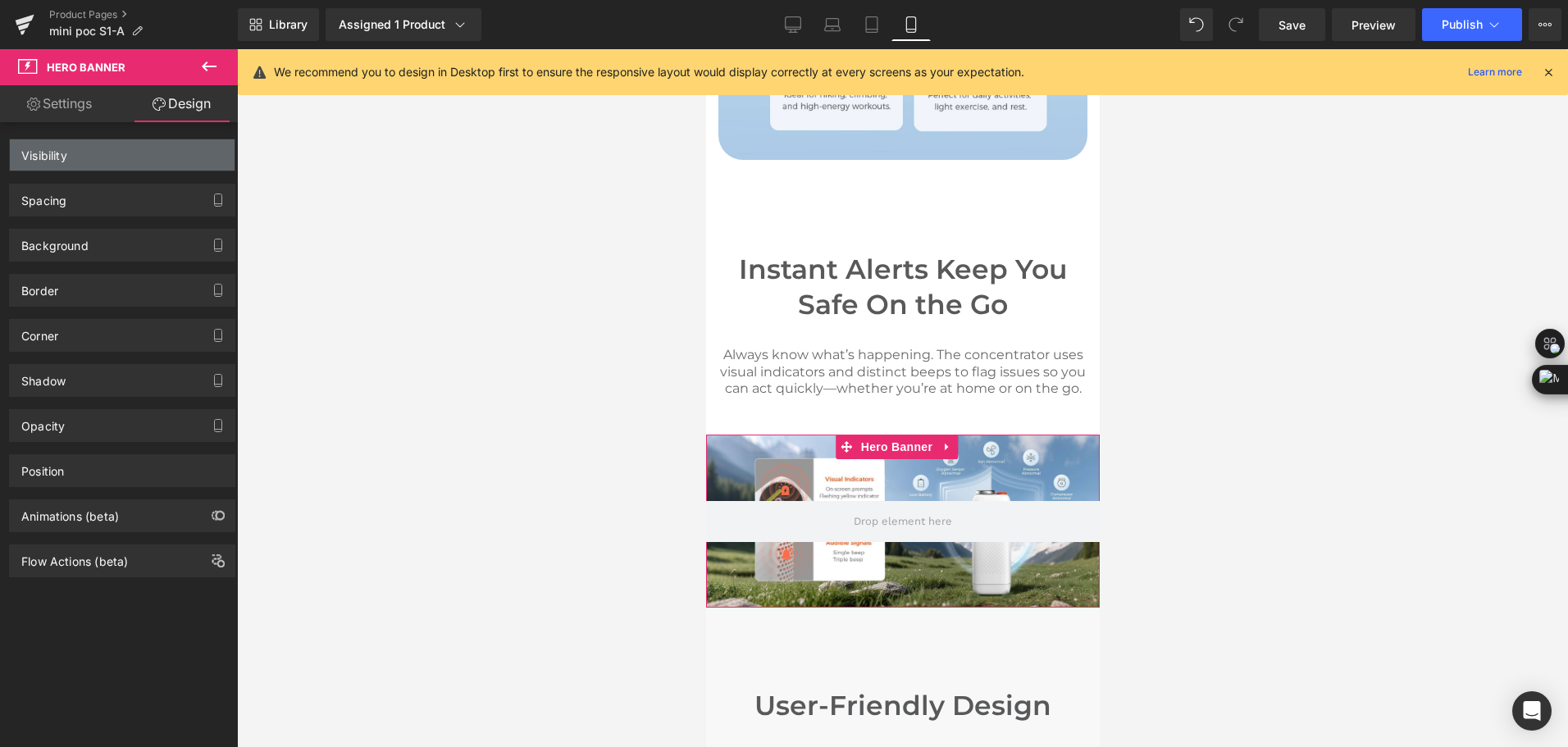
click at [125, 158] on div "Visibility" at bounding box center [122, 155] width 225 height 31
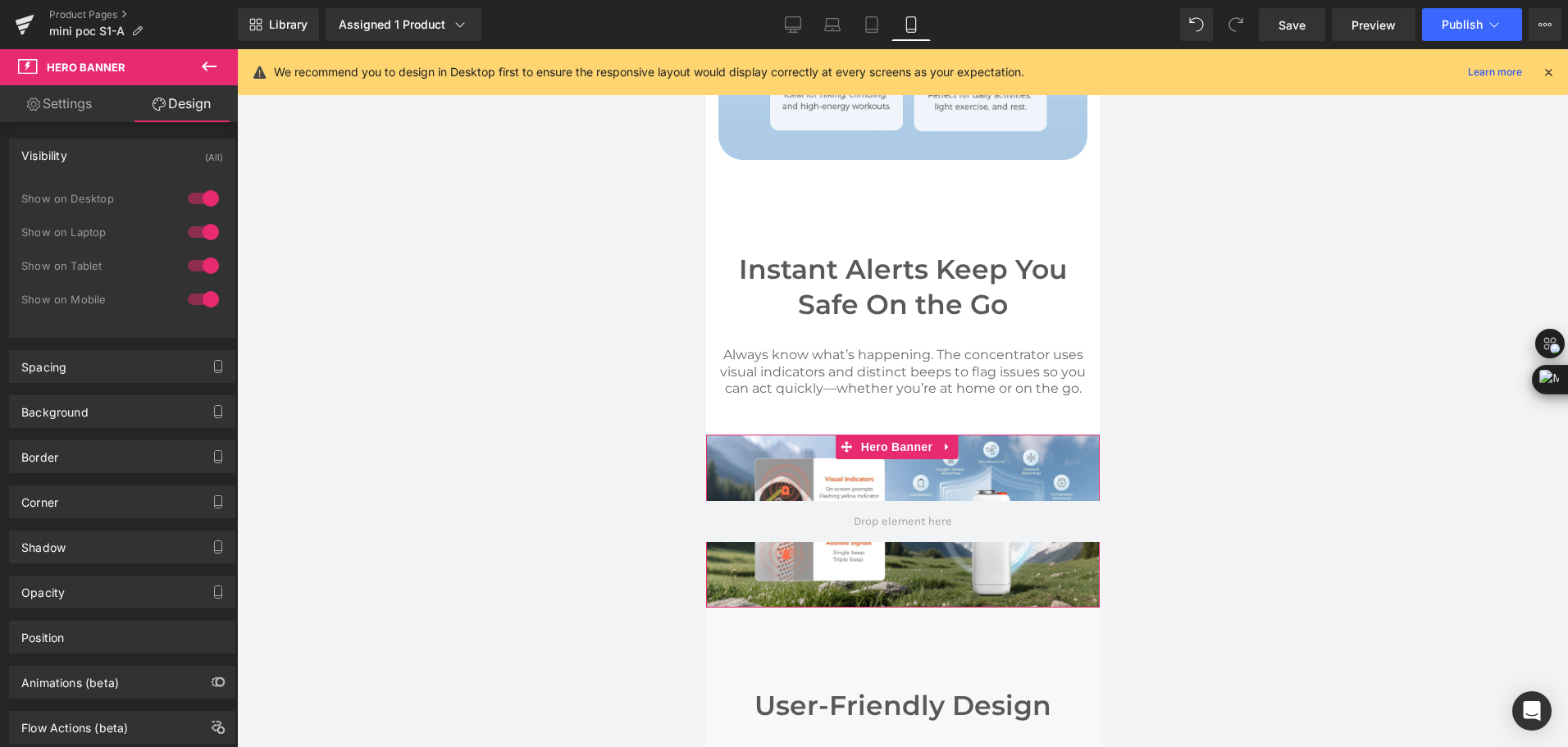
click at [205, 296] on div at bounding box center [203, 298] width 40 height 26
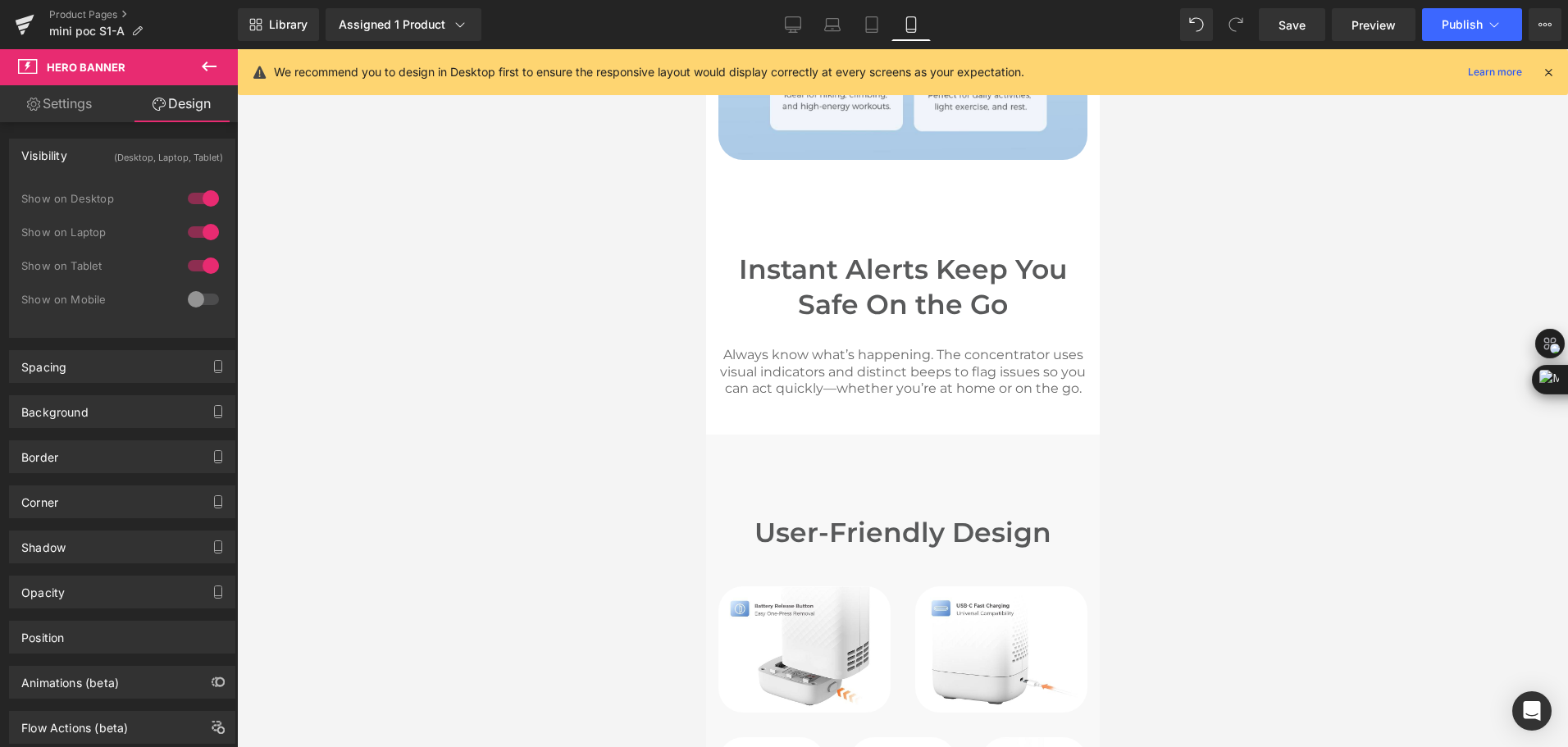
click at [218, 61] on icon at bounding box center [209, 66] width 19 height 19
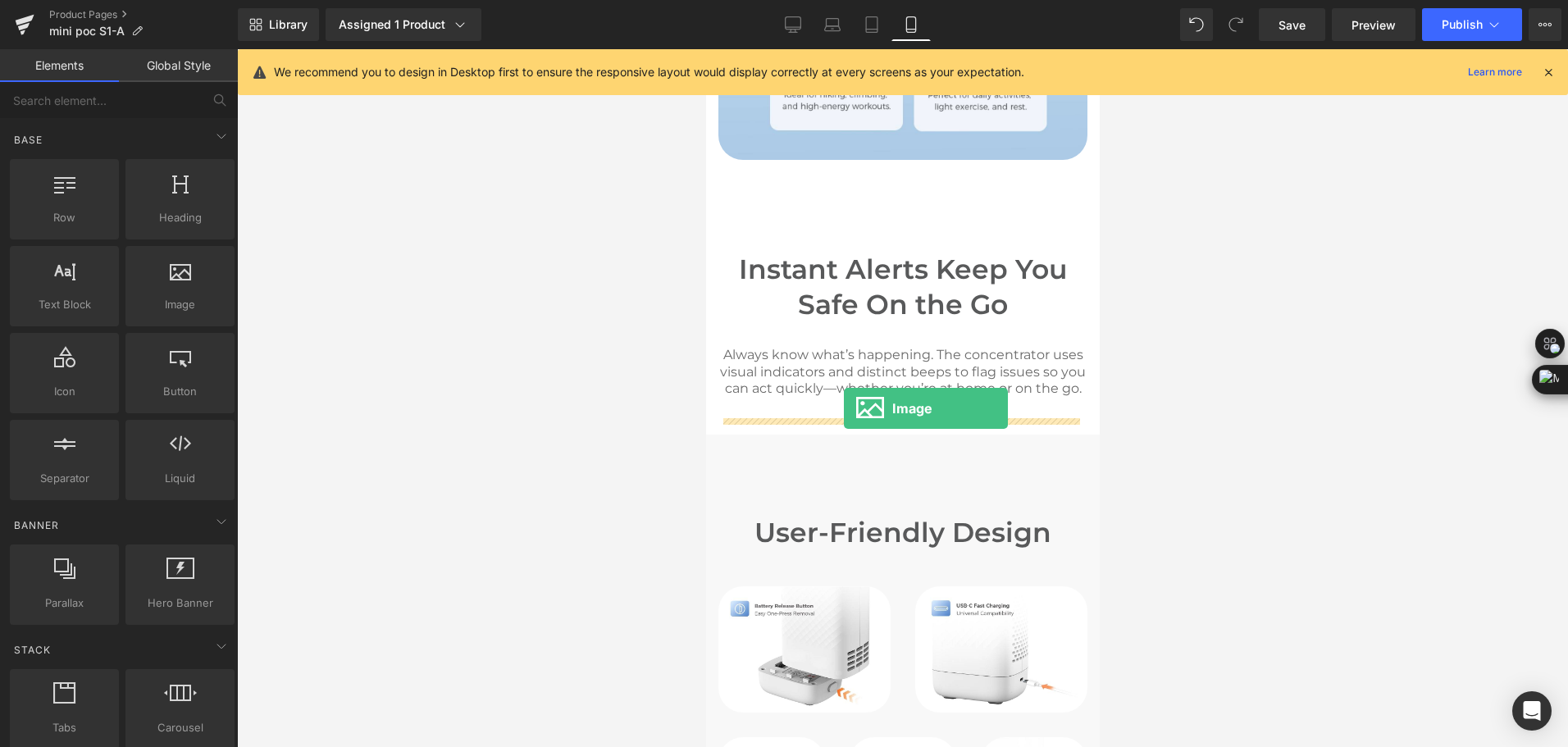
drag, startPoint x: 869, startPoint y: 323, endPoint x: 843, endPoint y: 409, distance: 89.8
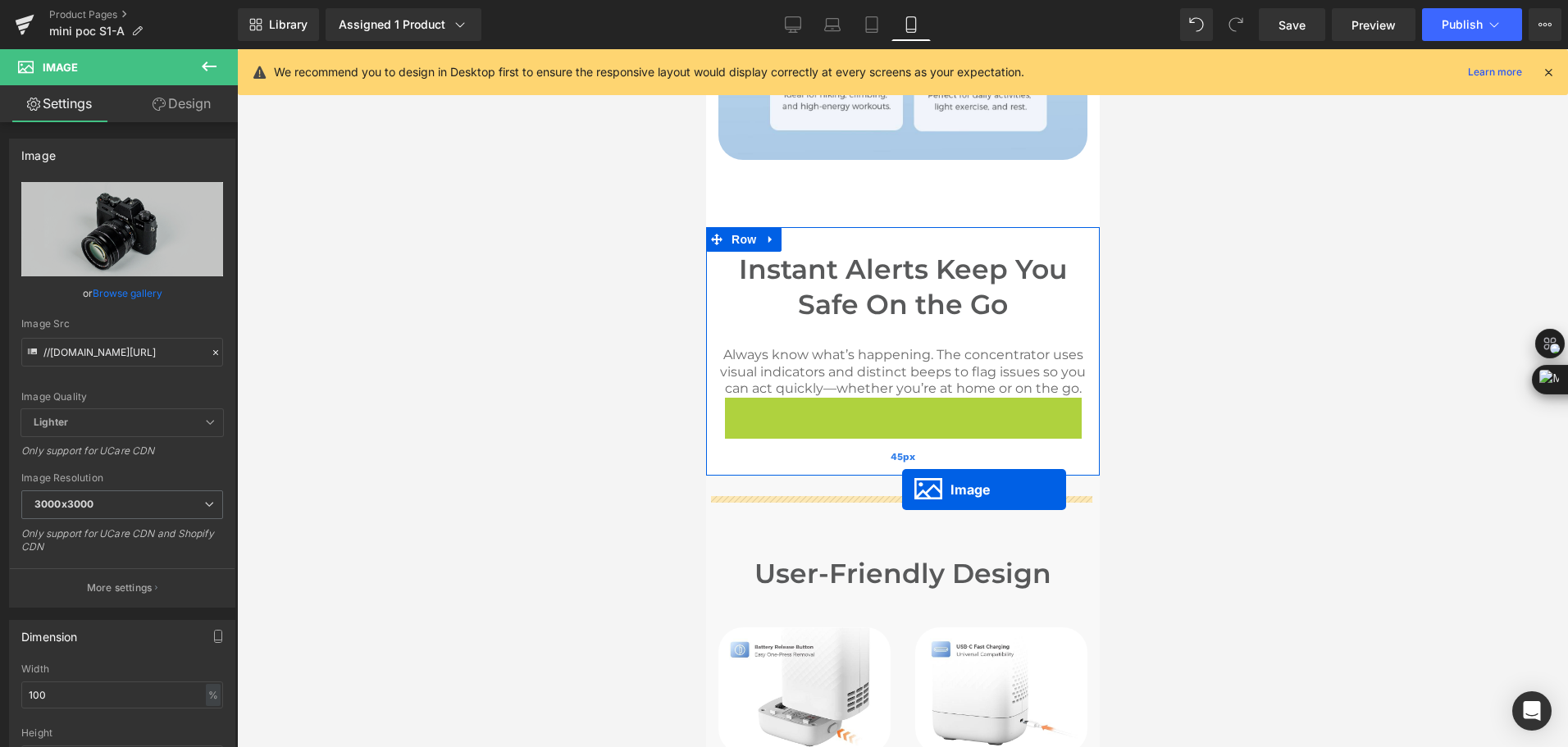
drag, startPoint x: 880, startPoint y: 538, endPoint x: 901, endPoint y: 489, distance: 53.3
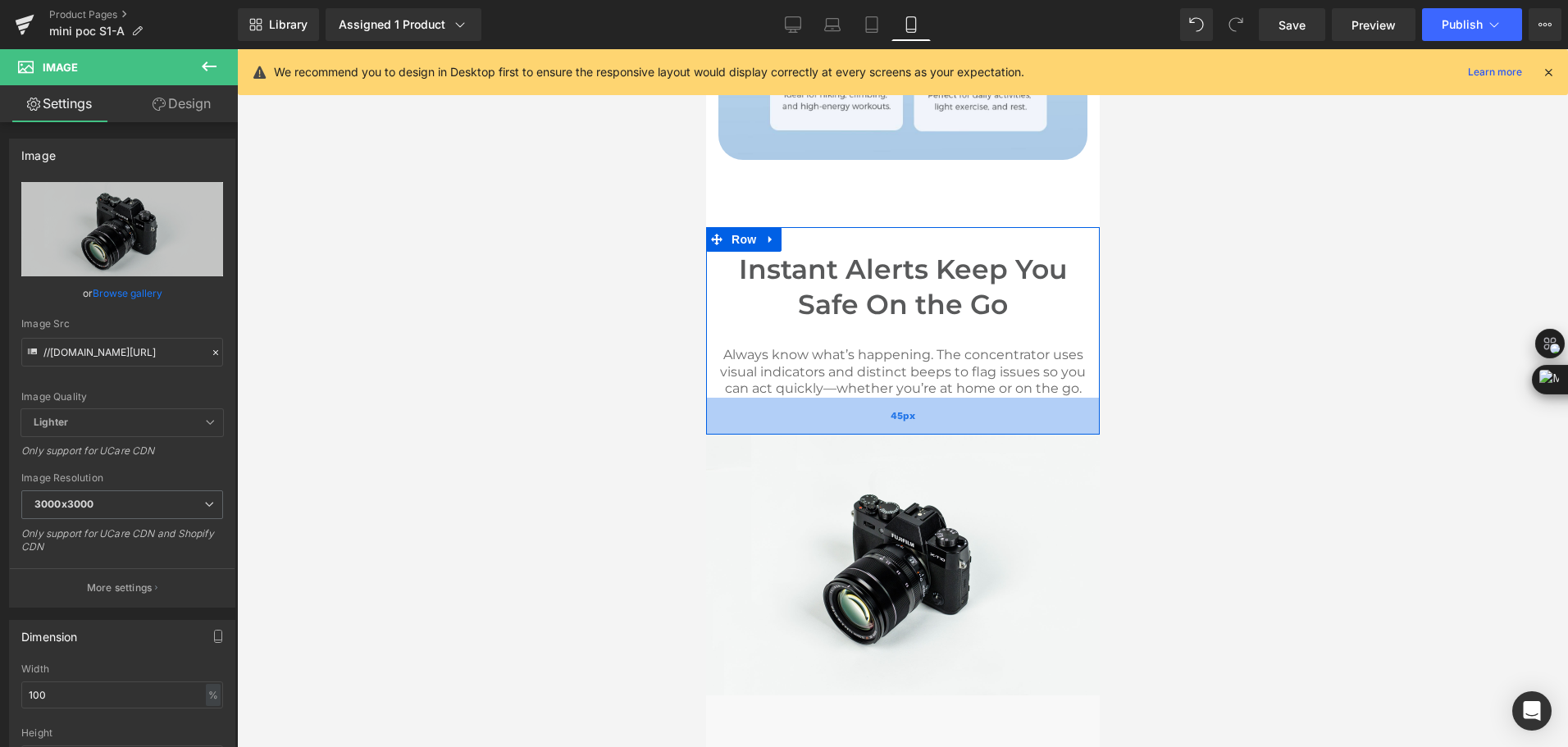
drag, startPoint x: 1835, startPoint y: 391, endPoint x: 891, endPoint y: 443, distance: 945.4
click at [891, 423] on span "45px" at bounding box center [902, 416] width 24 height 15
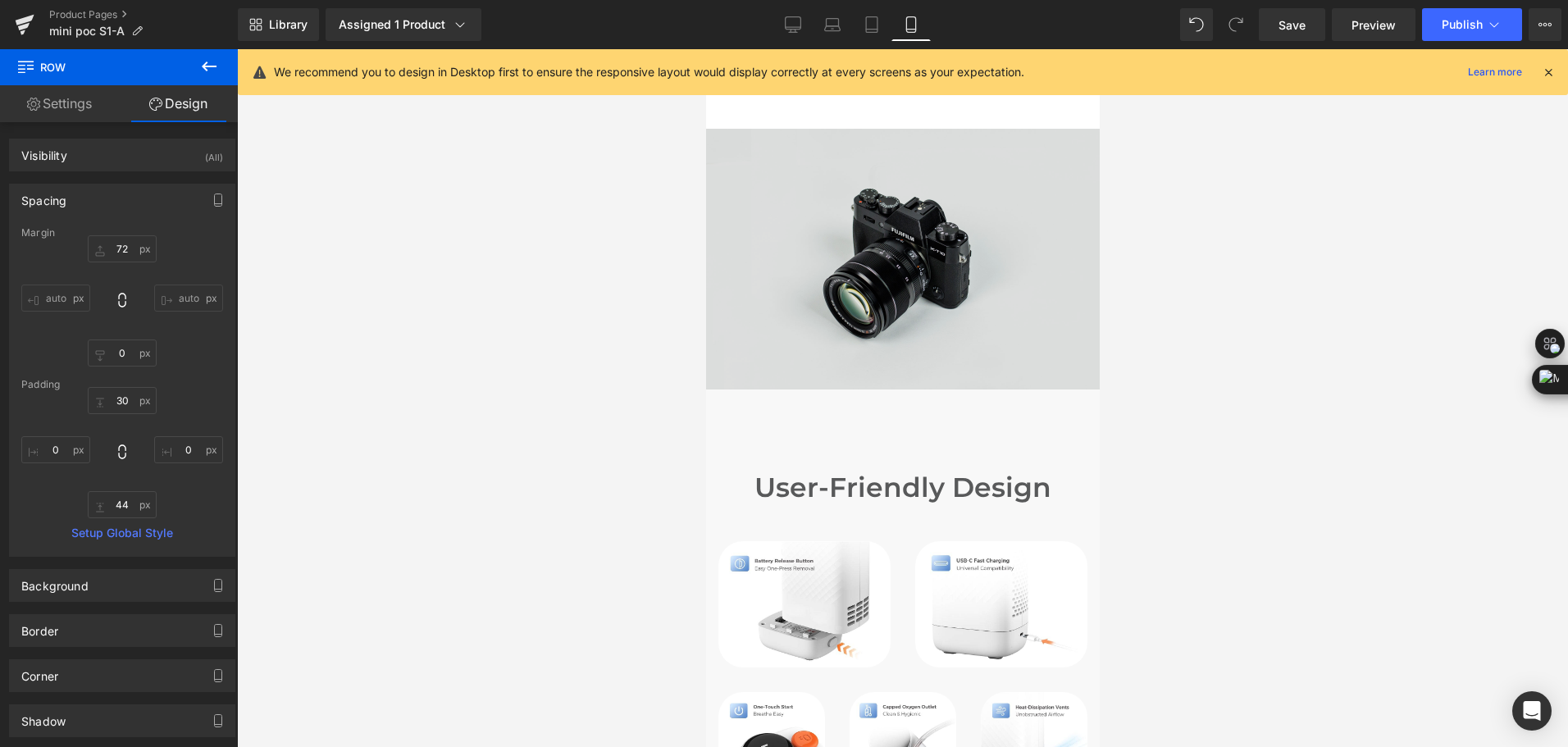
scroll to position [5737, 0]
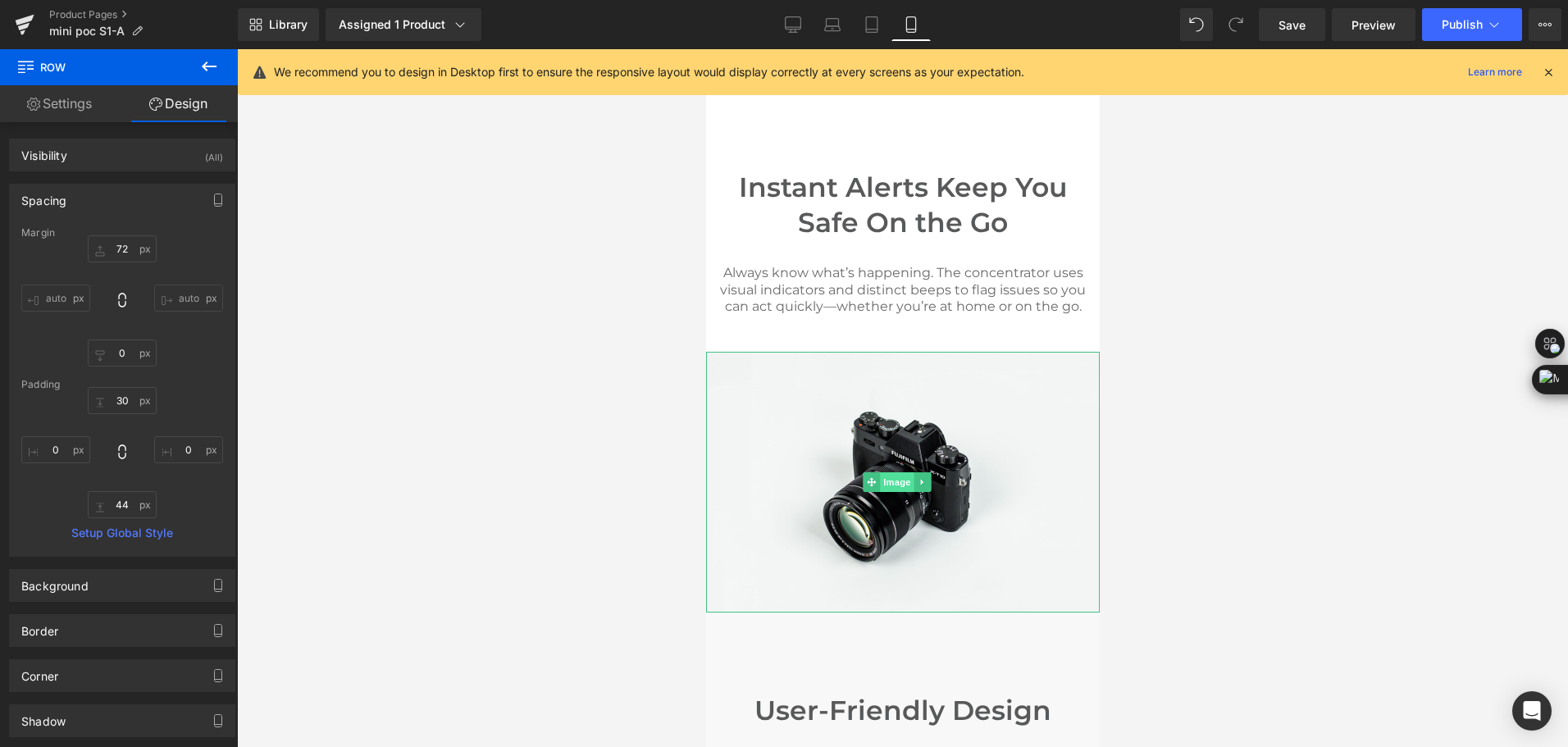
click at [886, 492] on span "Image" at bounding box center [897, 482] width 35 height 19
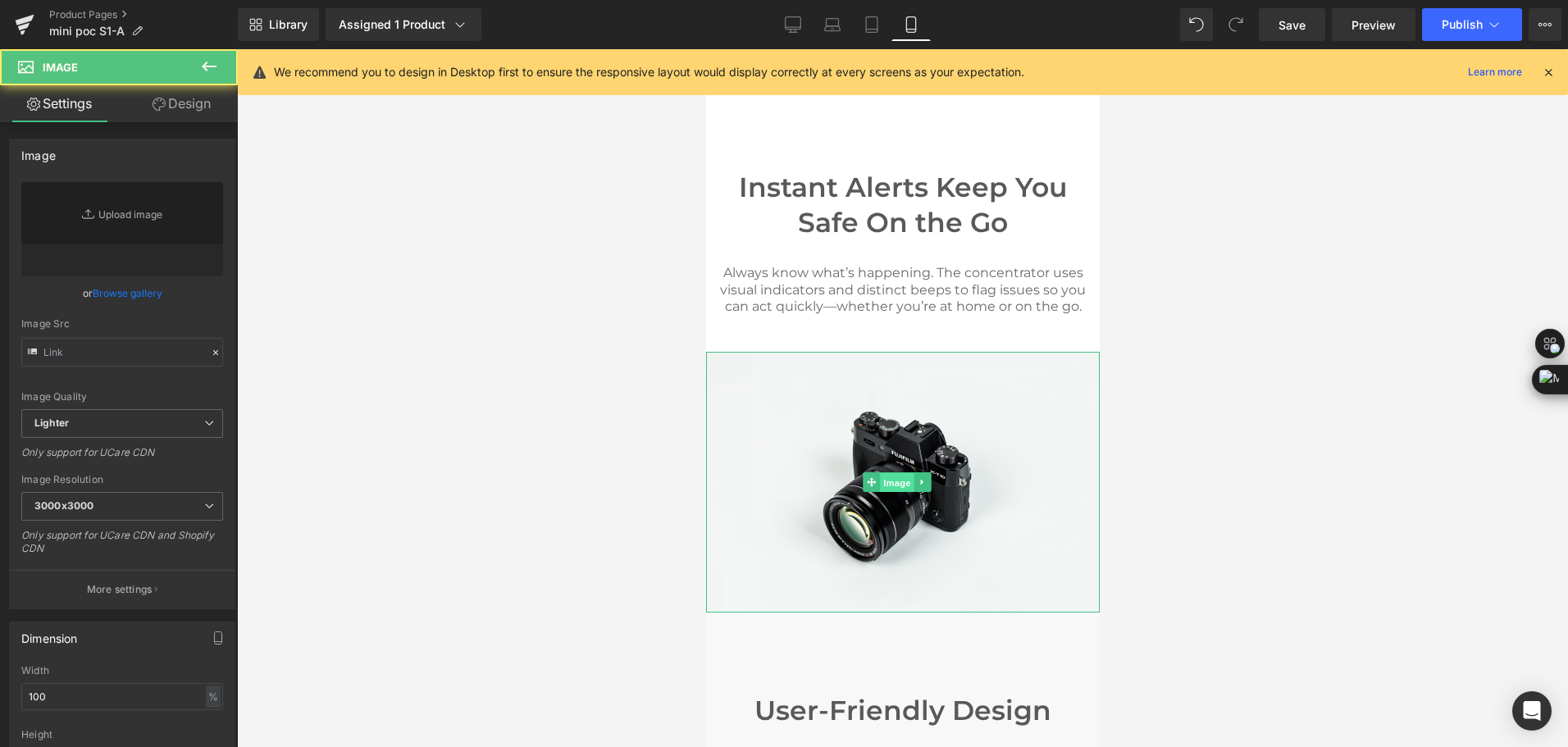
type input "//d1um8515vdn9kb.cloudfront.net/images/parallax.jpg"
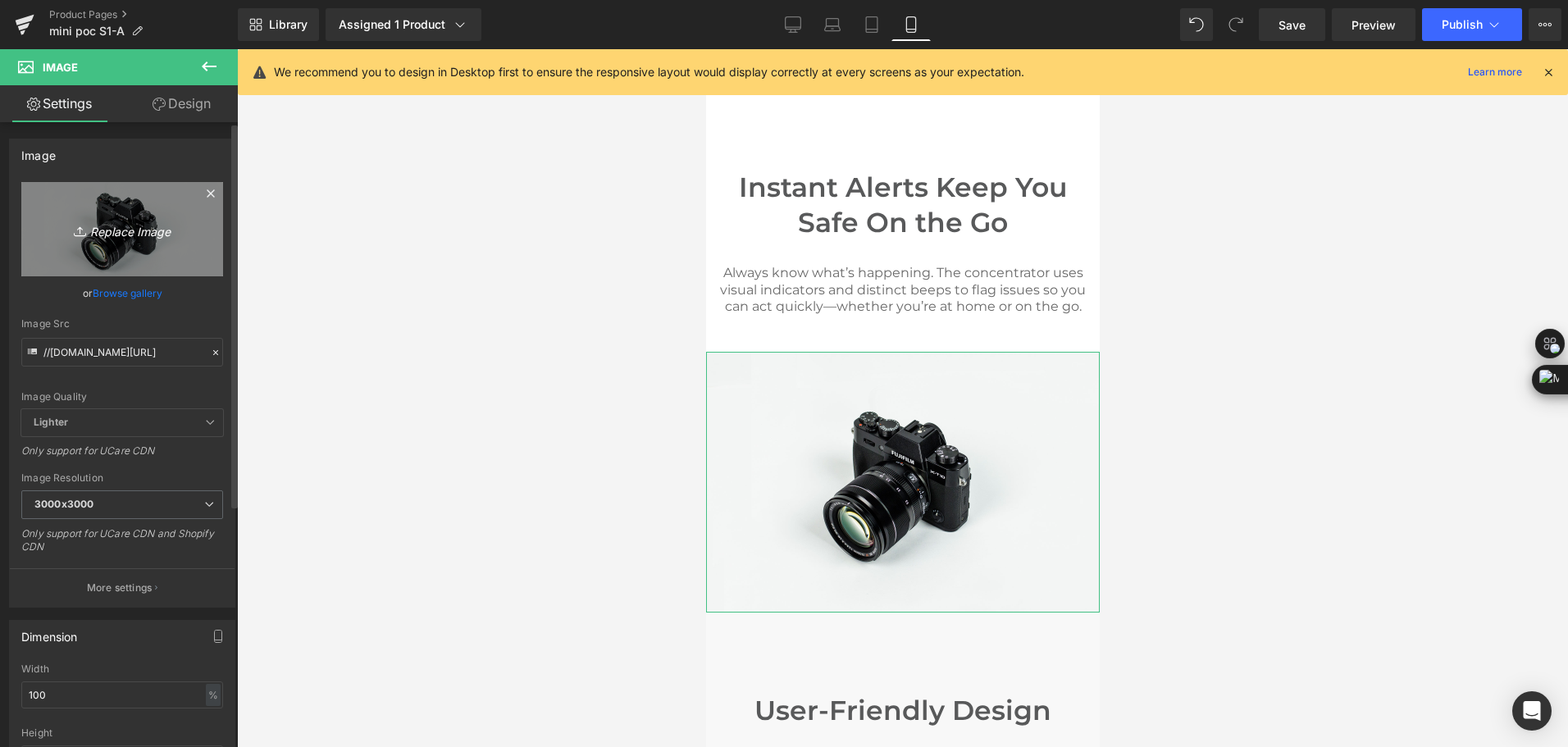
click at [134, 230] on icon "Replace Image" at bounding box center [121, 229] width 131 height 20
type input "C:\fakepath\mini portable oxygen concentrator with intelligent alarms.jpg"
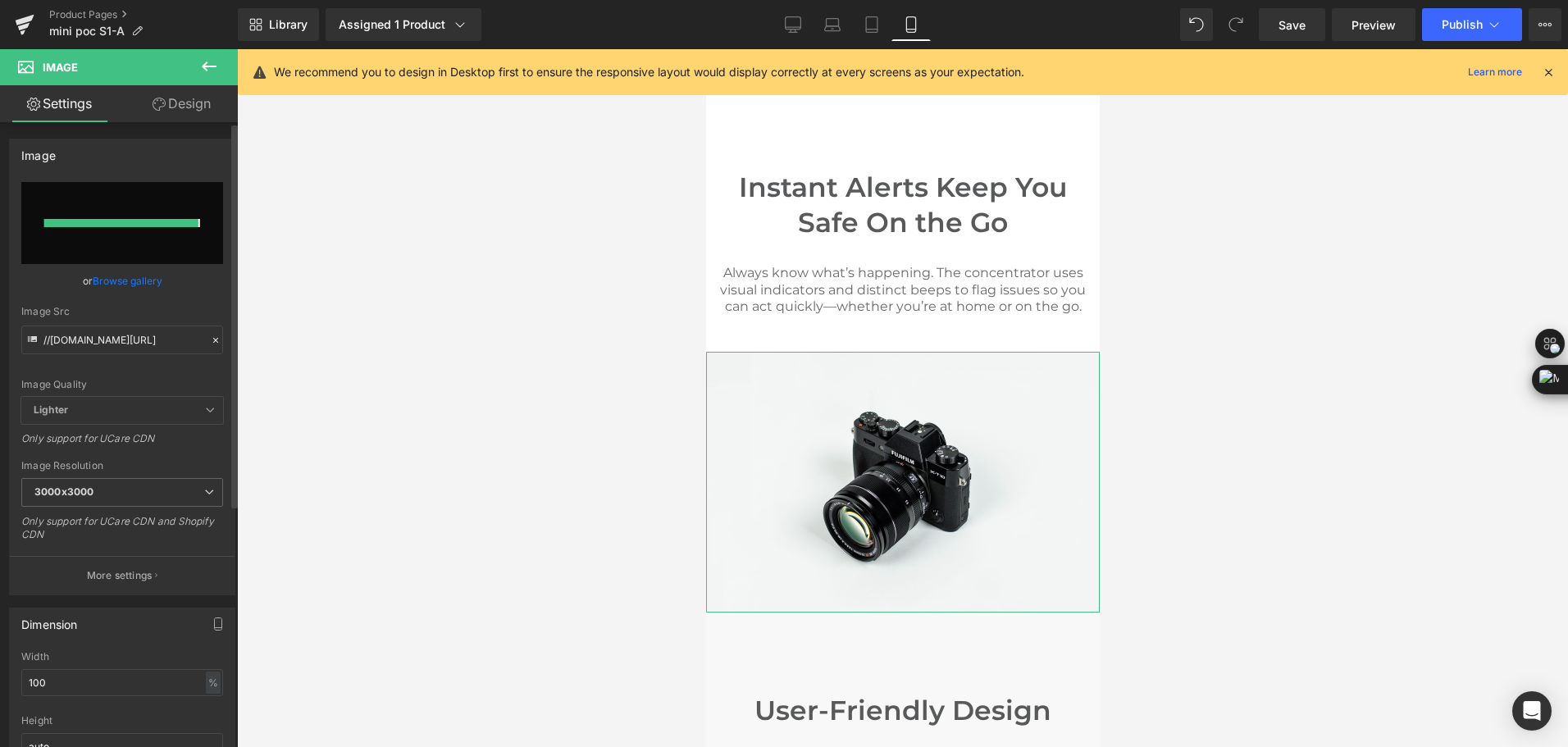
type input "https://ucarecdn.com/dbf4a7ad-7968-40fe-8064-359655beda1a/-/format/auto/-/previ…"
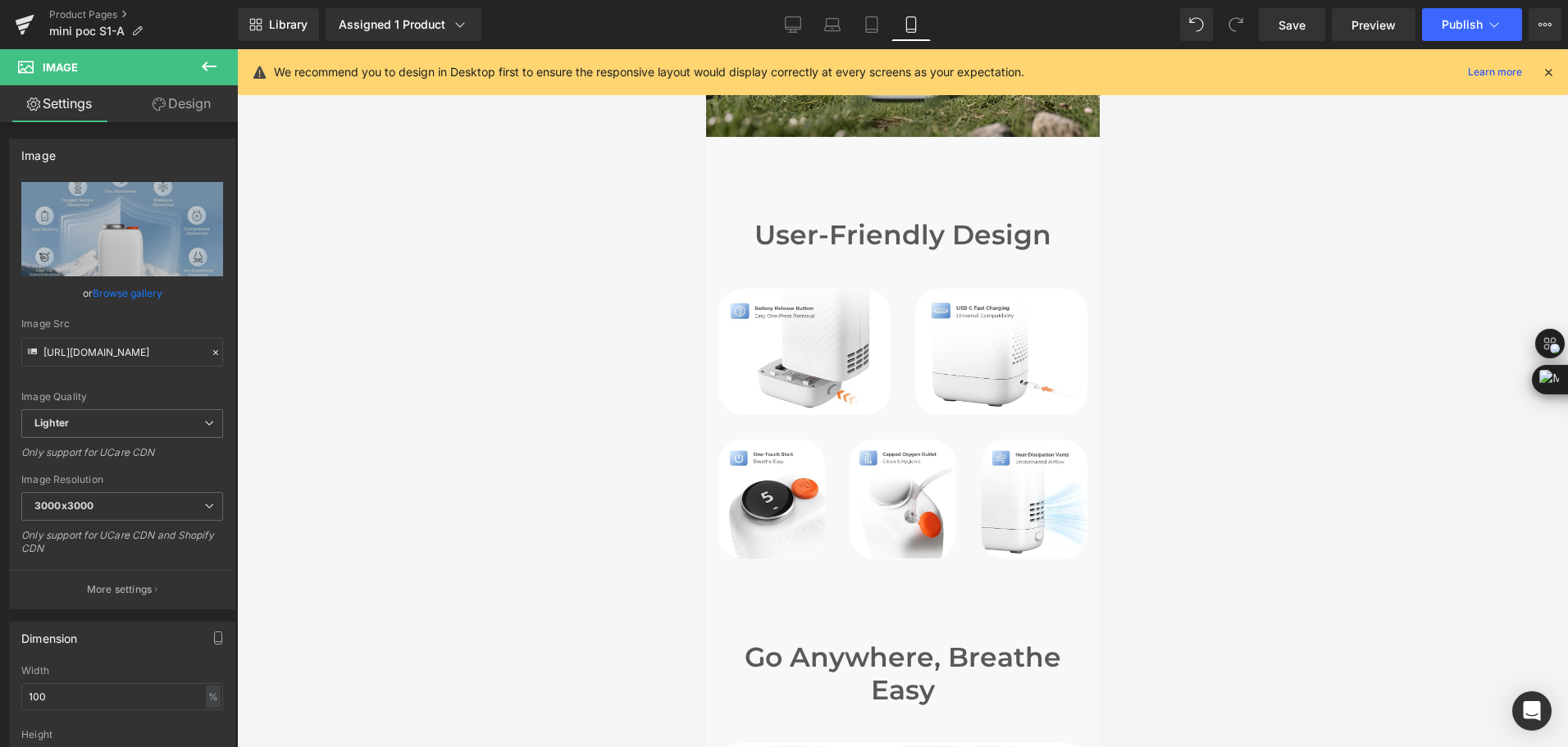
scroll to position [6475, 0]
click at [195, 98] on link "Design" at bounding box center [181, 104] width 119 height 37
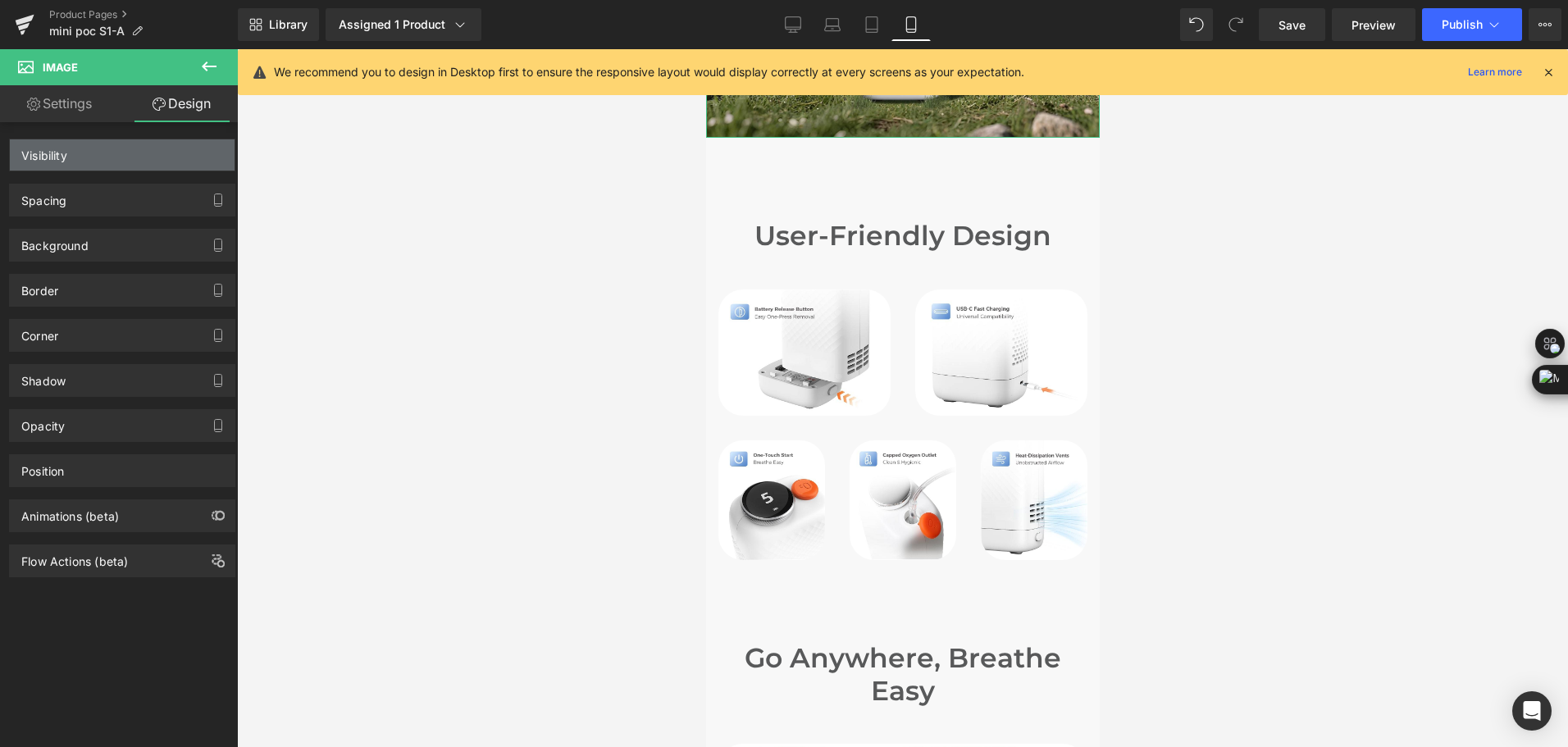
click at [145, 170] on div "Visibility" at bounding box center [122, 155] width 225 height 31
click at [117, 150] on div "Visibility" at bounding box center [122, 155] width 225 height 31
click at [99, 142] on div "Visibility (All)" at bounding box center [122, 155] width 225 height 31
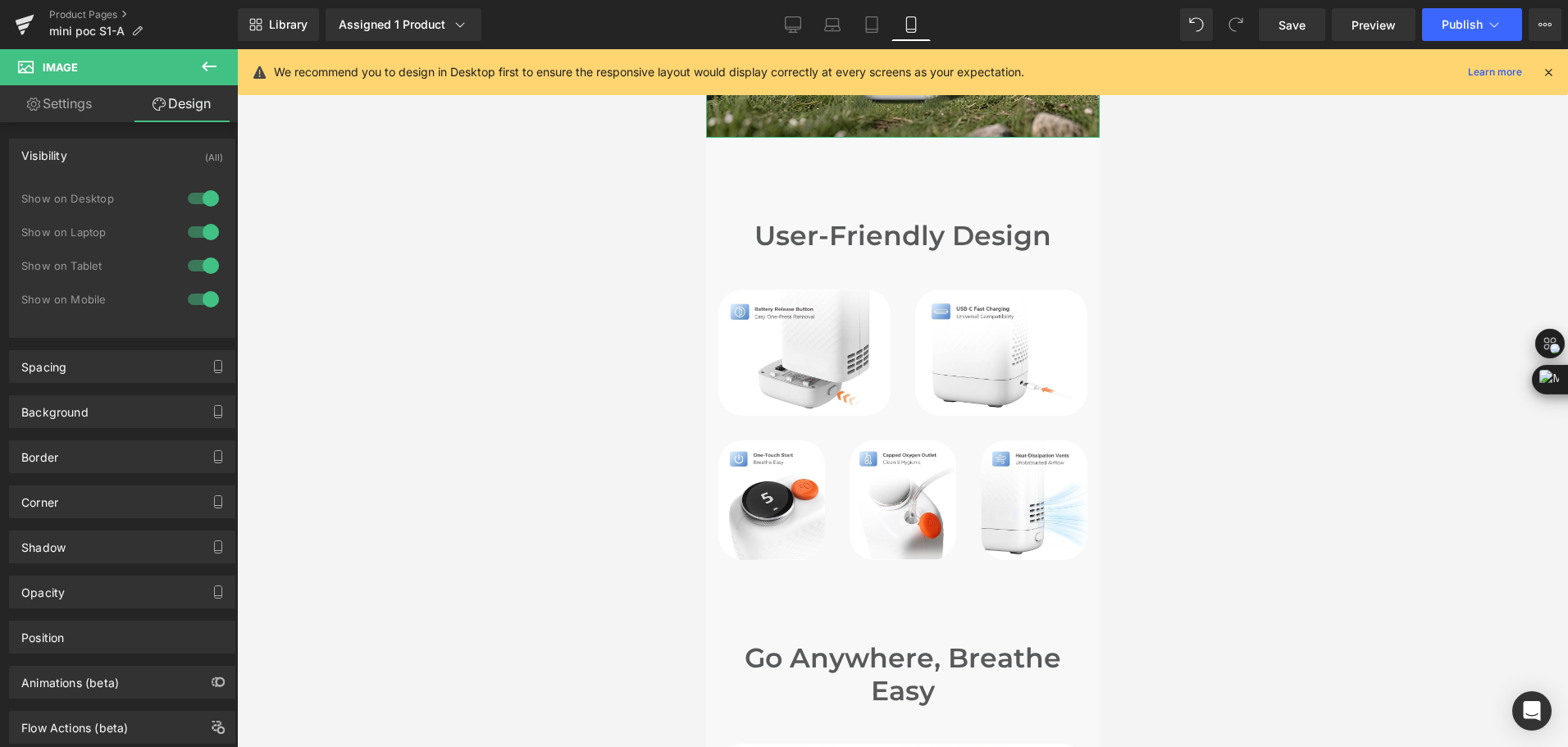
click at [200, 201] on div at bounding box center [203, 198] width 40 height 26
click at [184, 231] on div at bounding box center [203, 232] width 40 height 26
click at [196, 265] on div at bounding box center [203, 265] width 40 height 26
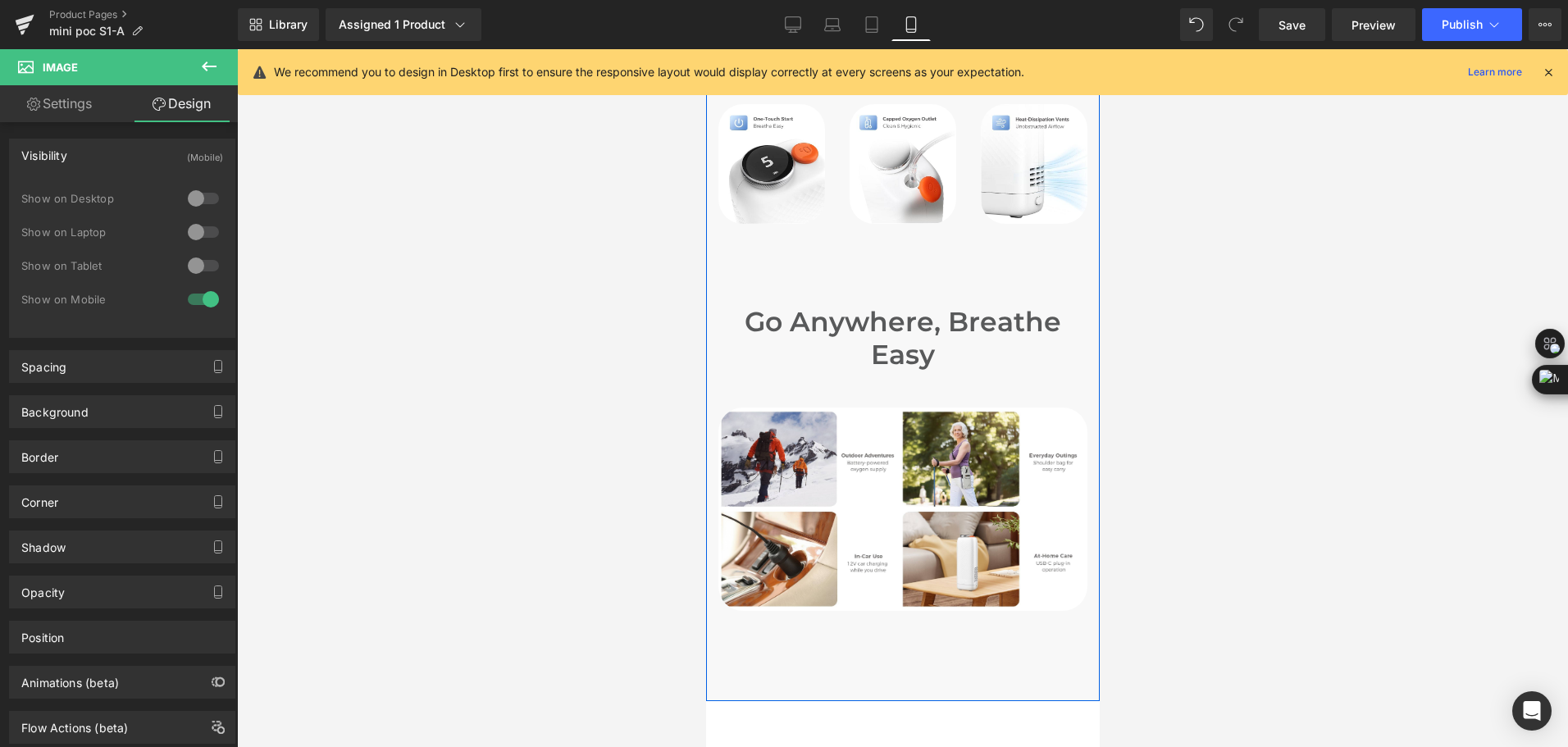
scroll to position [6967, 0]
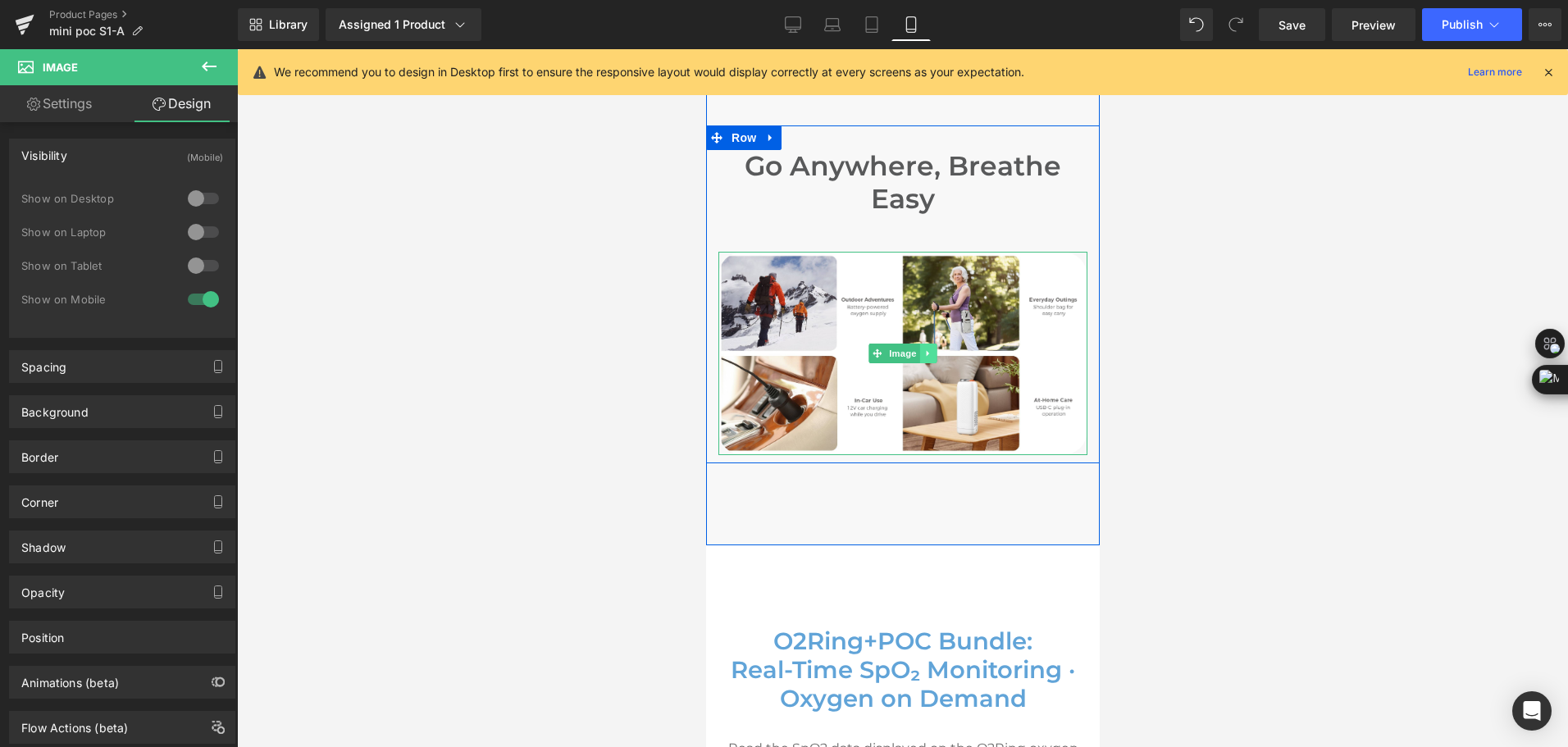
click at [923, 356] on icon at bounding box center [927, 354] width 9 height 10
click at [914, 358] on icon at bounding box center [918, 354] width 9 height 9
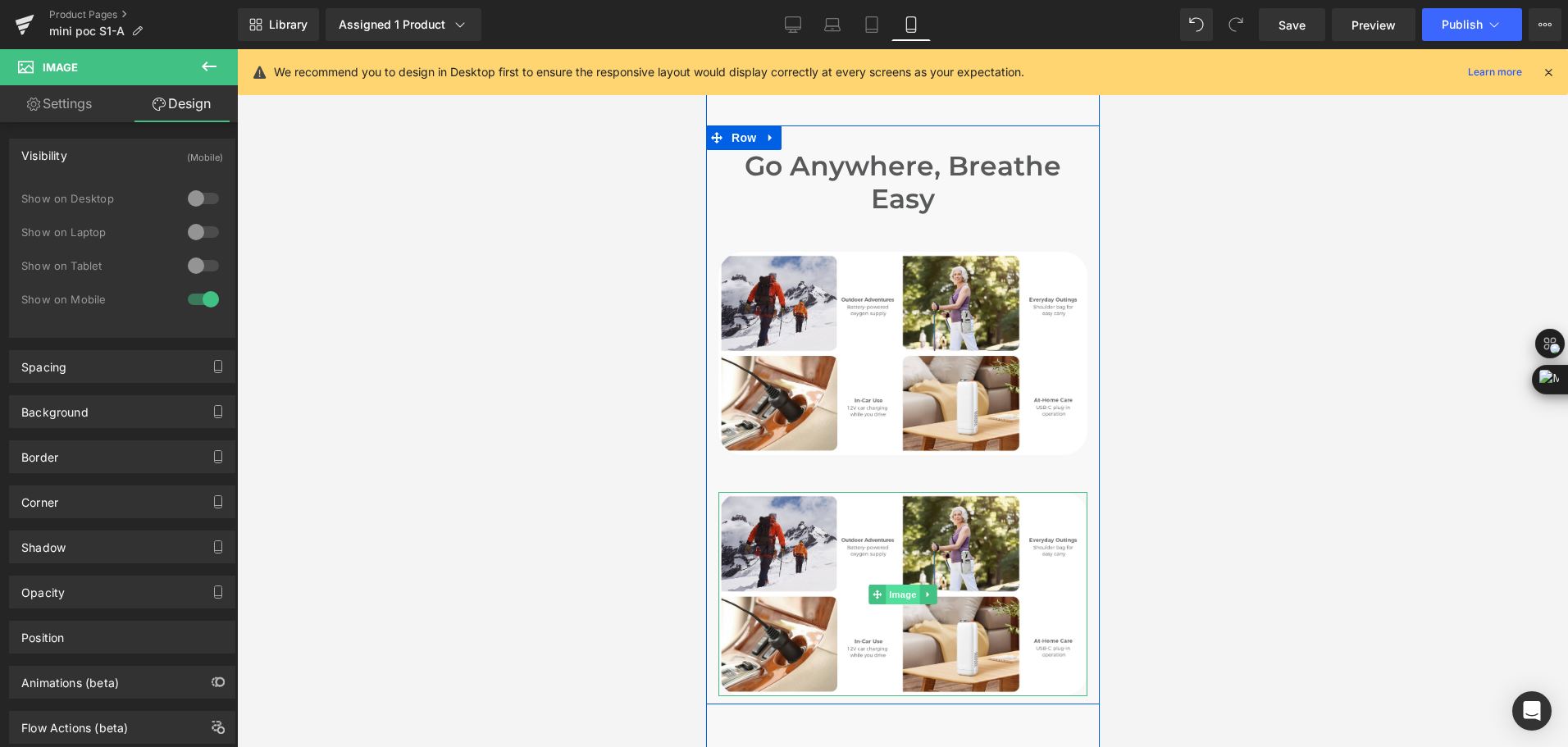
click at [884, 596] on span "Image" at bounding box center [902, 595] width 35 height 19
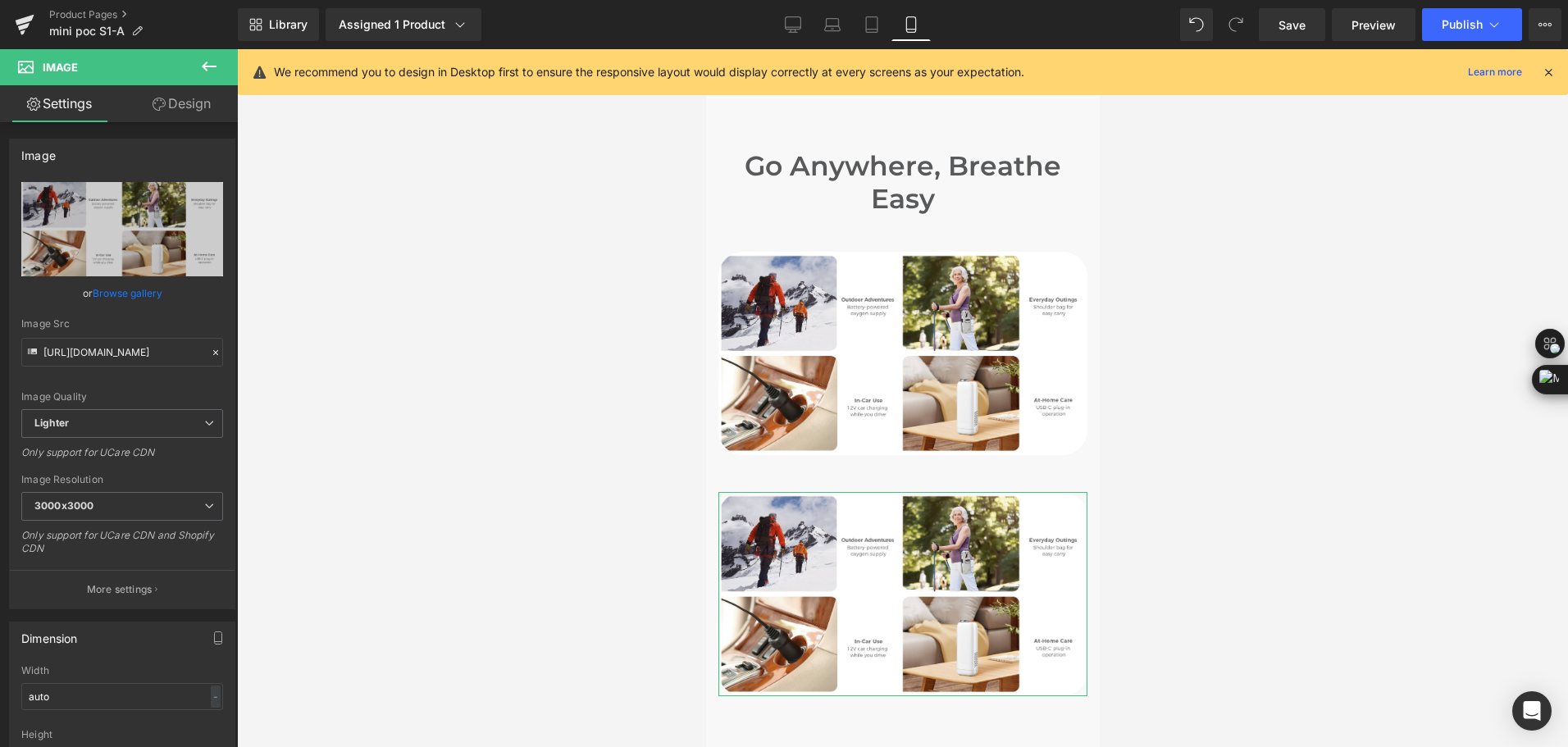
click at [181, 116] on link "Design" at bounding box center [181, 104] width 119 height 37
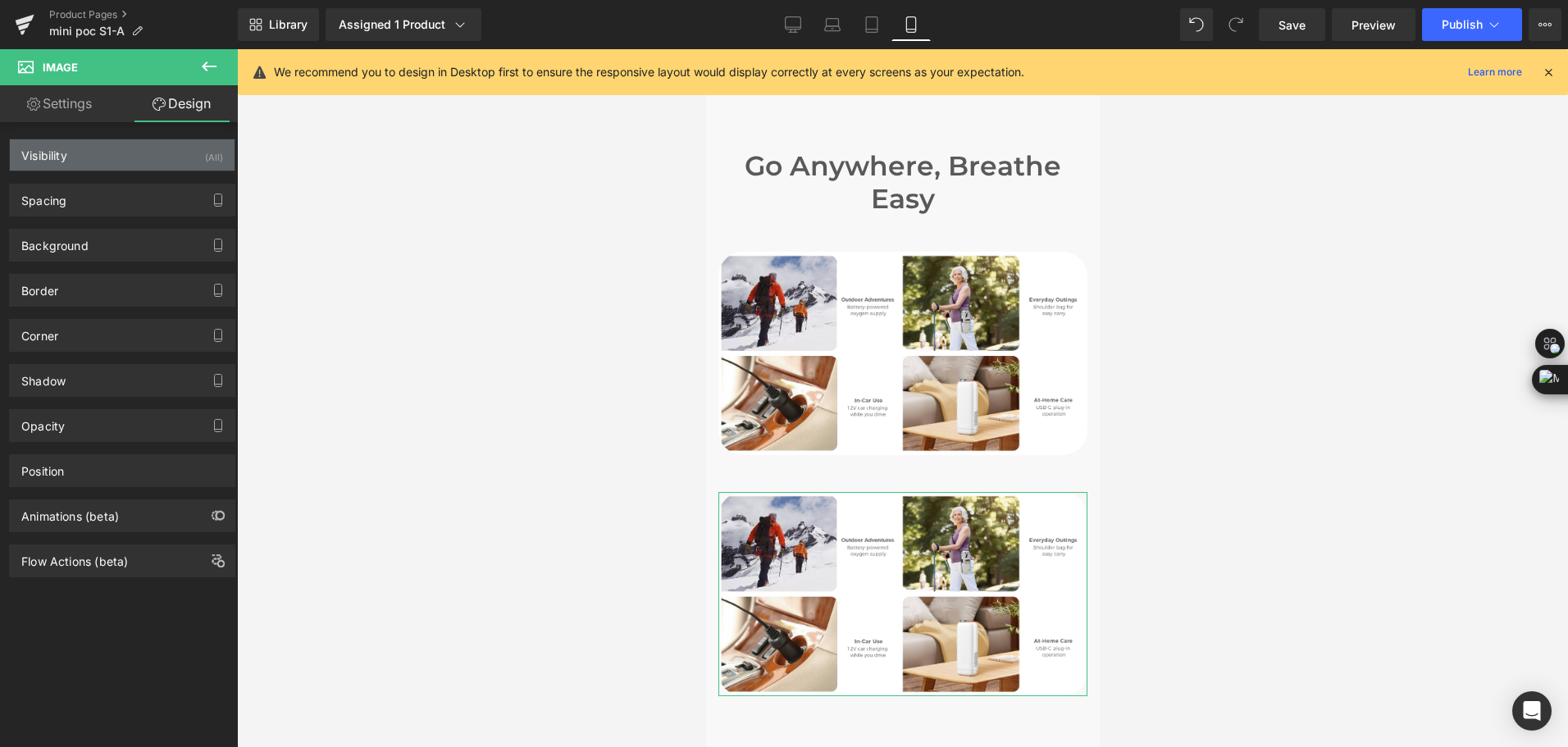
click at [187, 164] on div "Visibility (All)" at bounding box center [122, 155] width 225 height 31
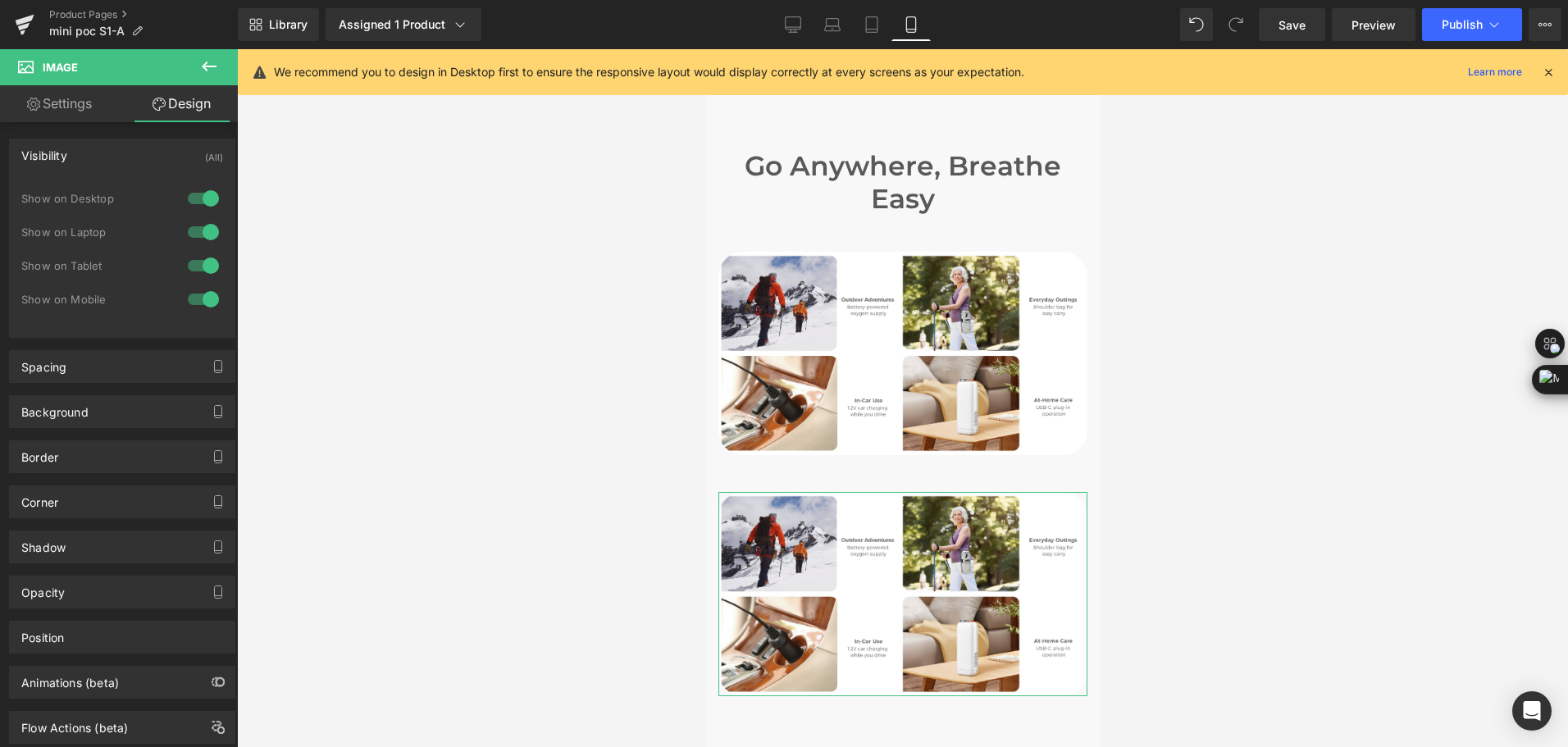
click at [208, 296] on div at bounding box center [203, 298] width 40 height 26
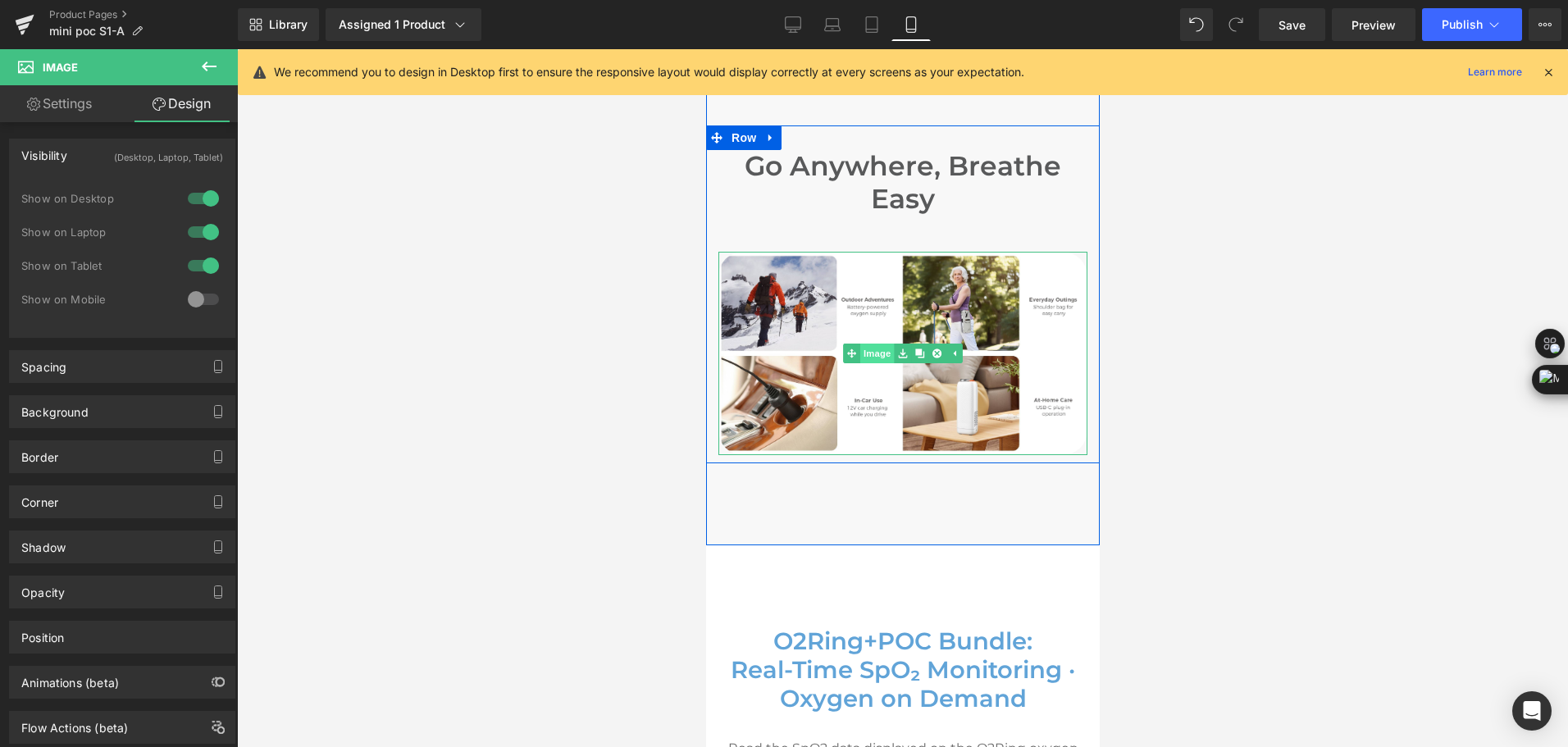
click at [857, 358] on div "Image" at bounding box center [902, 354] width 369 height 203
click at [859, 358] on span at bounding box center [850, 354] width 17 height 19
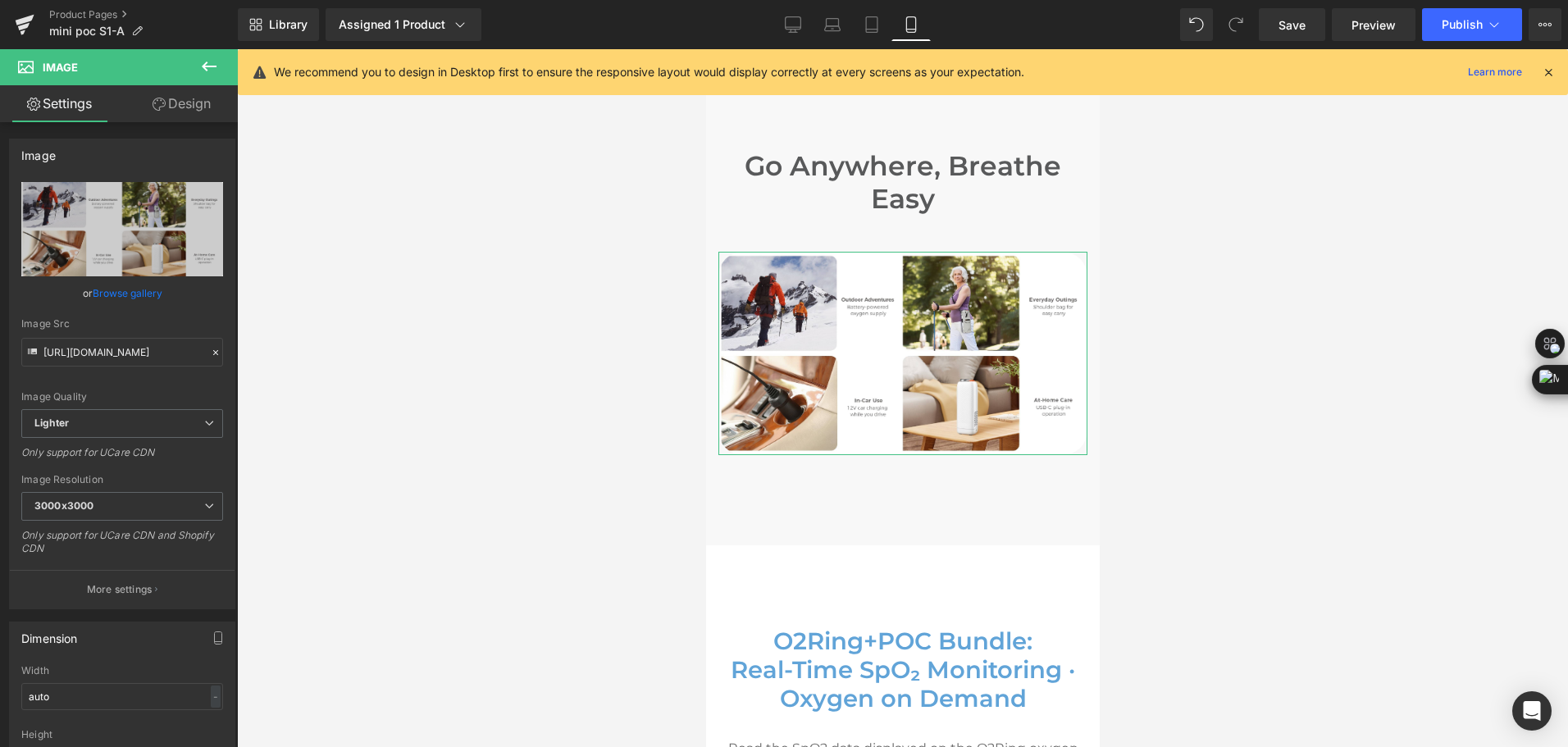
click at [195, 114] on link "Design" at bounding box center [181, 104] width 119 height 37
click at [0, 0] on div "Visibility" at bounding box center [0, 0] width 0 height 0
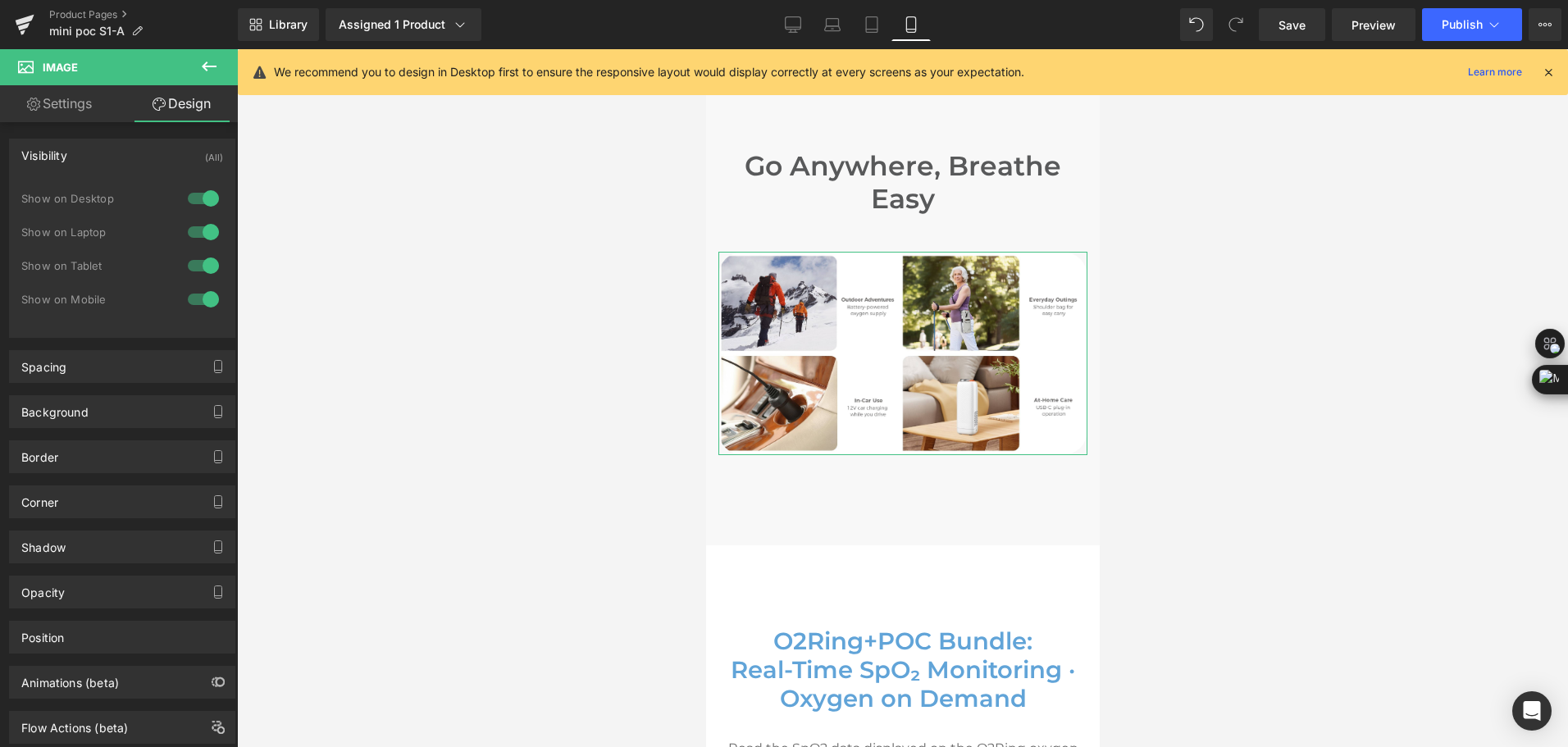
drag, startPoint x: 200, startPoint y: 197, endPoint x: 199, endPoint y: 207, distance: 10.0
click at [200, 198] on div at bounding box center [203, 198] width 40 height 26
click at [194, 229] on div at bounding box center [203, 232] width 40 height 26
click at [195, 265] on div at bounding box center [203, 265] width 40 height 26
click at [216, 78] on button at bounding box center [208, 67] width 57 height 36
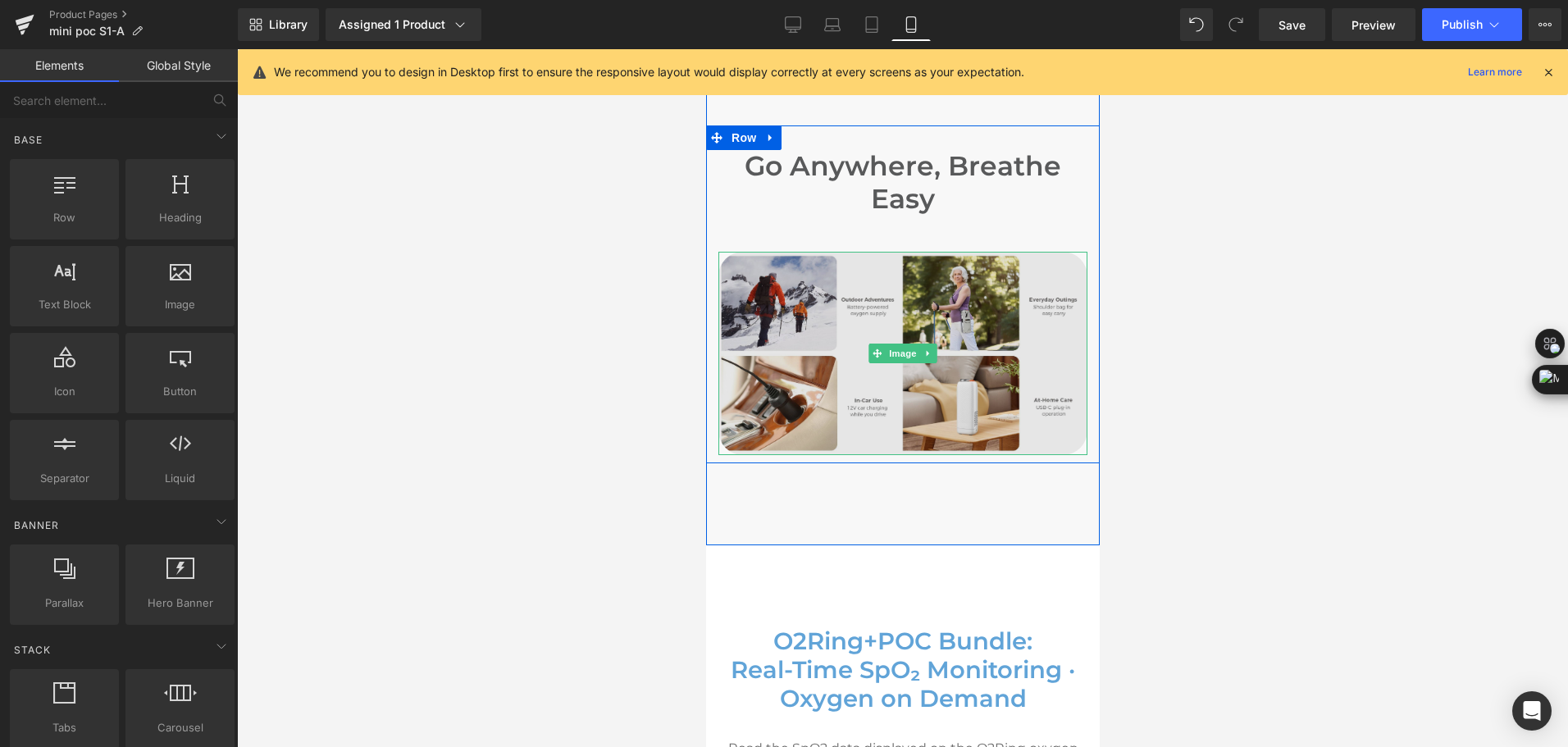
click at [845, 359] on img at bounding box center [902, 354] width 369 height 203
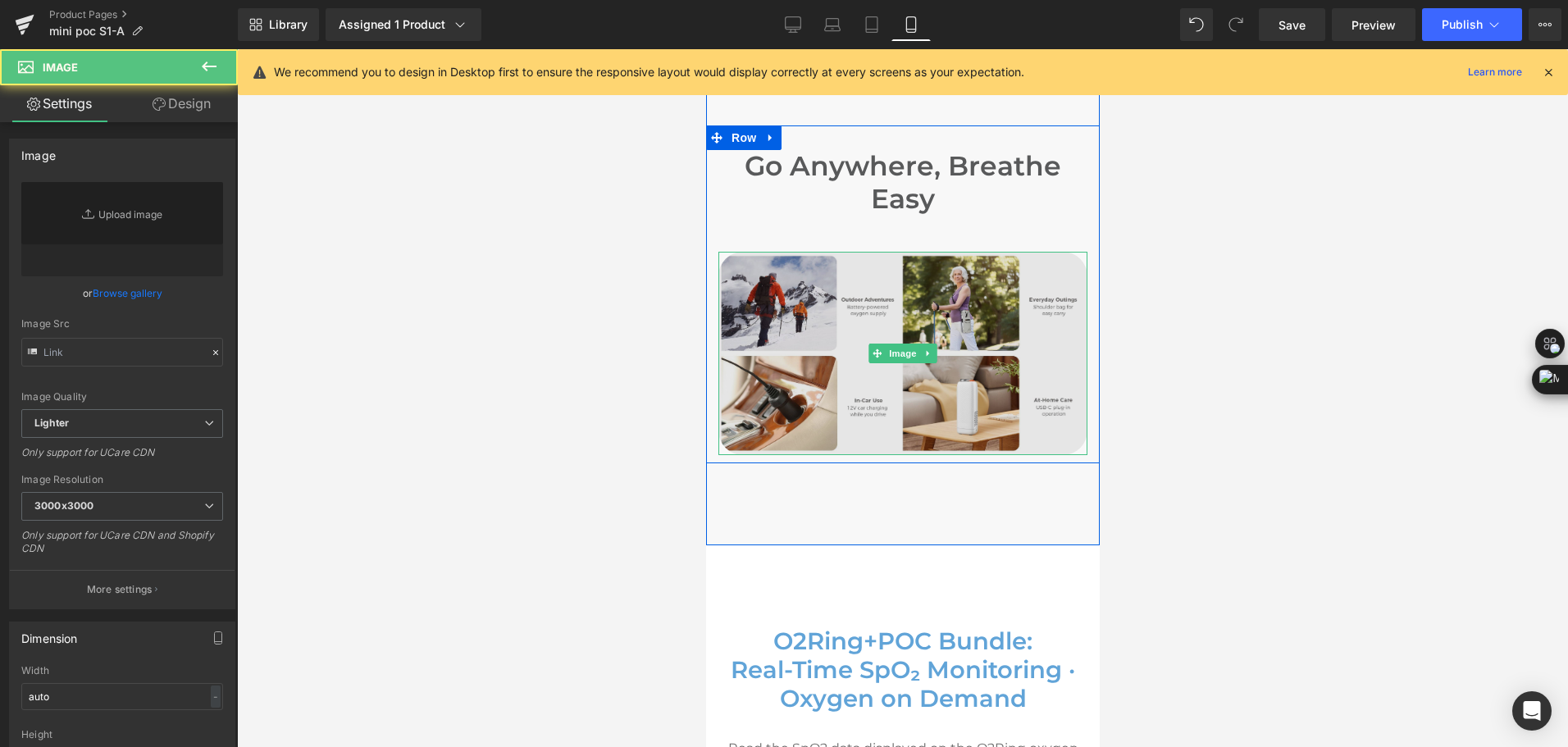
type input "https://ucarecdn.com/ef0014e7-0211-47ed-bb56-76c5fce079e8/-/format/auto/-/previ…"
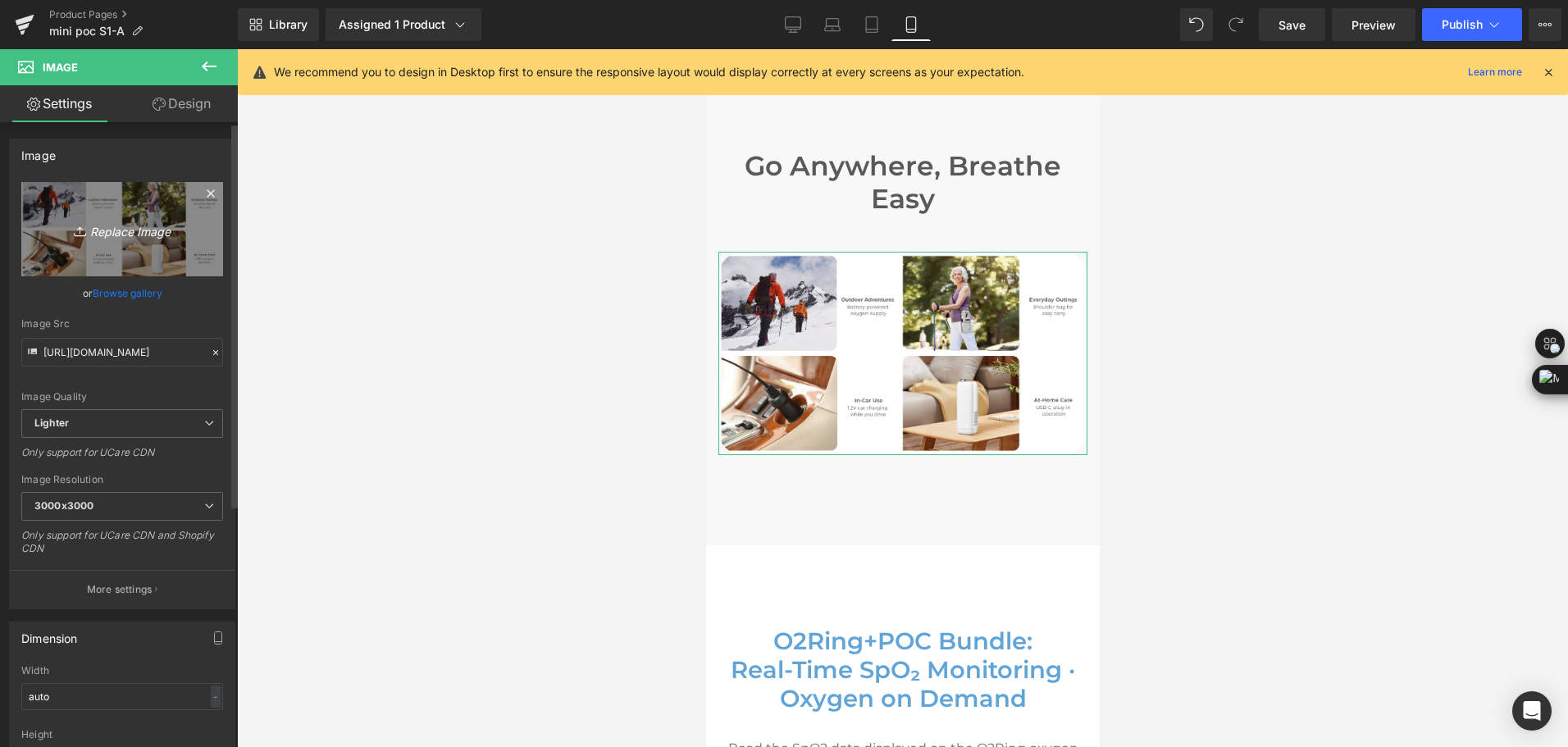
click at [94, 231] on icon "Replace Image" at bounding box center [121, 229] width 131 height 20
type input "C:\fakepath\min portable o2 concentrator for travel use and home use and in car…"
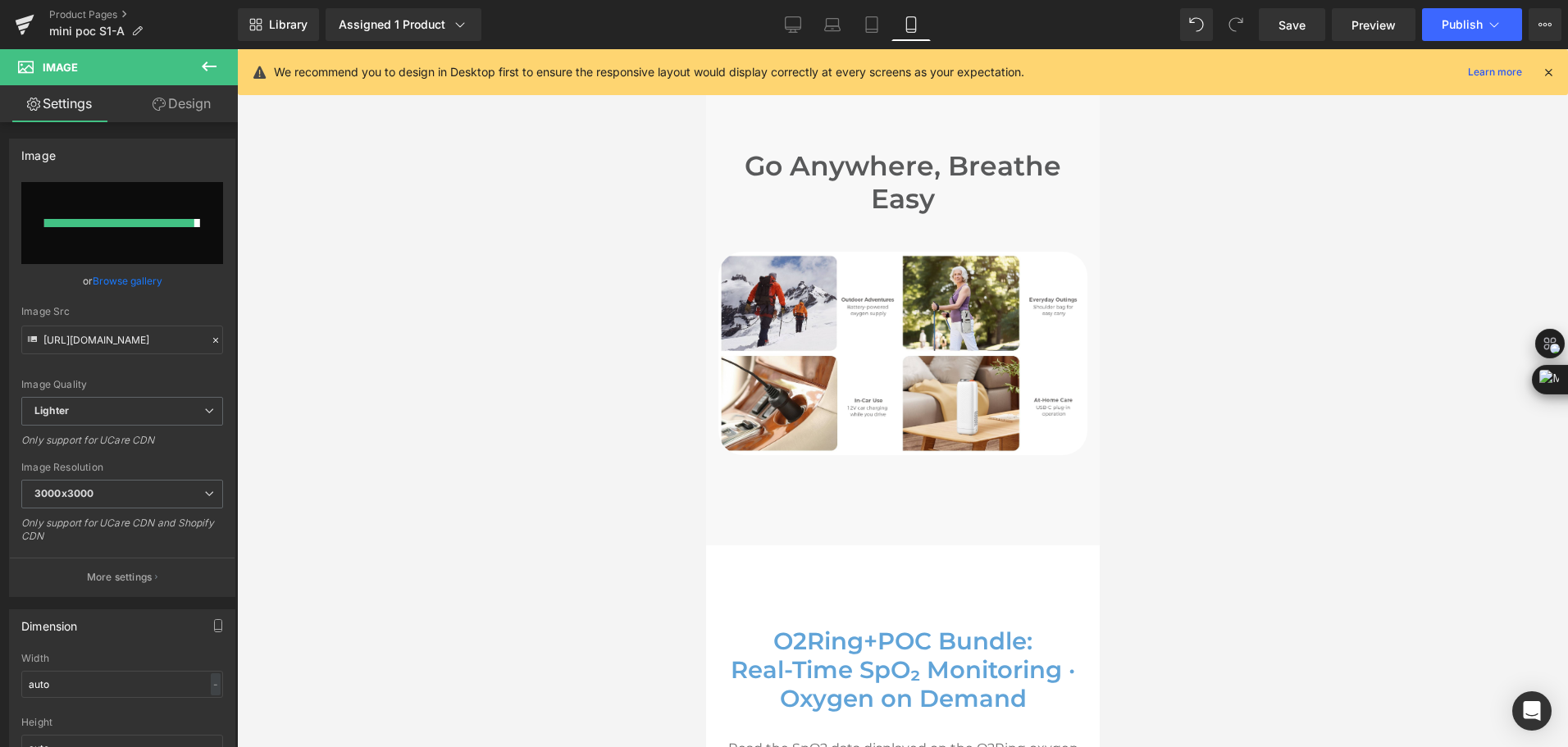
type input "https://ucarecdn.com/ea47836c-3eec-49bb-8a7d-288d5da6b883/-/format/auto/-/previ…"
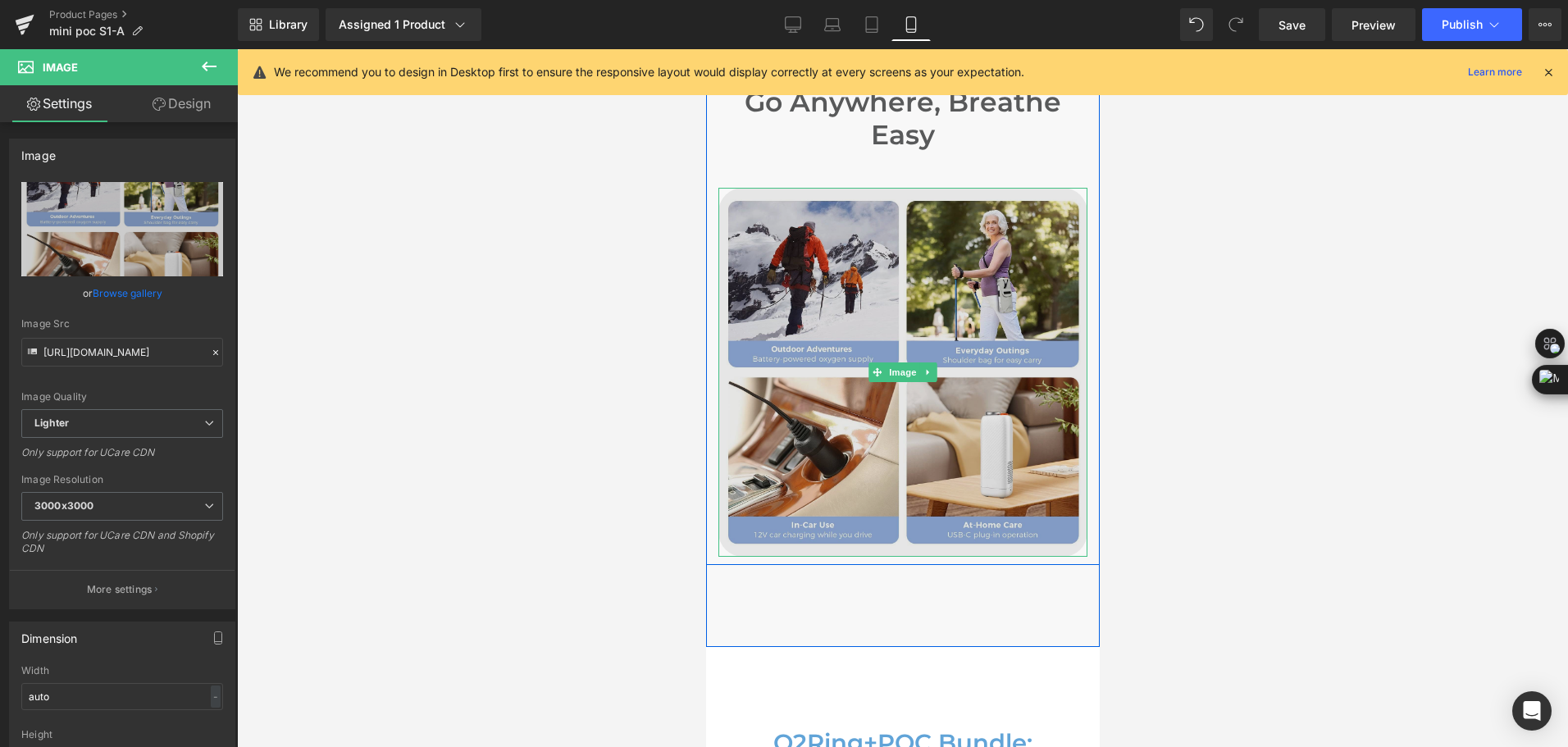
scroll to position [7131, 0]
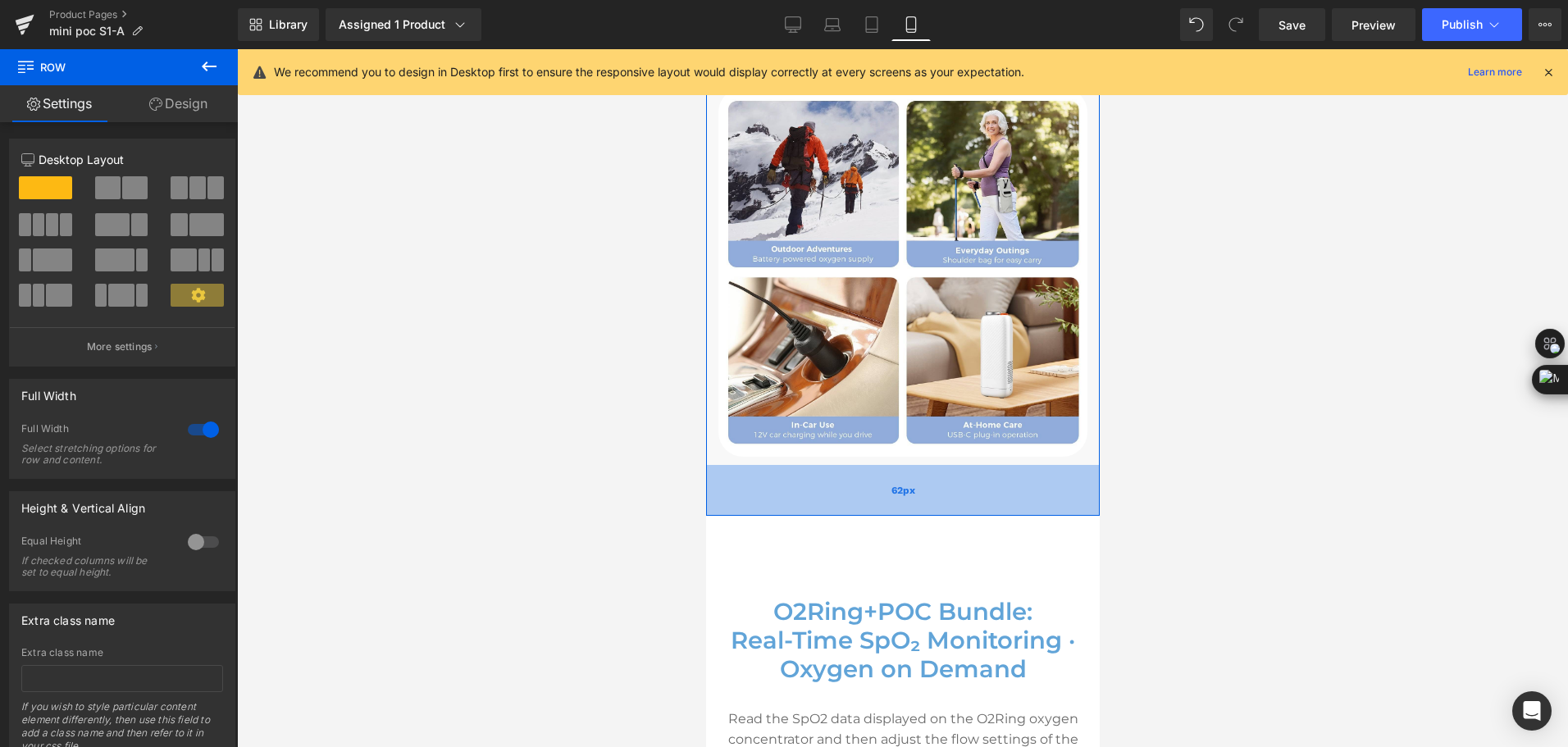
drag, startPoint x: 934, startPoint y: 545, endPoint x: 1895, endPoint y: 482, distance: 963.1
click at [938, 514] on div "62px" at bounding box center [902, 490] width 393 height 50
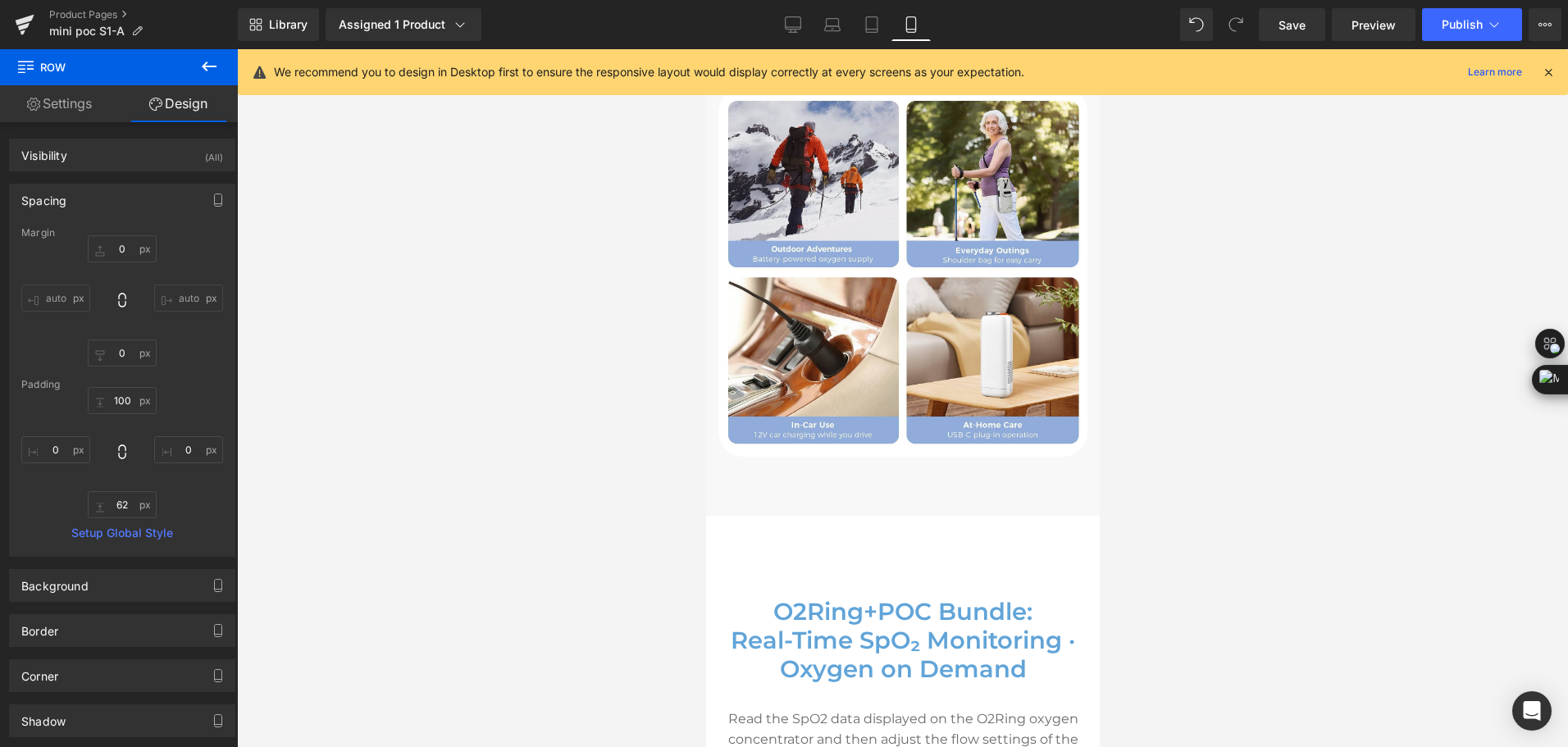
scroll to position [6967, 0]
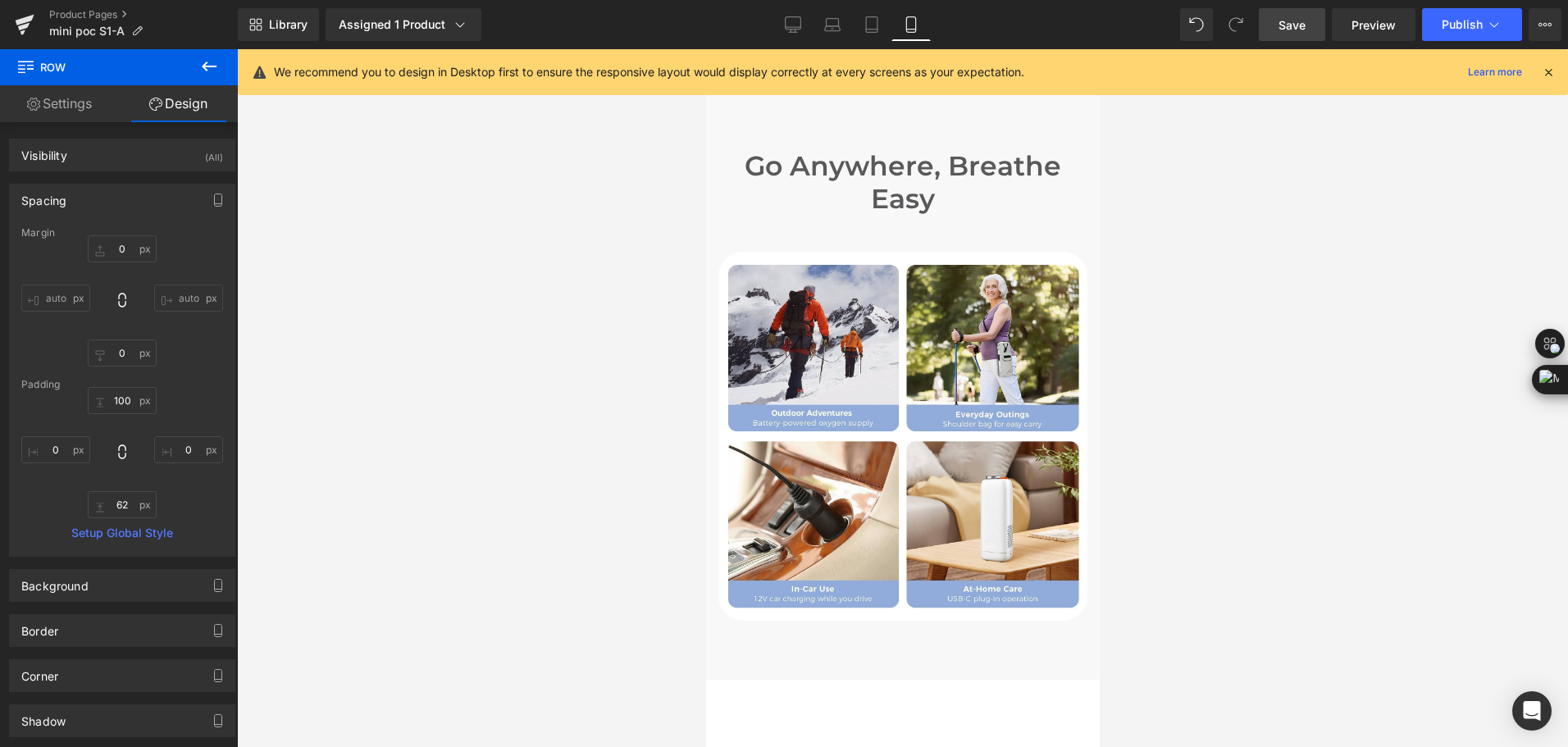
click at [1297, 31] on span "Save" at bounding box center [1292, 25] width 27 height 17
click at [1029, 24] on div "Library Assigned 1 Product Product Preview Mini Portable O2 Concentrator Manage…" at bounding box center [903, 24] width 1330 height 33
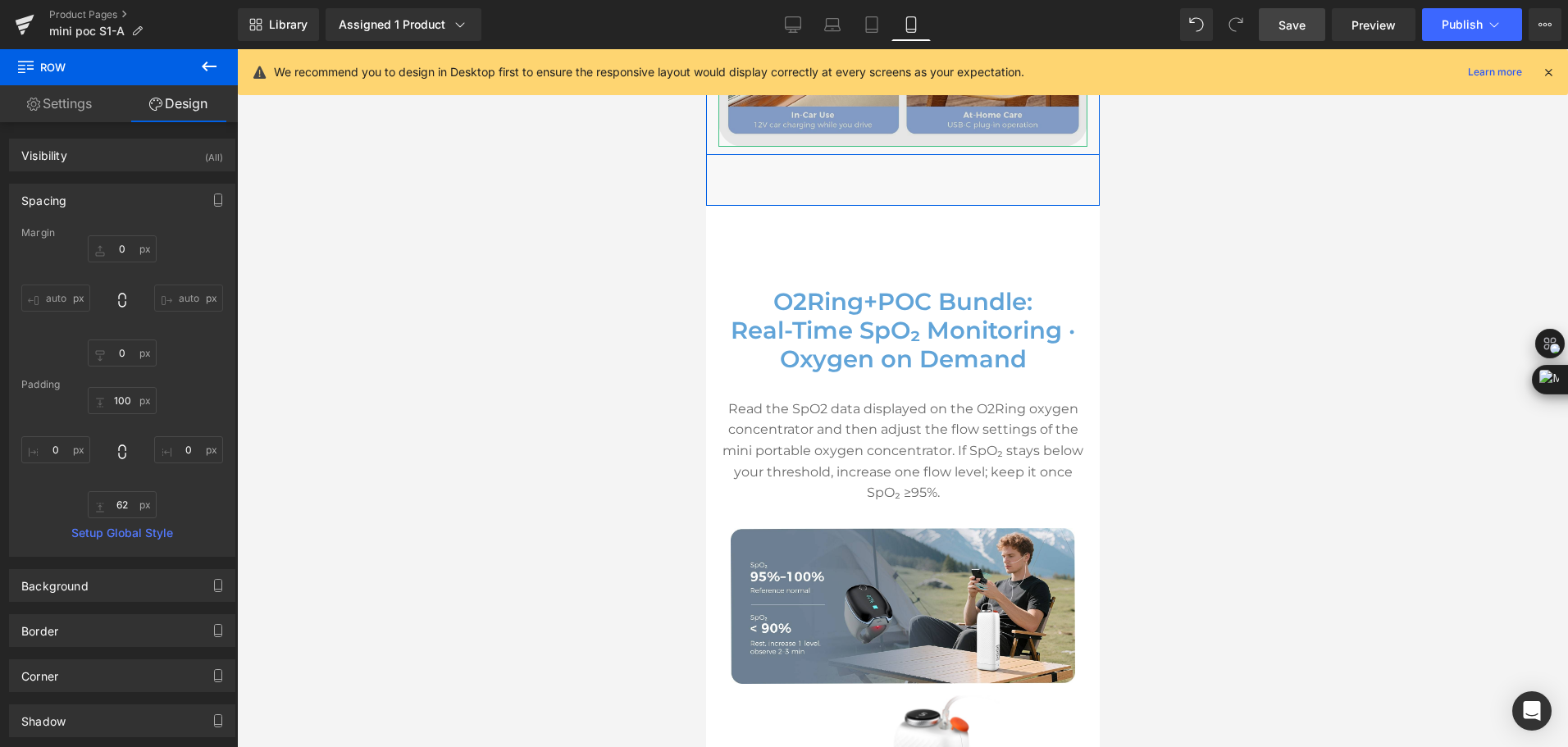
scroll to position [7459, 0]
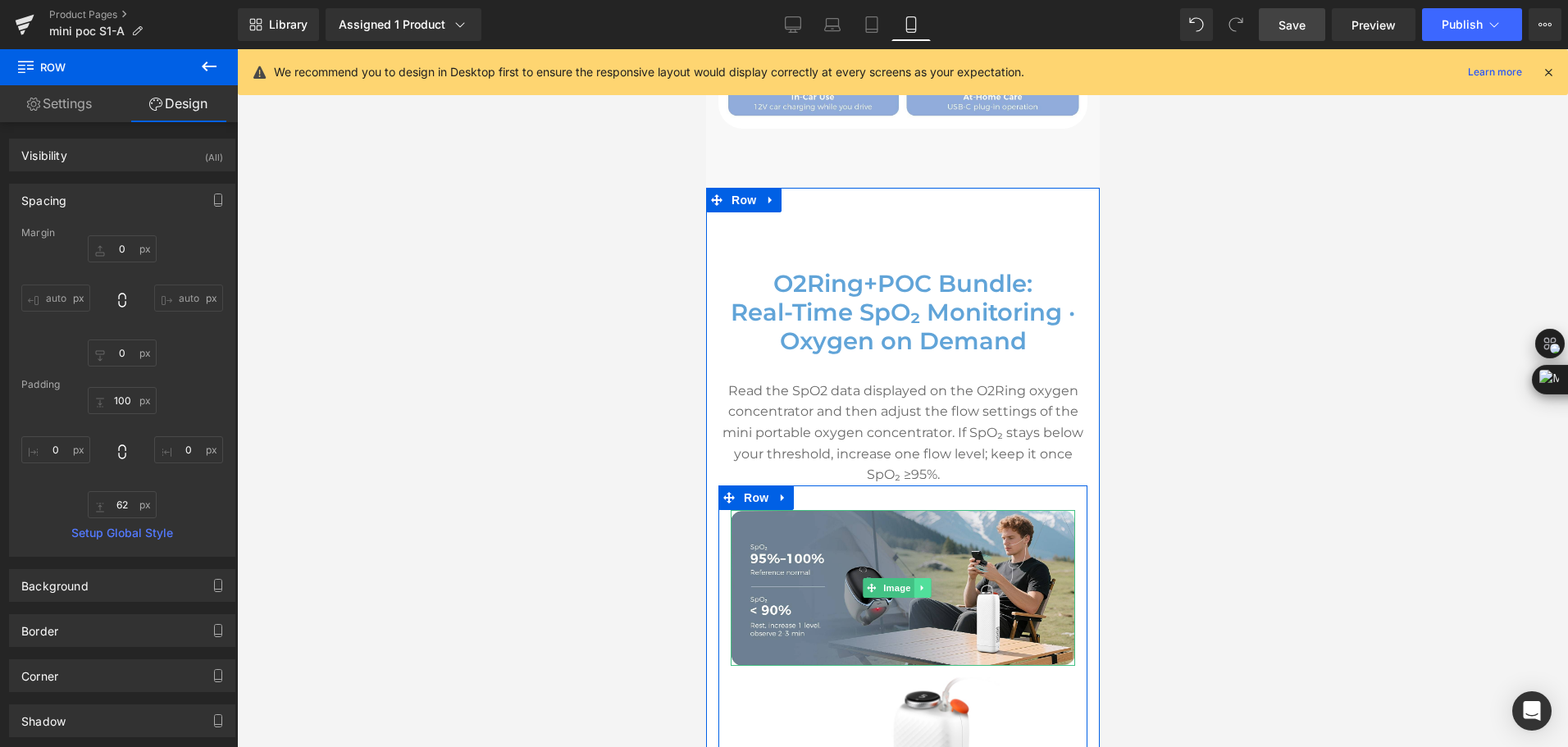
click at [922, 590] on icon at bounding box center [920, 588] width 3 height 6
click at [914, 596] on link at bounding box center [913, 588] width 17 height 19
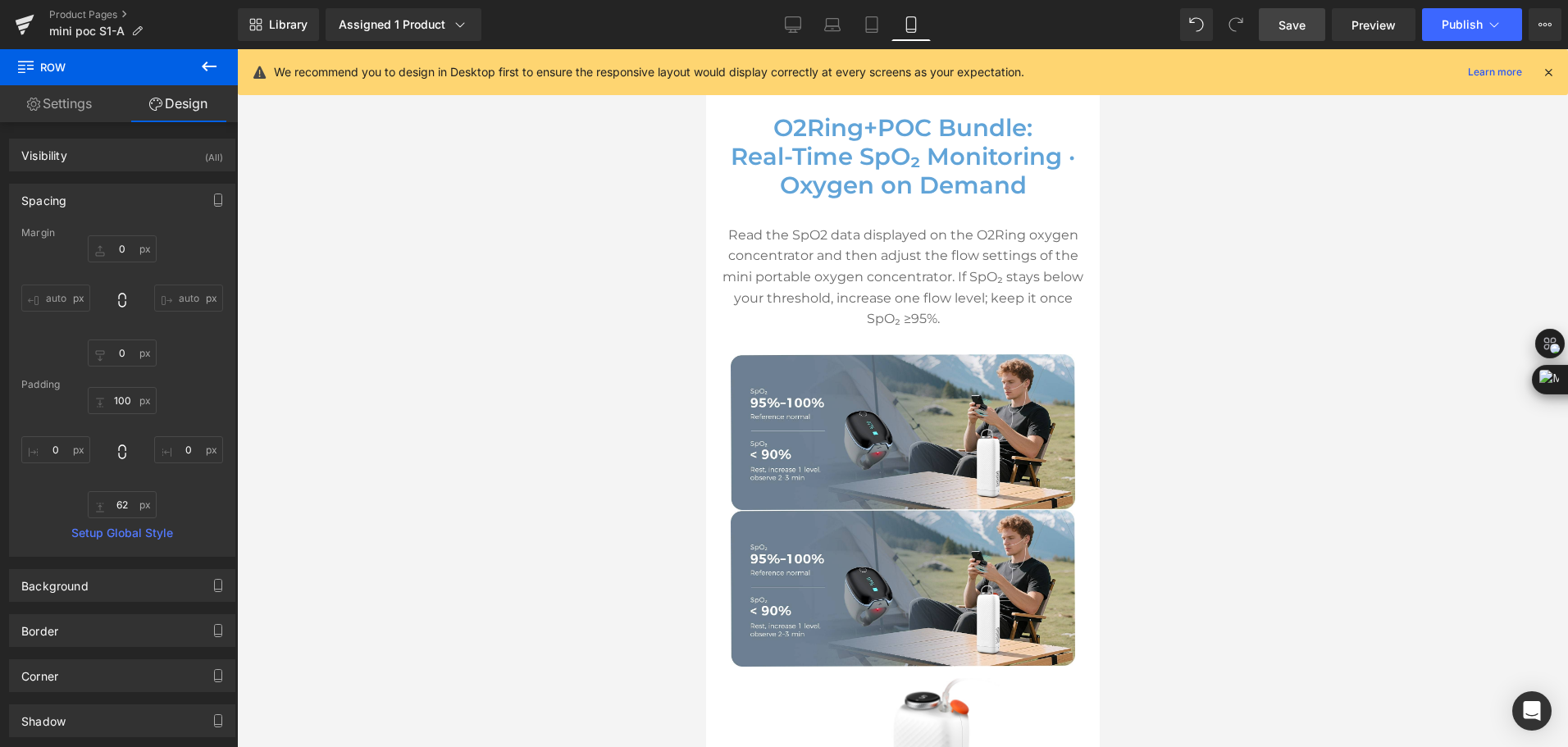
scroll to position [7600, 0]
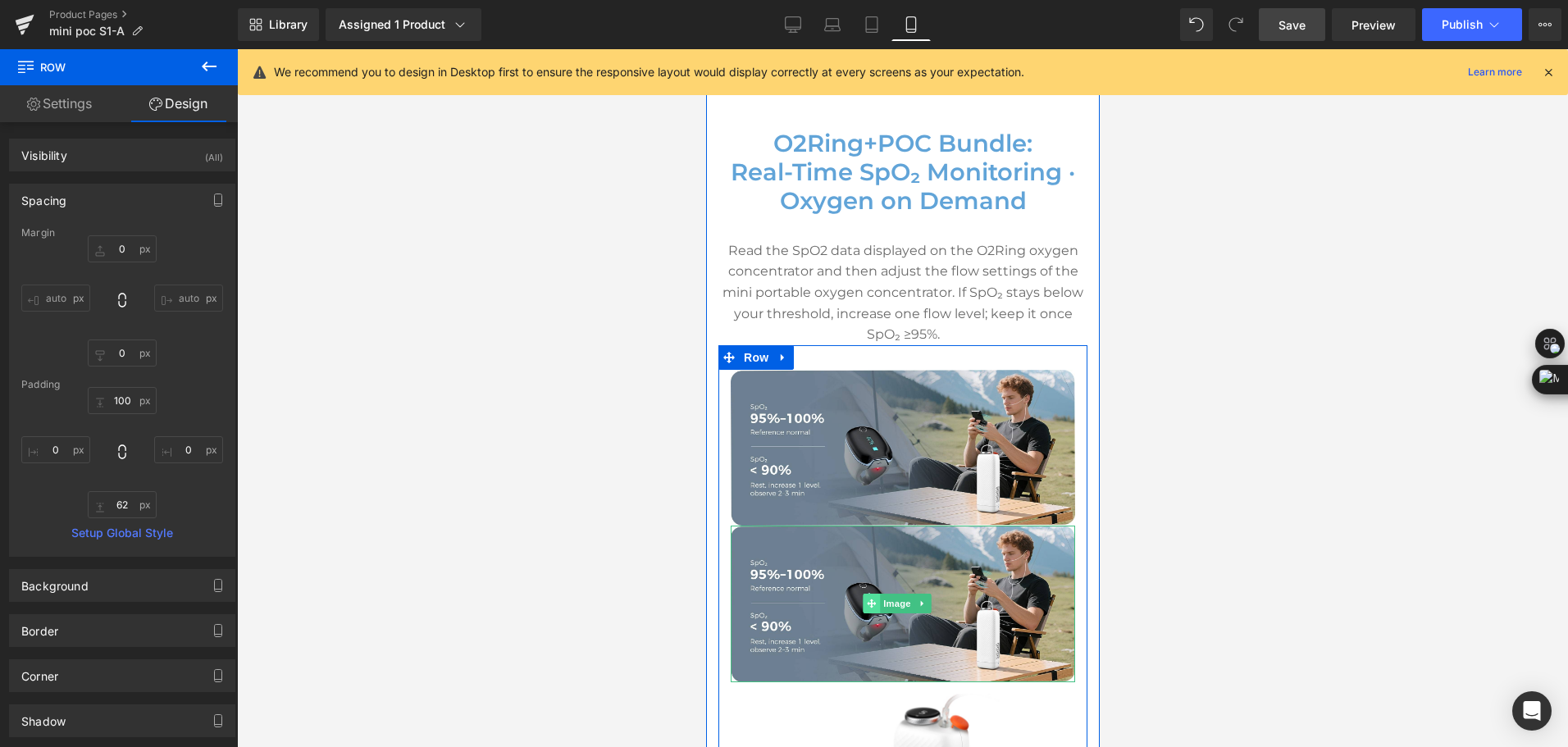
click at [869, 603] on icon at bounding box center [870, 604] width 9 height 9
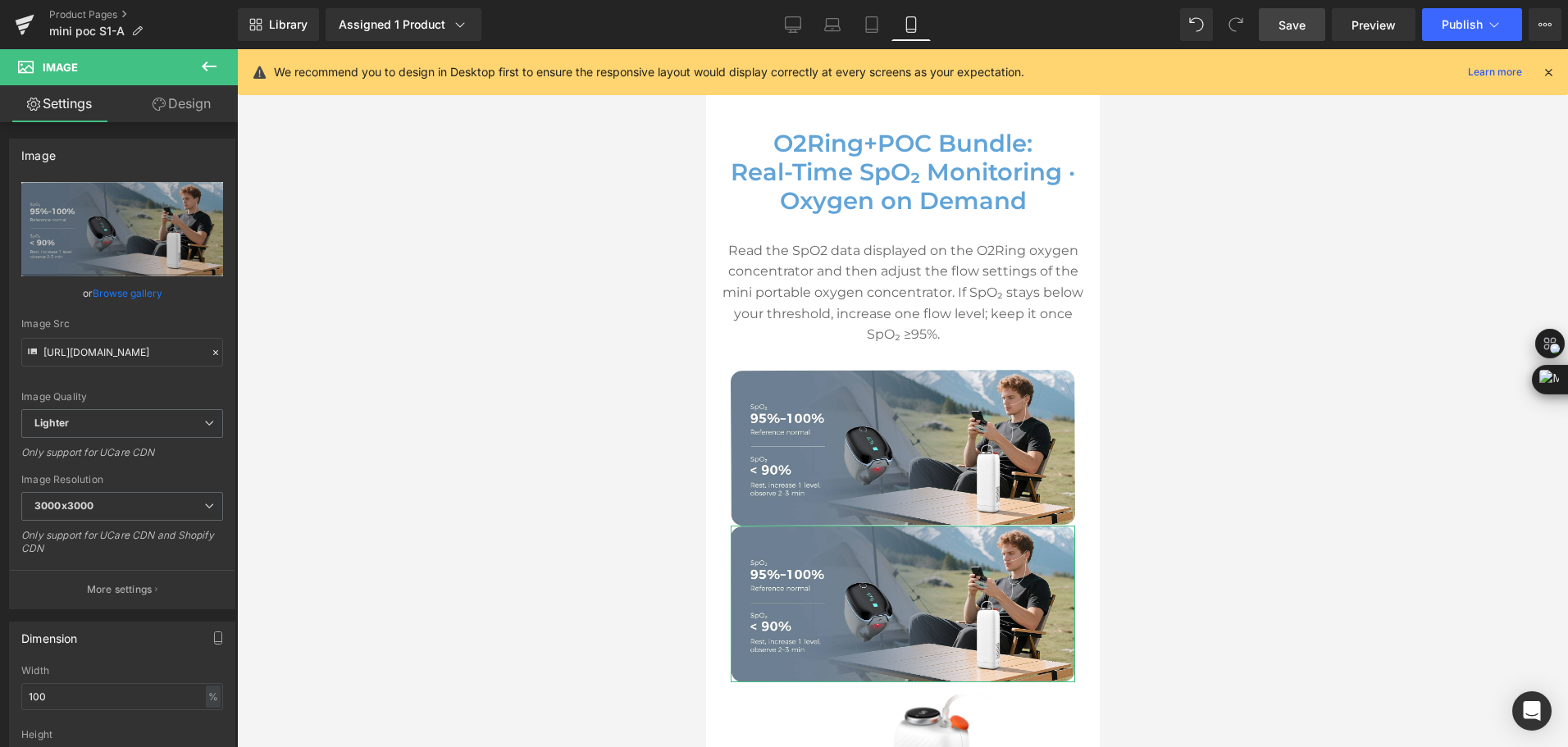
click at [183, 108] on link "Design" at bounding box center [181, 104] width 119 height 37
click at [0, 0] on div "Visibility" at bounding box center [0, 0] width 0 height 0
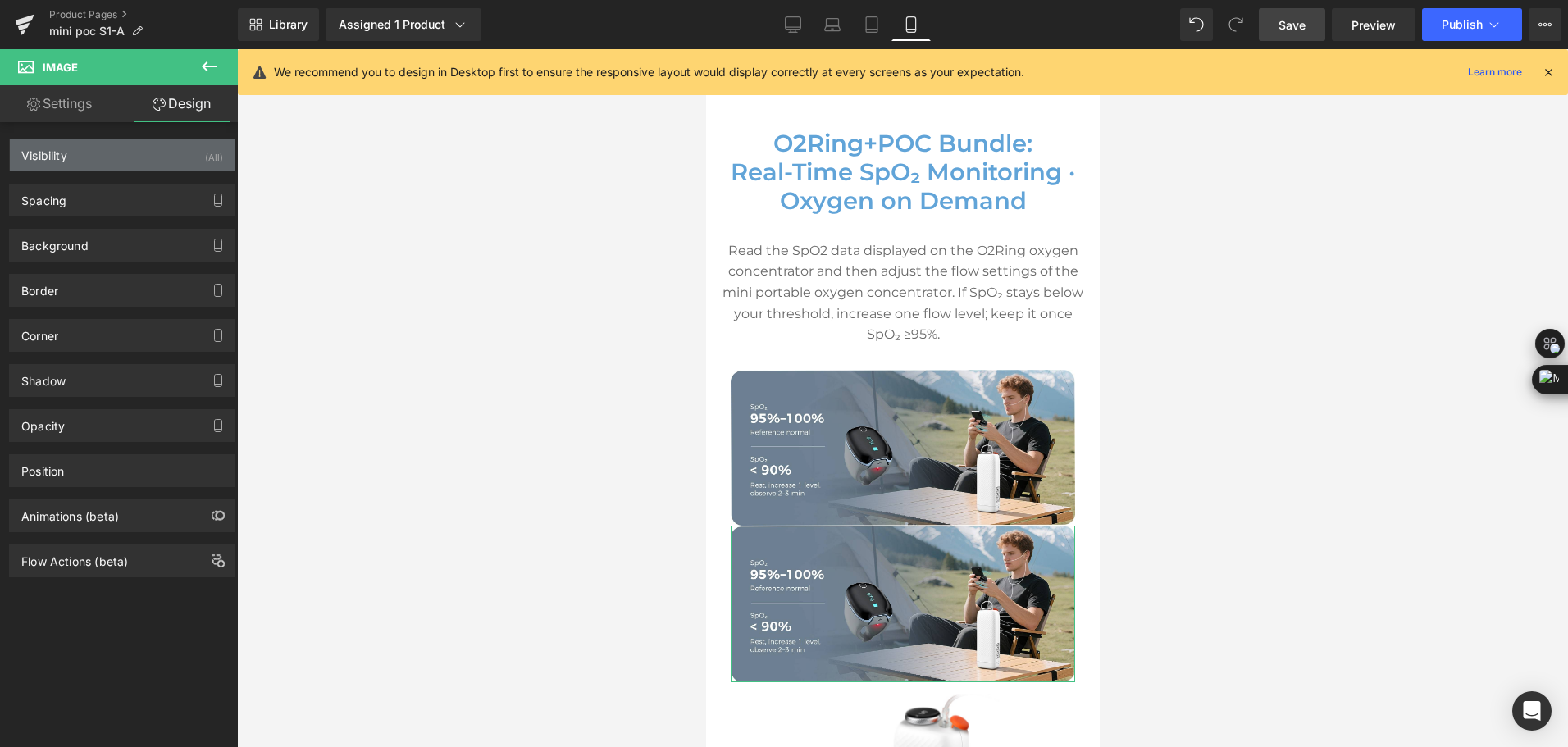
click at [138, 141] on div "Visibility (All)" at bounding box center [122, 155] width 225 height 31
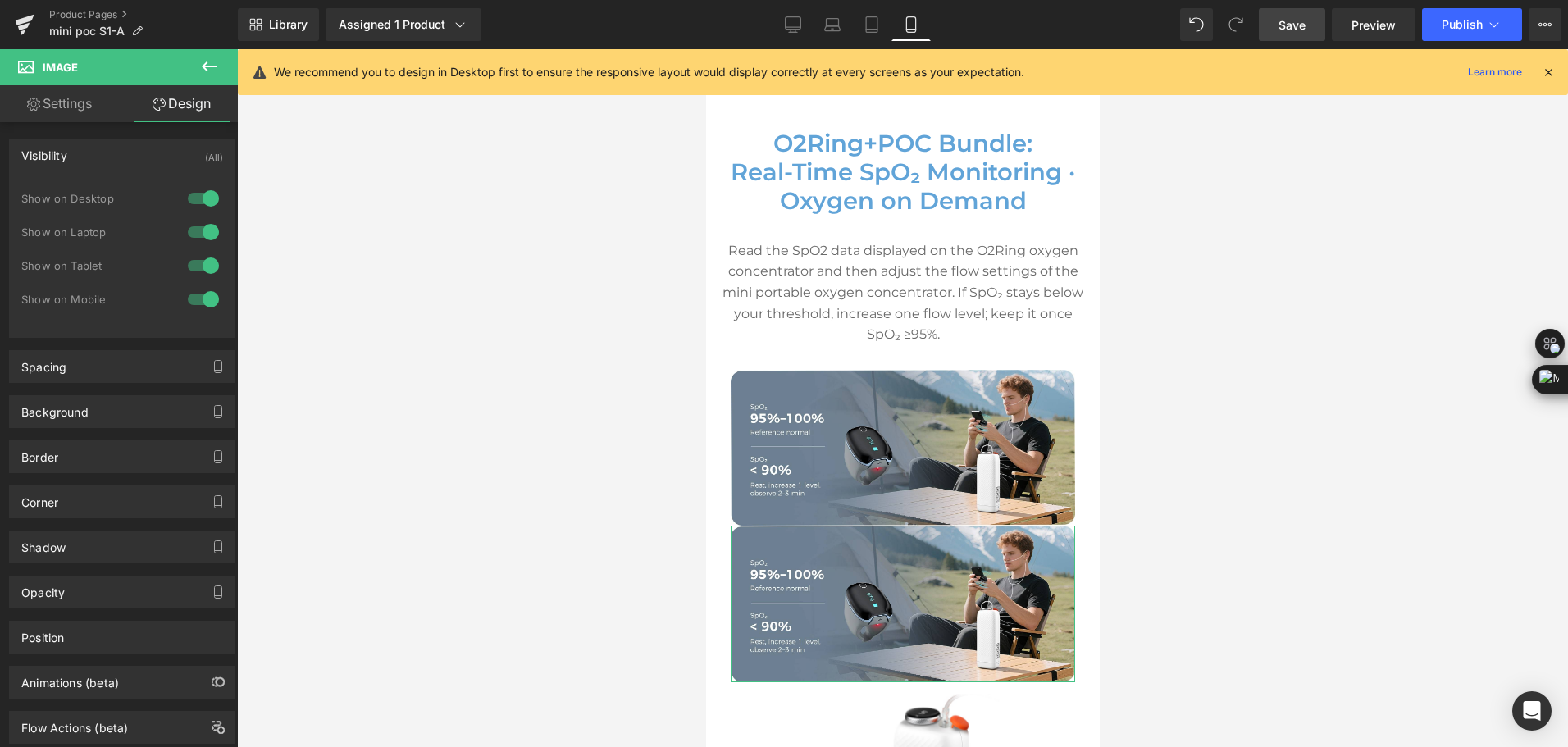
click at [201, 295] on div at bounding box center [203, 298] width 40 height 26
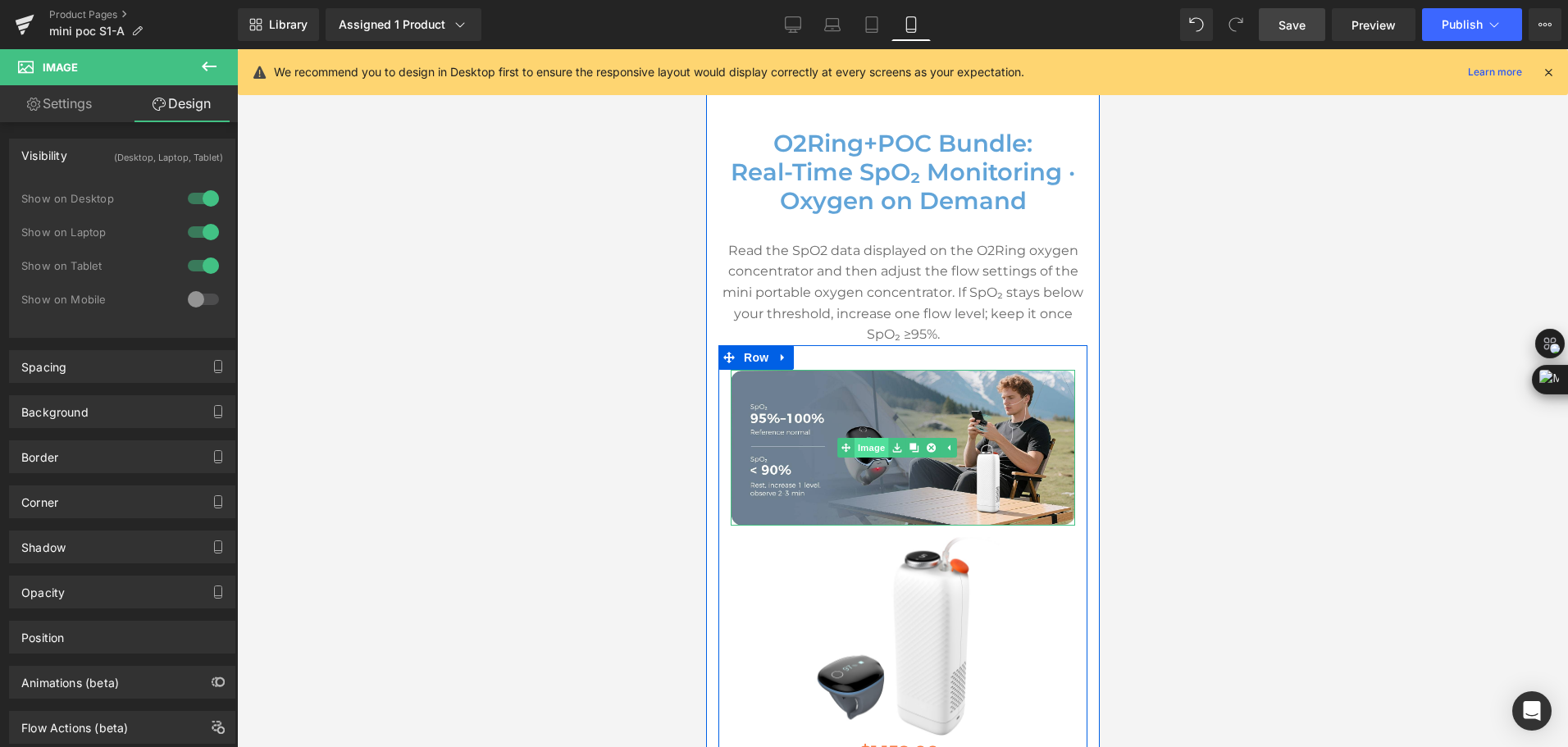
click at [865, 448] on link "Image" at bounding box center [862, 448] width 50 height 19
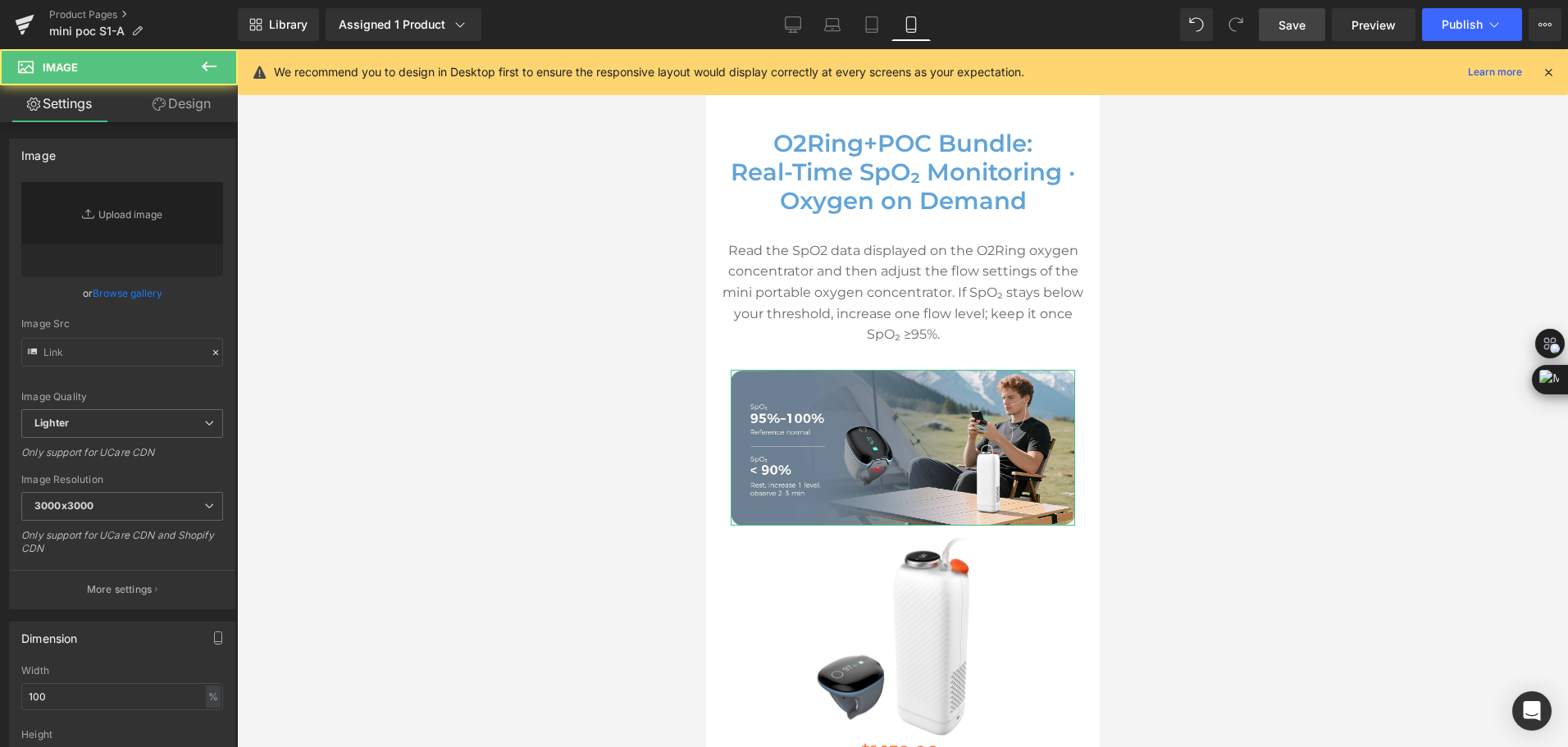
type input "https://ucarecdn.com/17241004-7571-4469-a706-490911a706a3/-/format/auto/-/previ…"
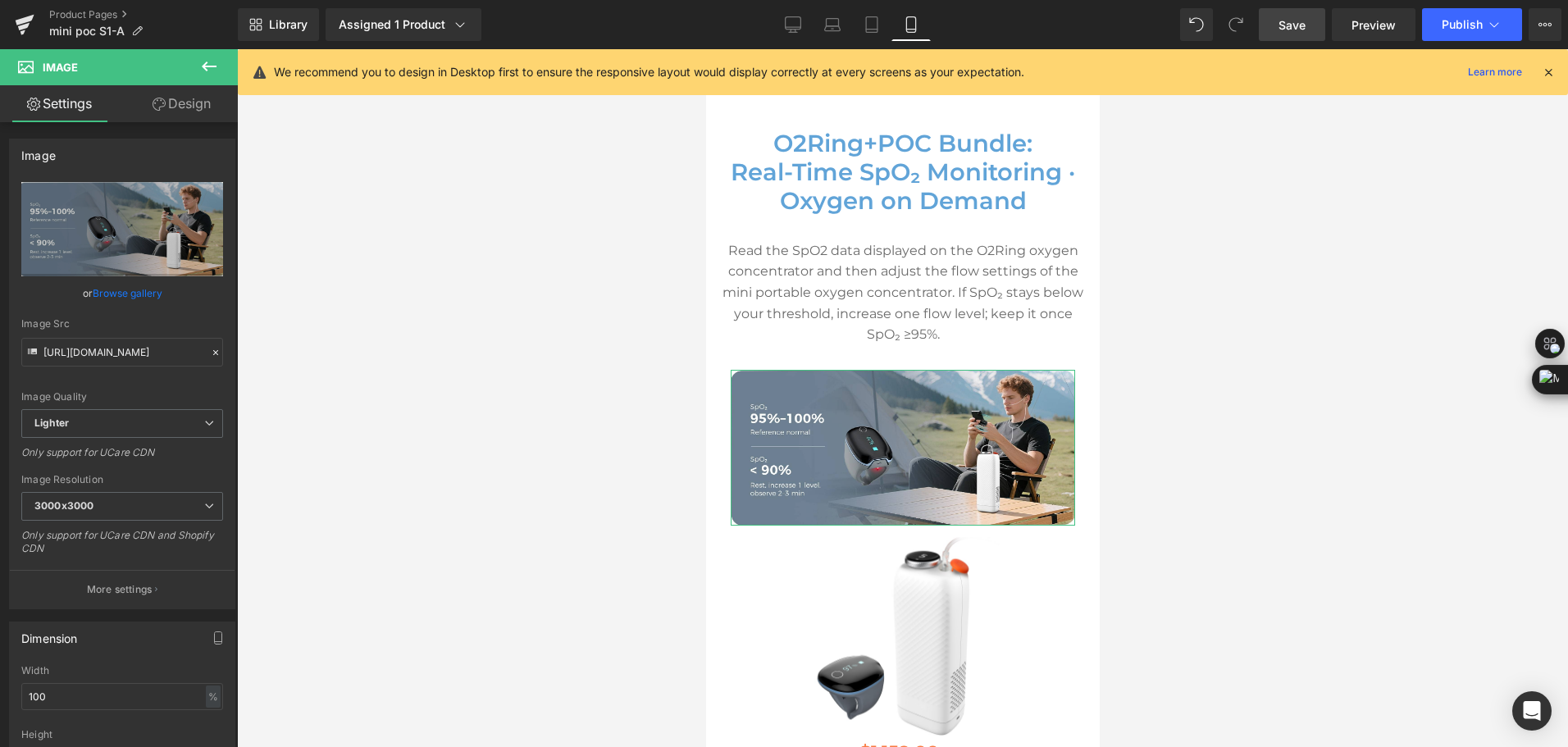
click at [187, 112] on link "Design" at bounding box center [181, 104] width 119 height 37
click at [0, 0] on div "Spacing" at bounding box center [0, 0] width 0 height 0
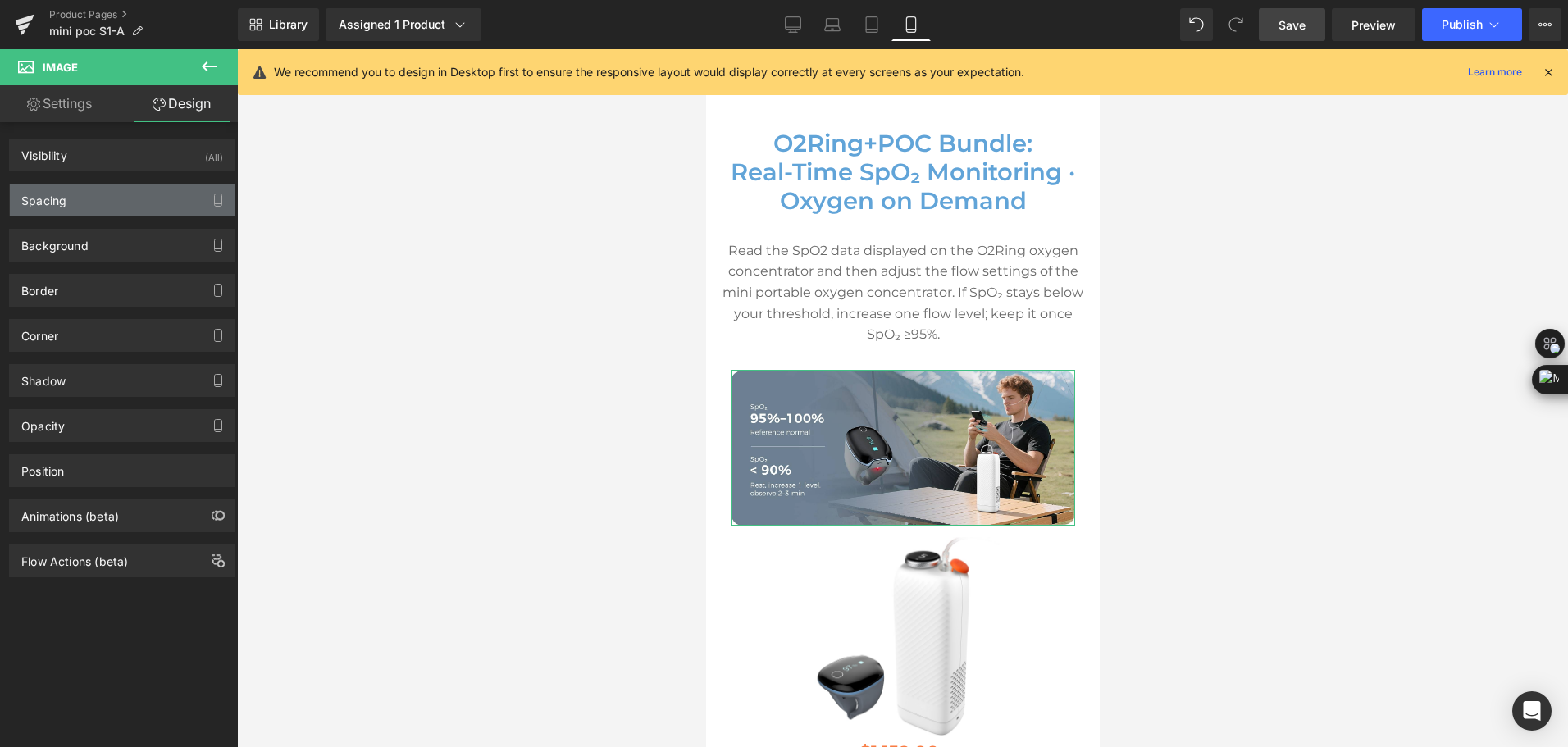
type input "0"
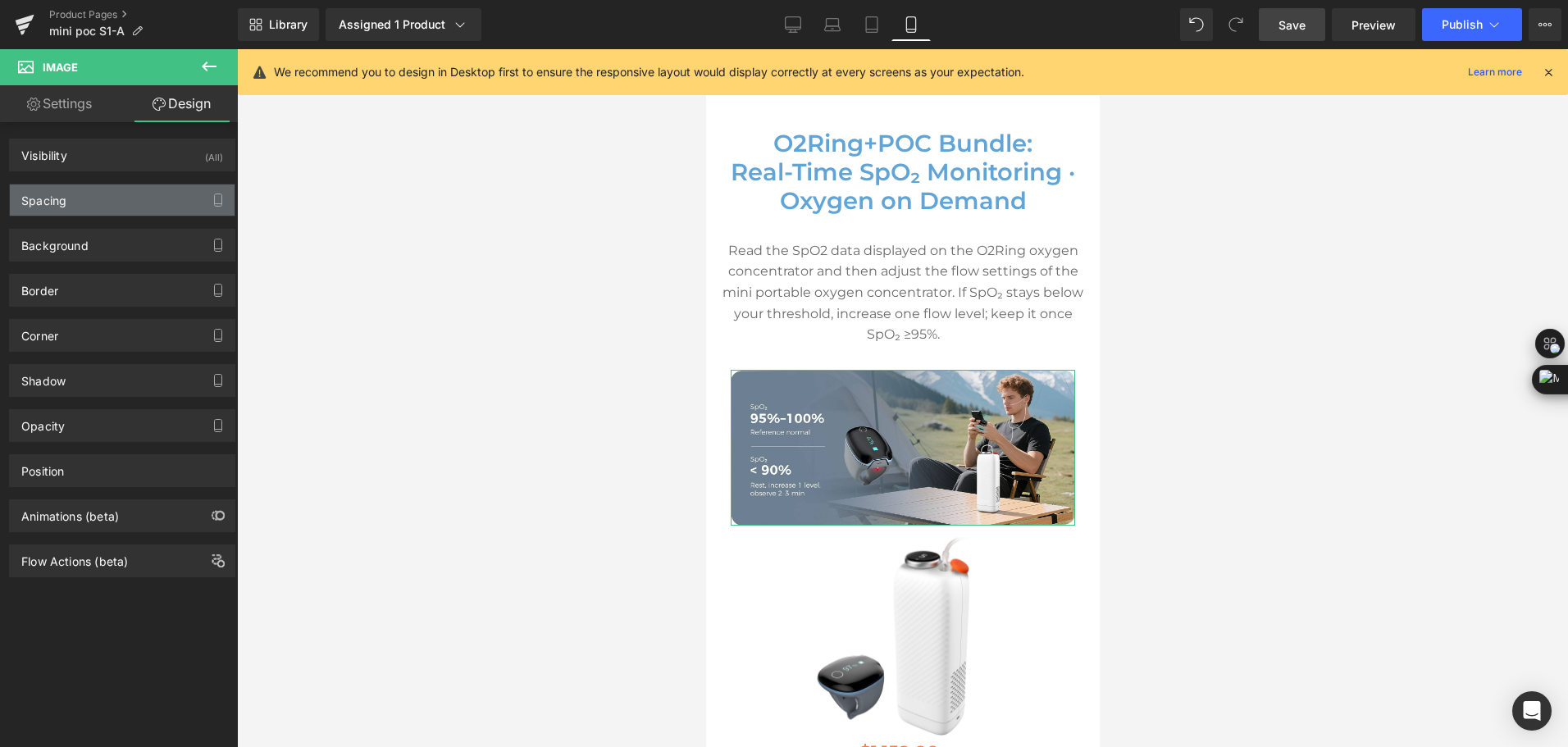
type input "0"
click at [166, 200] on div "Spacing" at bounding box center [122, 200] width 225 height 31
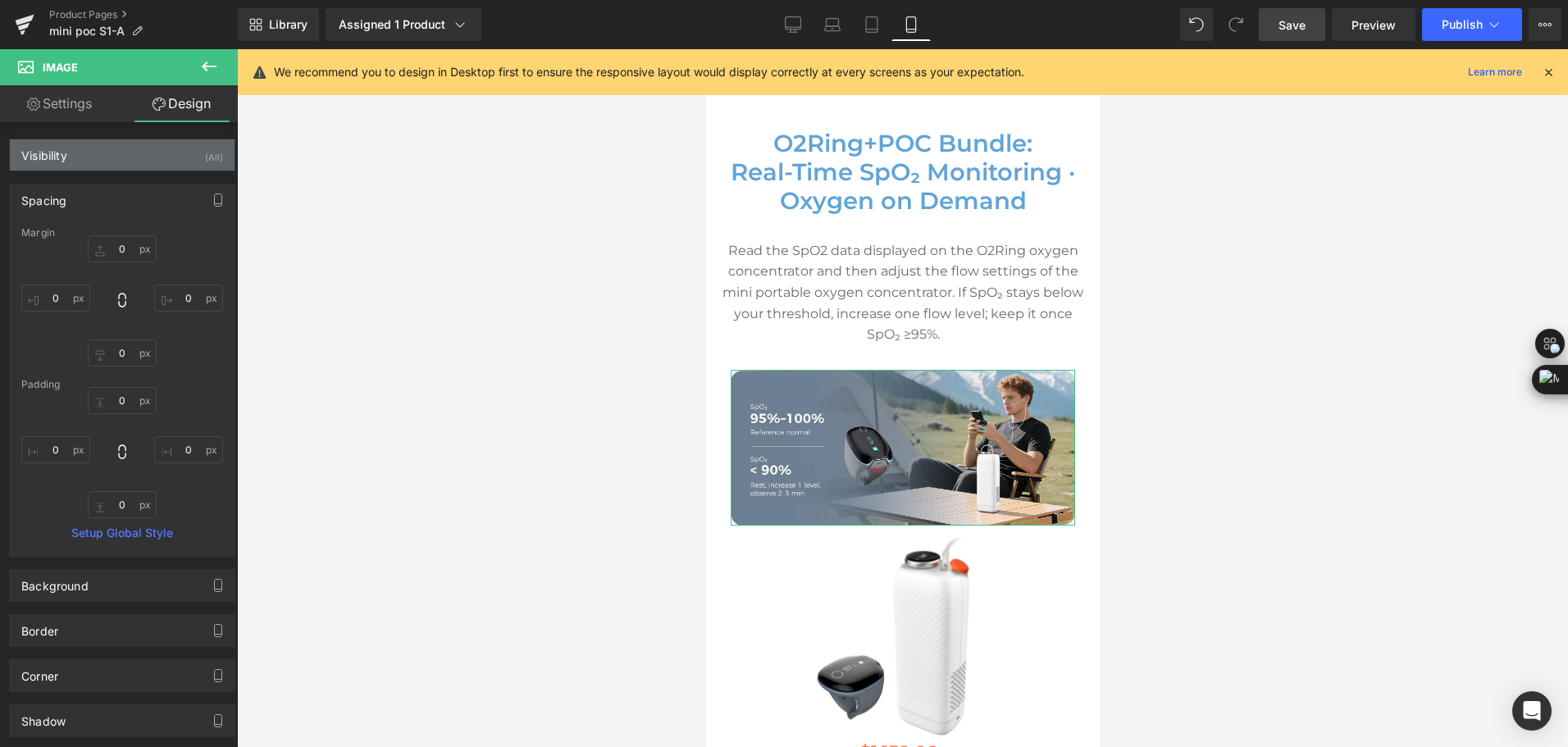
click at [194, 141] on div "Visibility (All)" at bounding box center [122, 155] width 225 height 31
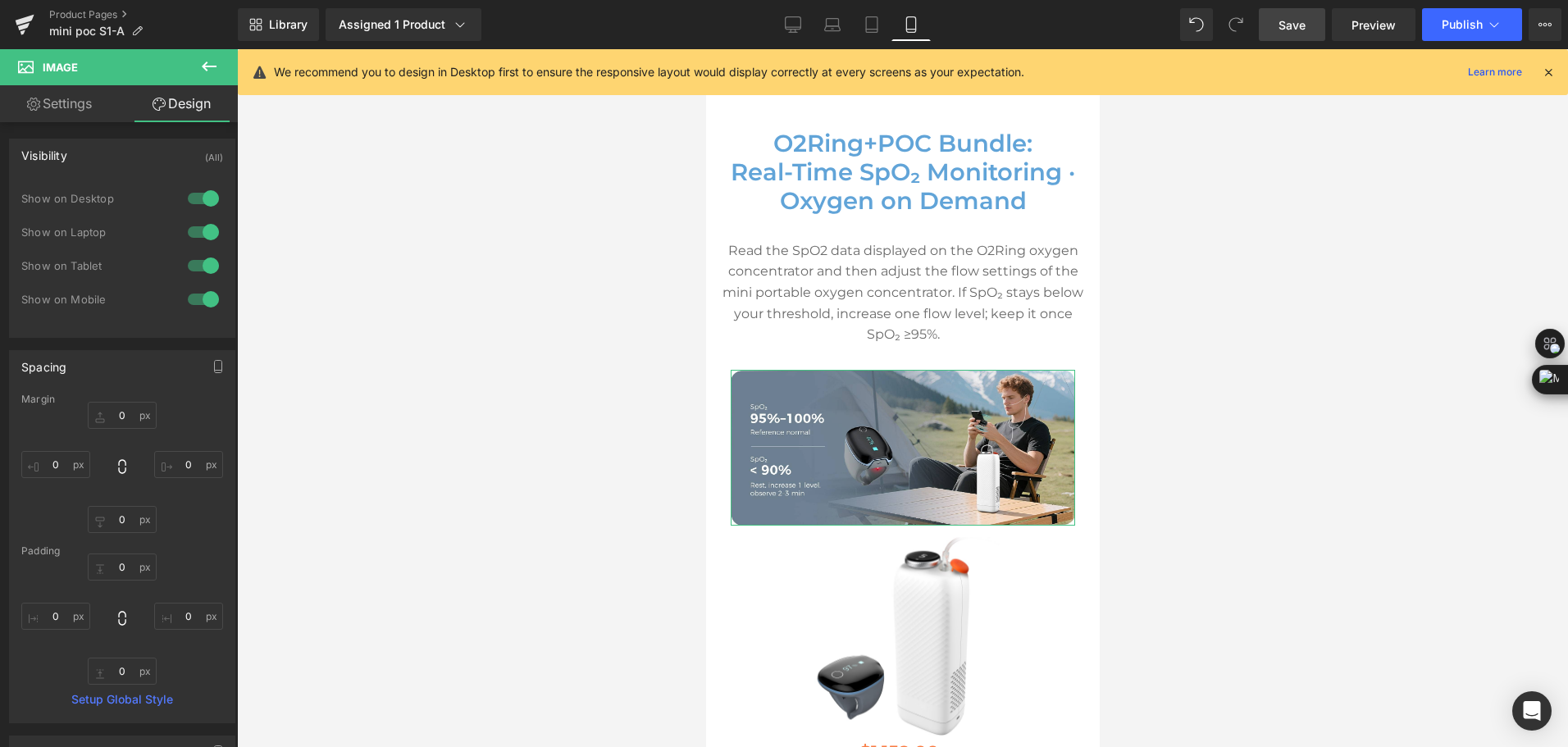
click at [200, 196] on div at bounding box center [203, 198] width 40 height 26
click at [200, 231] on div at bounding box center [203, 232] width 40 height 26
click at [200, 260] on div at bounding box center [203, 265] width 40 height 26
click at [208, 67] on icon at bounding box center [208, 66] width 15 height 10
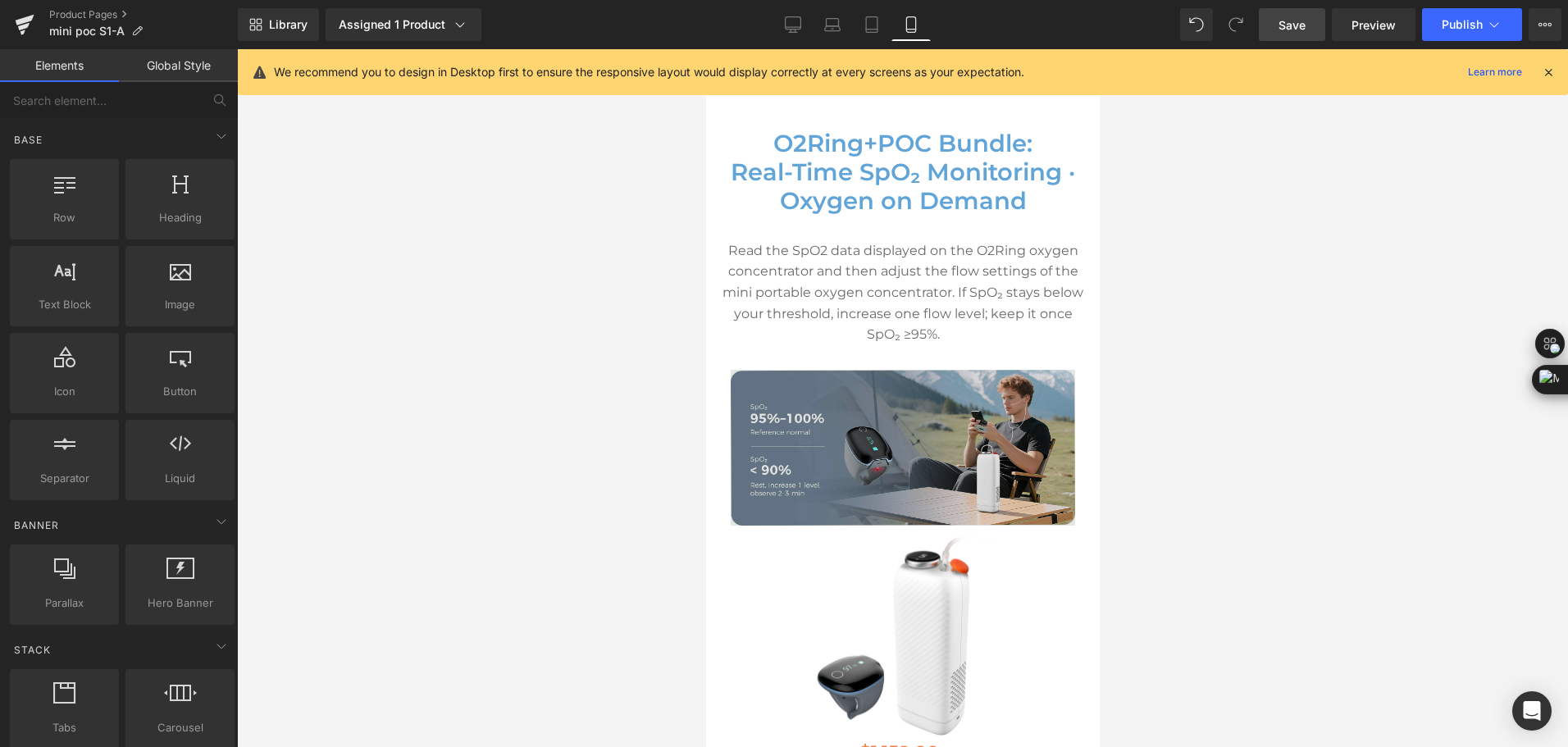
click at [942, 457] on img at bounding box center [902, 449] width 345 height 157
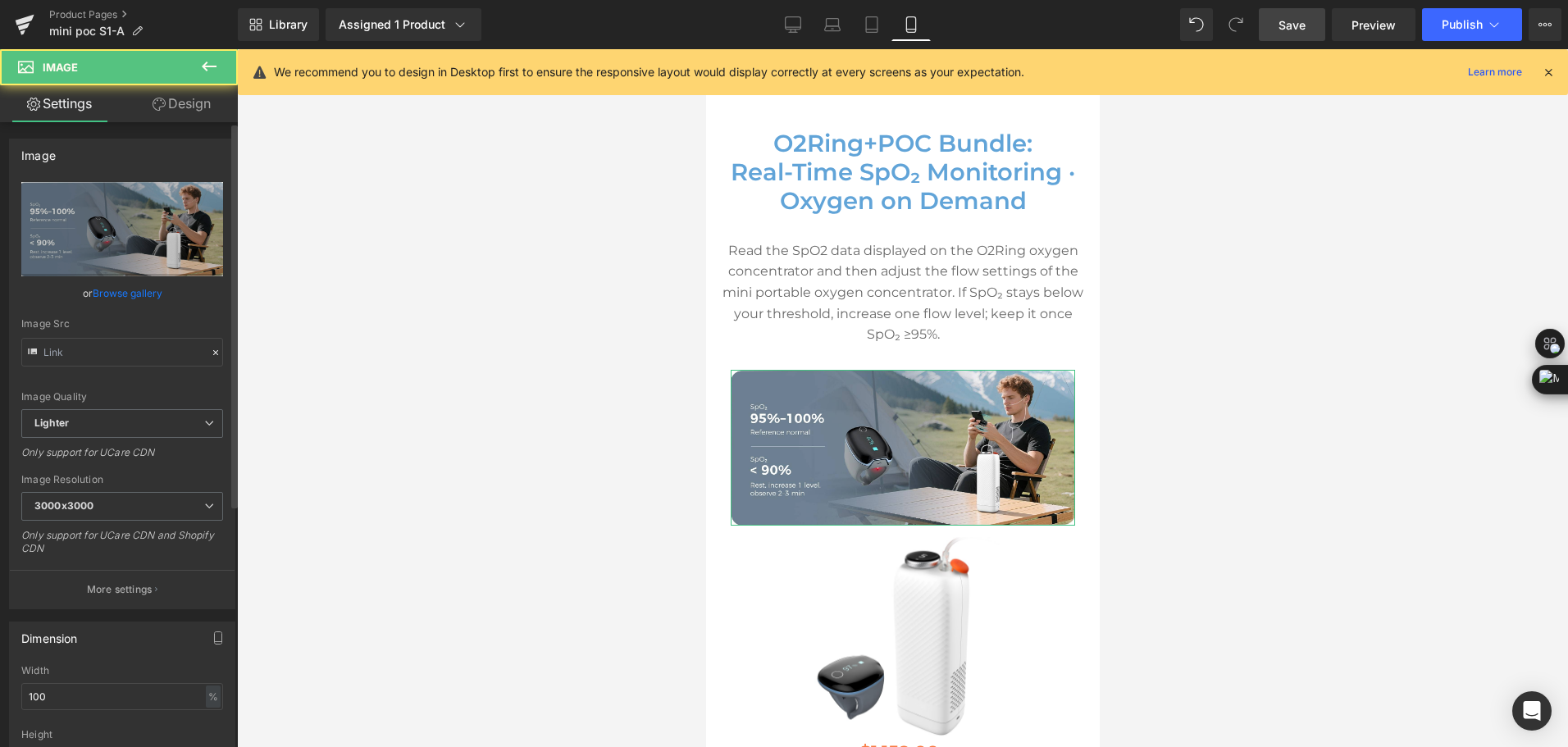
type input "https://ucarecdn.com/17241004-7571-4469-a706-490911a706a3/-/format/auto/-/previ…"
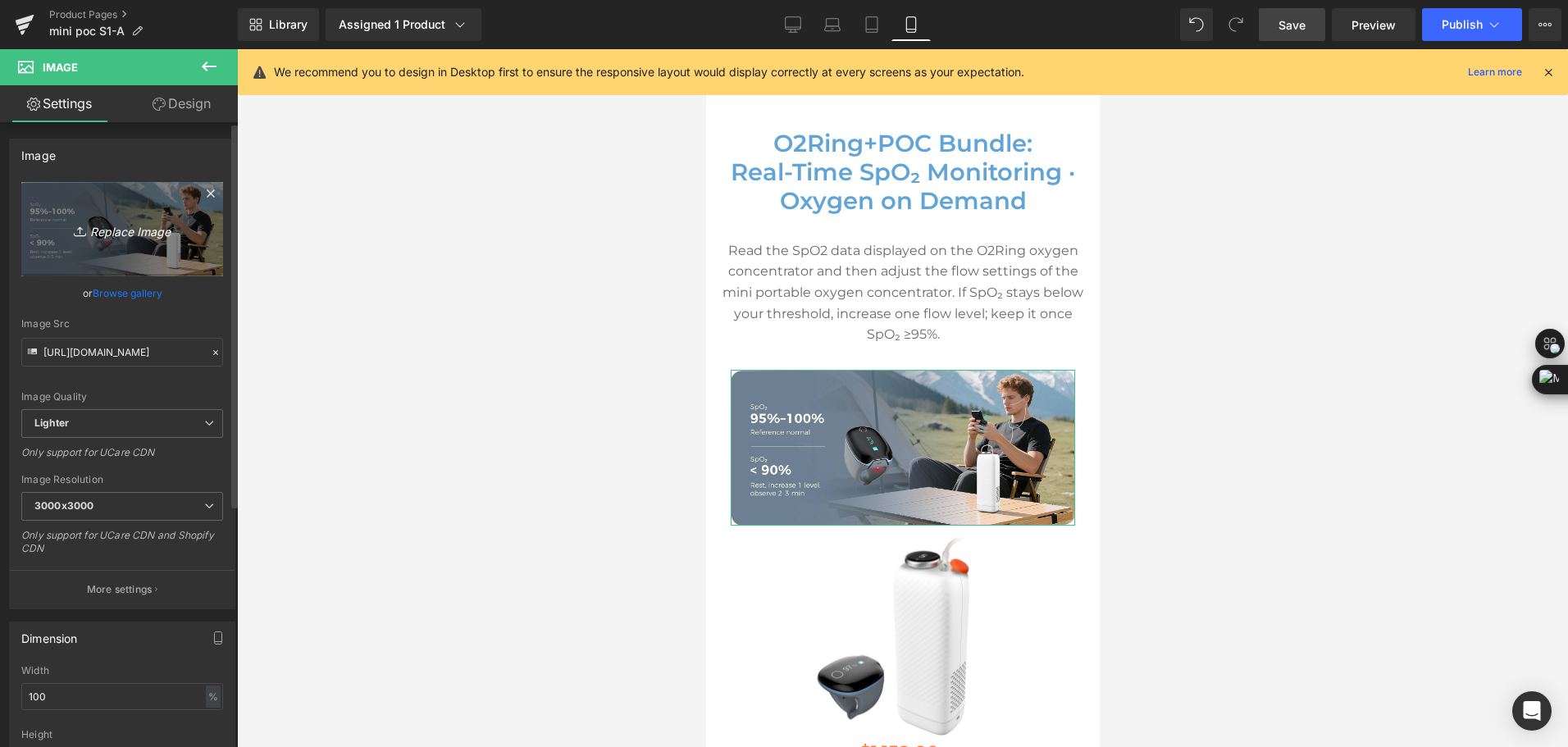
click at [126, 244] on link "Replace Image" at bounding box center [122, 229] width 201 height 94
type input "C:\fakepath\mini travel o2 concentrator with o2ring bundle.jpg"
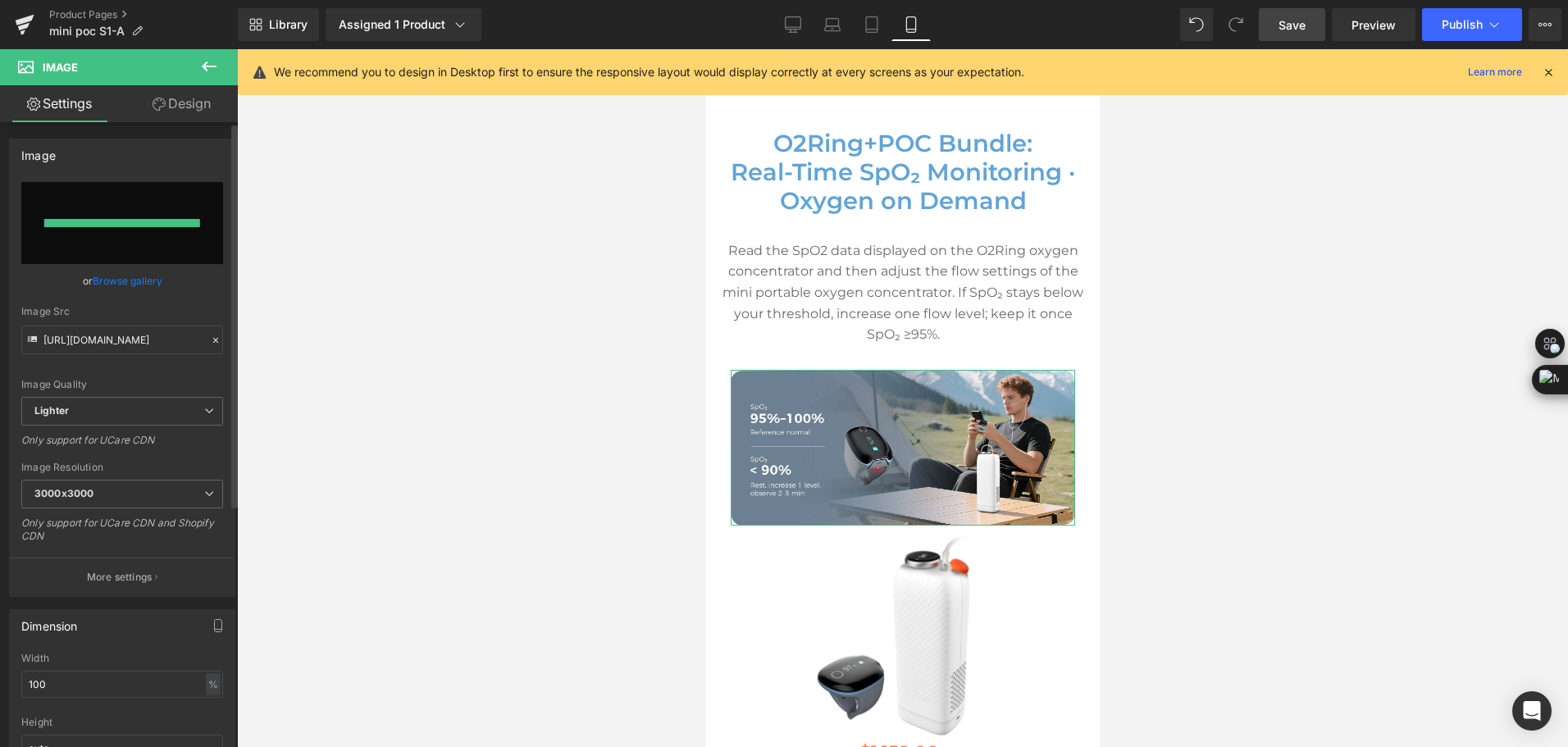
type input "https://ucarecdn.com/9e6bd138-f683-494d-85fe-243c9ac8cfa3/-/format/auto/-/previ…"
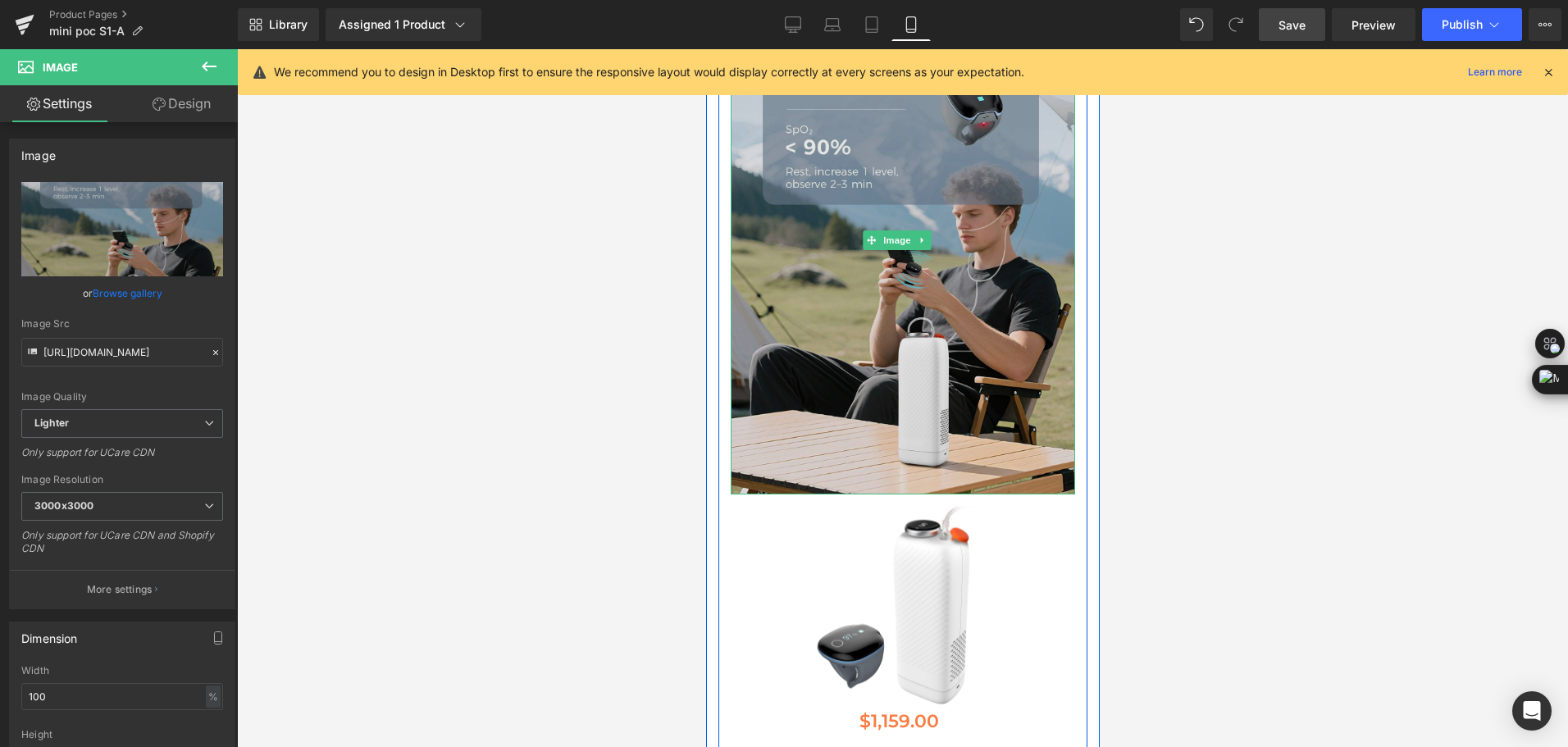
scroll to position [8010, 0]
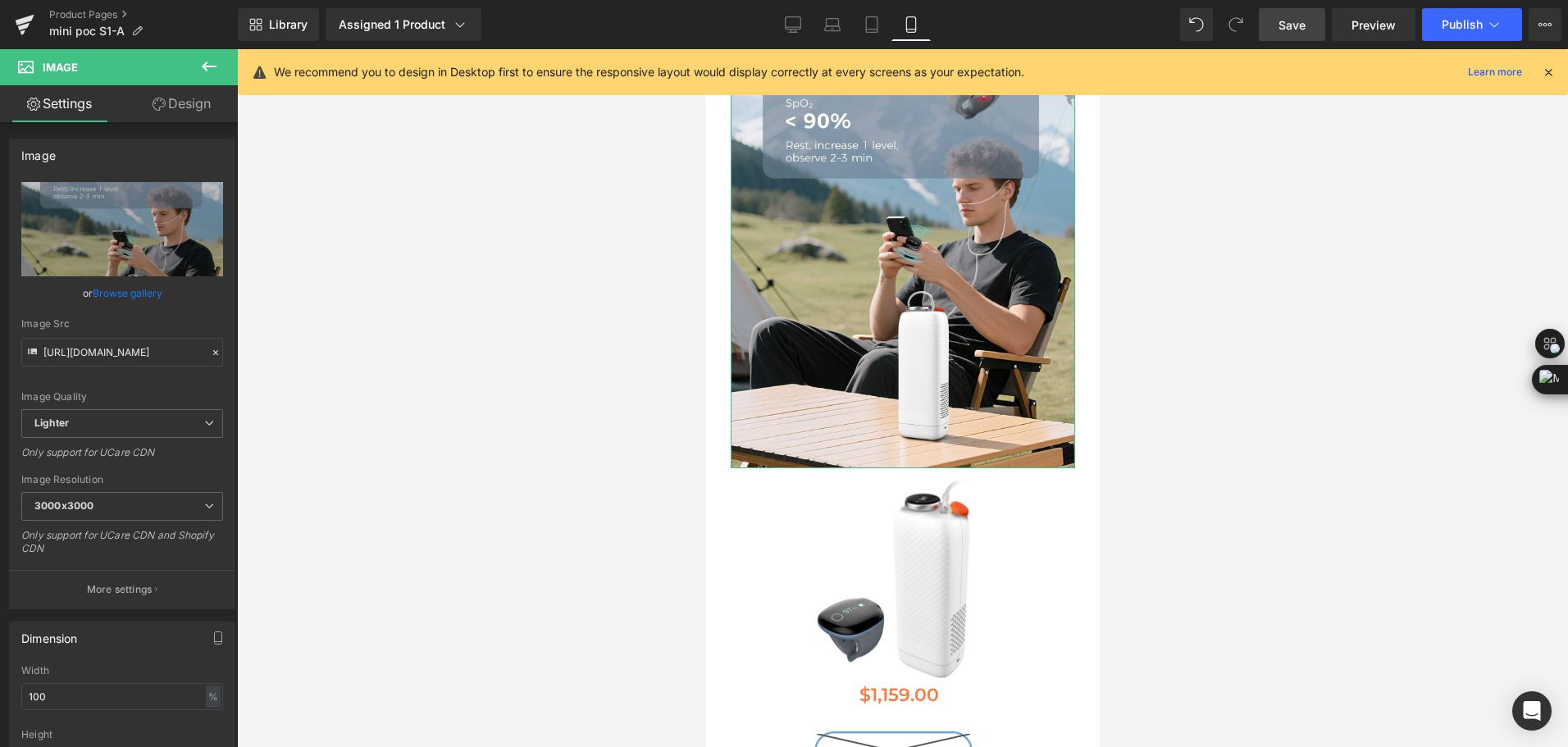
click at [173, 104] on link "Design" at bounding box center [181, 104] width 119 height 37
click at [0, 0] on div "Corner" at bounding box center [0, 0] width 0 height 0
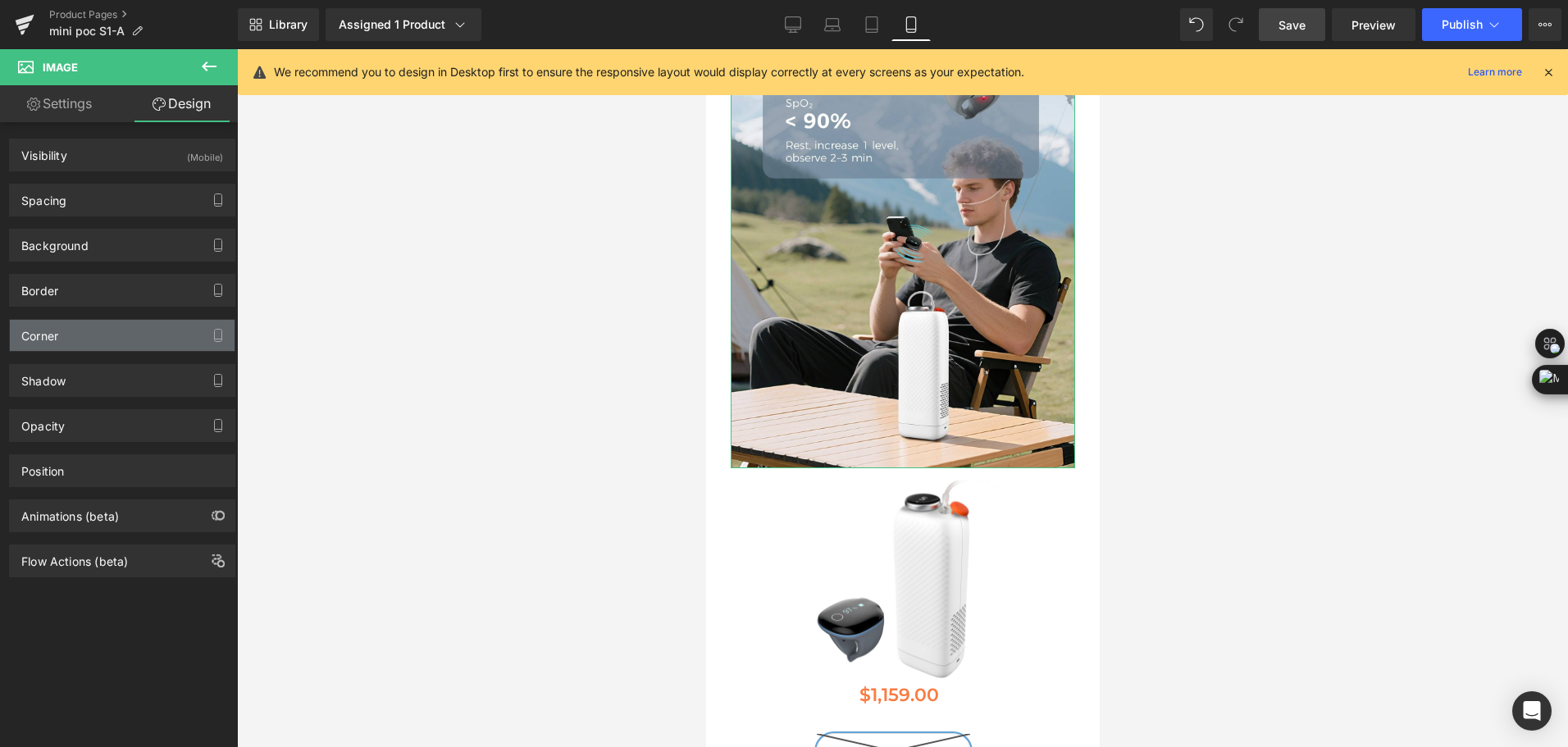
type input "0"
click at [144, 331] on div "Corner" at bounding box center [122, 335] width 225 height 31
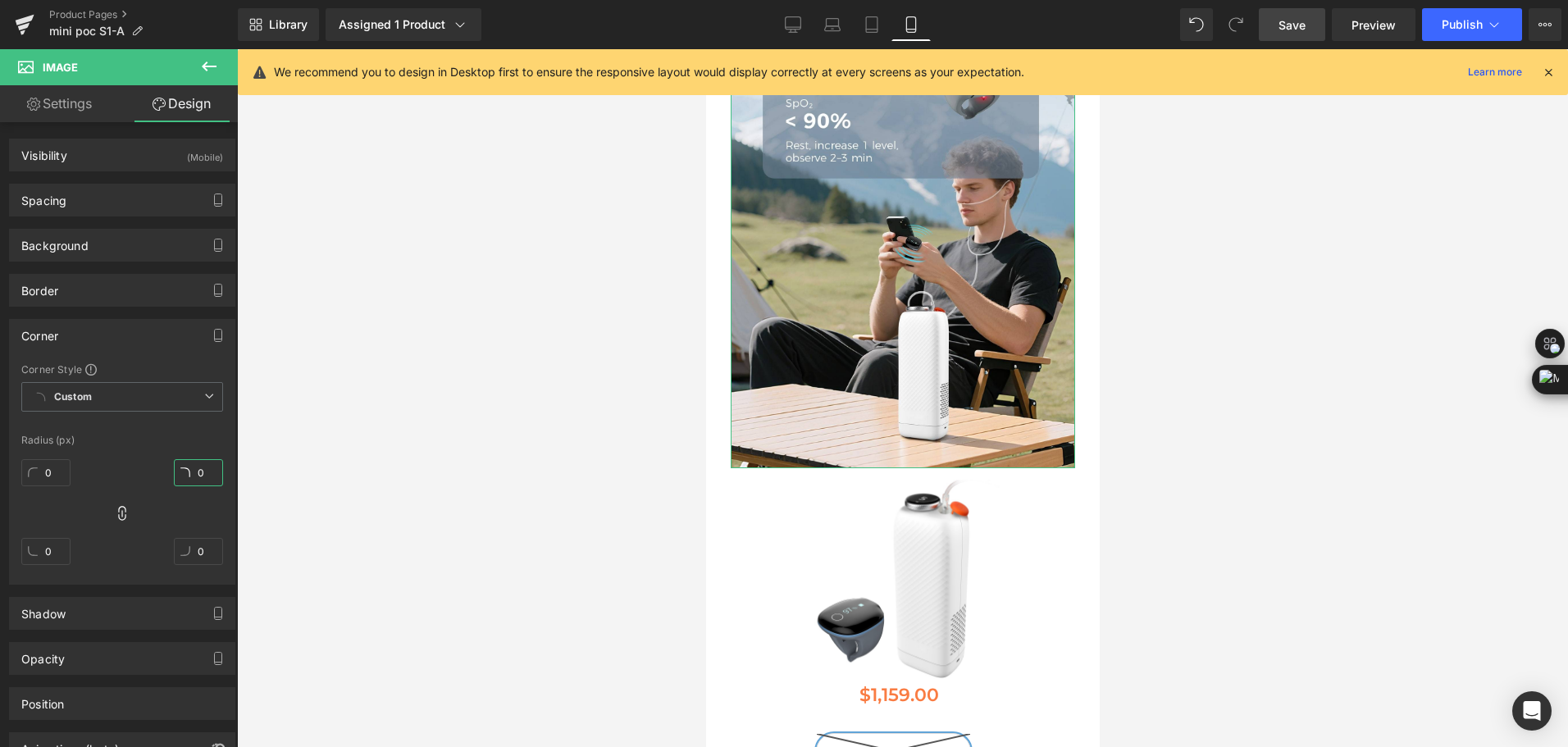
click at [205, 474] on input "0" at bounding box center [198, 473] width 49 height 27
type input "30"
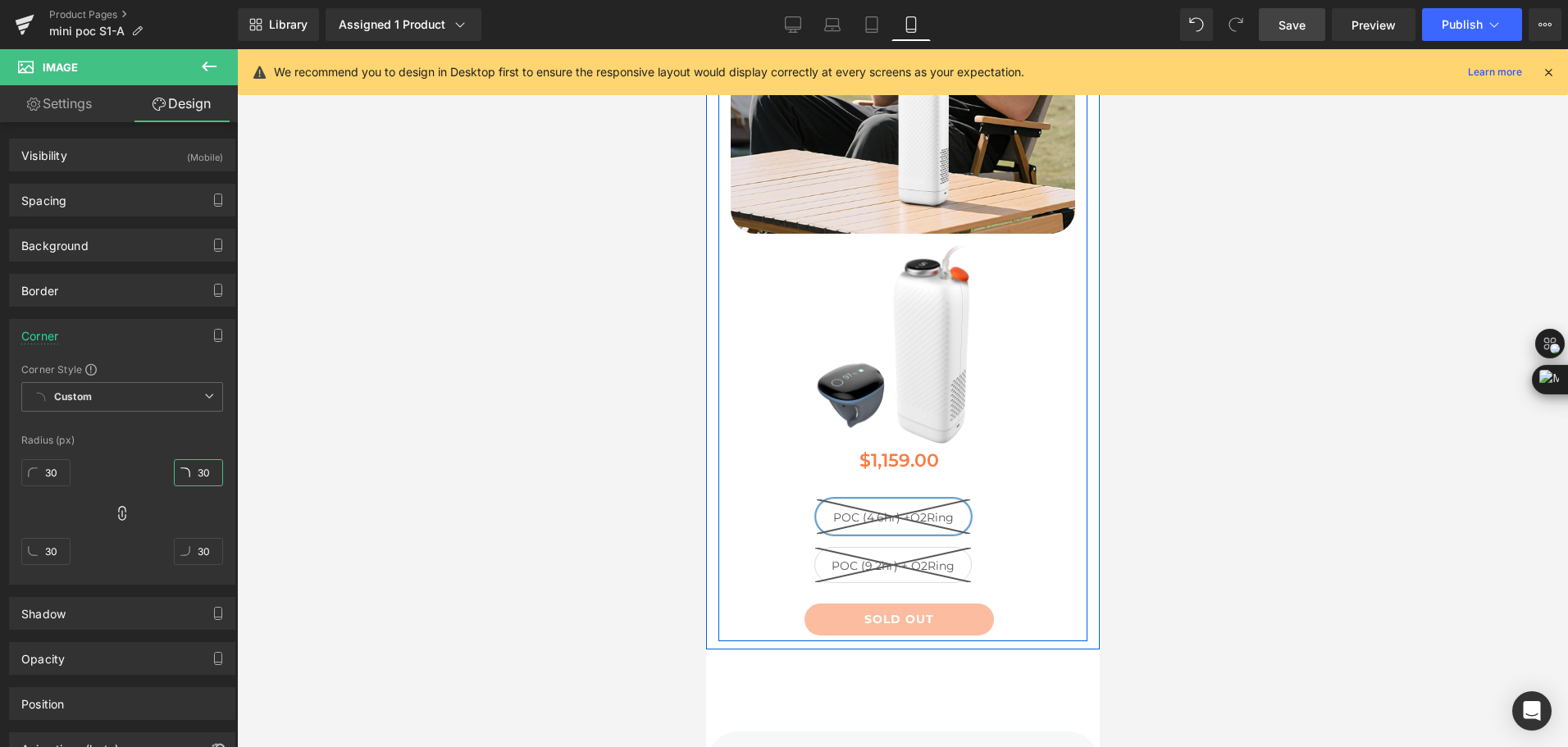
scroll to position [8338, 0]
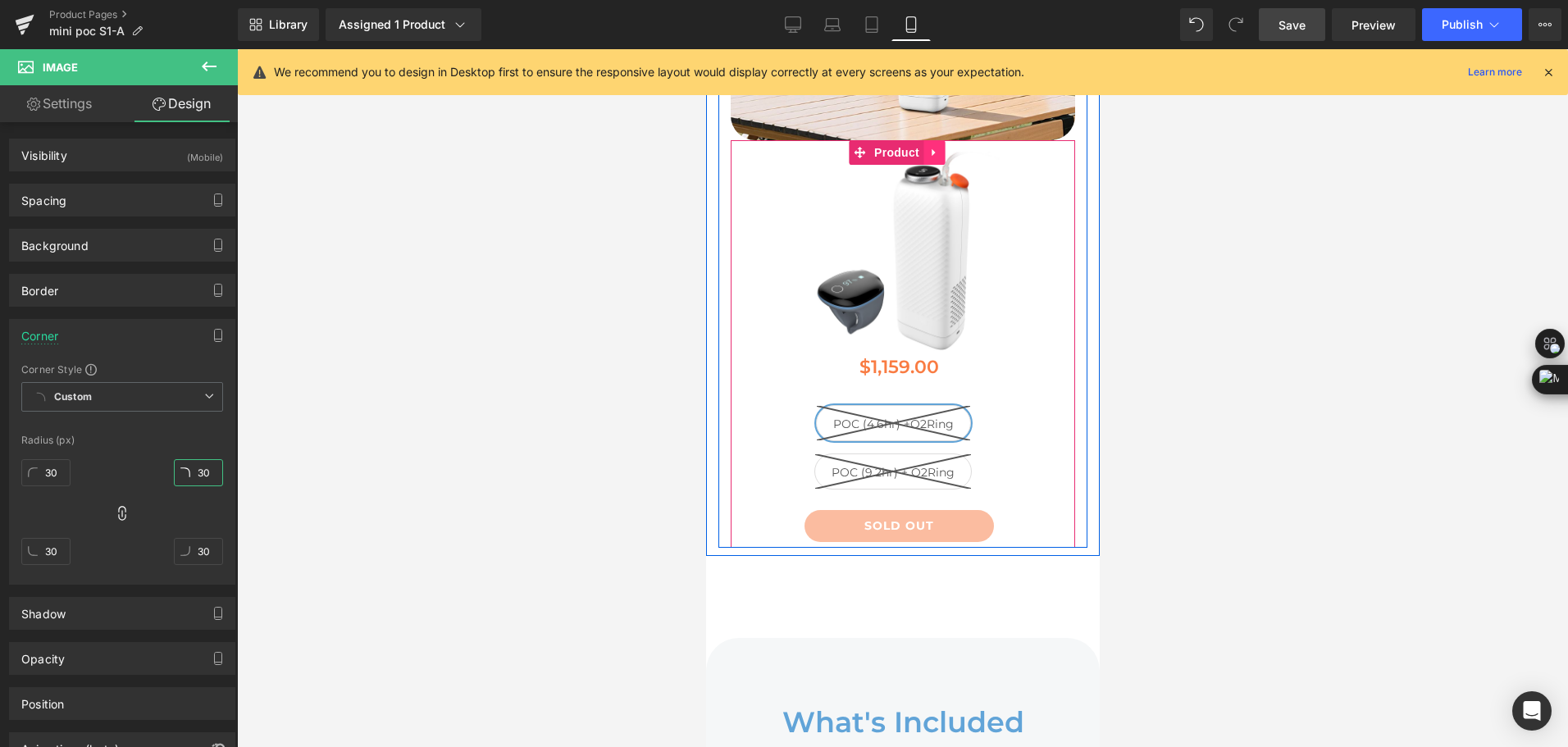
type input "30"
click at [930, 147] on icon at bounding box center [933, 153] width 12 height 13
click at [920, 147] on icon at bounding box center [922, 153] width 12 height 12
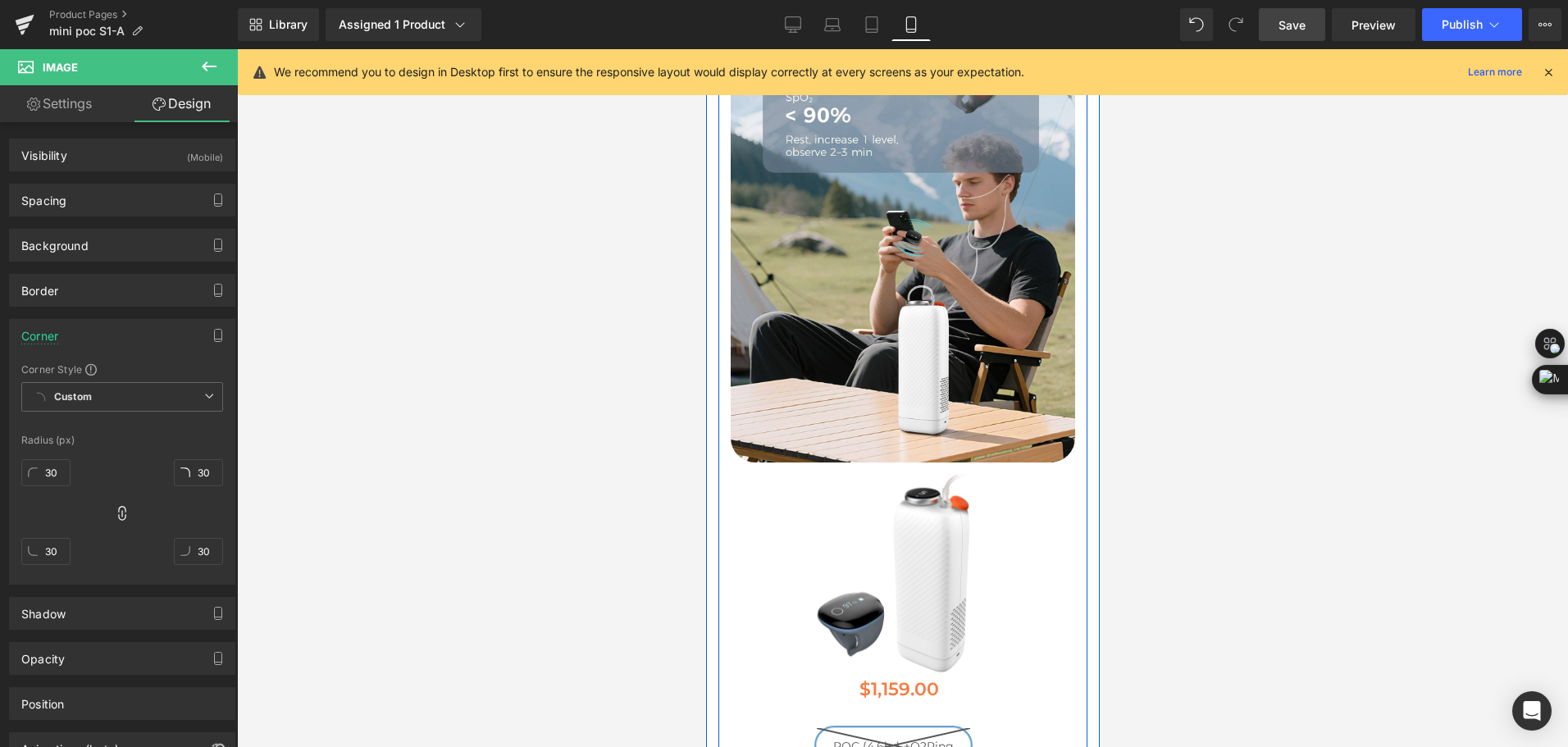
scroll to position [8010, 0]
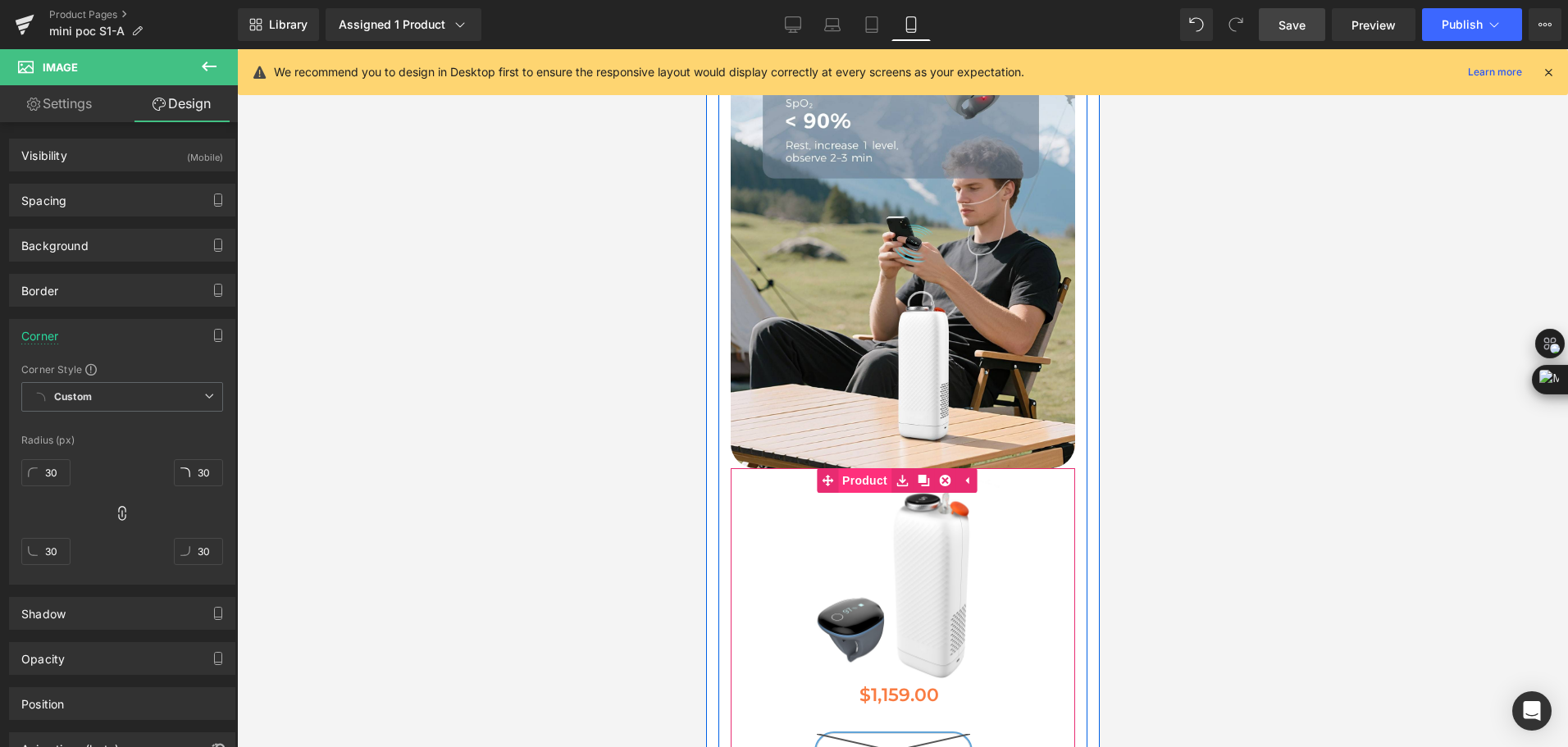
click at [845, 469] on div "Sale Off" at bounding box center [902, 671] width 345 height 407
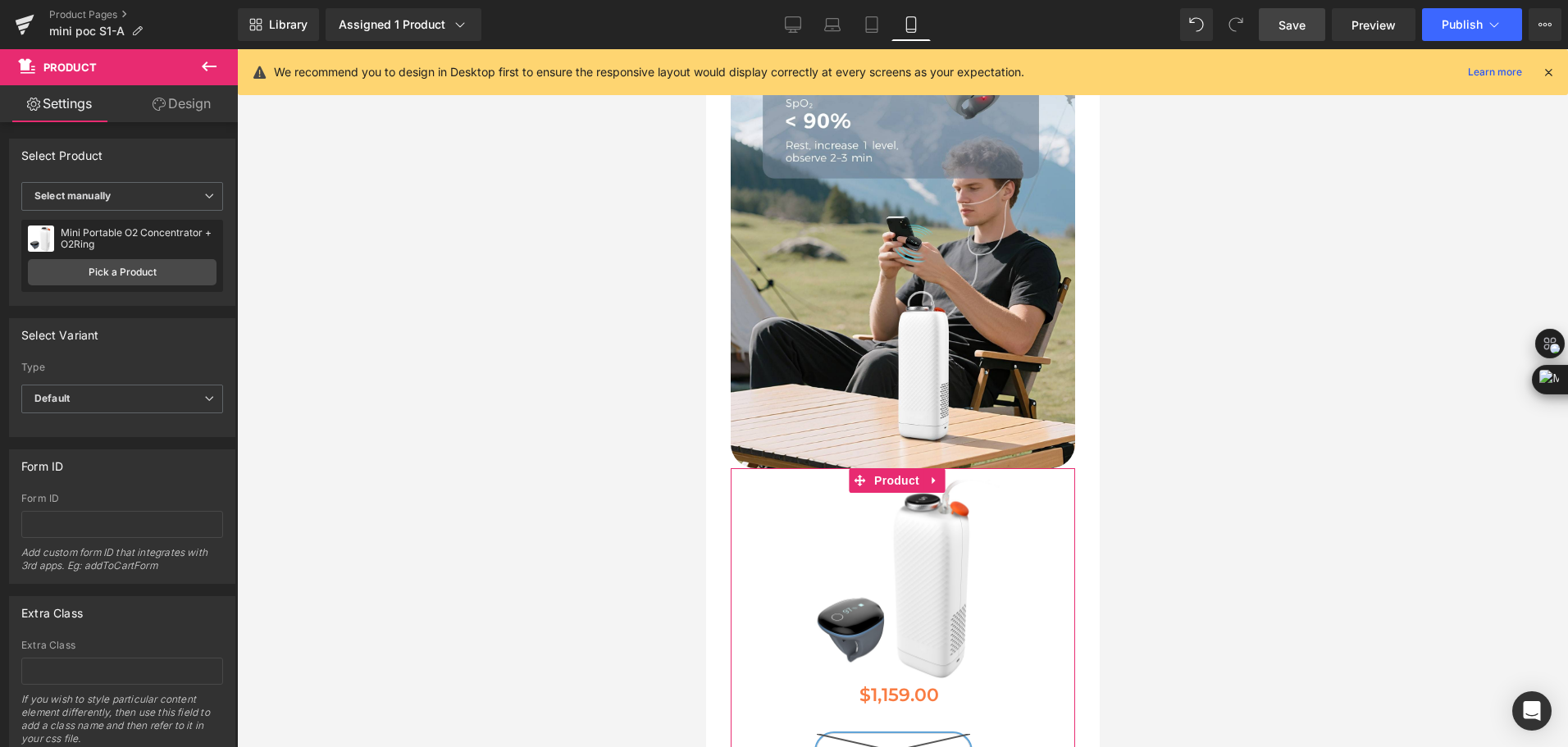
click at [190, 107] on link "Design" at bounding box center [181, 104] width 119 height 37
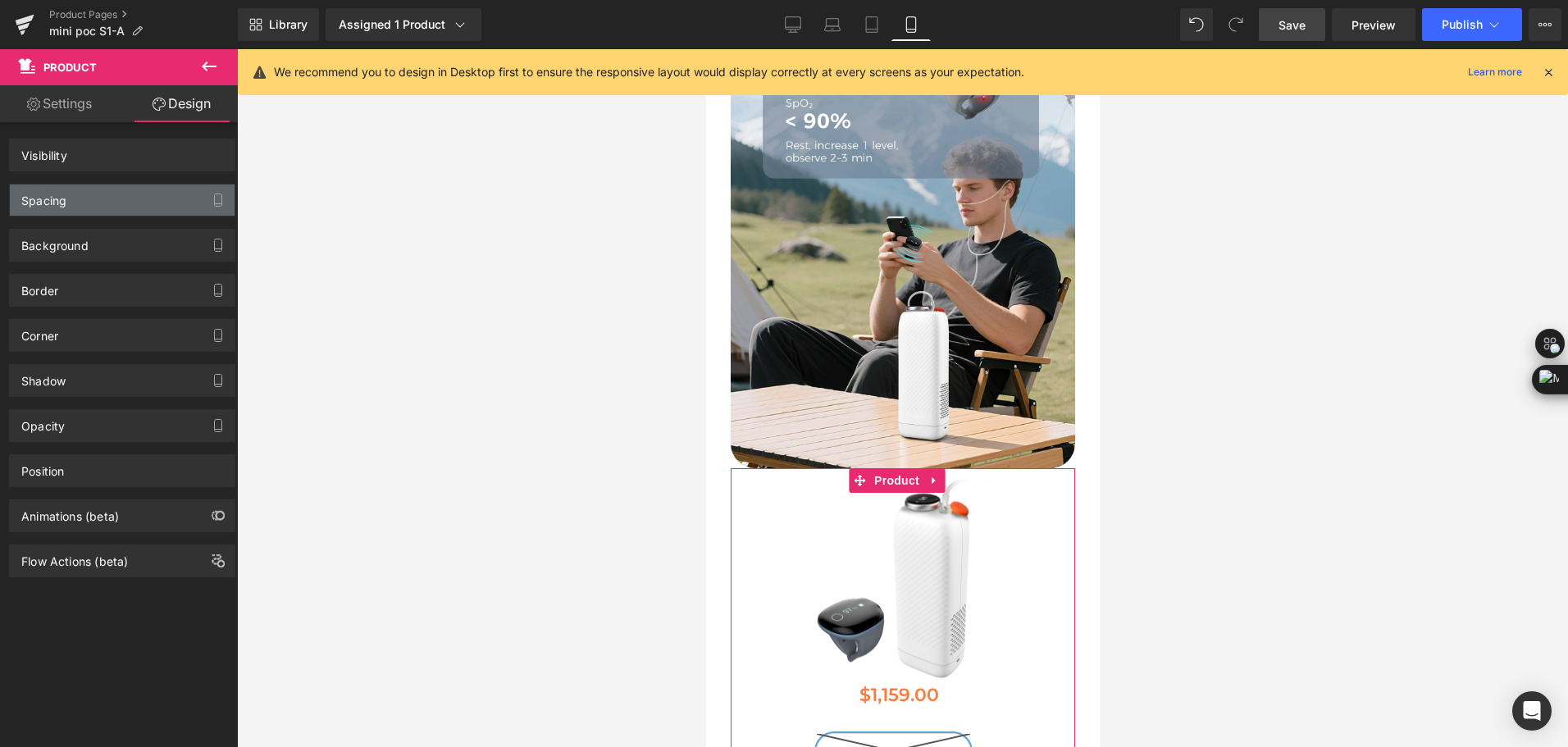
click at [111, 200] on div "Spacing" at bounding box center [122, 200] width 225 height 31
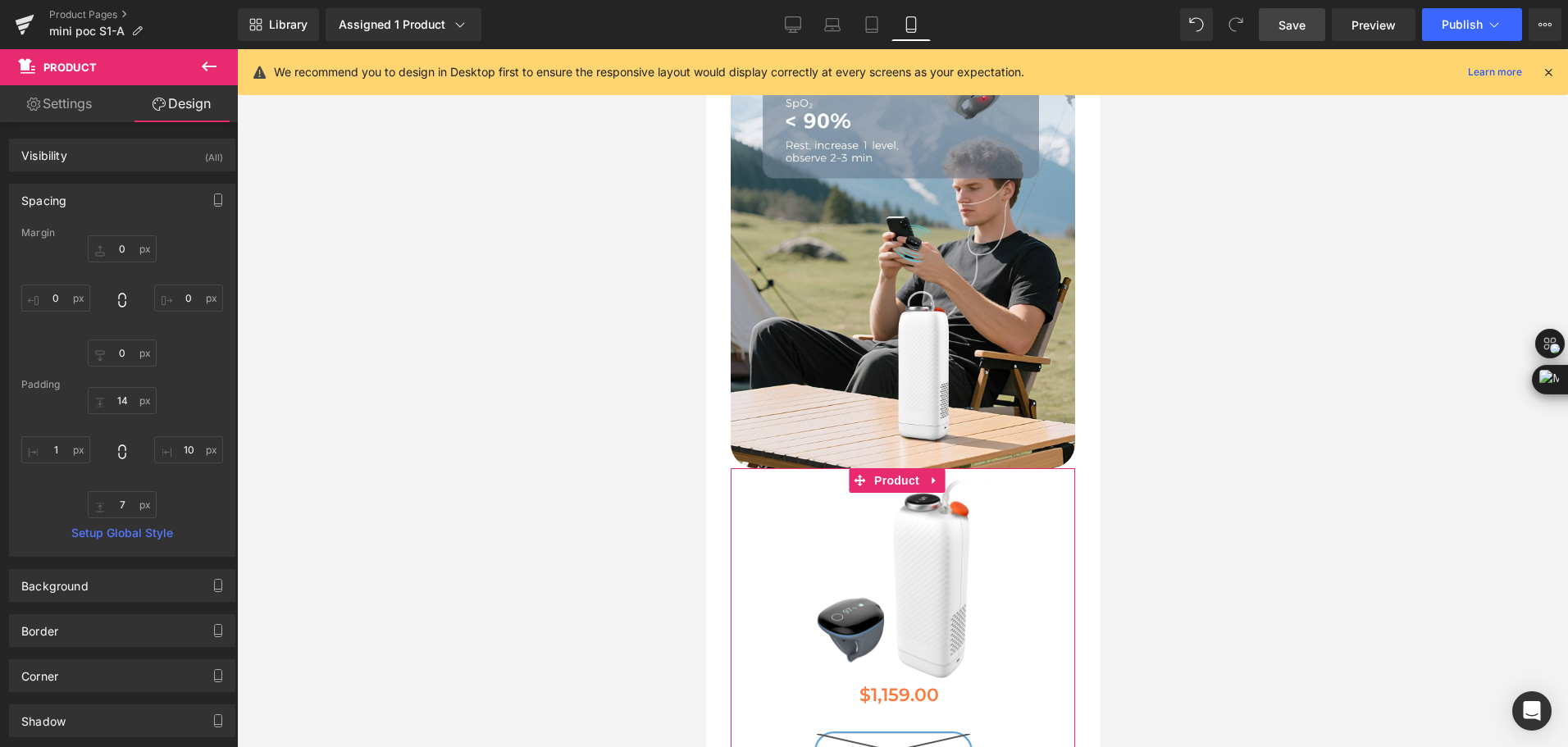
type input "0"
type input "14"
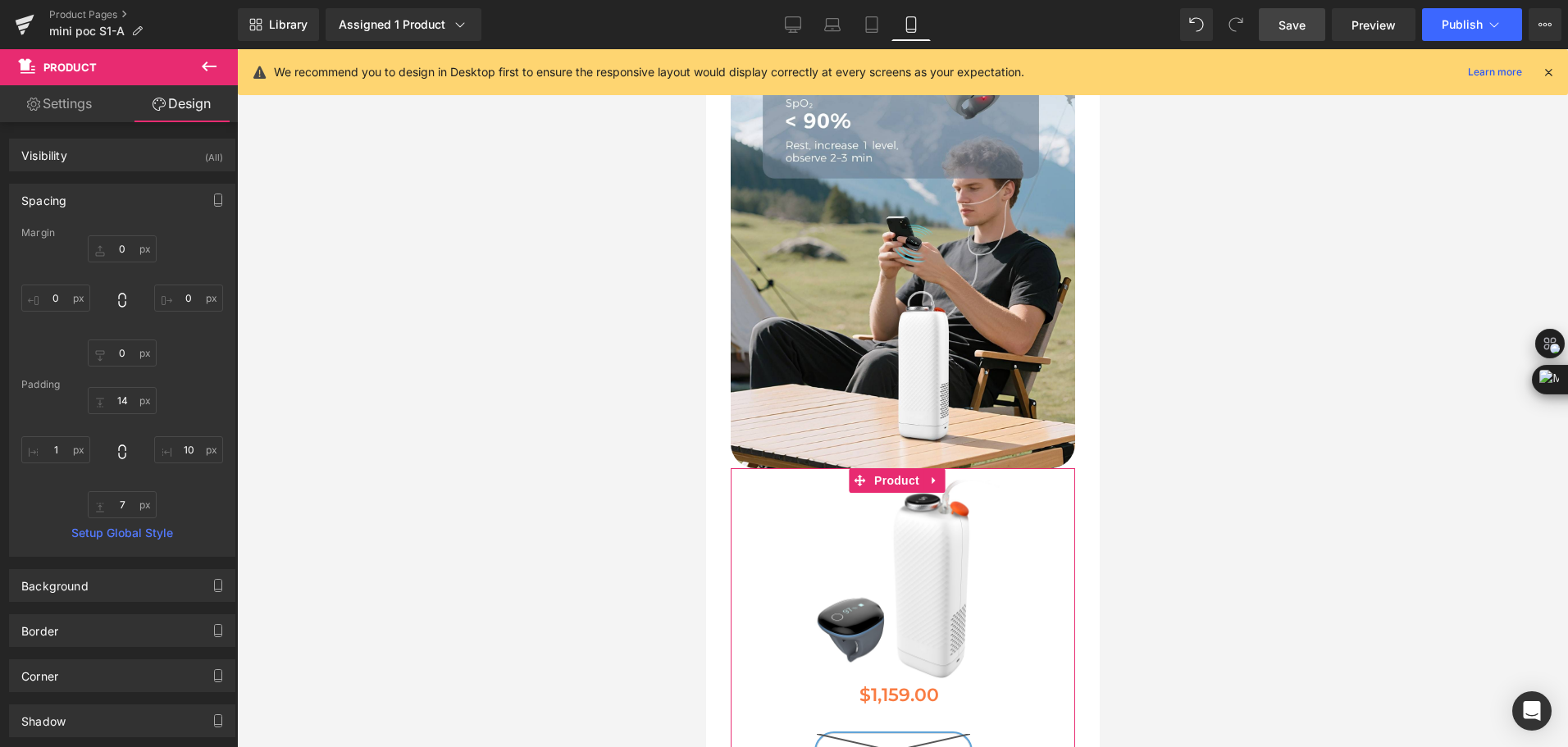
type input "10"
type input "7"
type input "1"
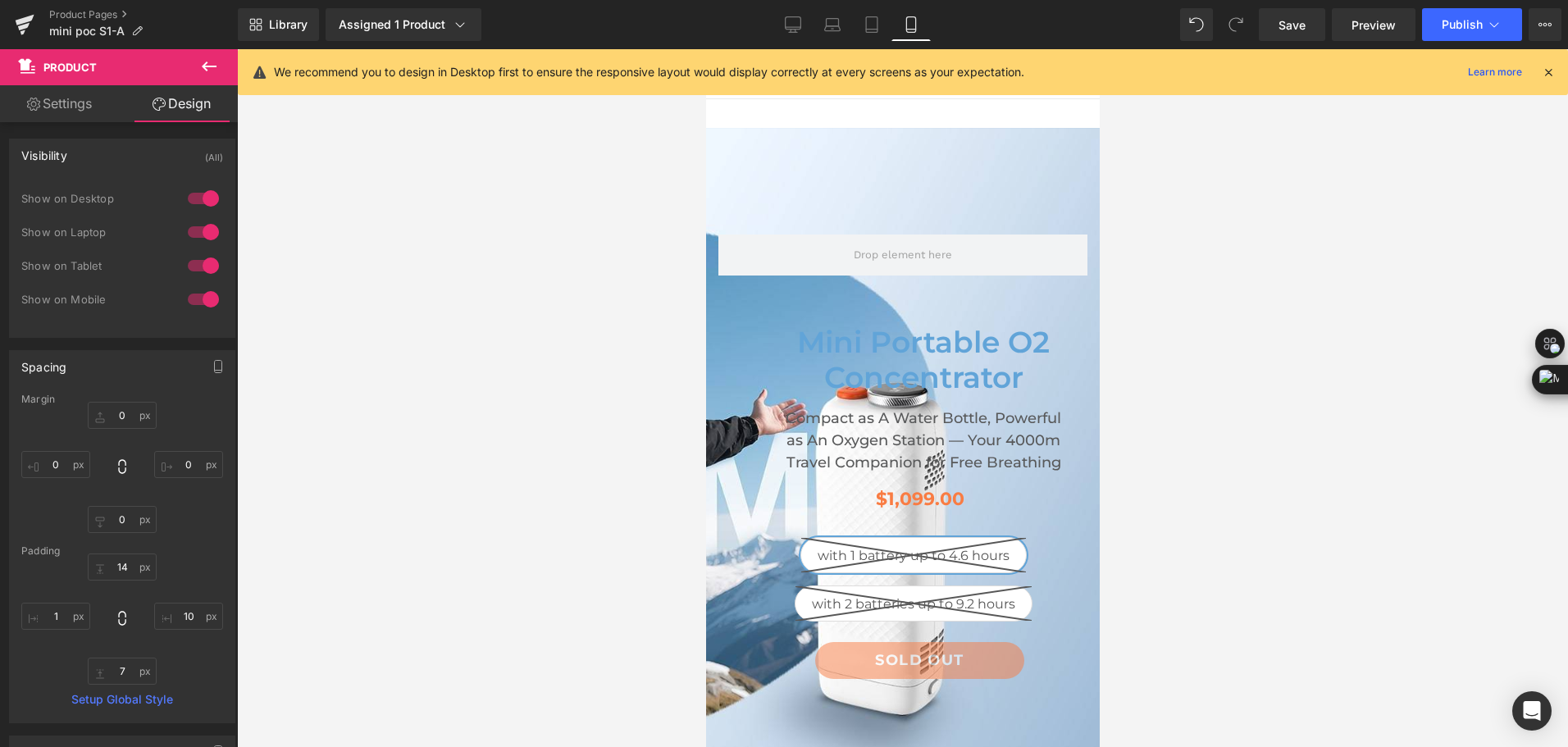
click at [198, 286] on div "Show on Tablet" at bounding box center [122, 274] width 201 height 34
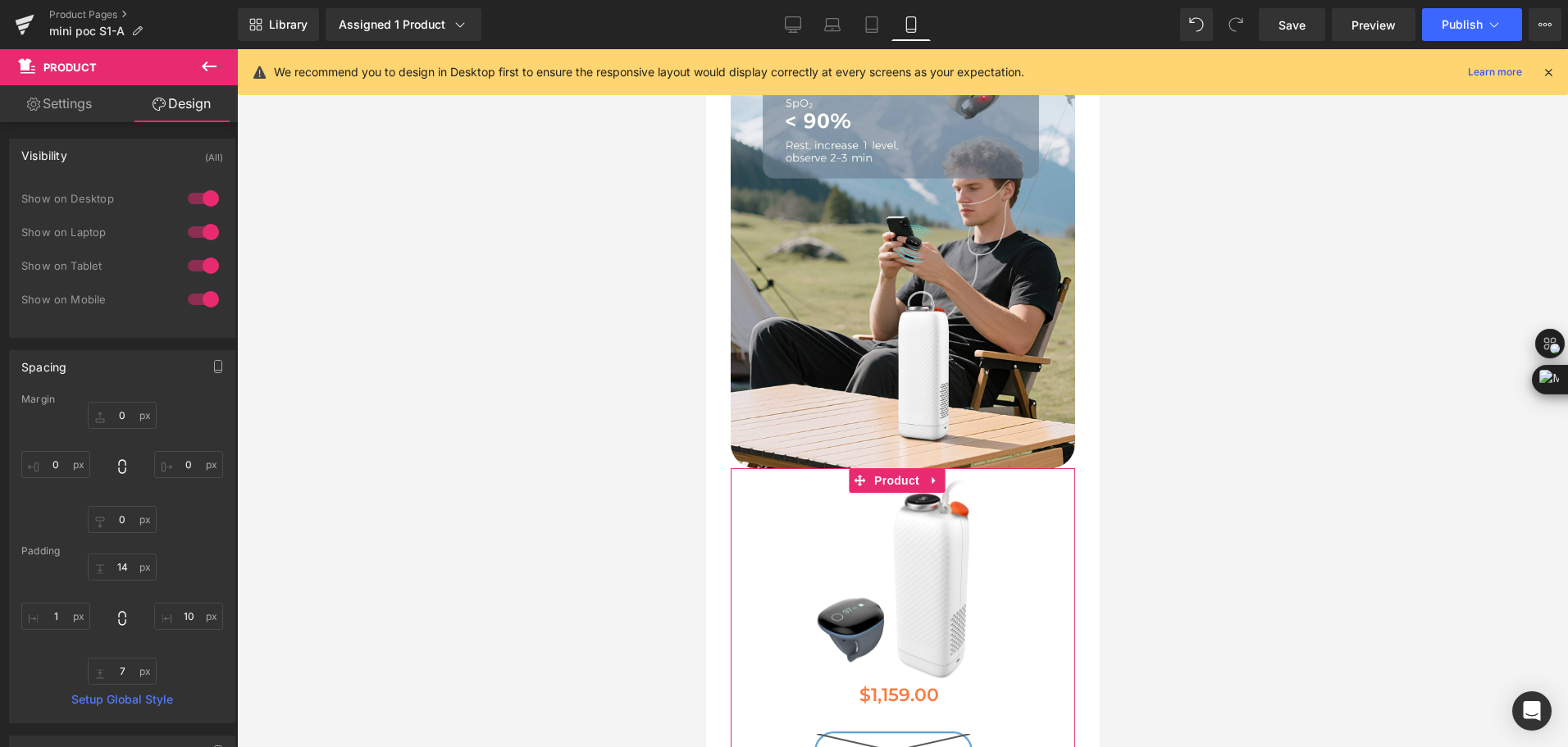
click at [200, 301] on div at bounding box center [203, 298] width 40 height 26
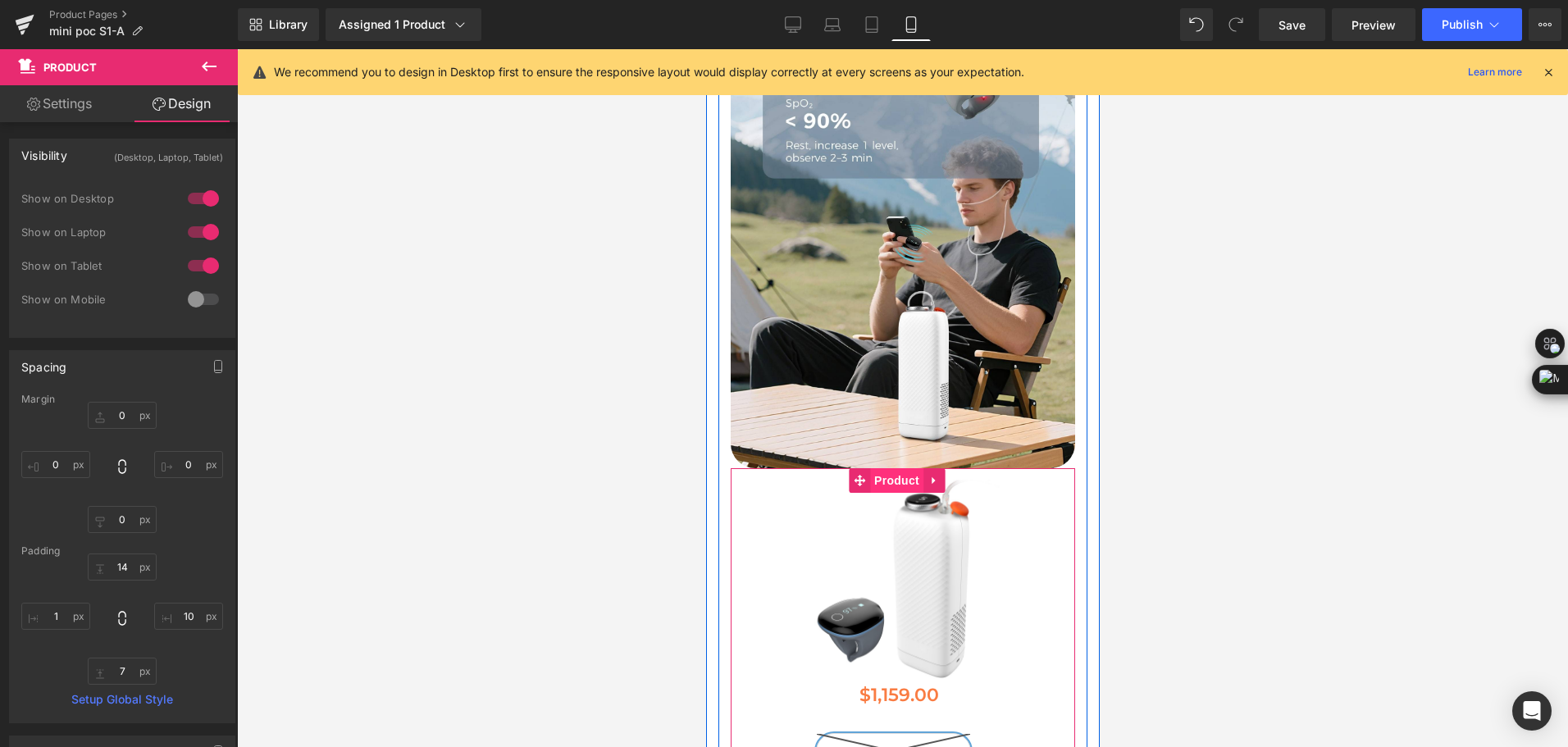
click at [881, 469] on span "Product" at bounding box center [895, 480] width 53 height 24
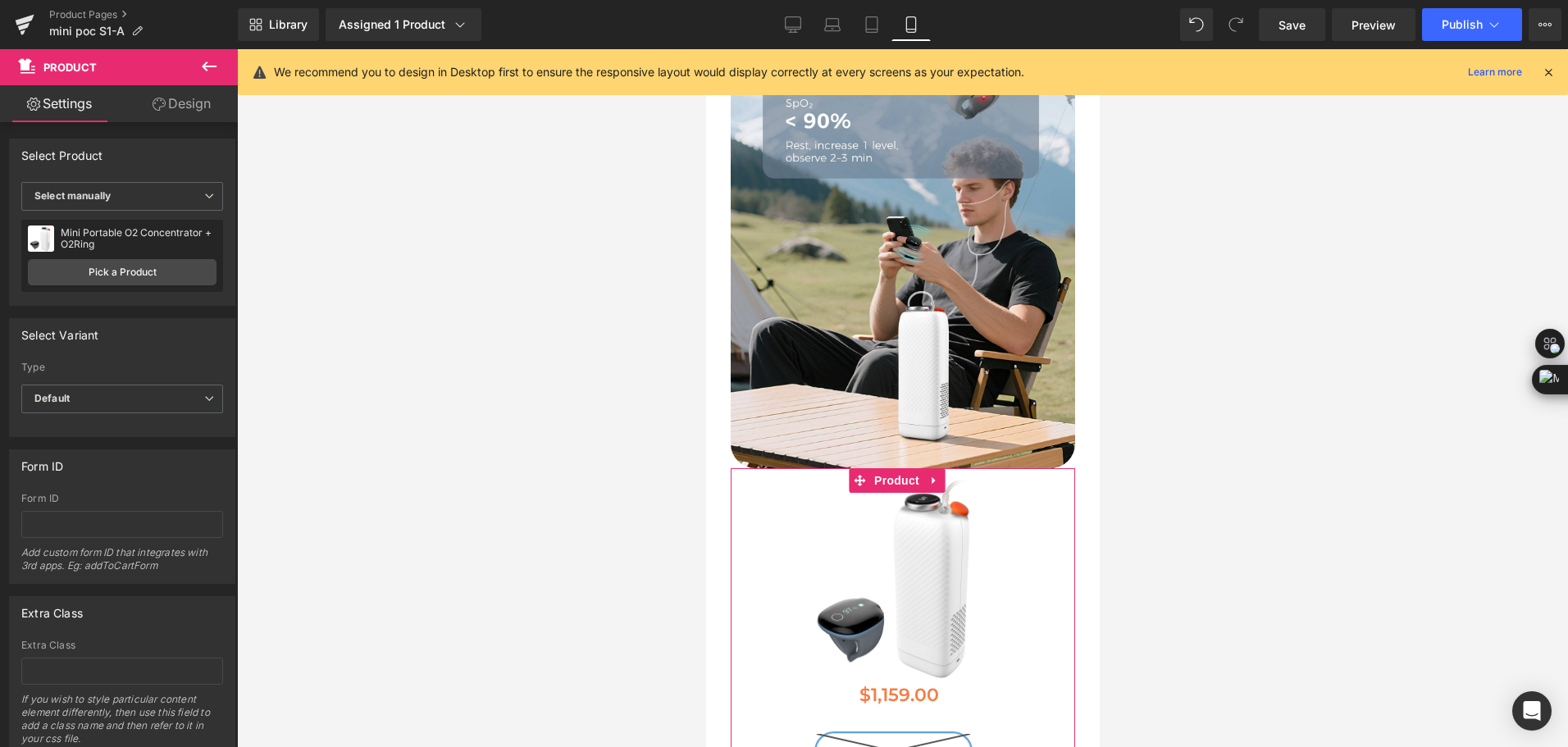
click at [187, 114] on link "Design" at bounding box center [181, 104] width 119 height 37
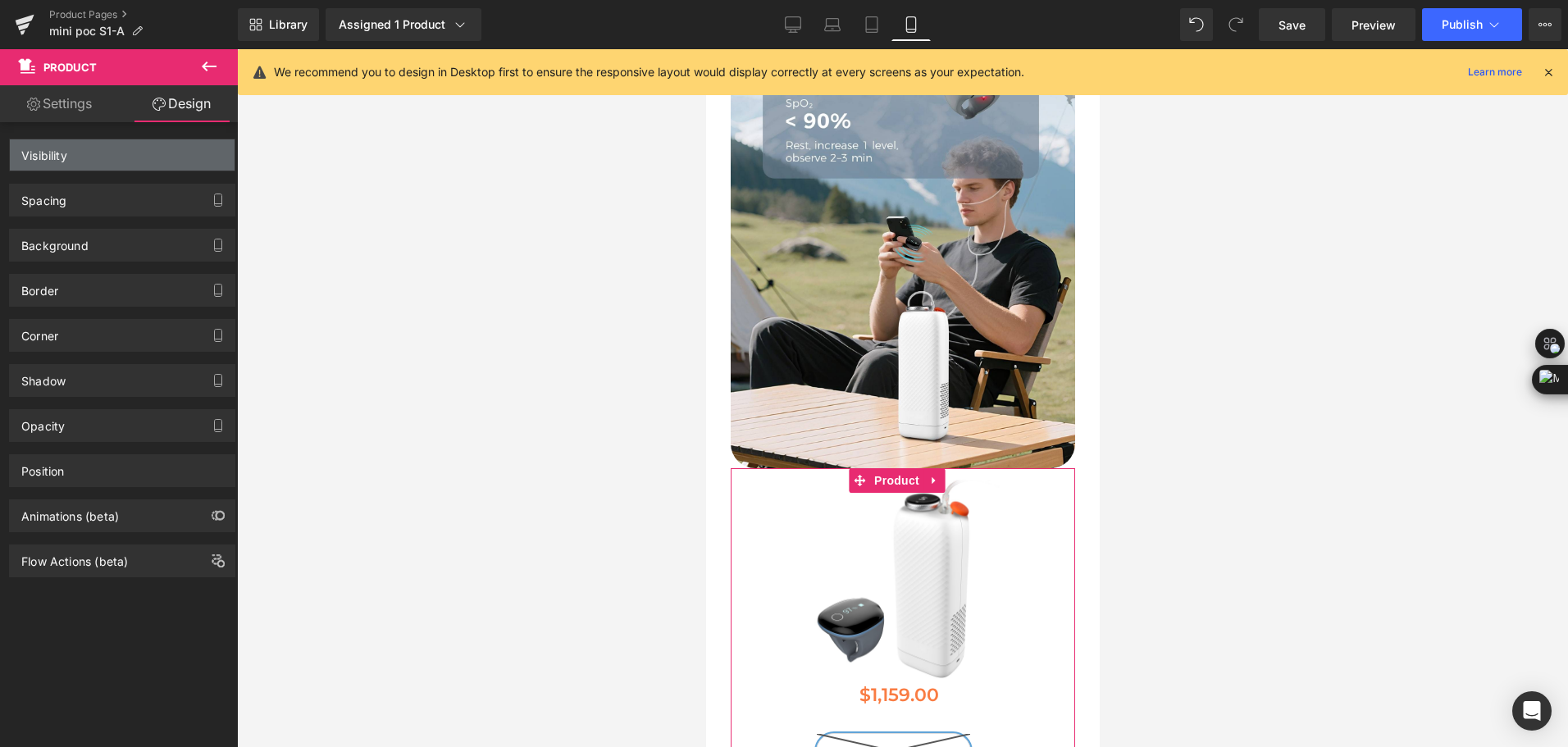
click at [168, 165] on div "Visibility" at bounding box center [122, 155] width 225 height 31
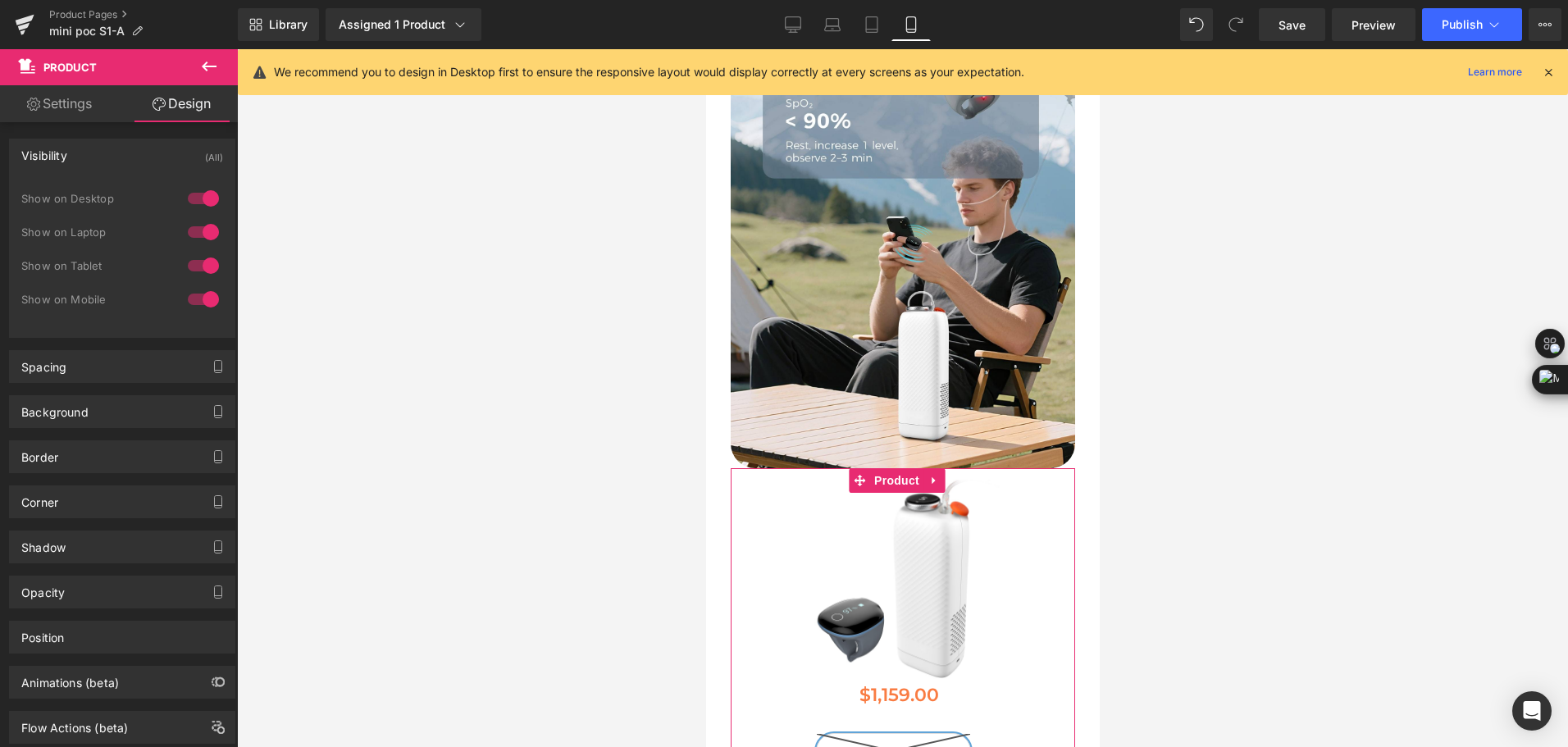
click at [191, 195] on div at bounding box center [203, 198] width 40 height 26
click at [200, 225] on div at bounding box center [203, 232] width 40 height 26
click at [199, 255] on div at bounding box center [203, 265] width 40 height 26
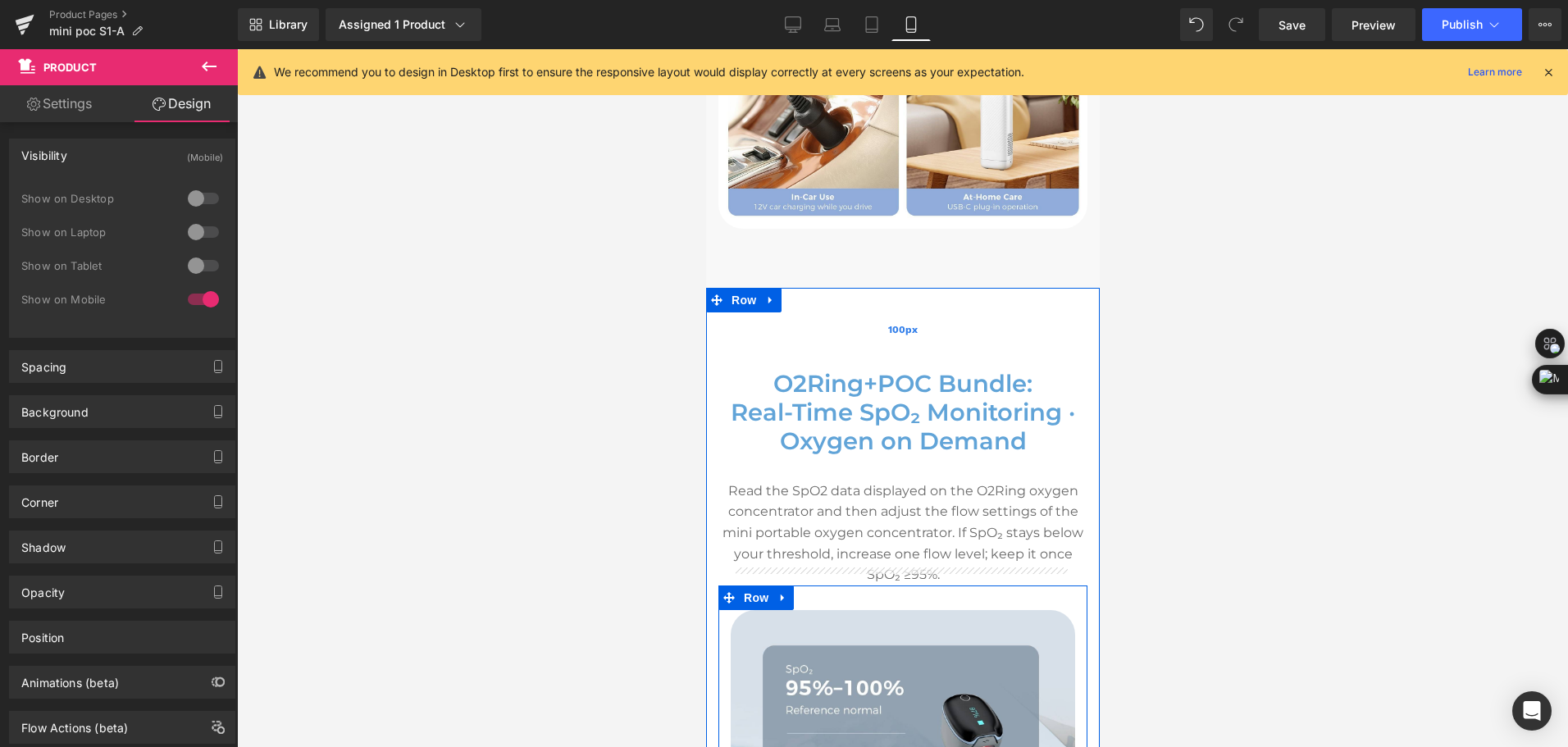
scroll to position [7354, 0]
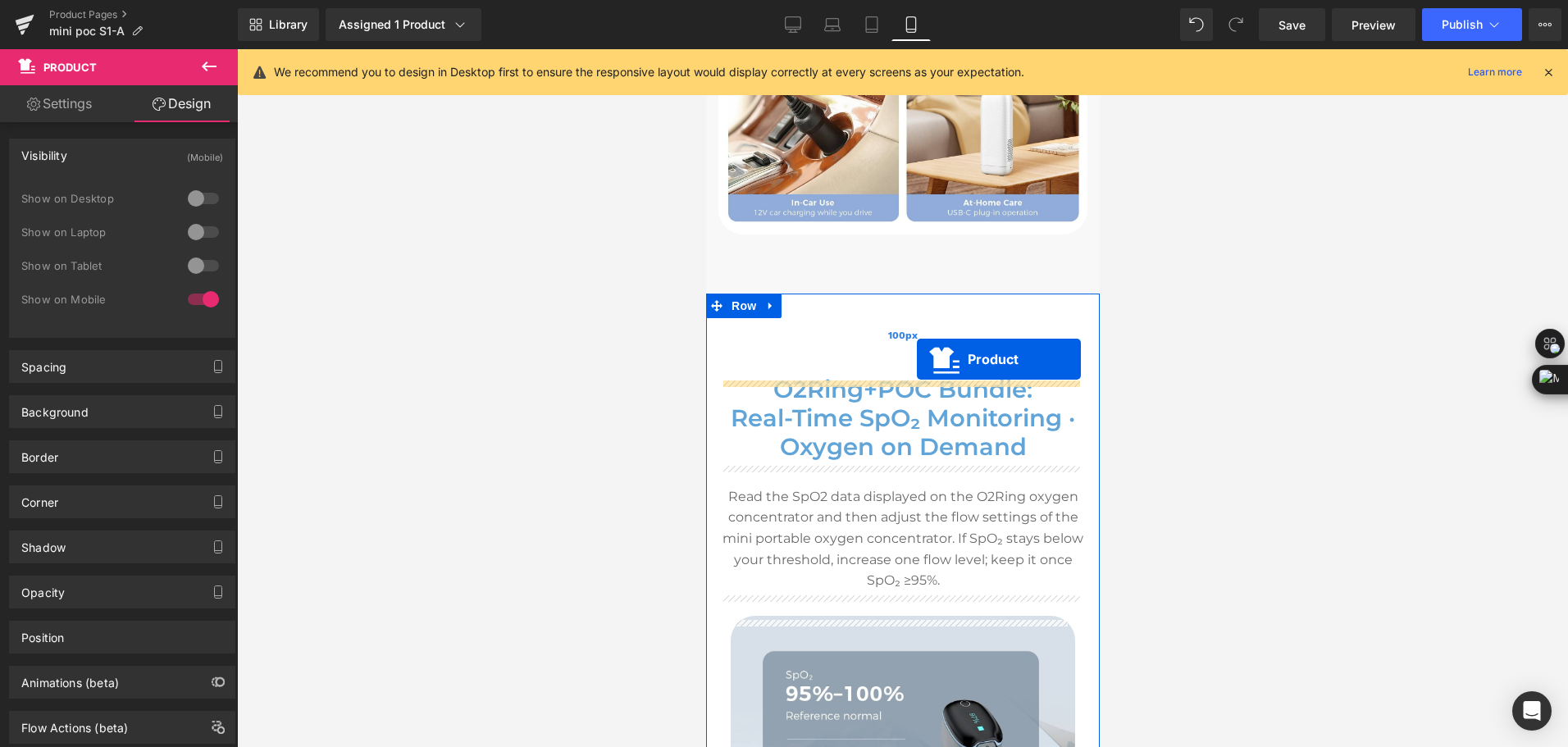
drag, startPoint x: 884, startPoint y: 464, endPoint x: 916, endPoint y: 359, distance: 109.8
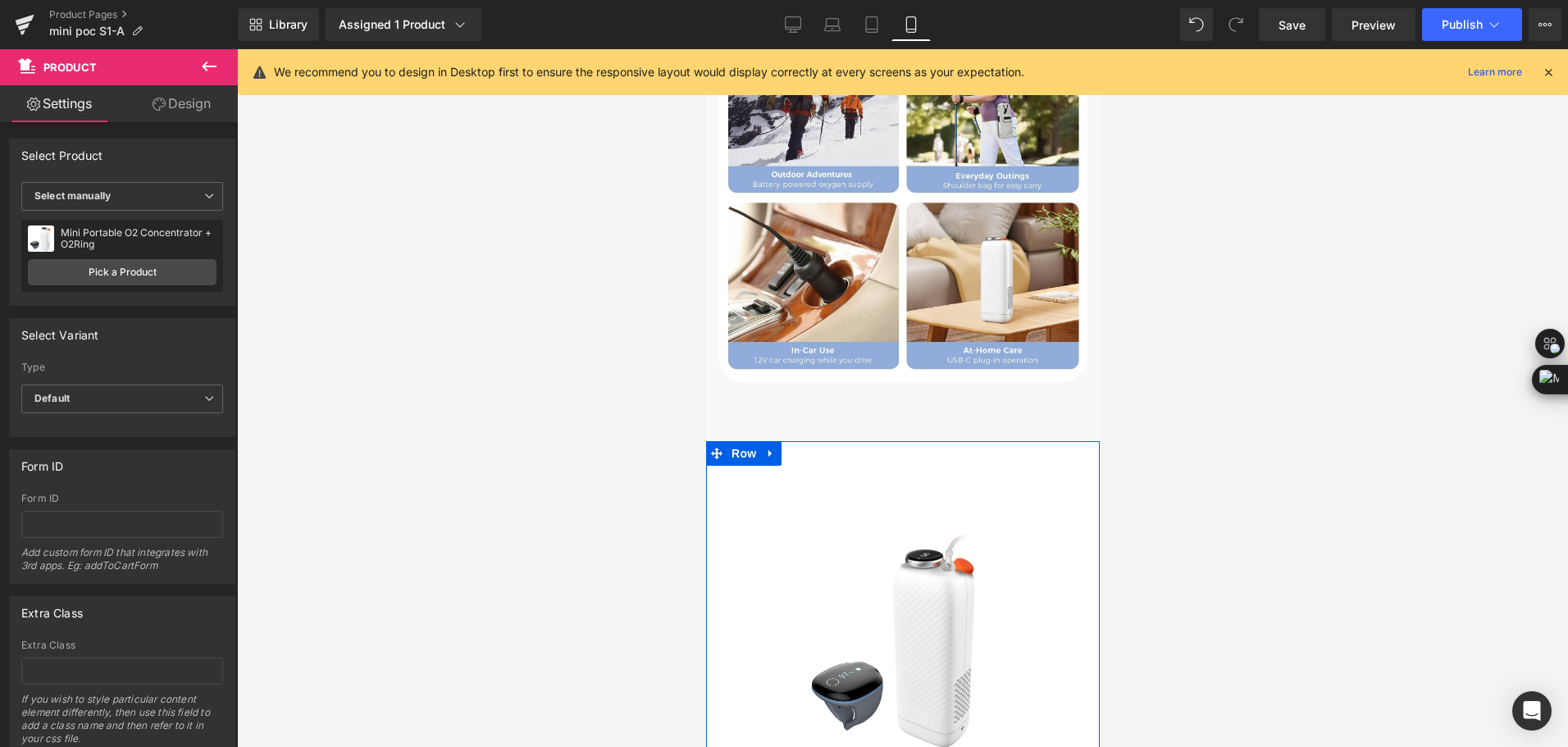
scroll to position [7189, 0]
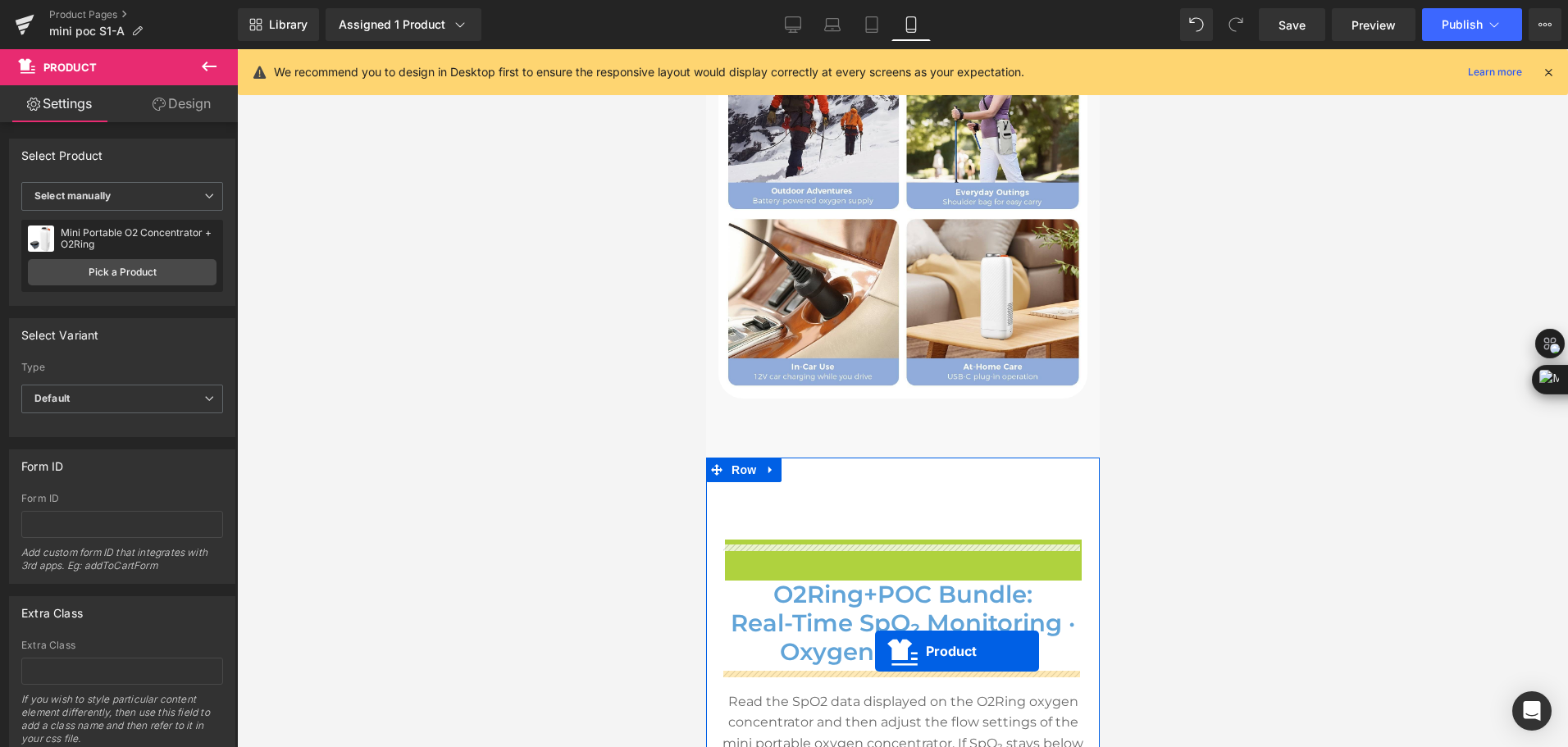
drag, startPoint x: 889, startPoint y: 550, endPoint x: 874, endPoint y: 651, distance: 102.1
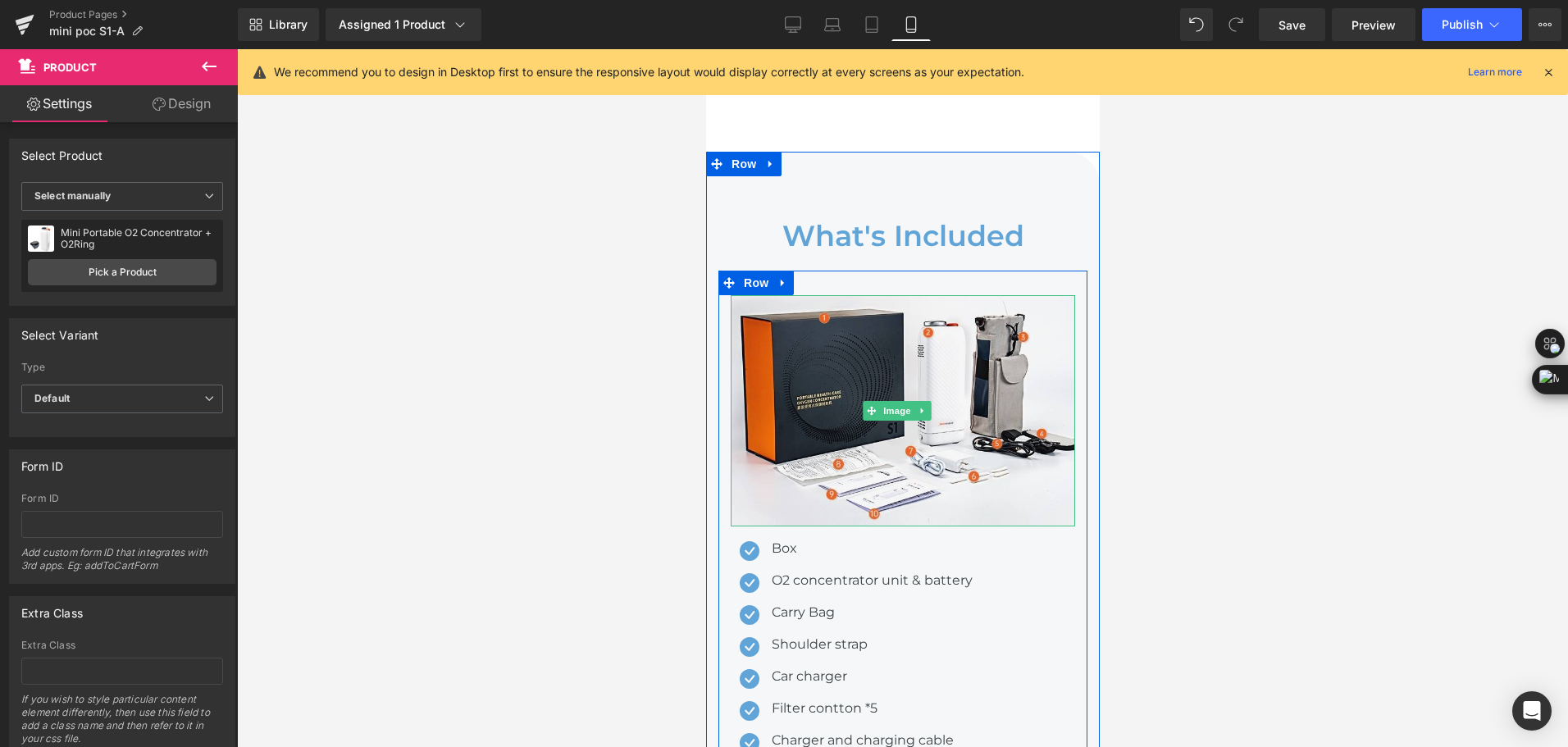
scroll to position [8830, 0]
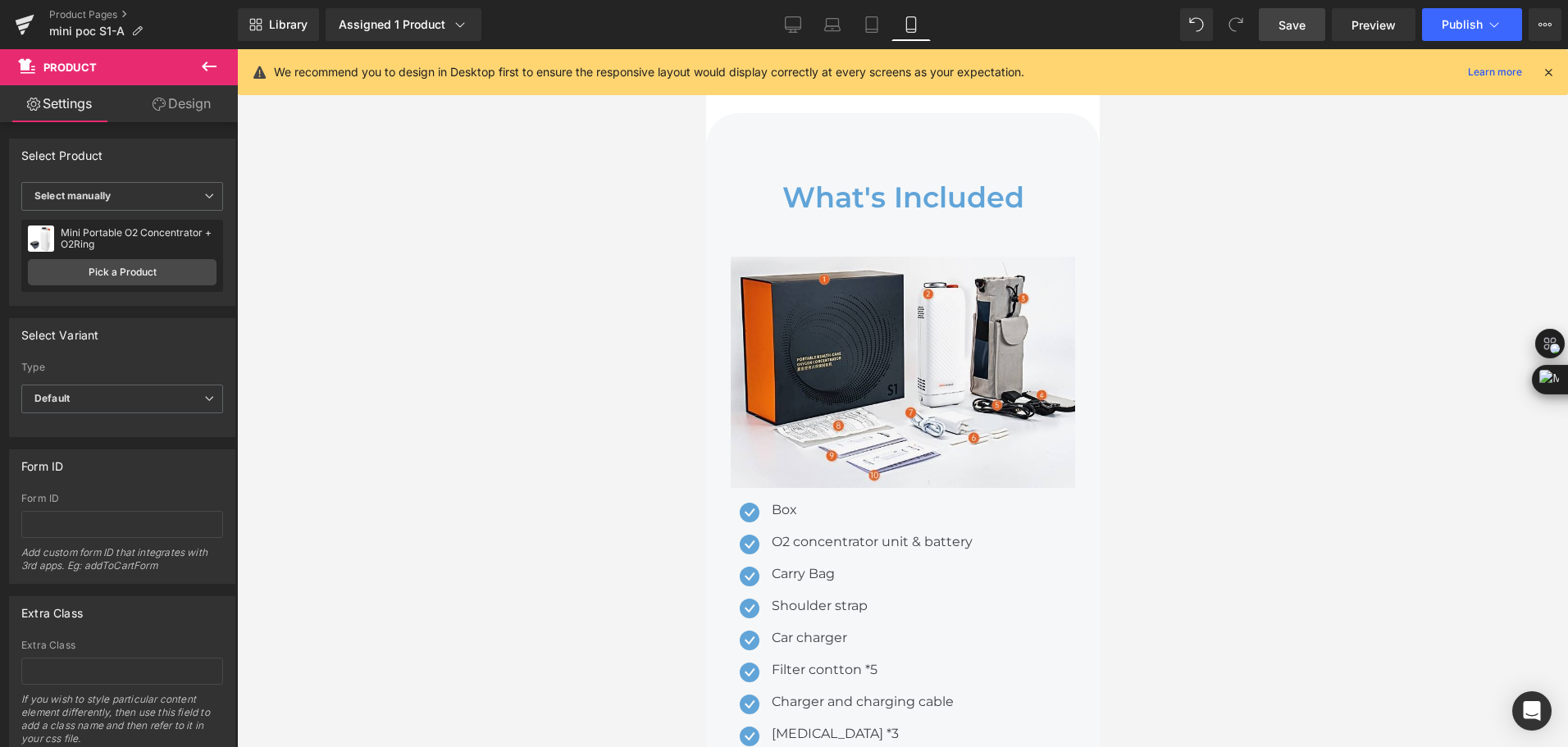
click at [1304, 14] on link "Save" at bounding box center [1292, 24] width 67 height 33
click at [1061, 7] on div "Library Assigned 1 Product Product Preview Mini Portable O2 Concentrator Manage…" at bounding box center [903, 24] width 1330 height 49
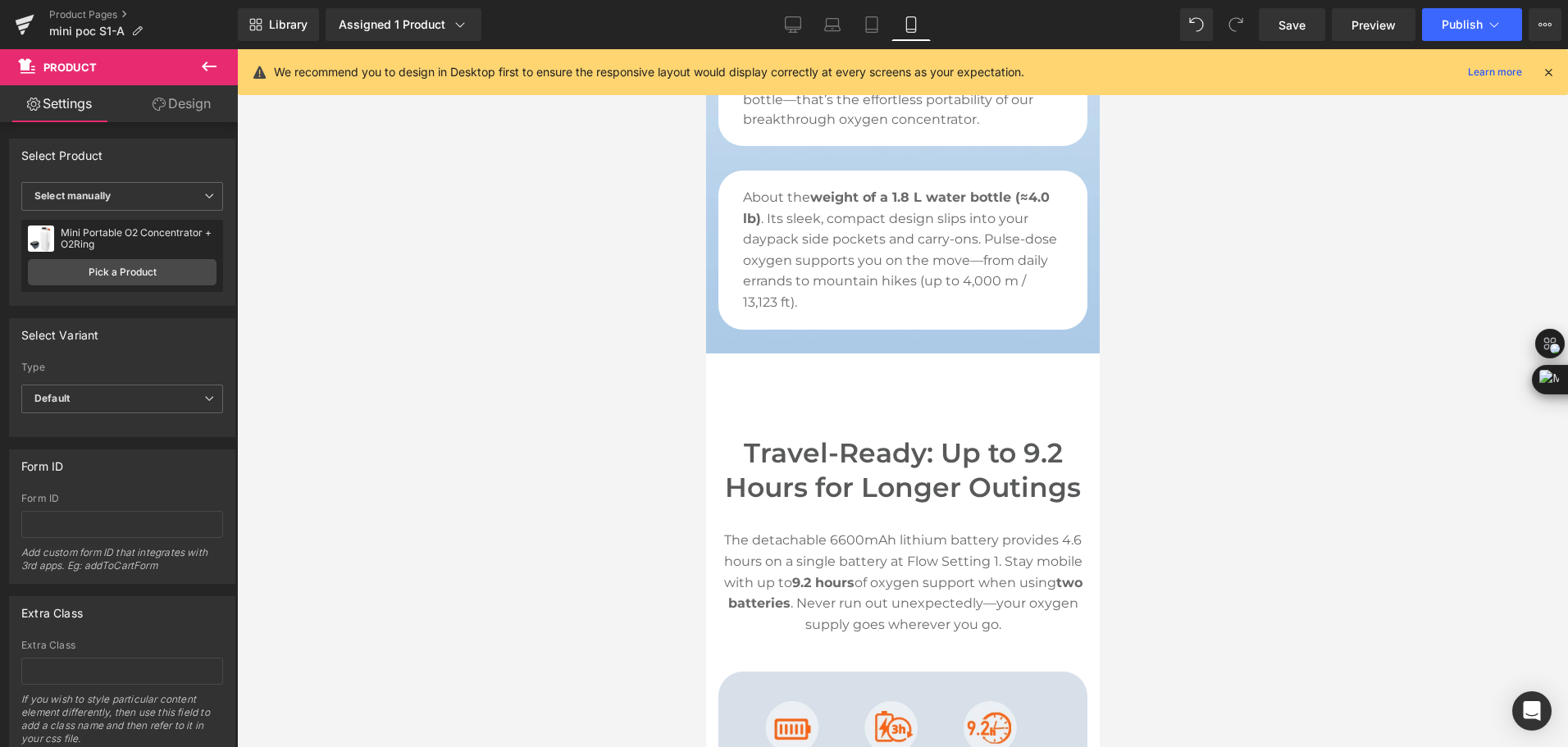
scroll to position [0, 0]
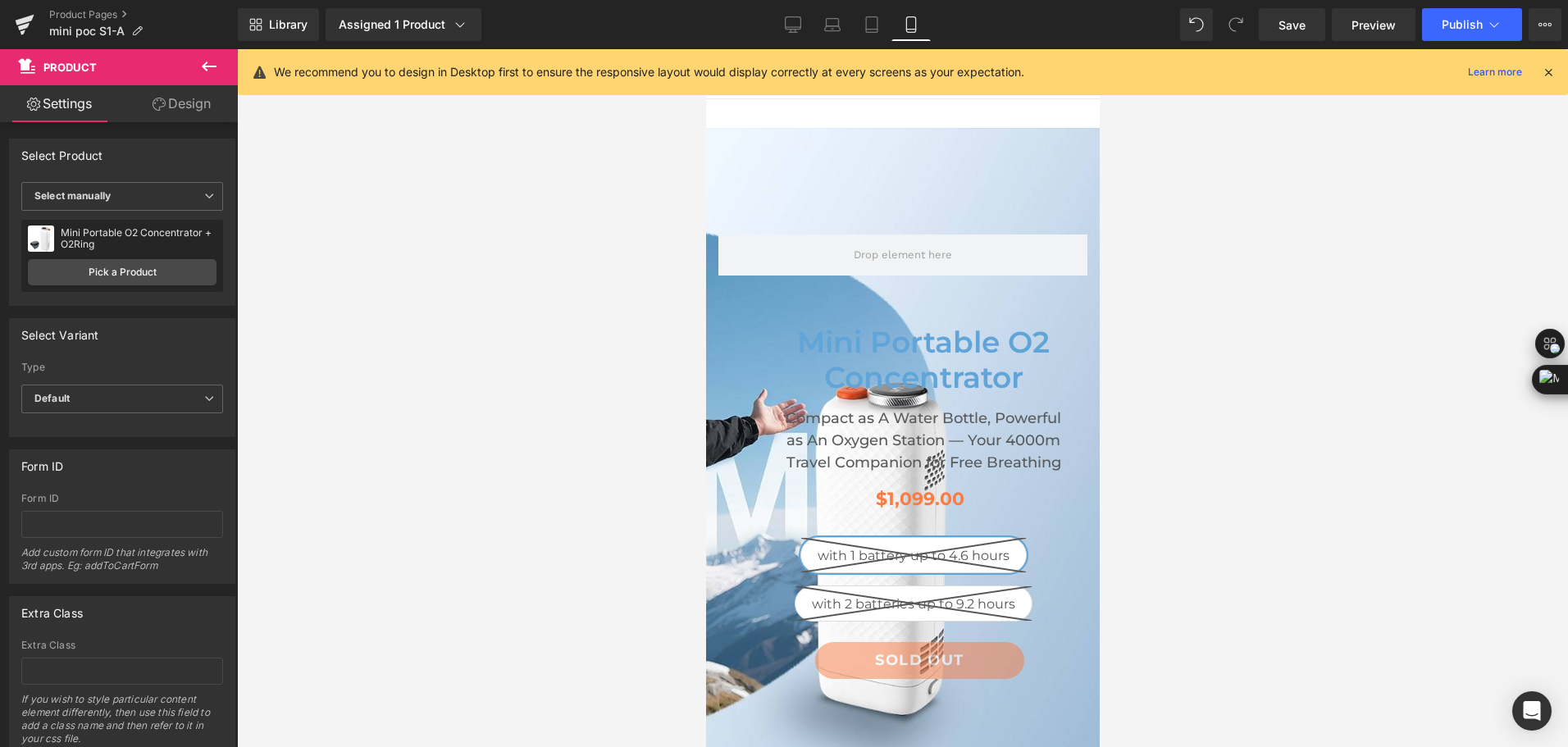
drag, startPoint x: 1091, startPoint y: 661, endPoint x: 1820, endPoint y: 134, distance: 899.5
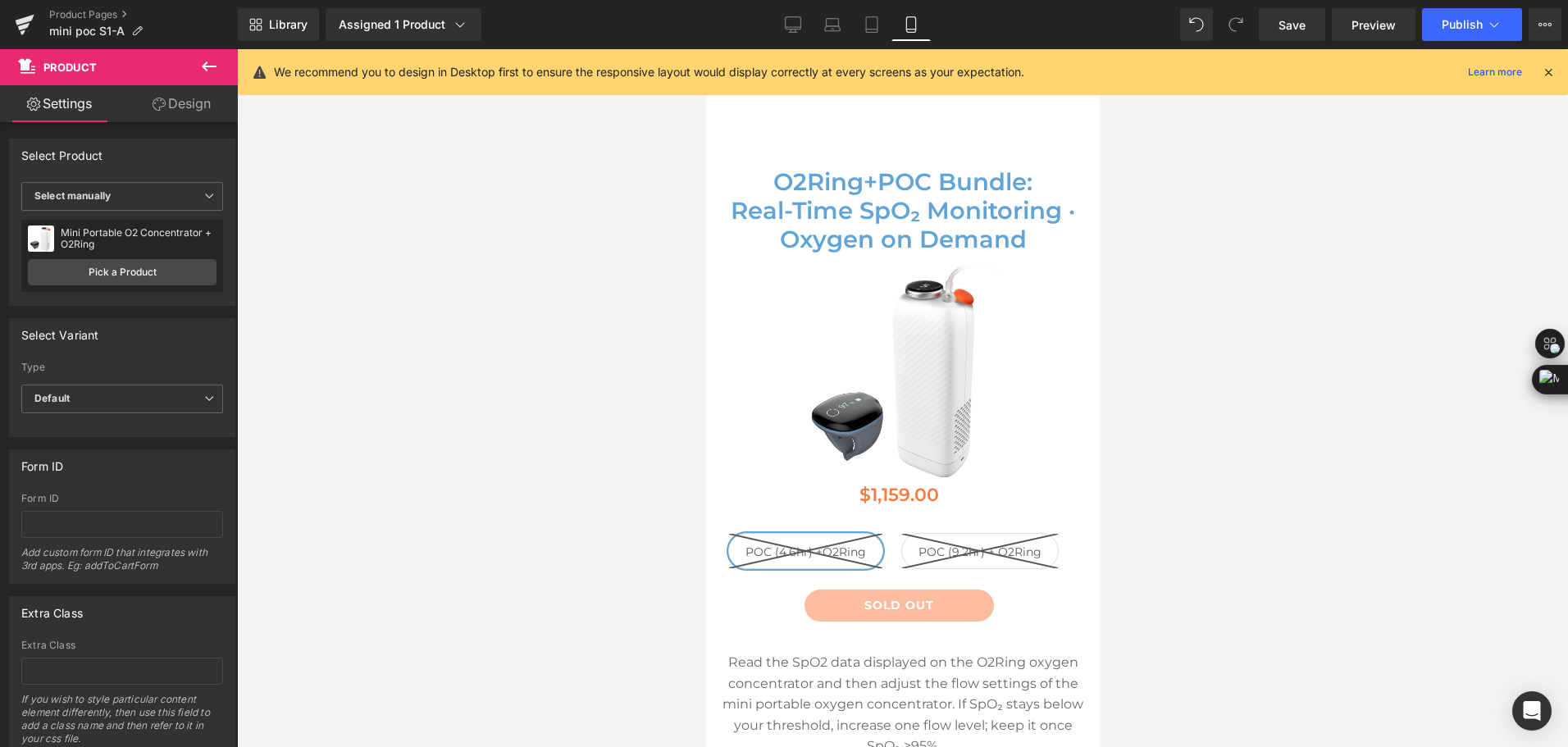
scroll to position [7547, 0]
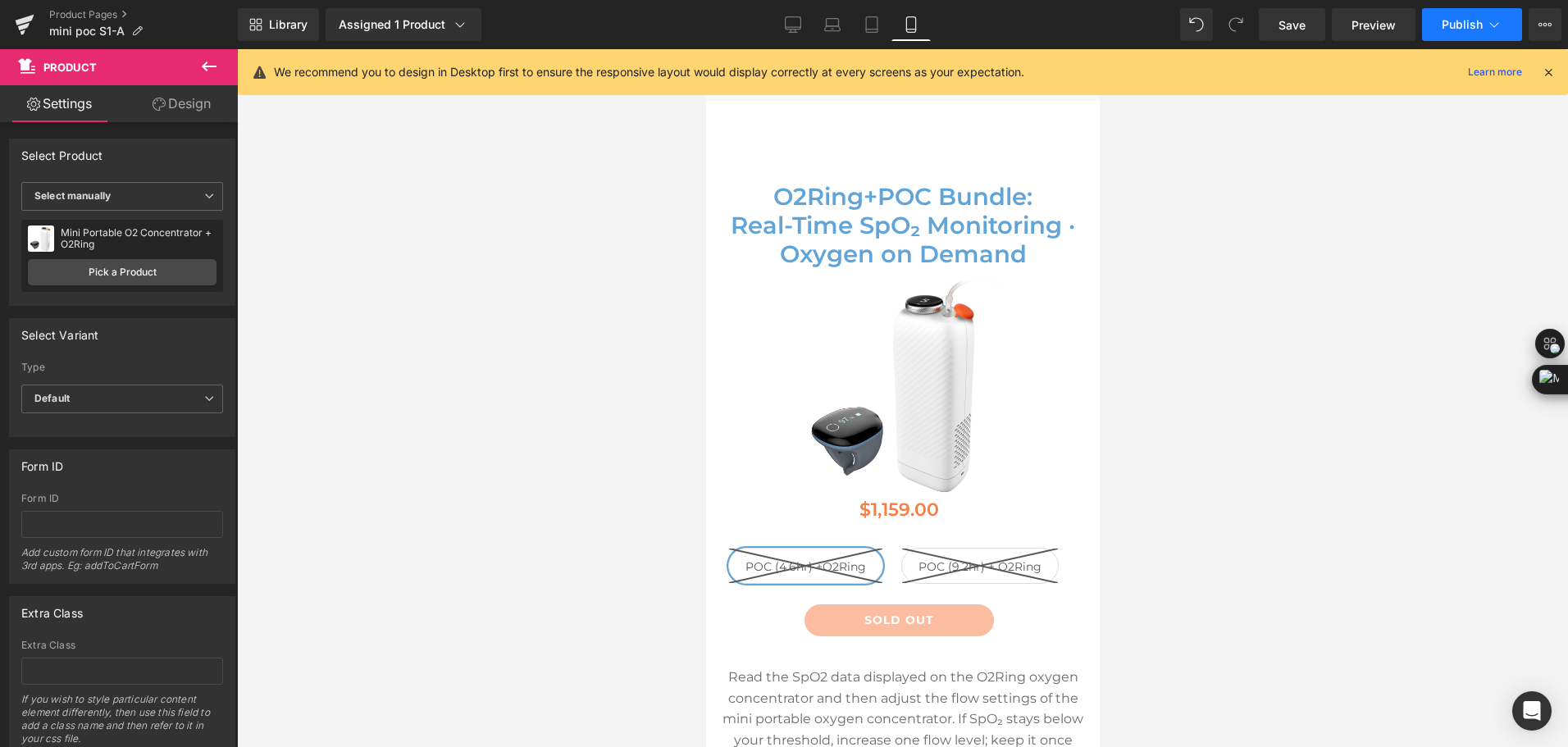
click at [1435, 28] on button "Publish" at bounding box center [1471, 24] width 100 height 33
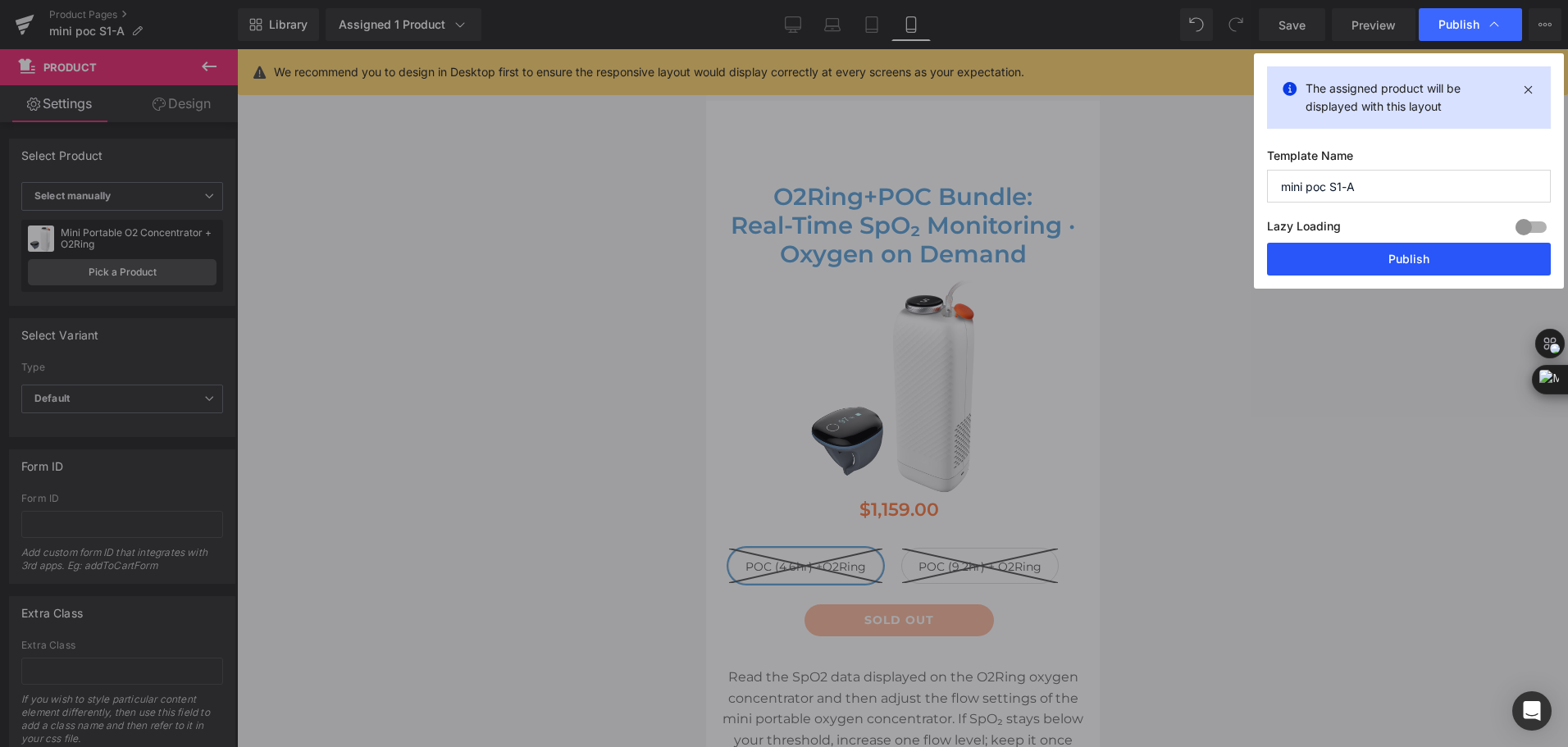
click at [1428, 254] on button "Publish" at bounding box center [1408, 260] width 284 height 33
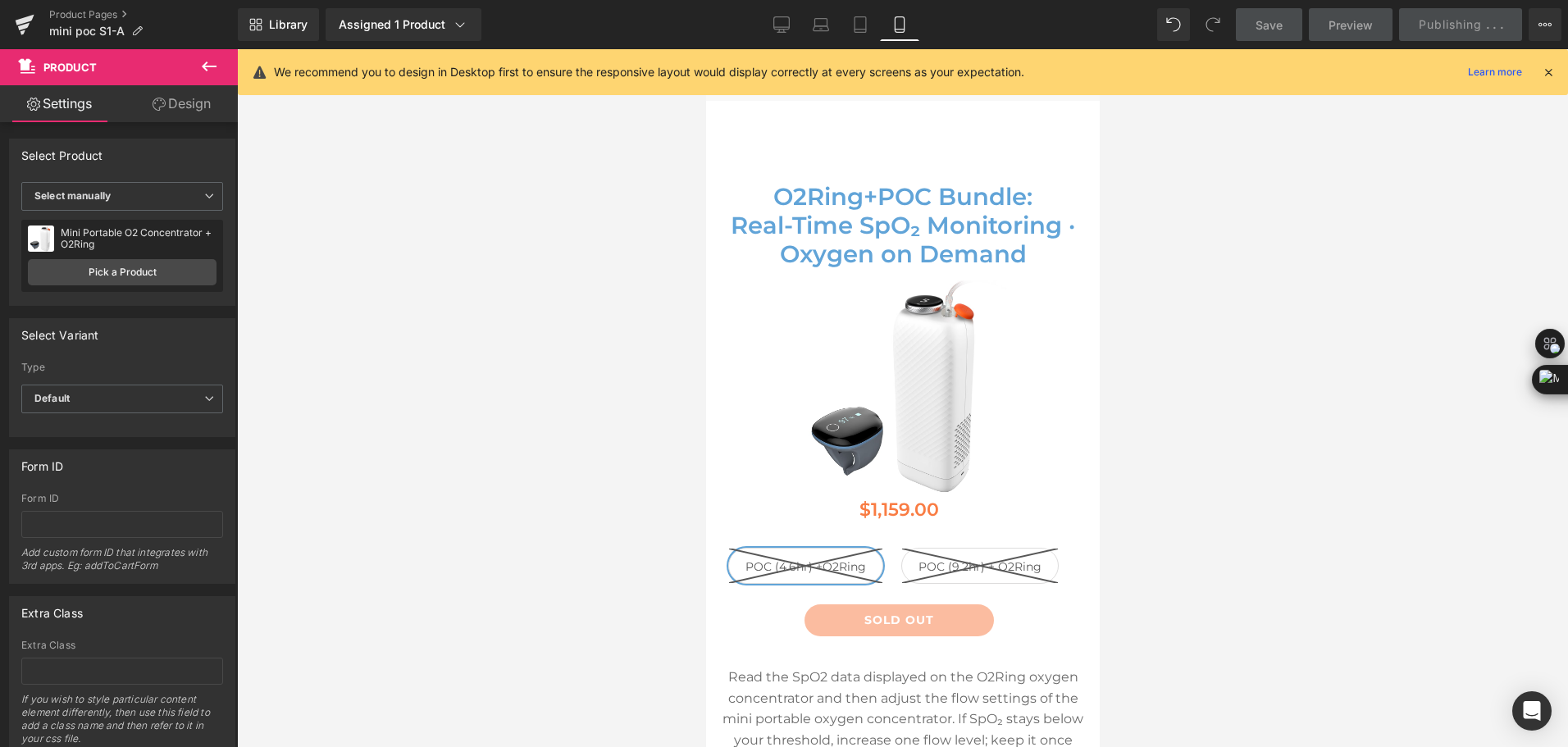
click at [762, 24] on link "Desktop" at bounding box center [781, 24] width 40 height 33
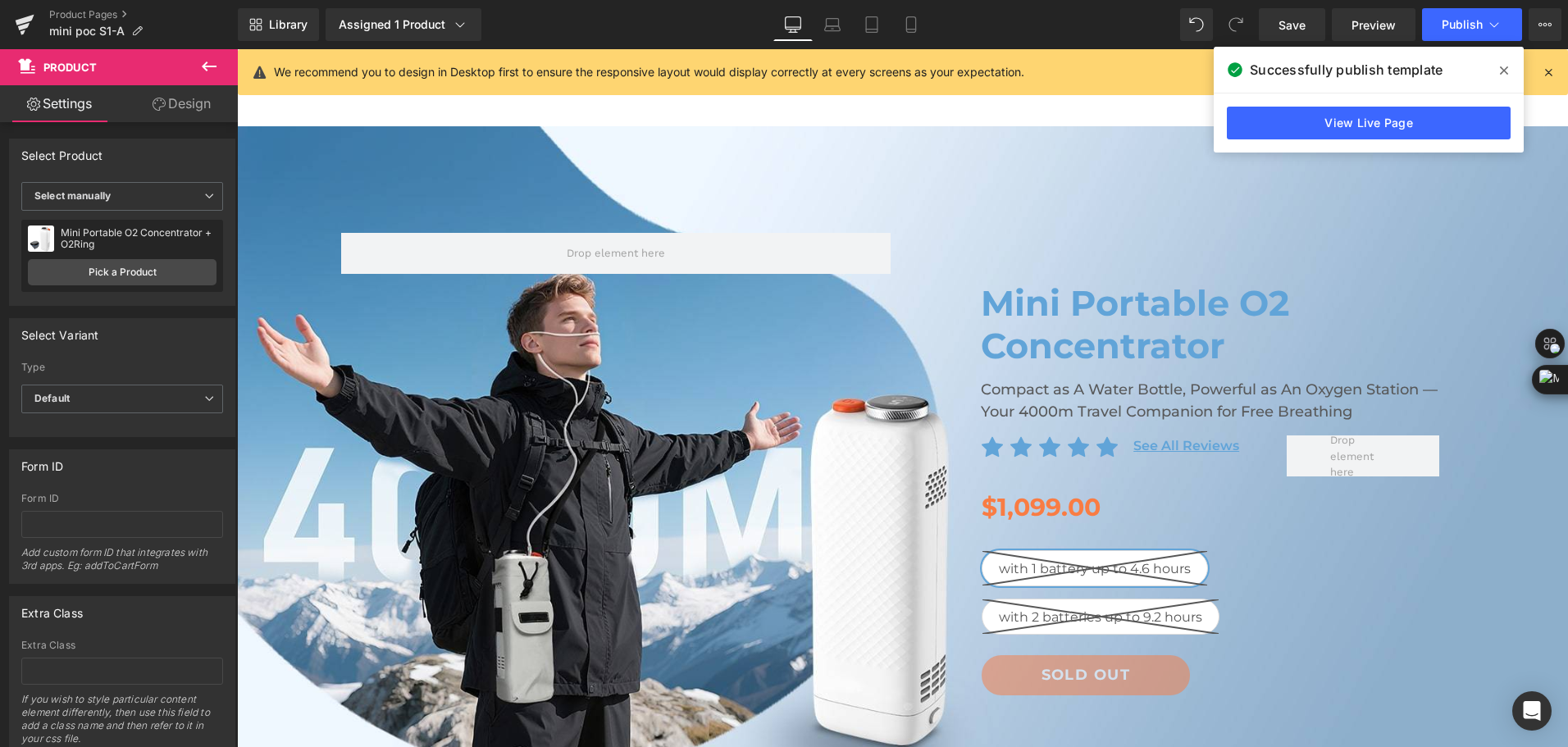
scroll to position [0, 0]
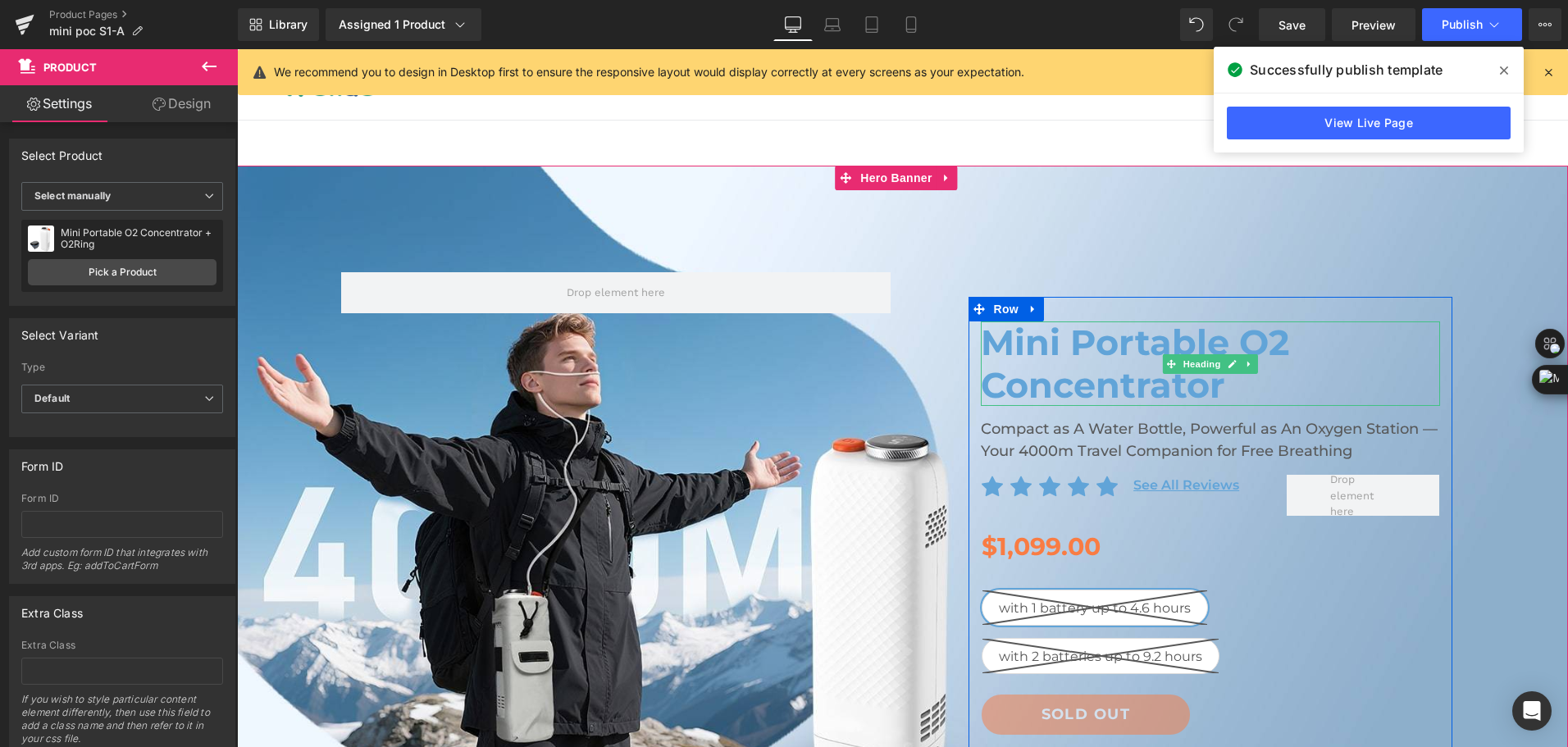
click at [1067, 370] on h1 "Mini Portable O2 Concentrator" at bounding box center [1211, 363] width 459 height 84
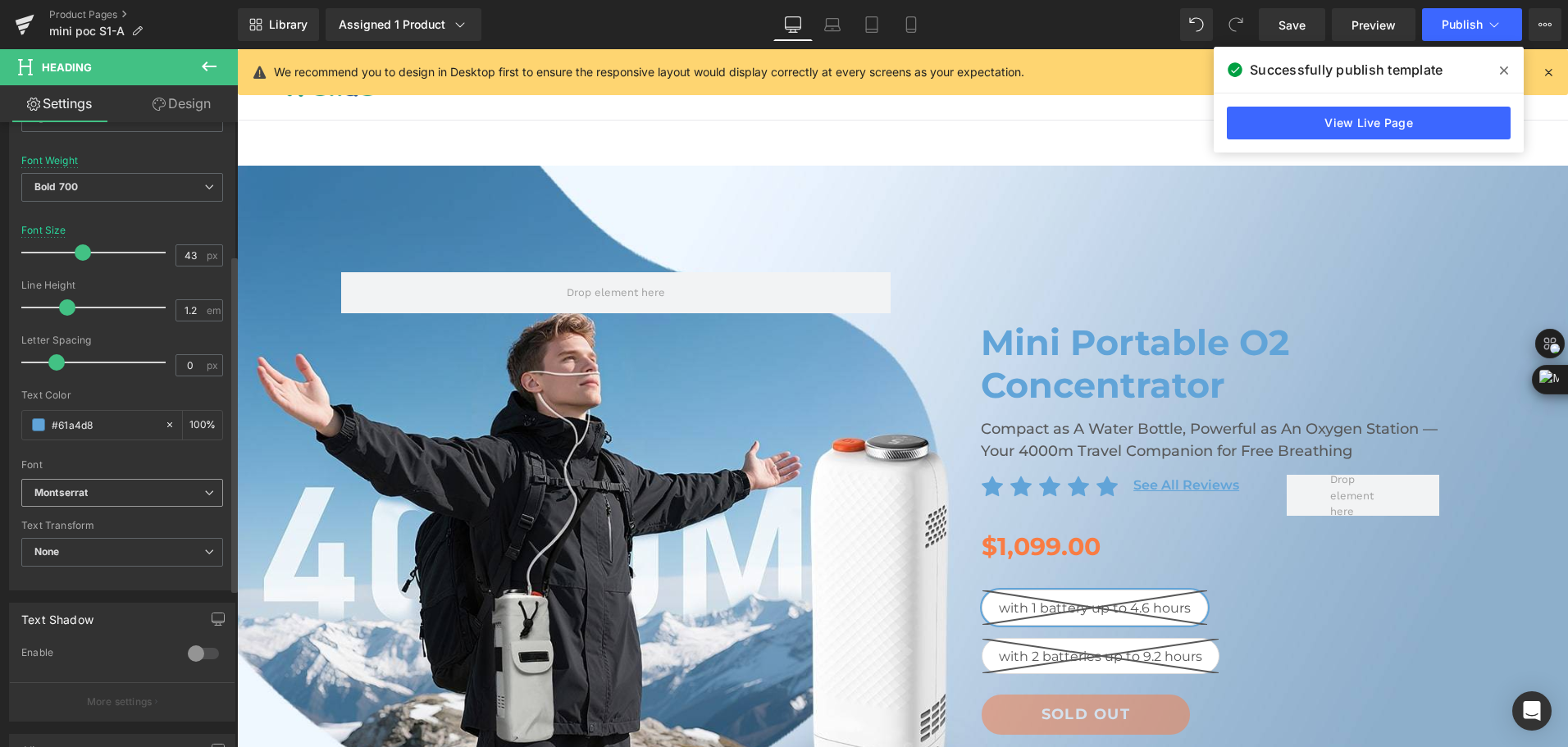
scroll to position [246, 0]
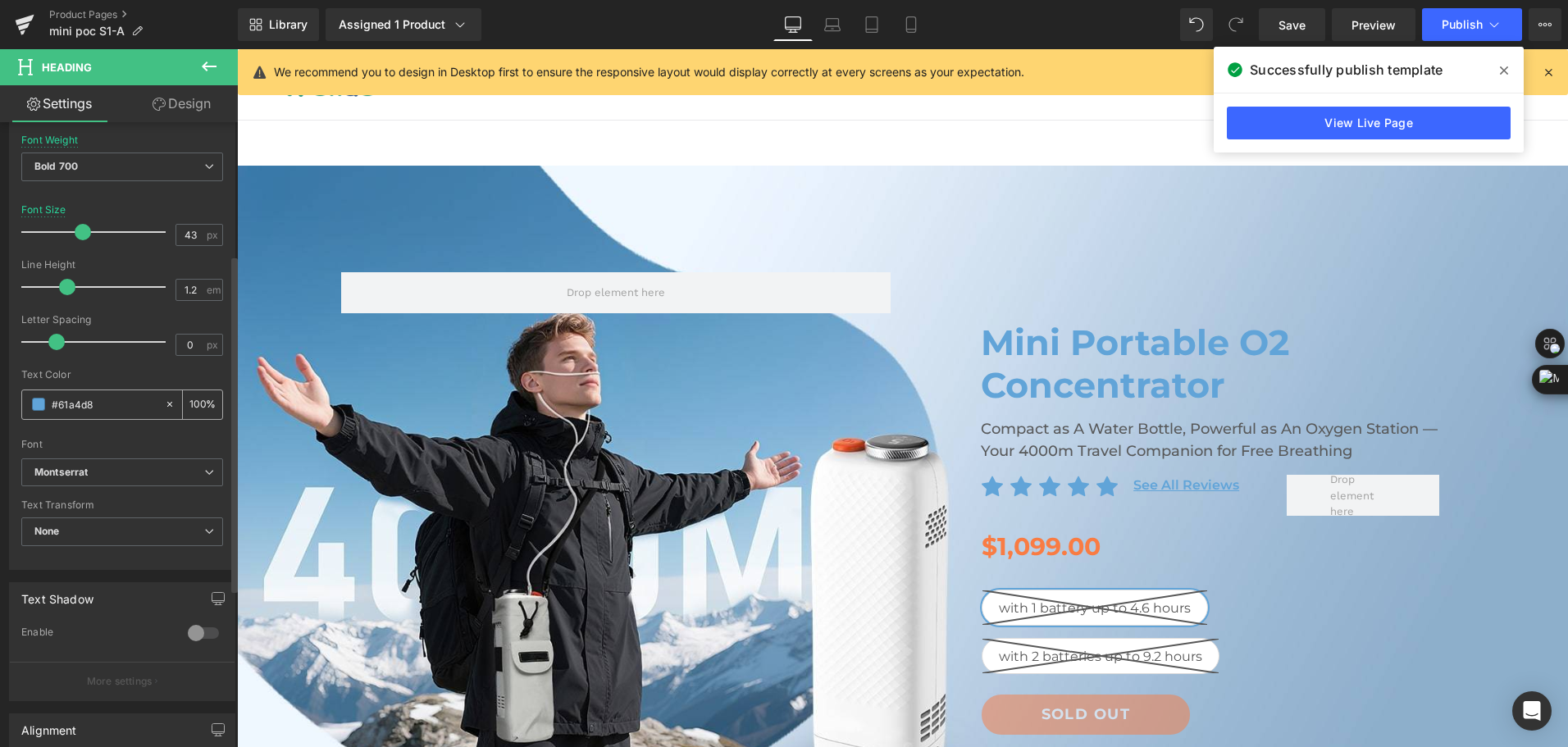
drag, startPoint x: 117, startPoint y: 408, endPoint x: 30, endPoint y: 409, distance: 87.0
click at [30, 409] on div "#61a4d8" at bounding box center [93, 405] width 141 height 29
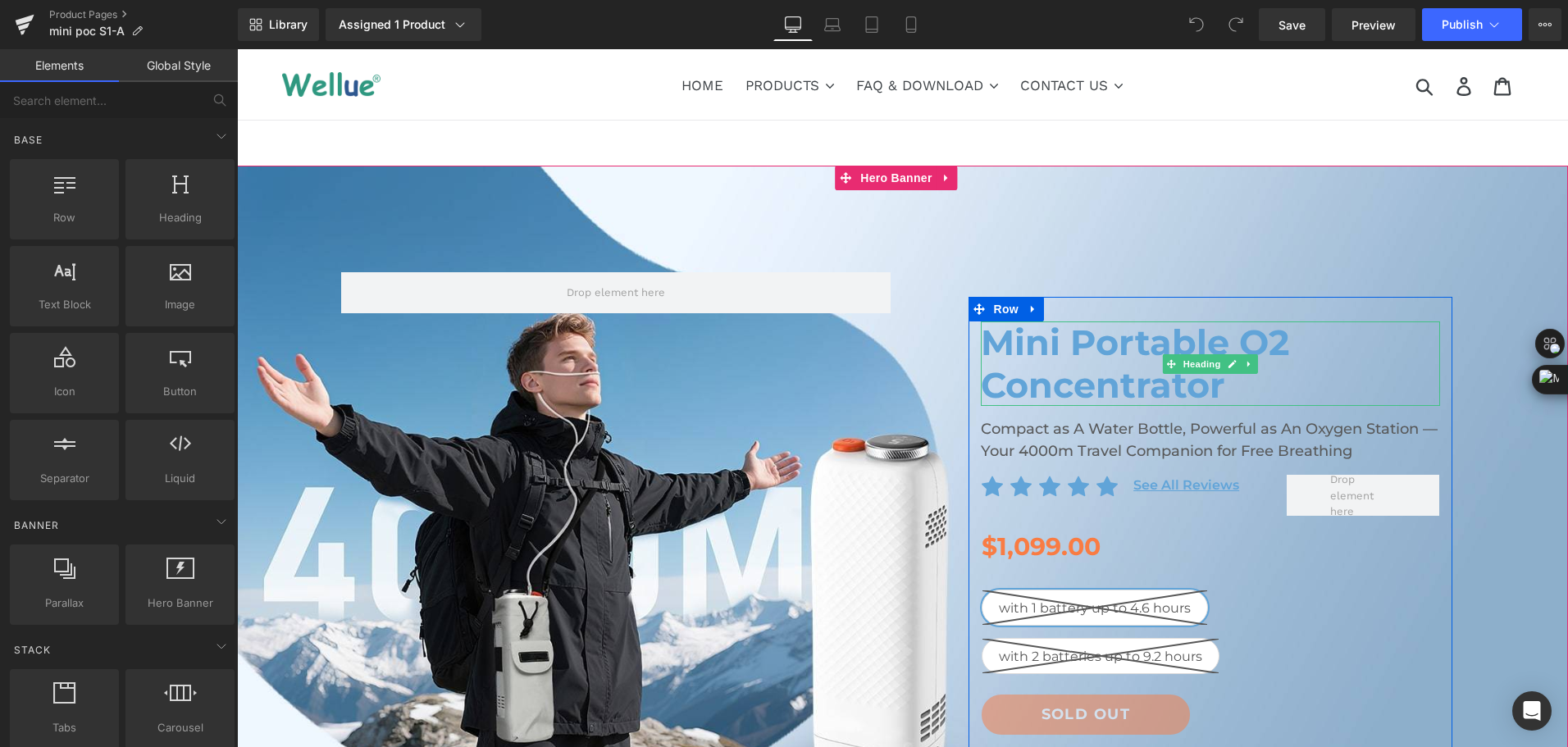
click at [1253, 350] on h1 "Mini Portable O2 Concentrator" at bounding box center [1211, 363] width 459 height 84
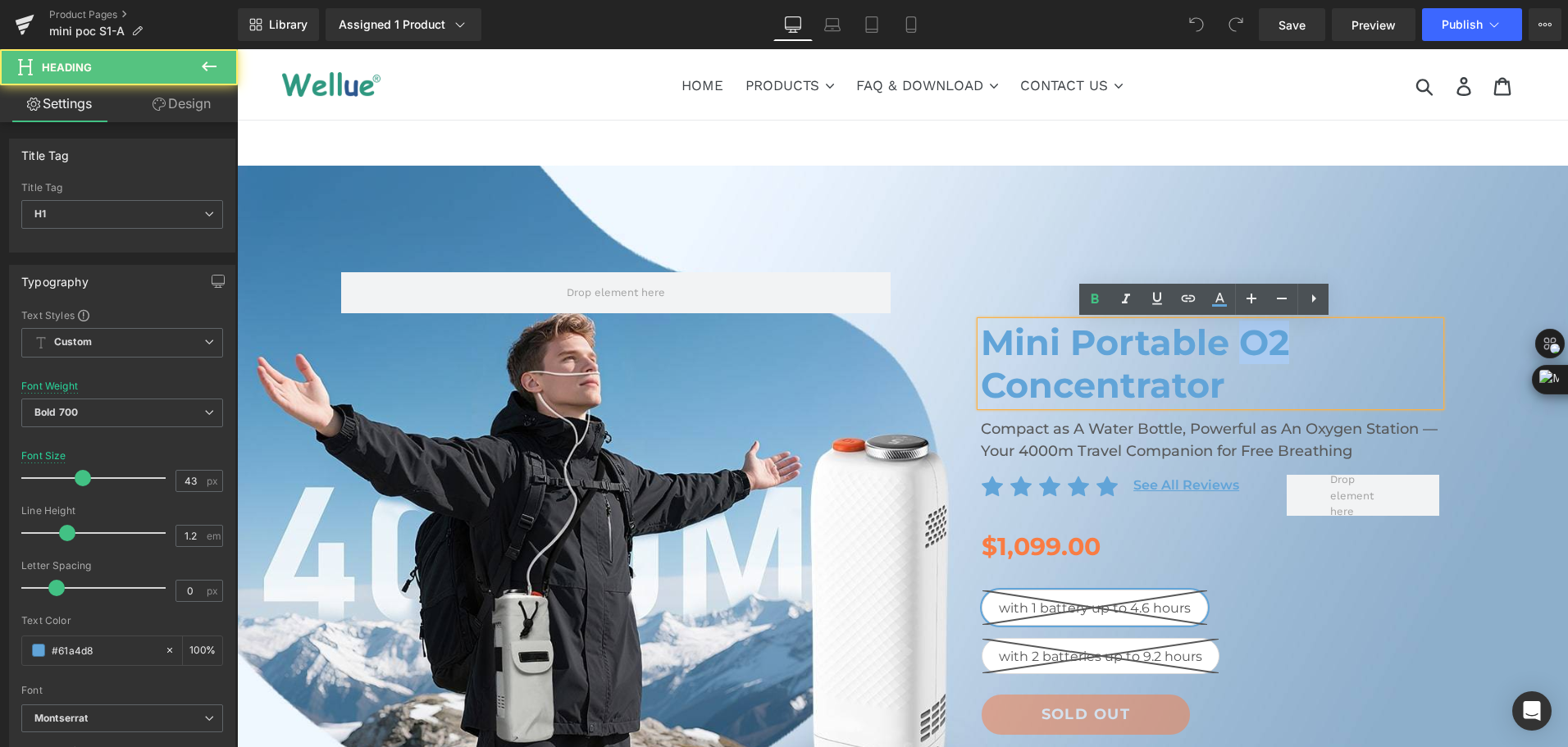
drag, startPoint x: 1235, startPoint y: 339, endPoint x: 1279, endPoint y: 331, distance: 44.7
click at [1279, 331] on h1 "Mini Portable O2 Concentrator" at bounding box center [1211, 363] width 459 height 84
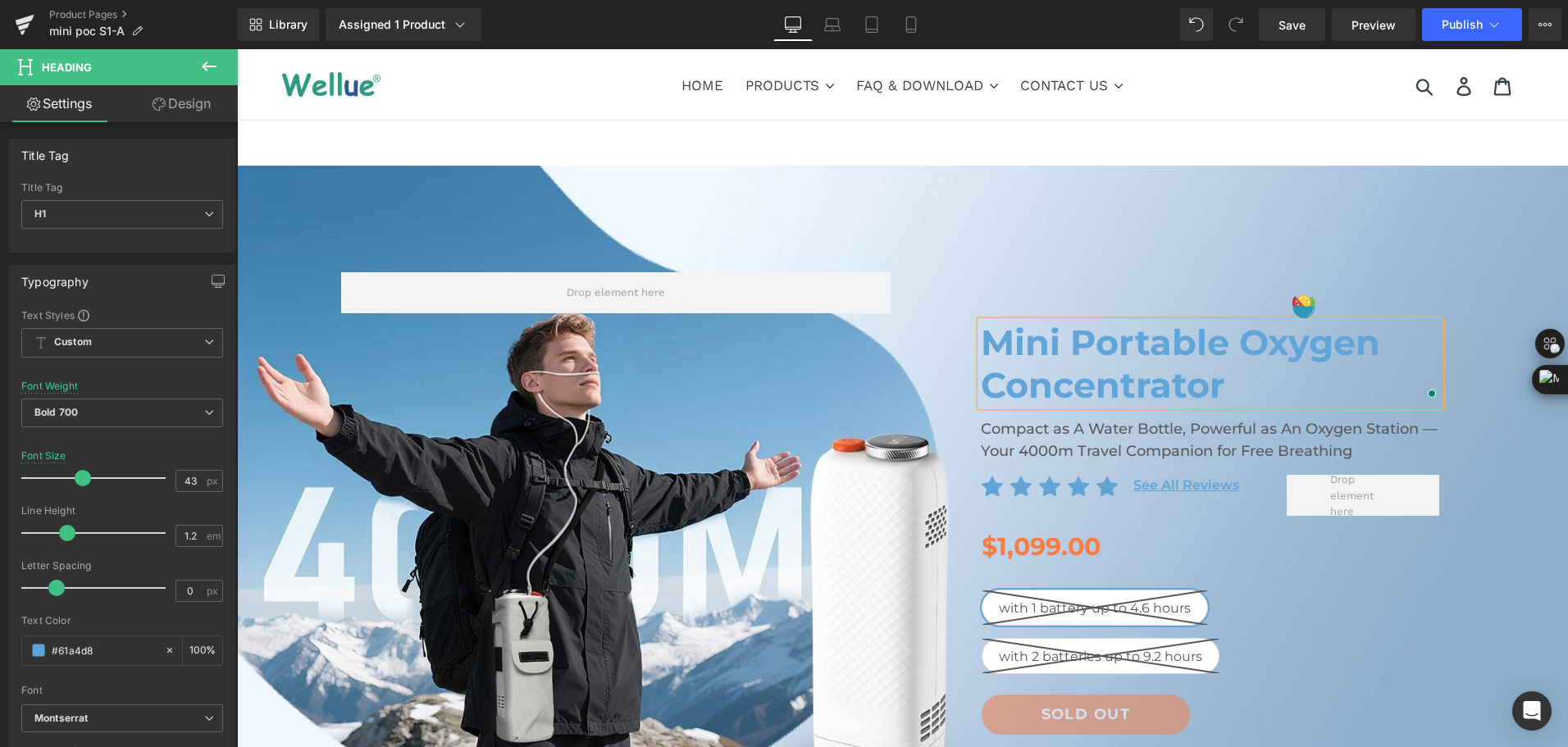
click at [1440, 214] on div at bounding box center [903, 519] width 1331 height 708
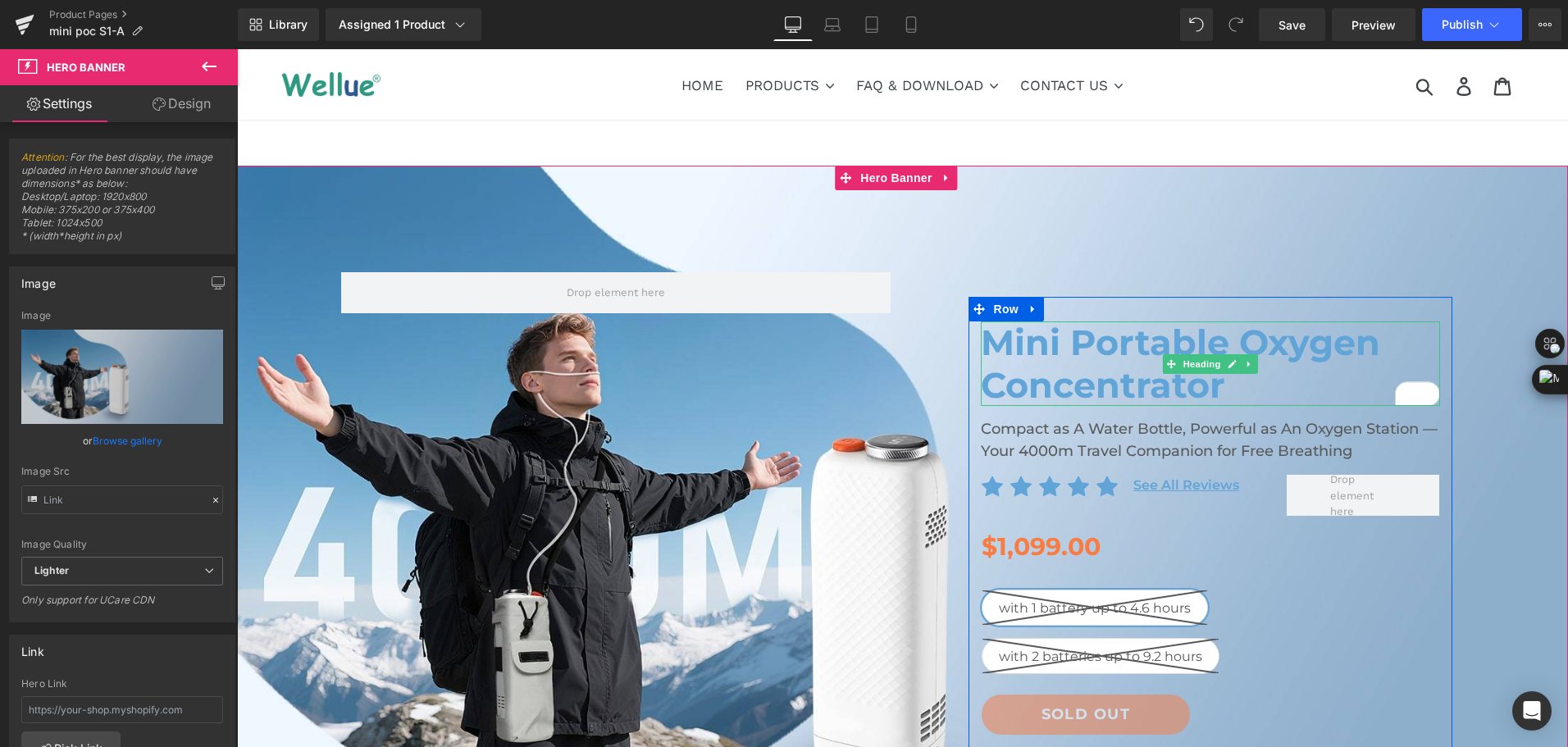
scroll to position [82, 0]
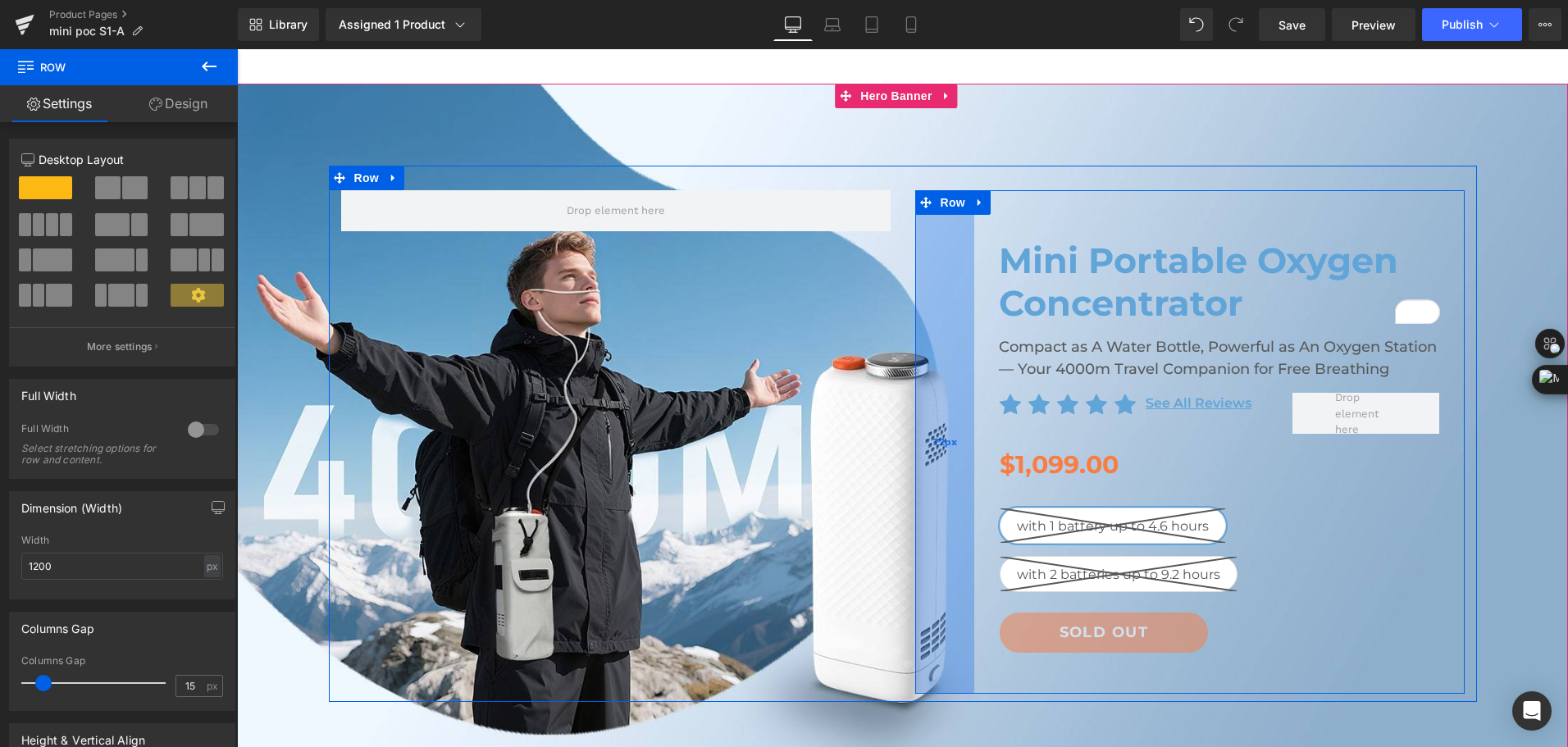
drag, startPoint x: 917, startPoint y: 273, endPoint x: 936, endPoint y: 278, distance: 19.6
click at [936, 278] on div "72px" at bounding box center [944, 442] width 59 height 504
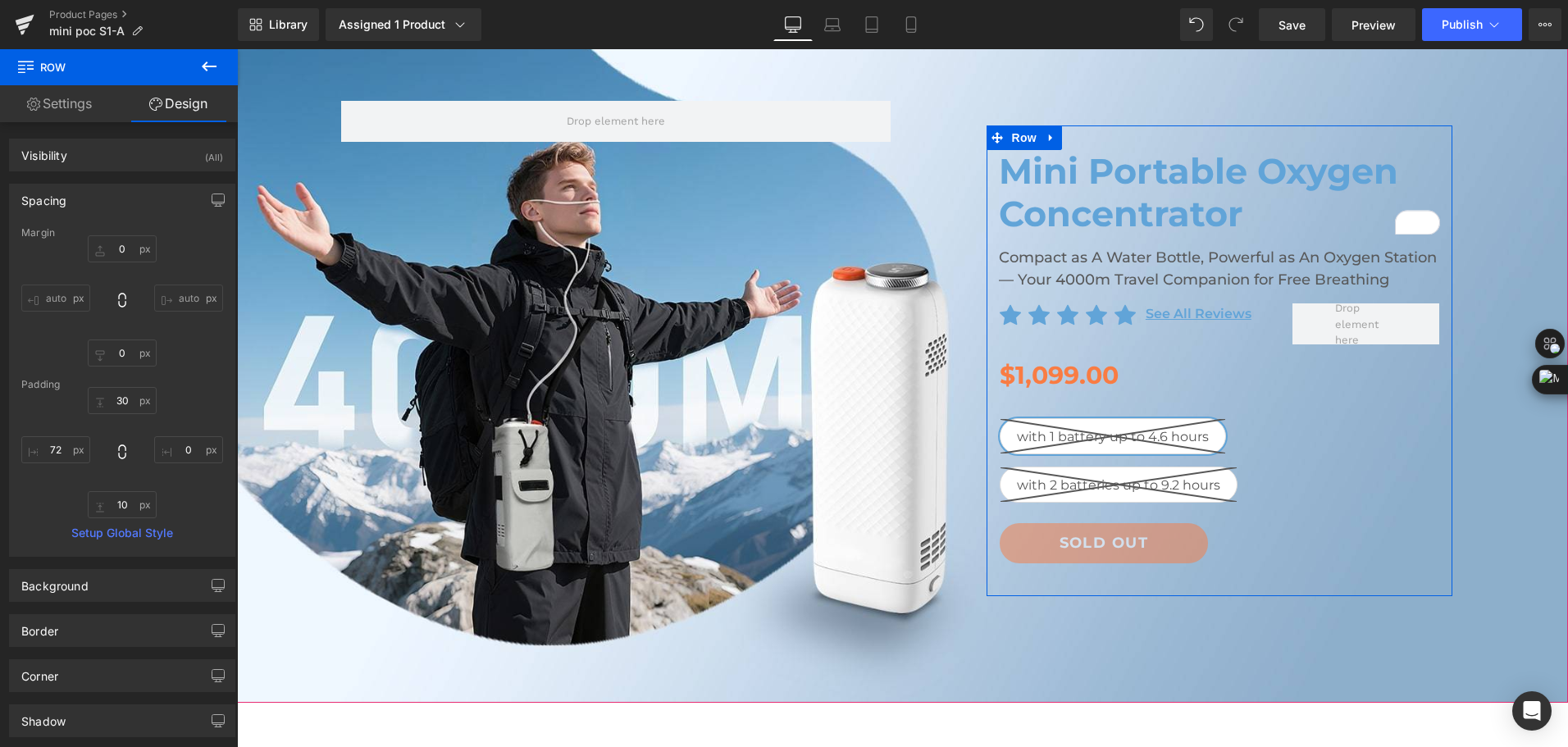
scroll to position [164, 0]
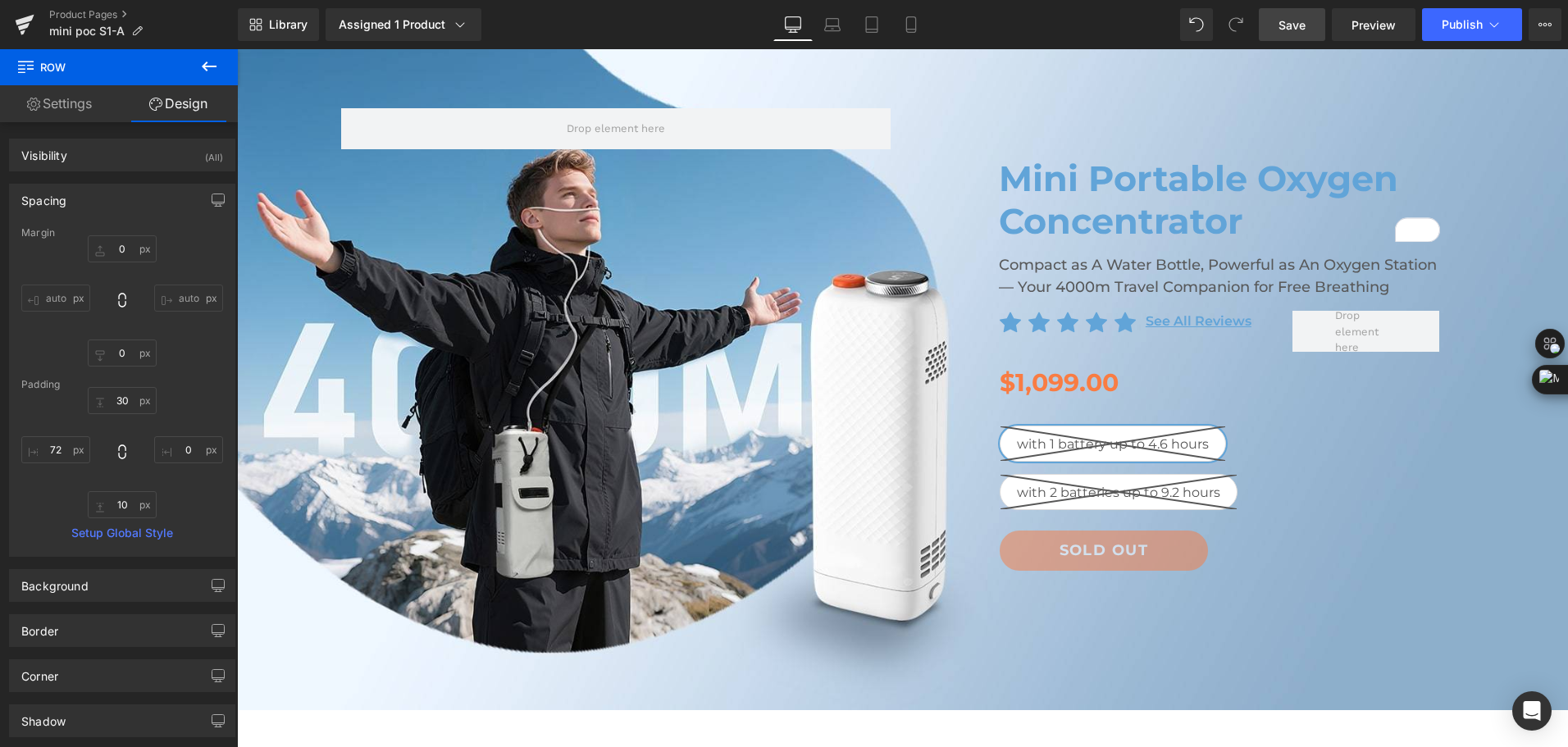
click at [1279, 18] on span "Save" at bounding box center [1292, 25] width 27 height 17
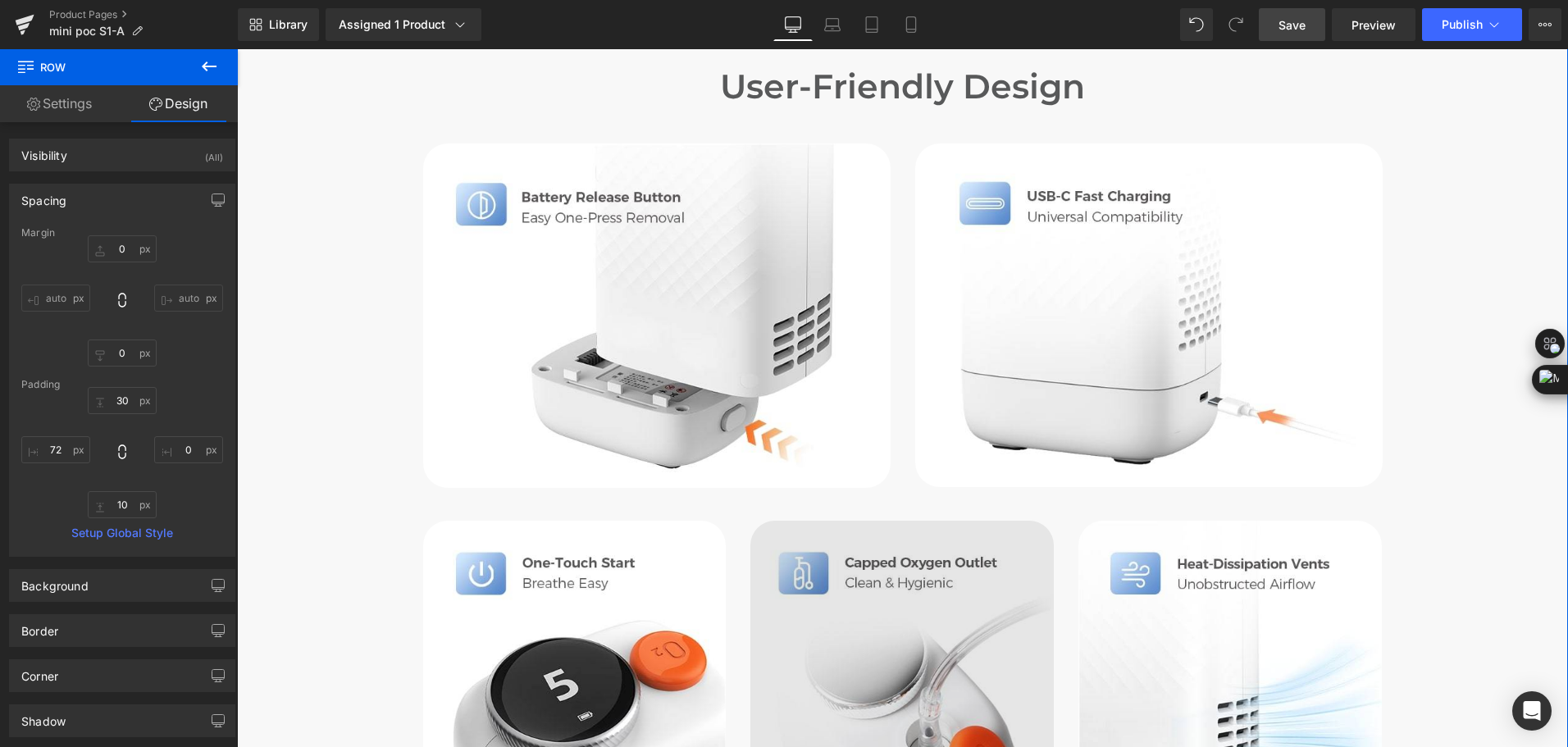
scroll to position [6234, 0]
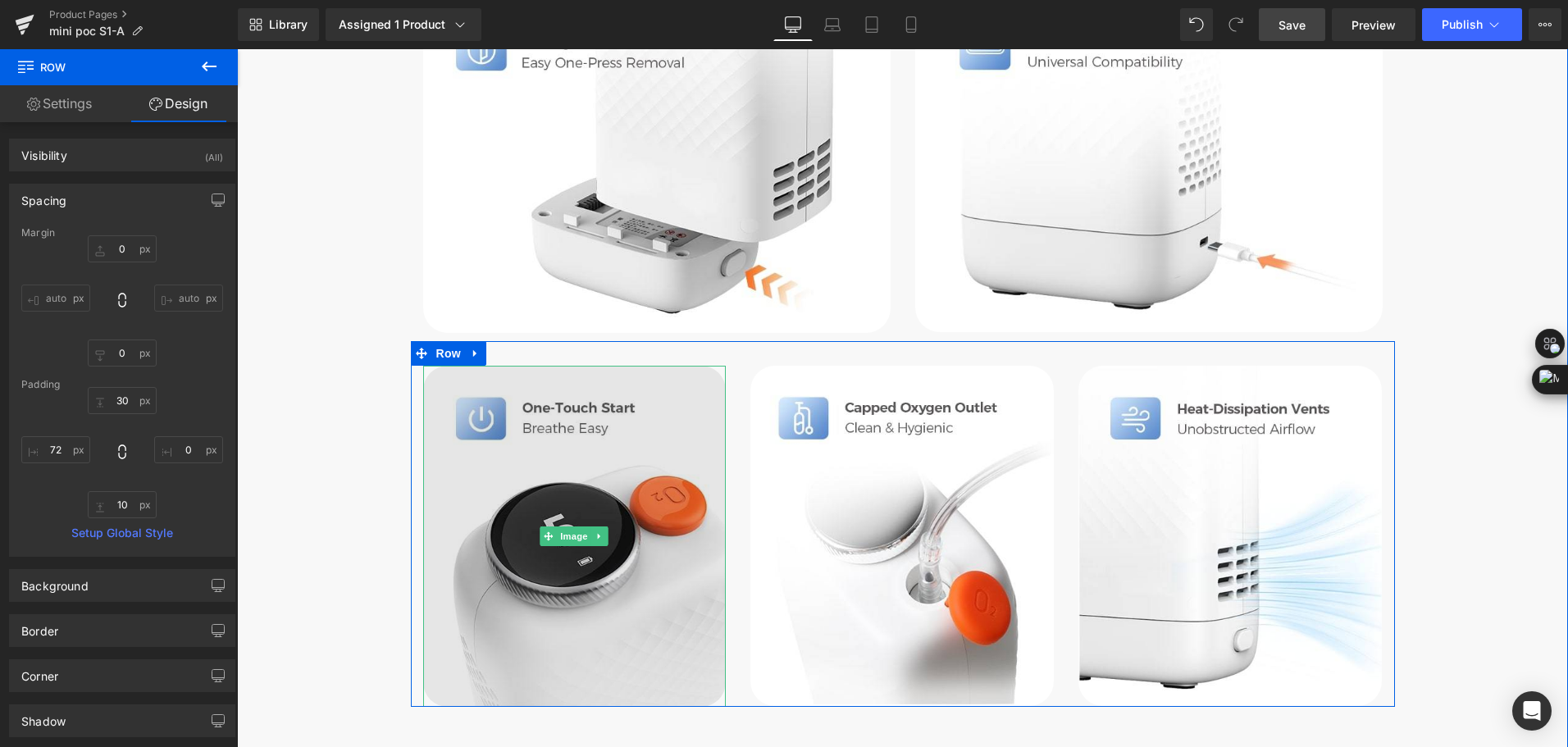
click at [604, 391] on img at bounding box center [574, 537] width 303 height 341
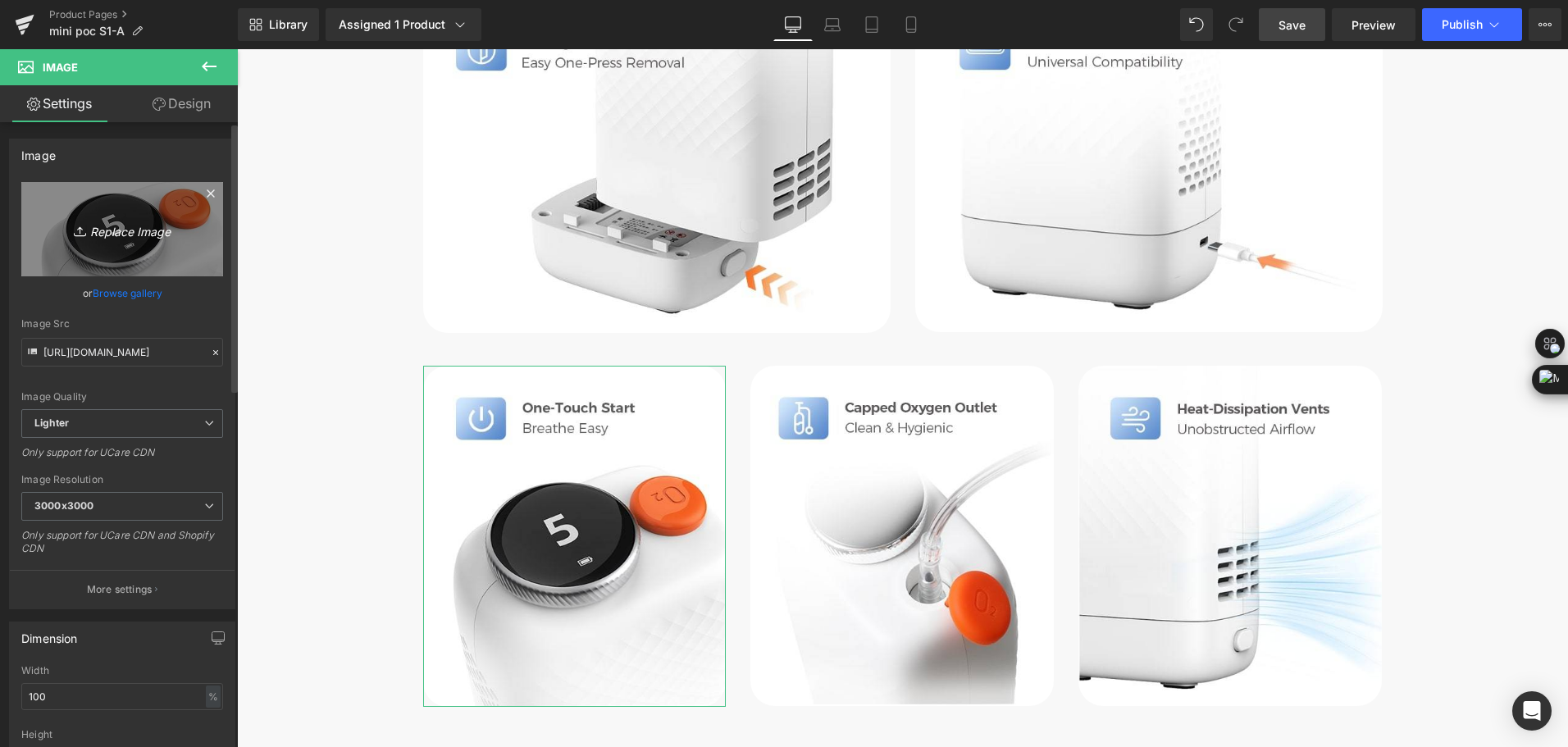
click at [129, 252] on link "Replace Image" at bounding box center [122, 229] width 201 height 94
type input "C:\fakepath\one touch to start the mini travel o2 concentrator.jpg"
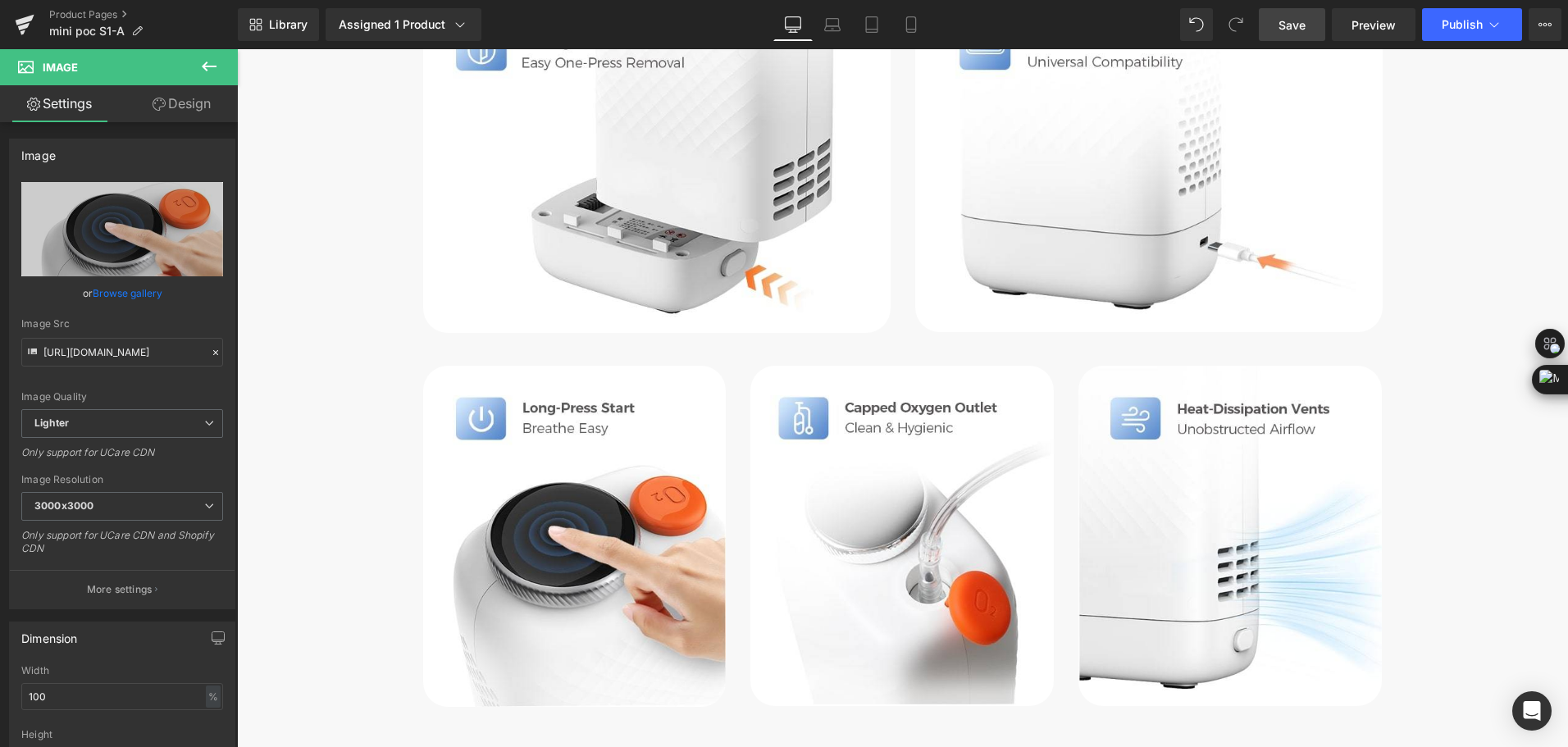
click at [1280, 25] on span "Save" at bounding box center [1292, 25] width 27 height 17
click at [1479, 24] on span "Publish" at bounding box center [1461, 25] width 41 height 14
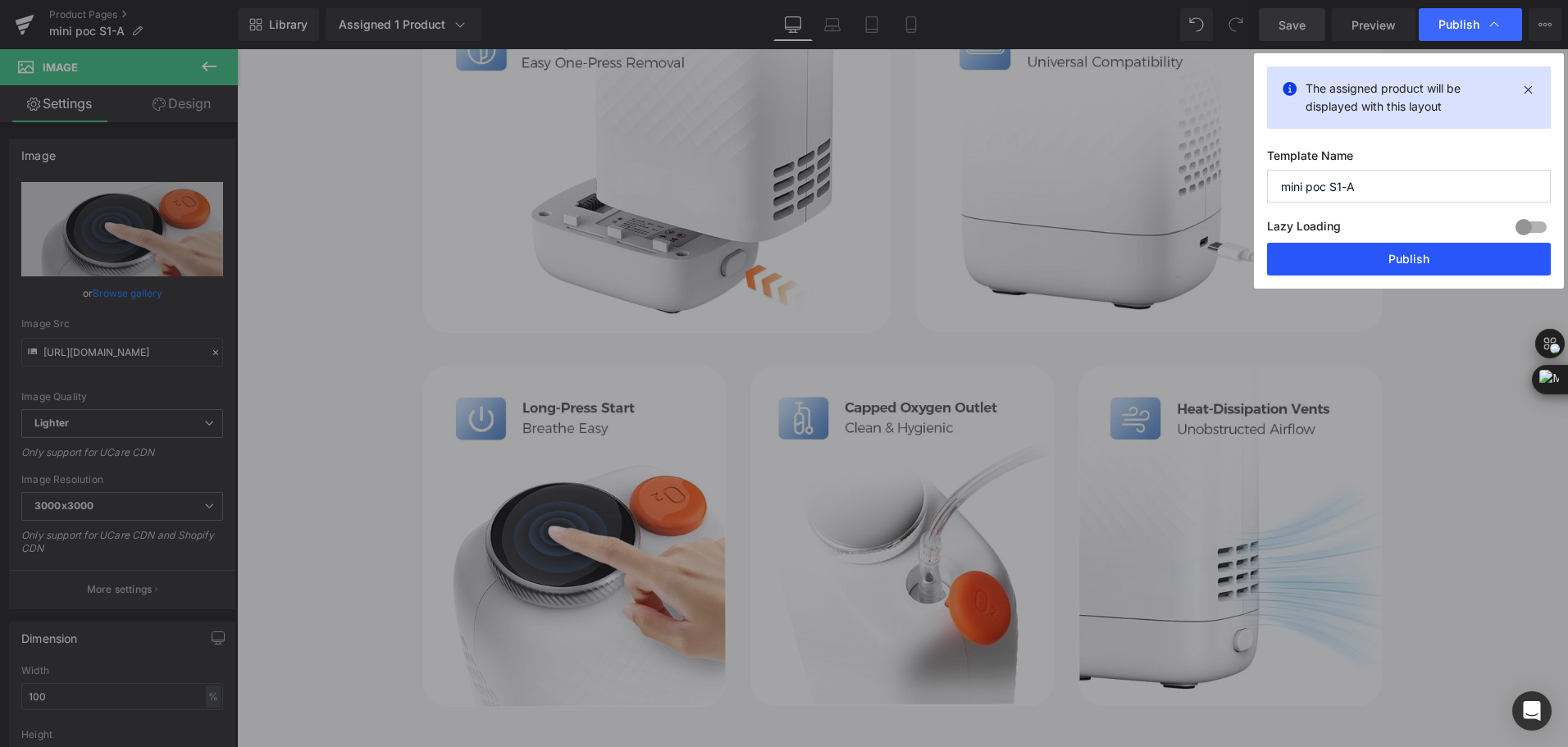
click at [1440, 270] on button "Publish" at bounding box center [1408, 260] width 284 height 33
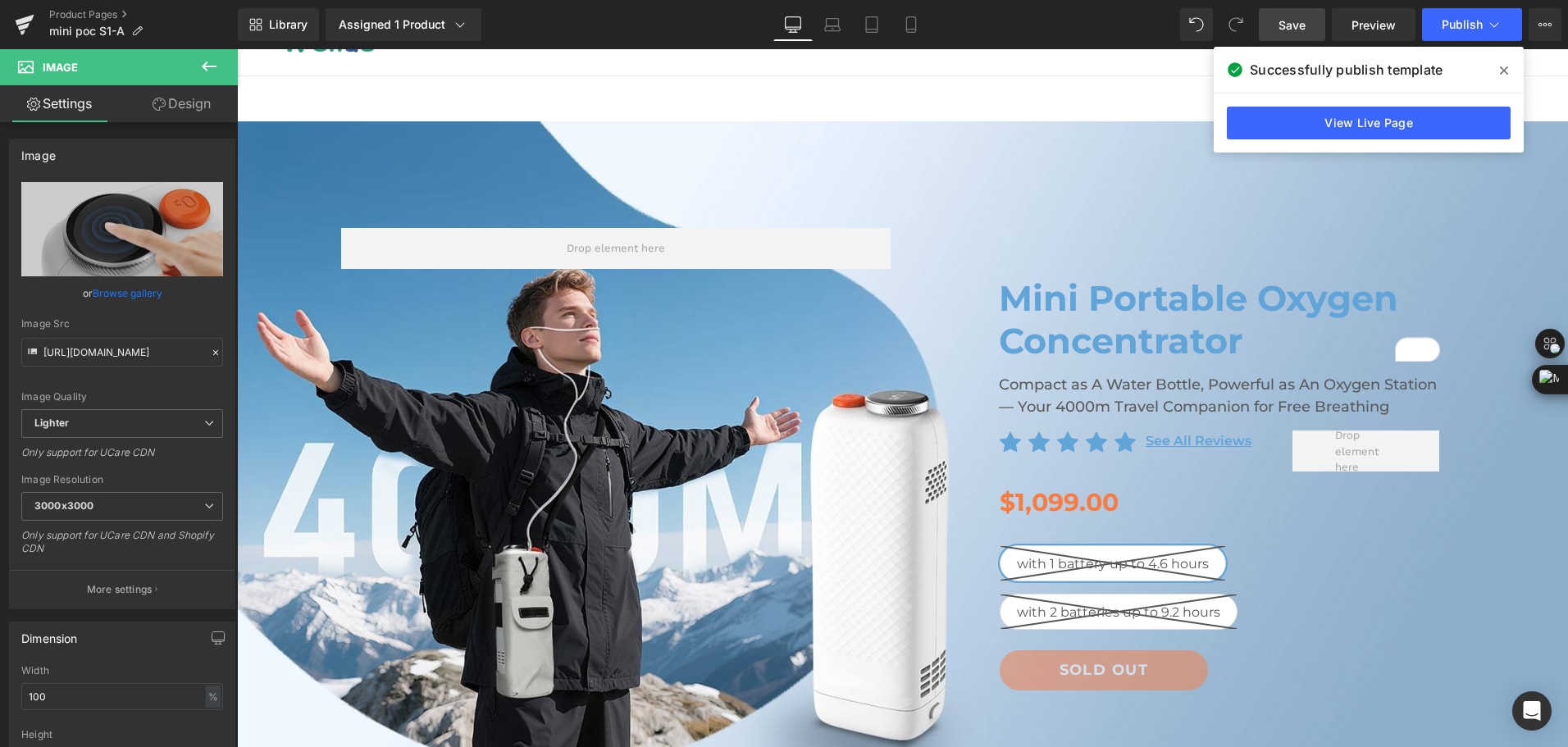
scroll to position [0, 0]
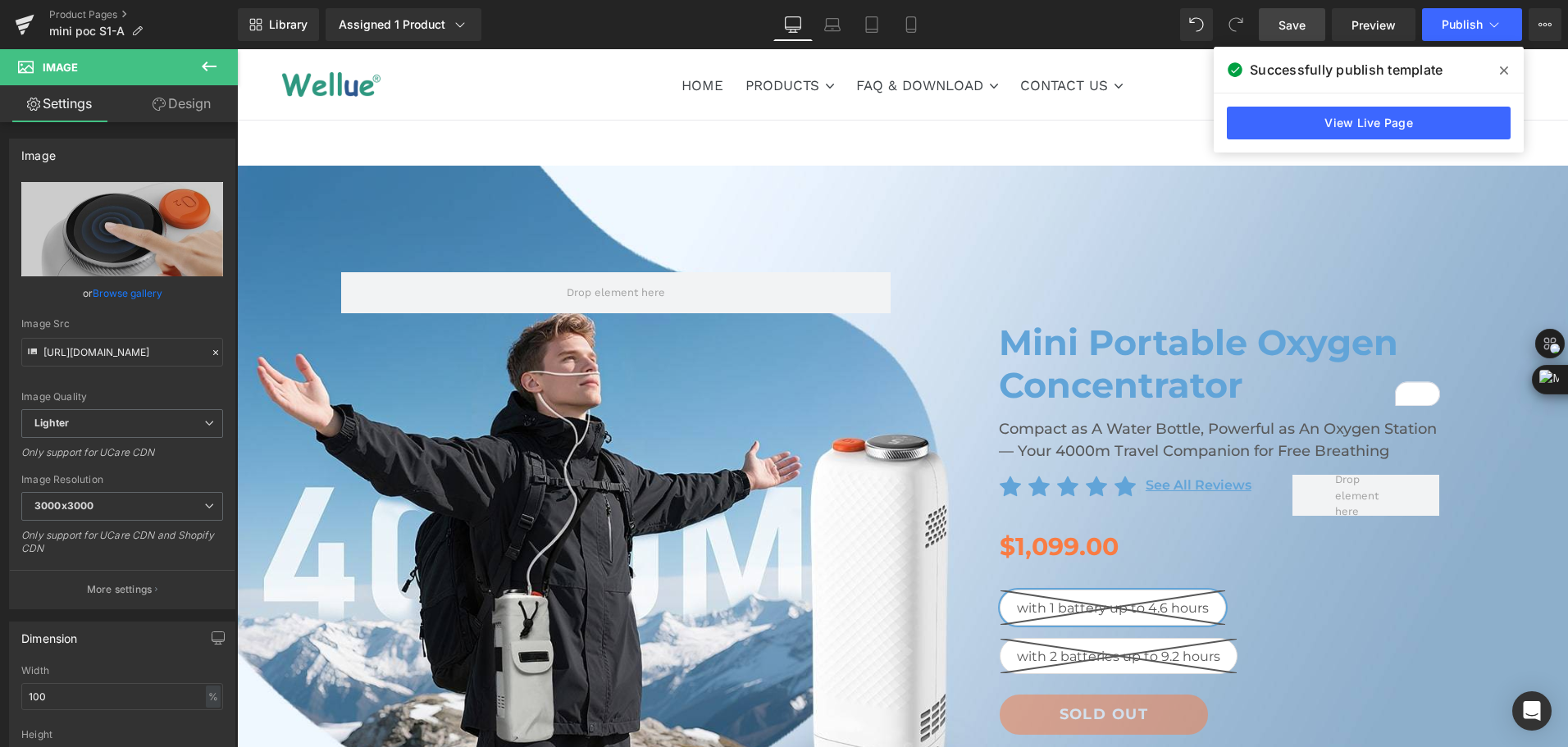
click at [1502, 73] on icon at bounding box center [1503, 71] width 8 height 8
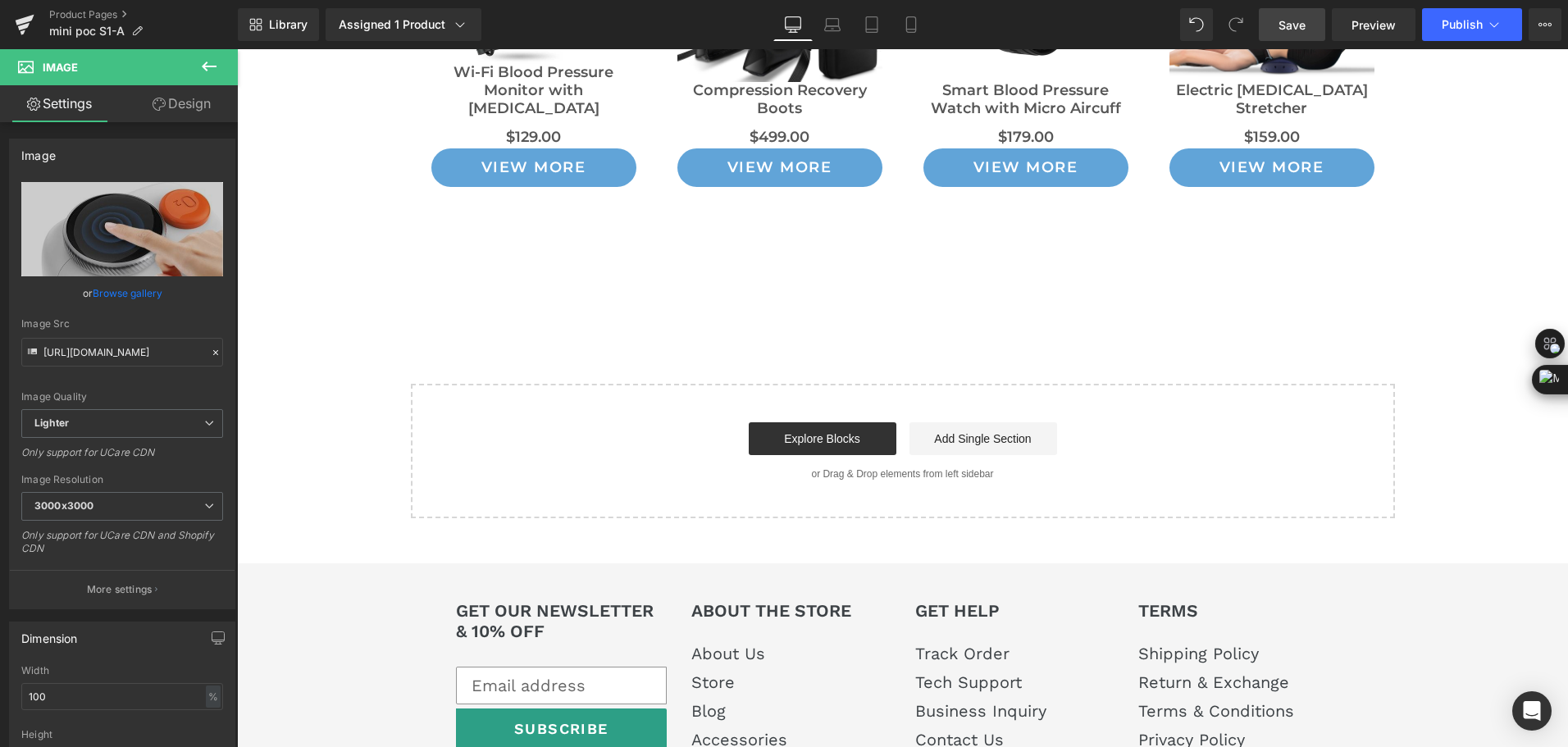
scroll to position [11207, 0]
